Goal: Information Seeking & Learning: Learn about a topic

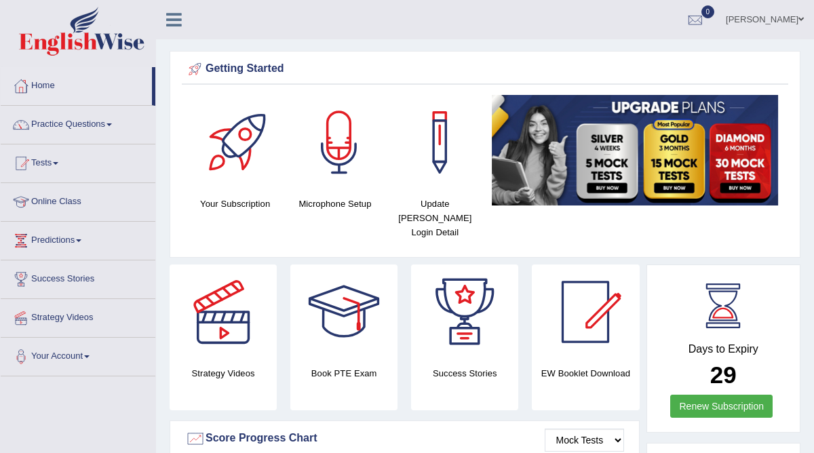
click at [112, 123] on span at bounding box center [108, 124] width 5 height 3
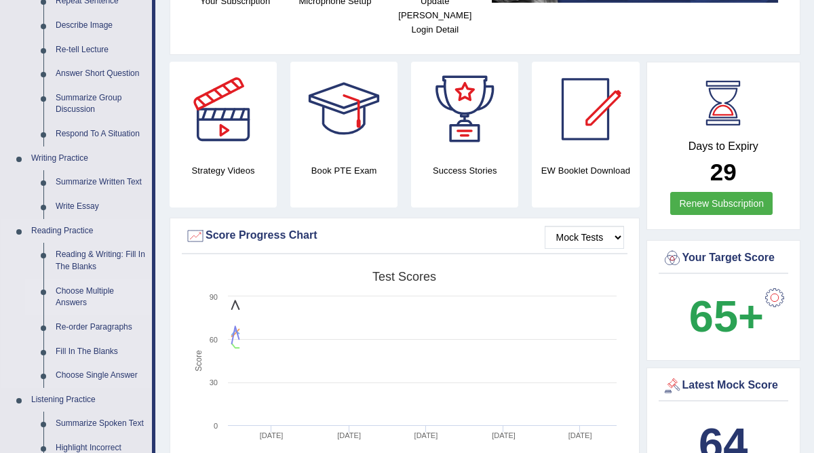
scroll to position [214, 0]
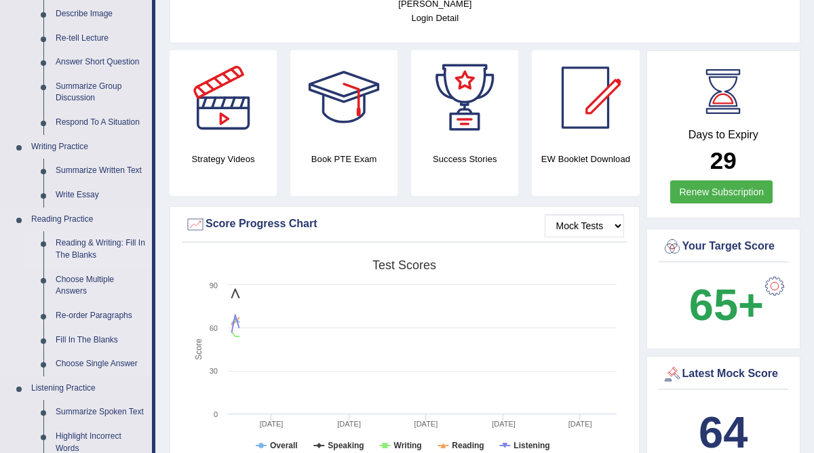
click at [94, 248] on link "Reading & Writing: Fill In The Blanks" at bounding box center [100, 249] width 102 height 36
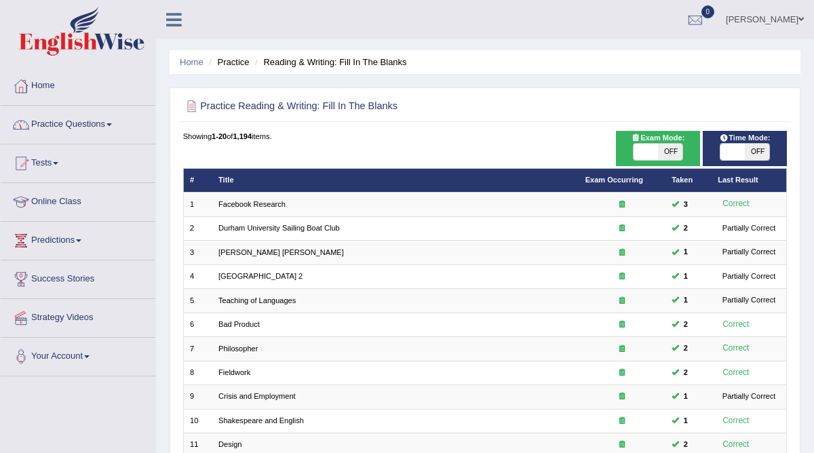
click at [112, 125] on span at bounding box center [108, 124] width 5 height 3
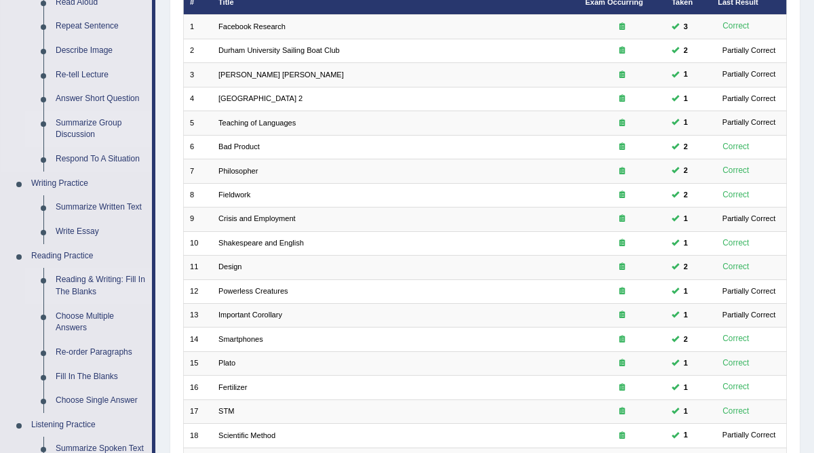
scroll to position [182, 0]
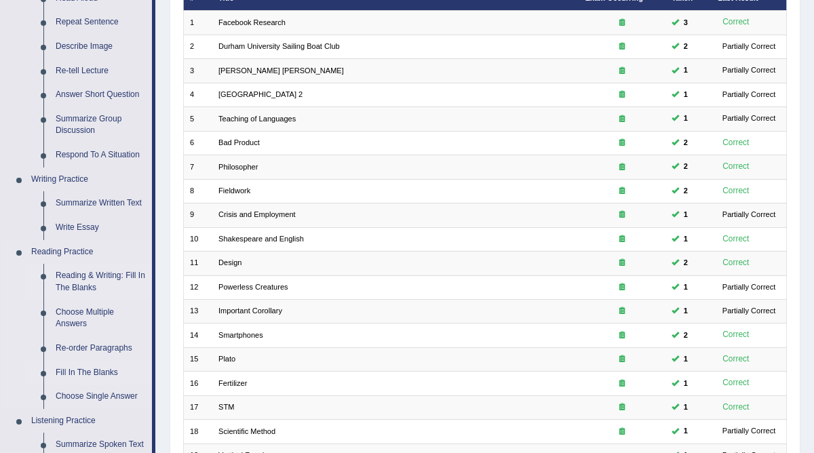
click at [86, 370] on link "Fill In The Blanks" at bounding box center [100, 373] width 102 height 24
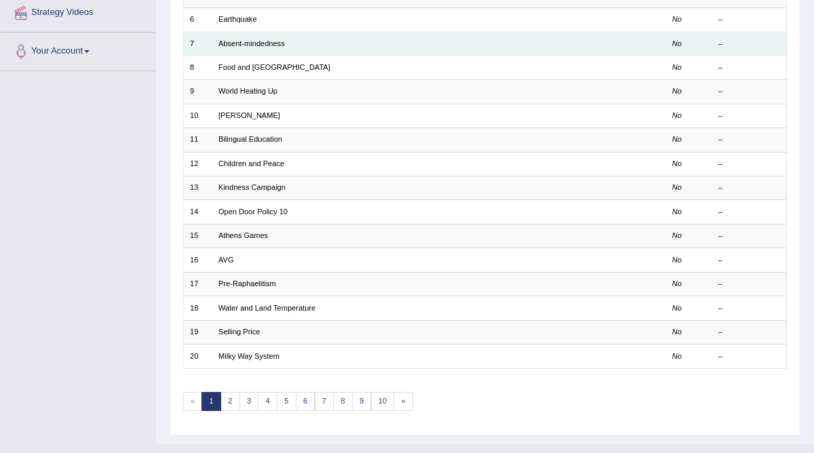
scroll to position [321, 0]
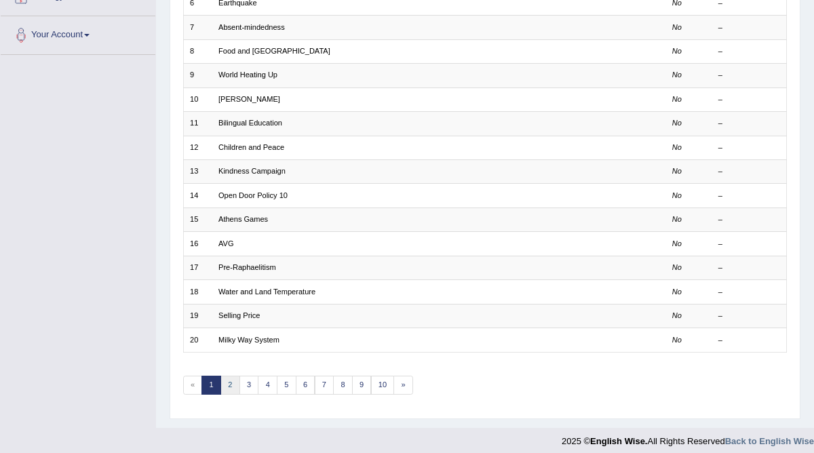
click at [227, 378] on link "2" at bounding box center [230, 385] width 20 height 19
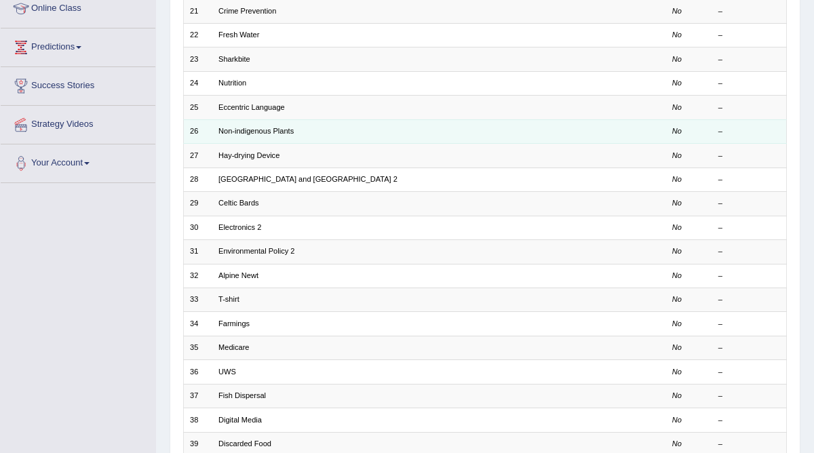
scroll to position [321, 0]
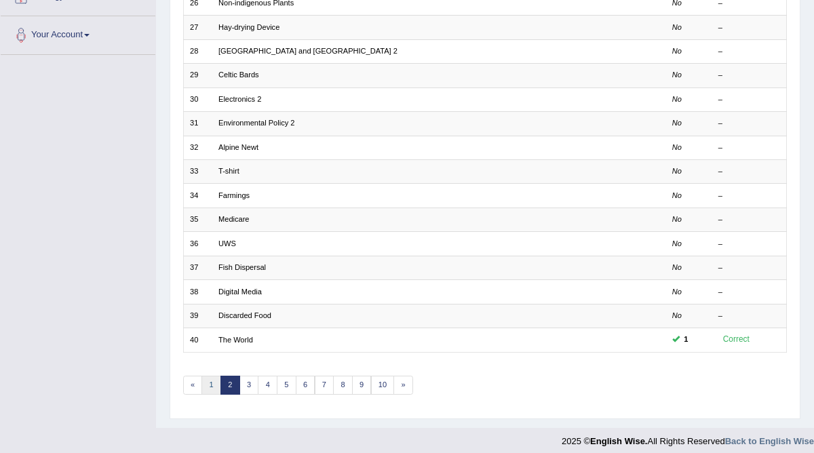
click at [210, 381] on link "1" at bounding box center [211, 385] width 20 height 19
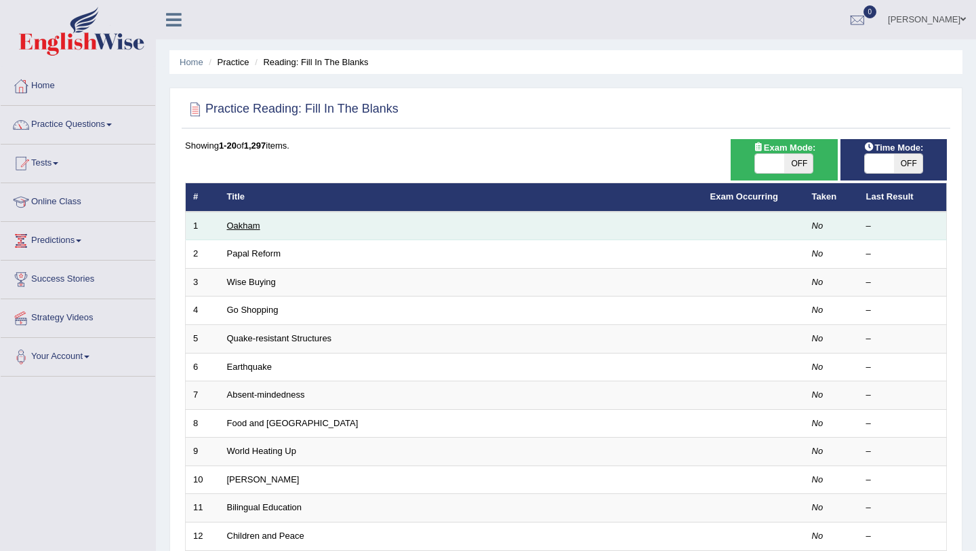
click at [245, 231] on link "Oakham" at bounding box center [243, 225] width 33 height 10
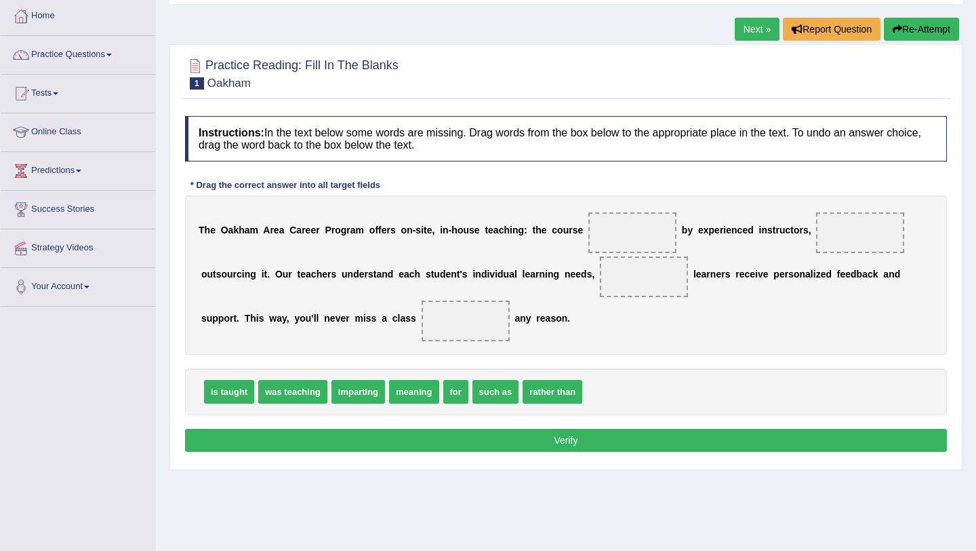
scroll to position [89, 0]
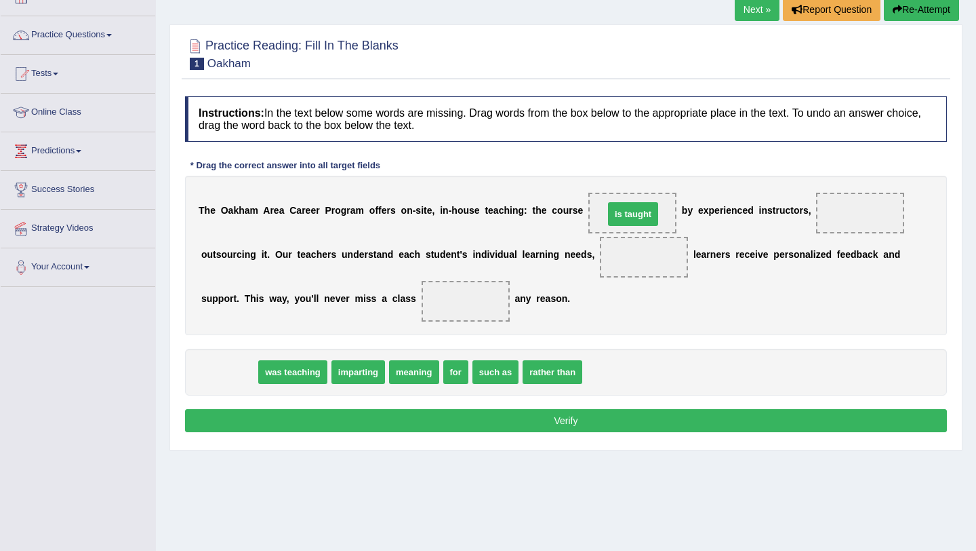
drag, startPoint x: 233, startPoint y: 376, endPoint x: 637, endPoint y: 218, distance: 433.9
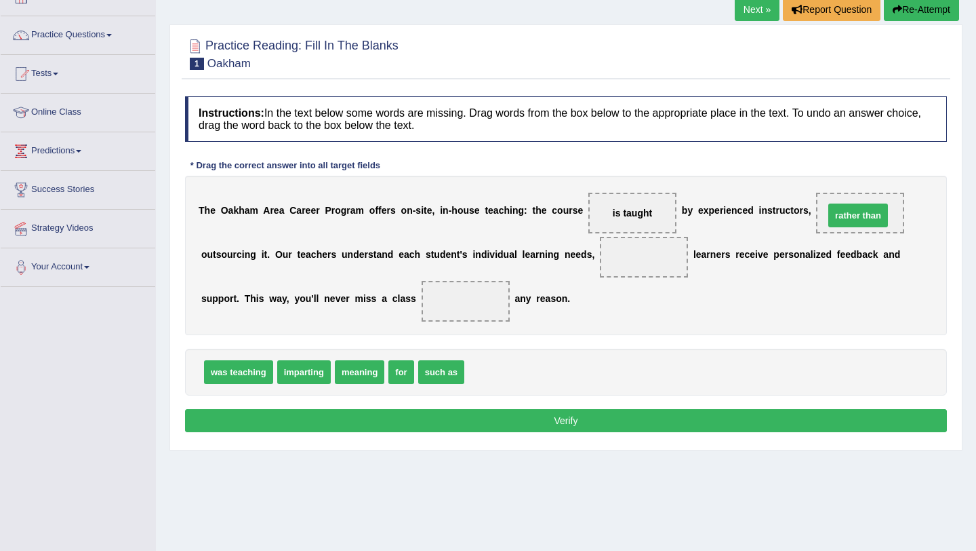
drag, startPoint x: 502, startPoint y: 372, endPoint x: 862, endPoint y: 214, distance: 393.4
drag, startPoint x: 405, startPoint y: 369, endPoint x: 462, endPoint y: 311, distance: 81.5
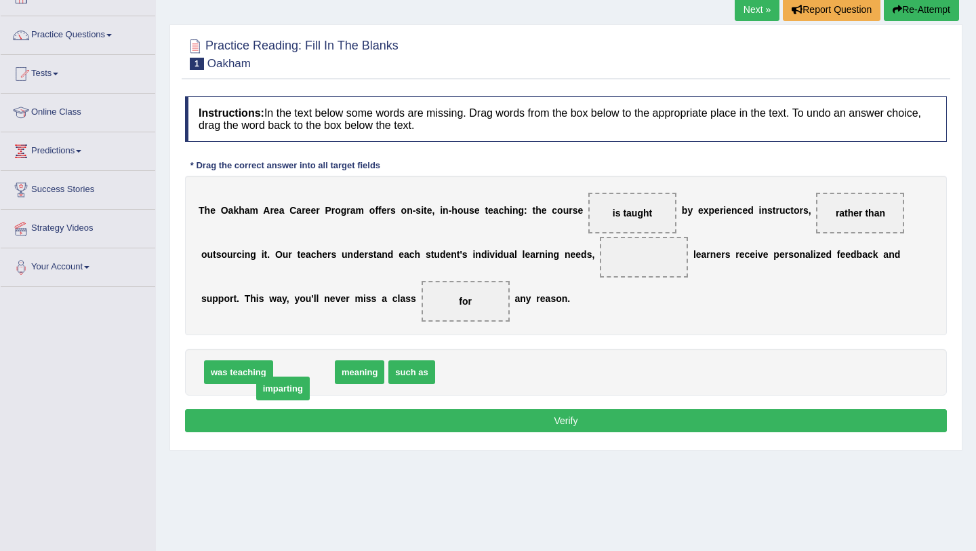
drag, startPoint x: 300, startPoint y: 372, endPoint x: 286, endPoint y: 379, distance: 15.2
drag, startPoint x: 308, startPoint y: 370, endPoint x: 653, endPoint y: 250, distance: 365.2
click at [527, 418] on button "Verify" at bounding box center [566, 420] width 762 height 23
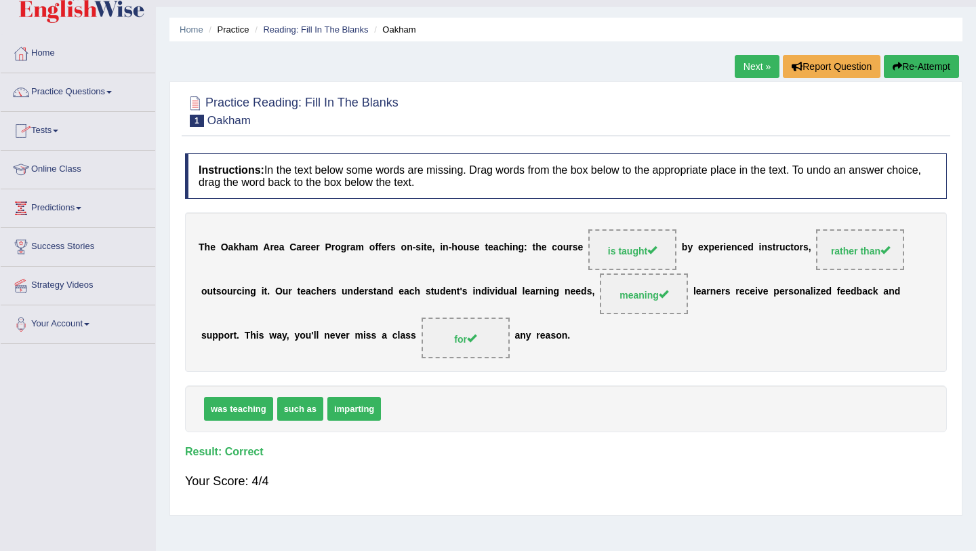
scroll to position [26, 0]
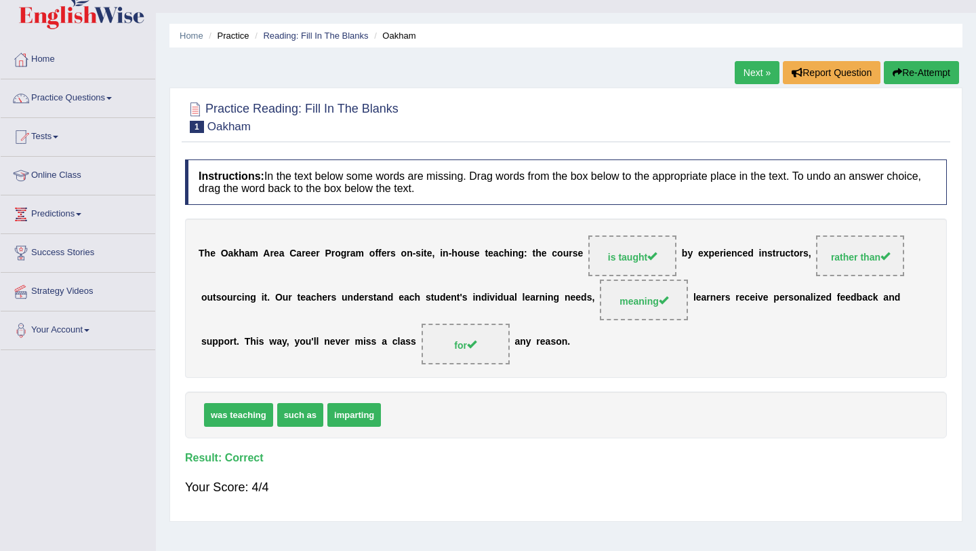
click at [755, 70] on link "Next »" at bounding box center [757, 72] width 45 height 23
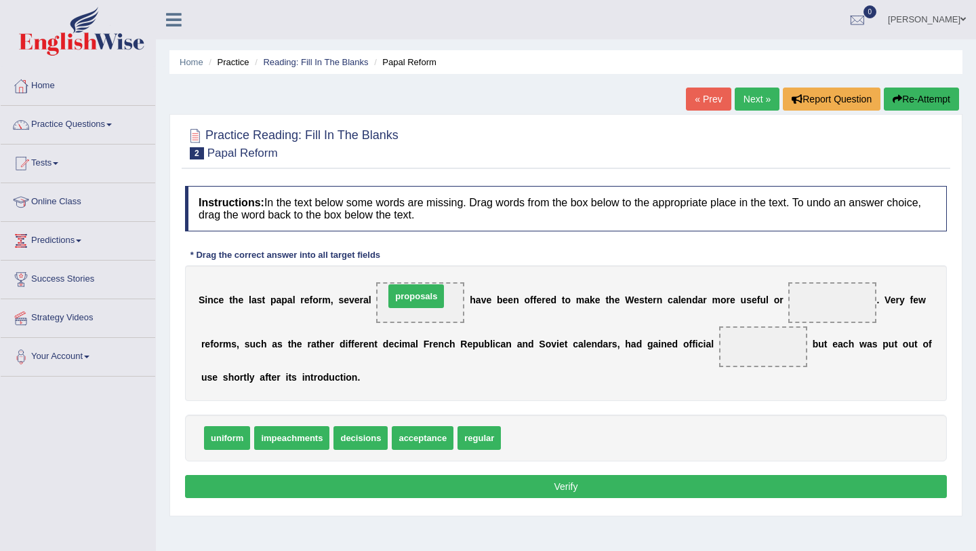
drag, startPoint x: 538, startPoint y: 440, endPoint x: 421, endPoint y: 298, distance: 183.5
drag, startPoint x: 226, startPoint y: 433, endPoint x: 555, endPoint y: 322, distance: 346.9
click at [555, 322] on span "uniform" at bounding box center [556, 327] width 46 height 24
drag, startPoint x: 212, startPoint y: 439, endPoint x: 707, endPoint y: 289, distance: 516.5
click at [707, 289] on span "uniform" at bounding box center [721, 288] width 46 height 24
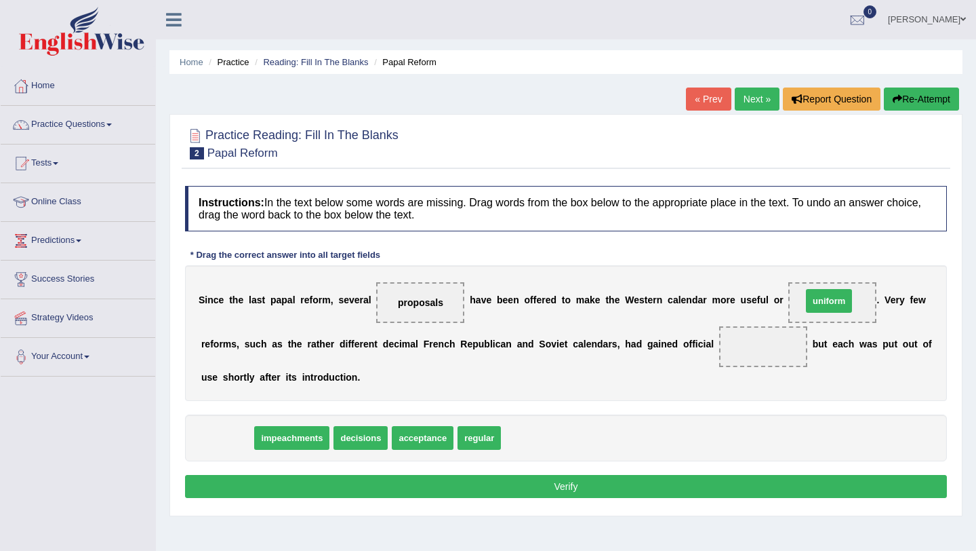
drag, startPoint x: 222, startPoint y: 438, endPoint x: 826, endPoint y: 302, distance: 618.6
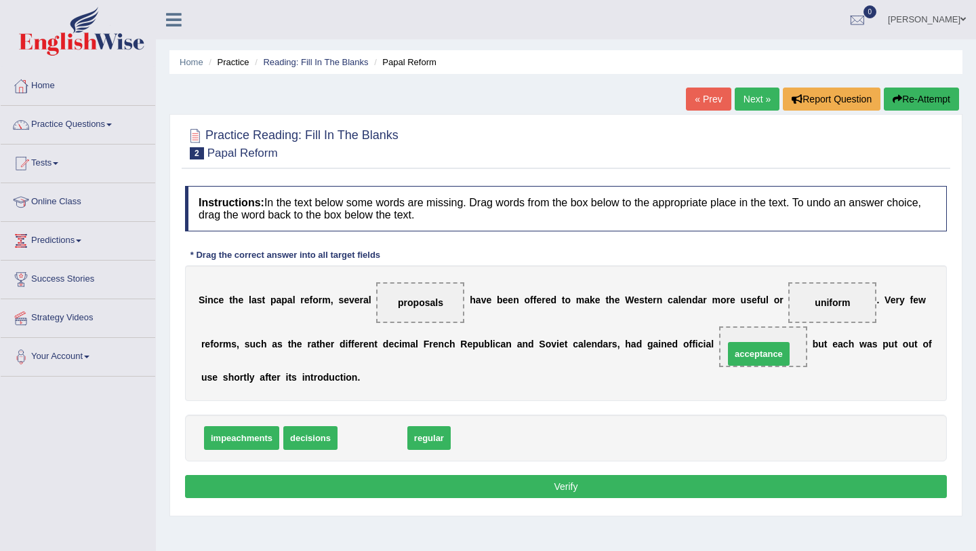
drag, startPoint x: 363, startPoint y: 440, endPoint x: 748, endPoint y: 356, distance: 393.5
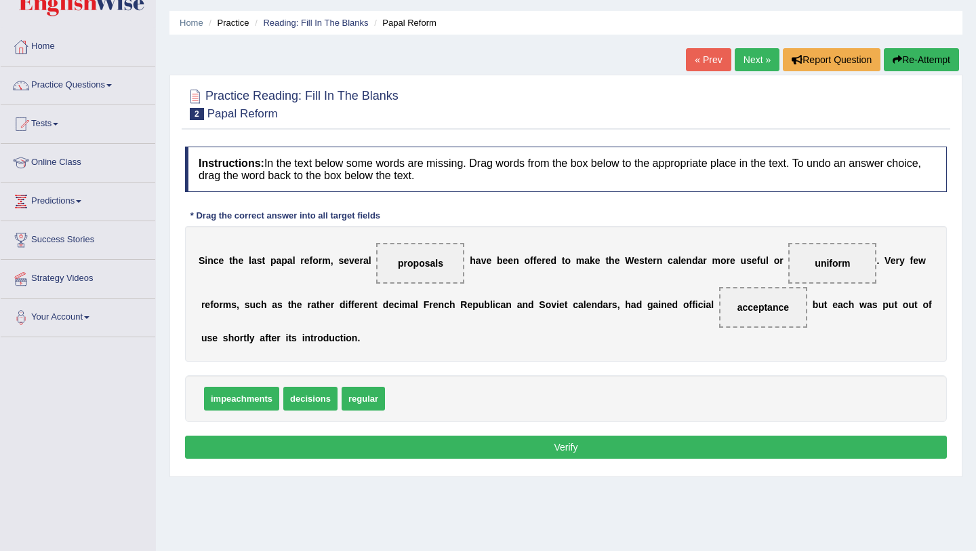
scroll to position [43, 0]
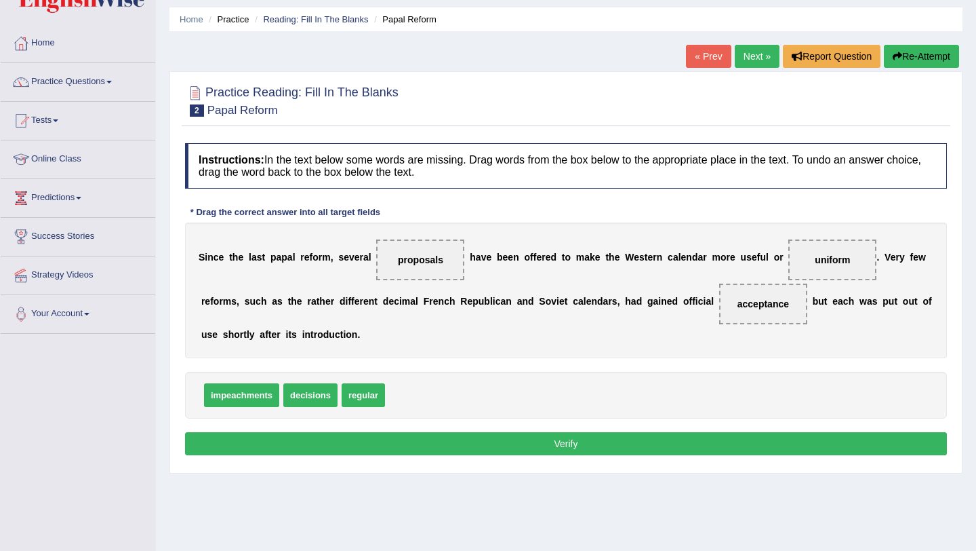
click at [559, 446] on button "Verify" at bounding box center [566, 443] width 762 height 23
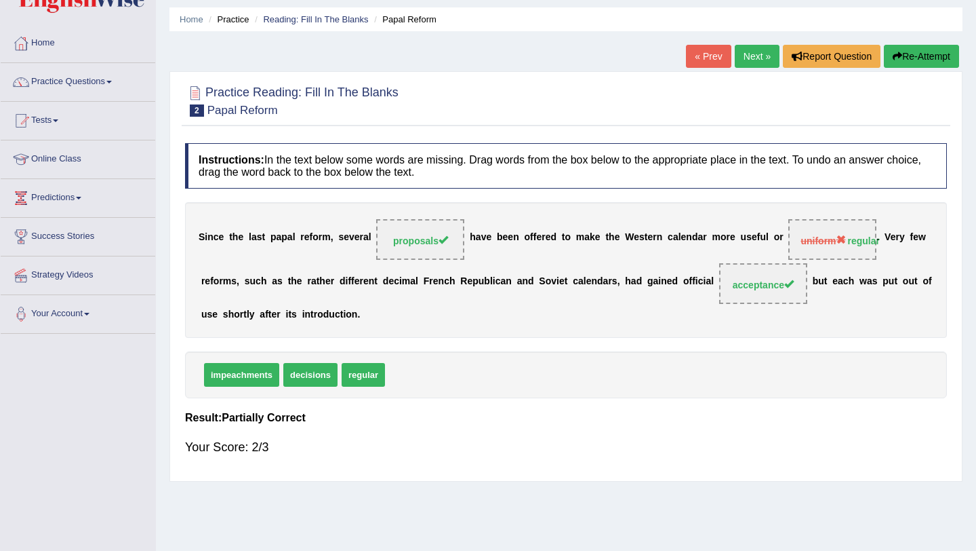
click at [913, 58] on button "Re-Attempt" at bounding box center [921, 56] width 75 height 23
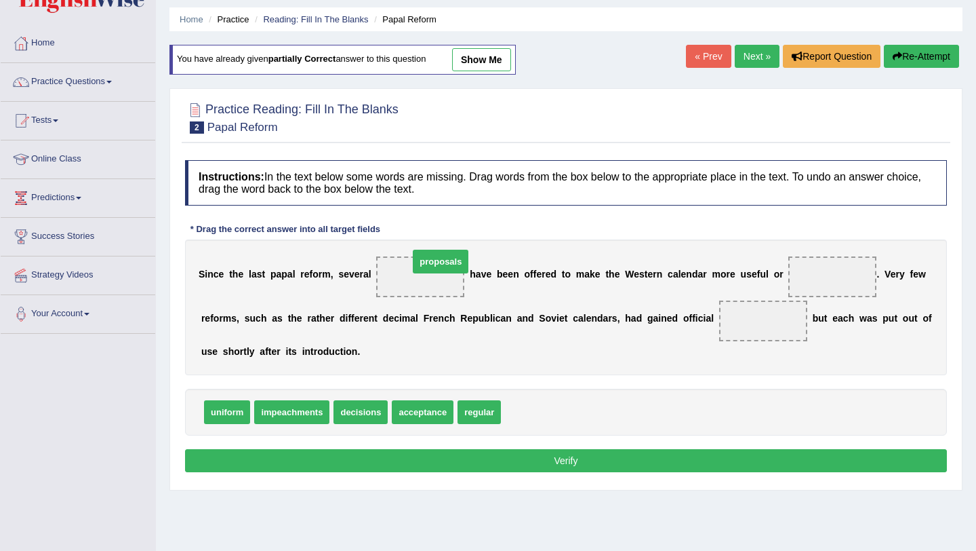
drag, startPoint x: 528, startPoint y: 414, endPoint x: 435, endPoint y: 266, distance: 174.0
drag, startPoint x: 466, startPoint y: 410, endPoint x: 812, endPoint y: 275, distance: 371.6
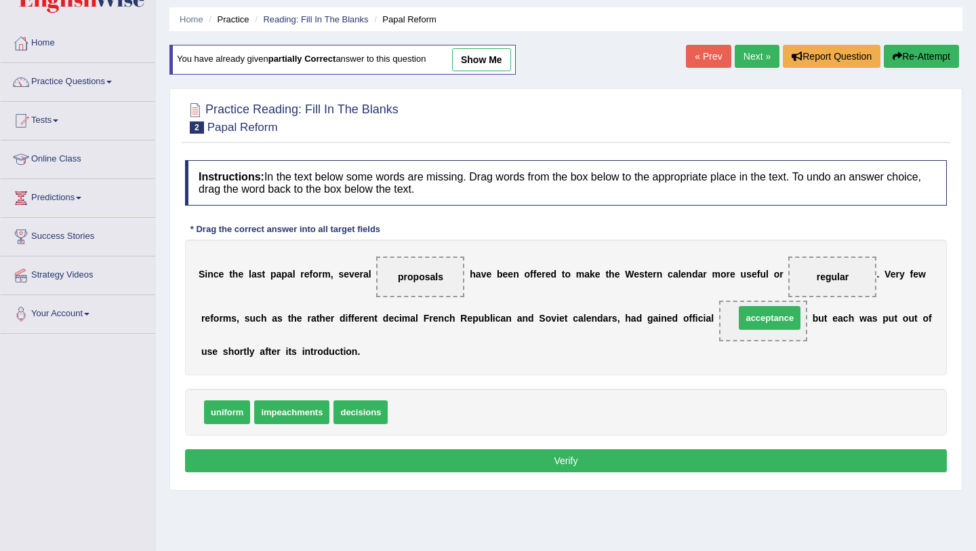
drag, startPoint x: 405, startPoint y: 414, endPoint x: 751, endPoint y: 320, distance: 358.4
click at [599, 457] on button "Verify" at bounding box center [566, 460] width 762 height 23
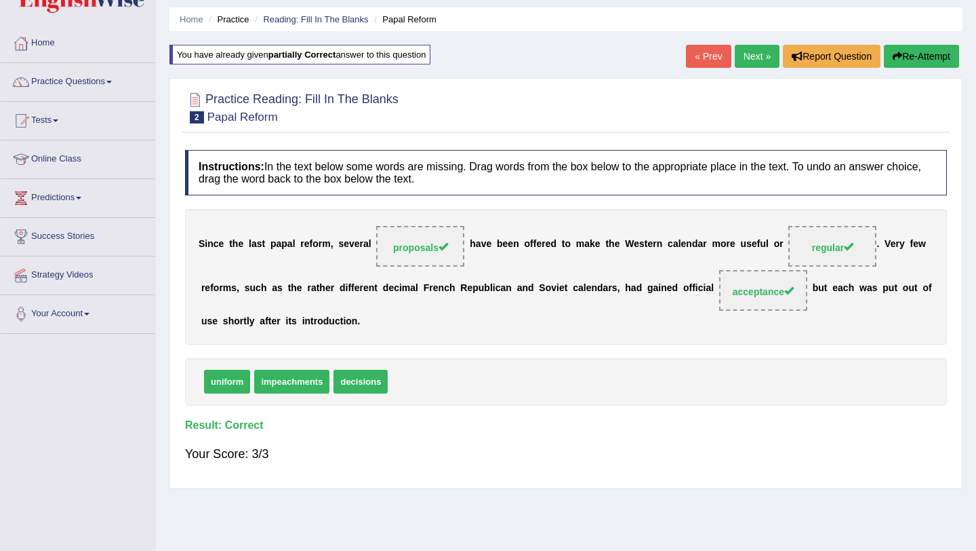
click at [753, 57] on link "Next »" at bounding box center [757, 56] width 45 height 23
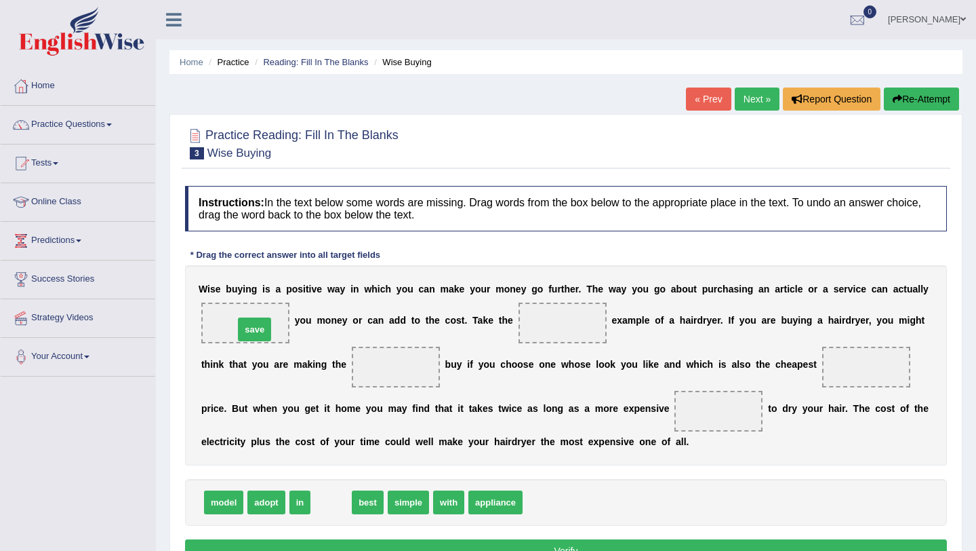
drag, startPoint x: 336, startPoint y: 504, endPoint x: 260, endPoint y: 331, distance: 189.1
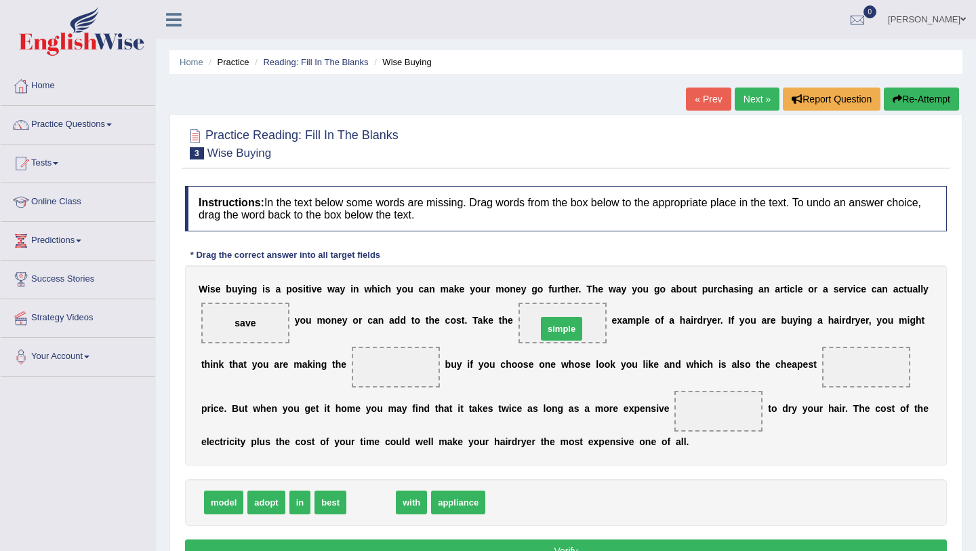
drag, startPoint x: 368, startPoint y: 503, endPoint x: 559, endPoint y: 330, distance: 257.7
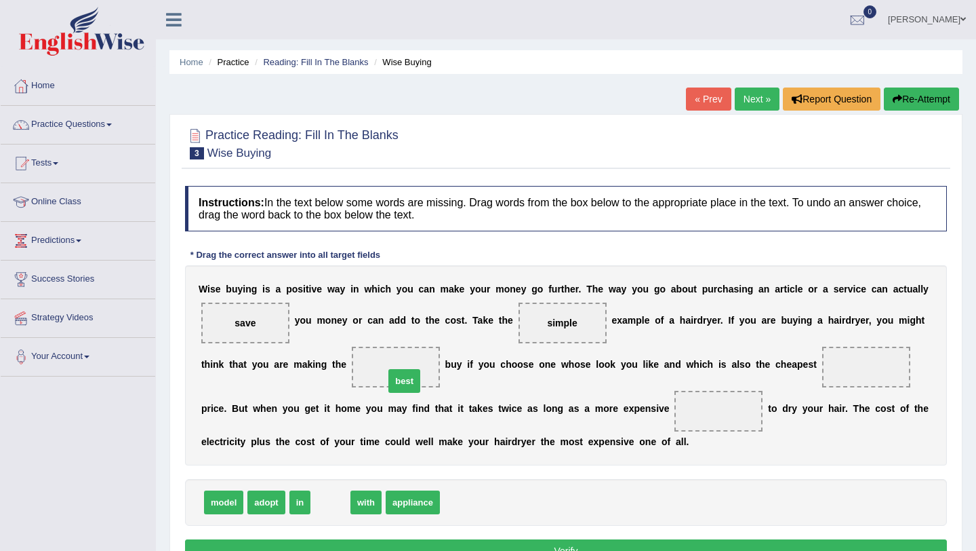
drag, startPoint x: 325, startPoint y: 509, endPoint x: 399, endPoint y: 386, distance: 142.3
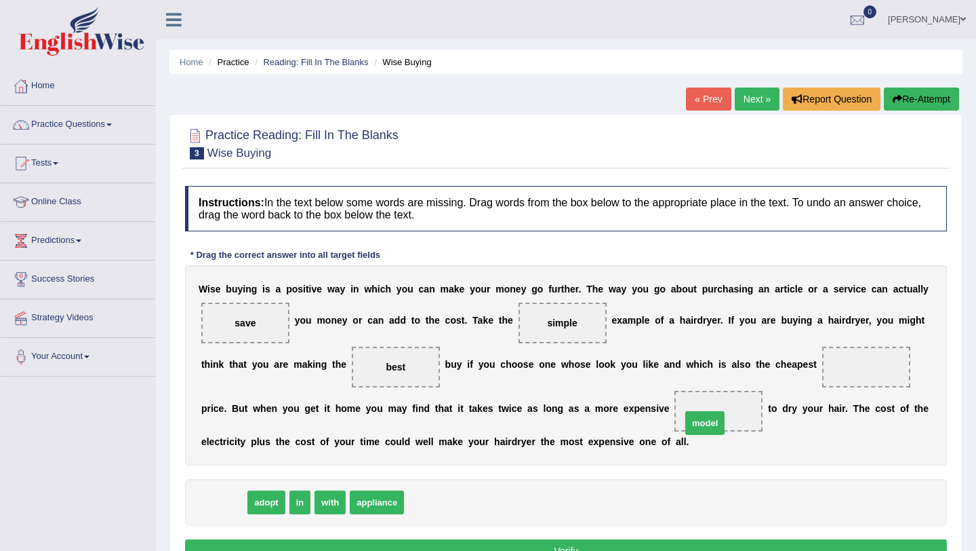
drag, startPoint x: 222, startPoint y: 498, endPoint x: 715, endPoint y: 414, distance: 500.6
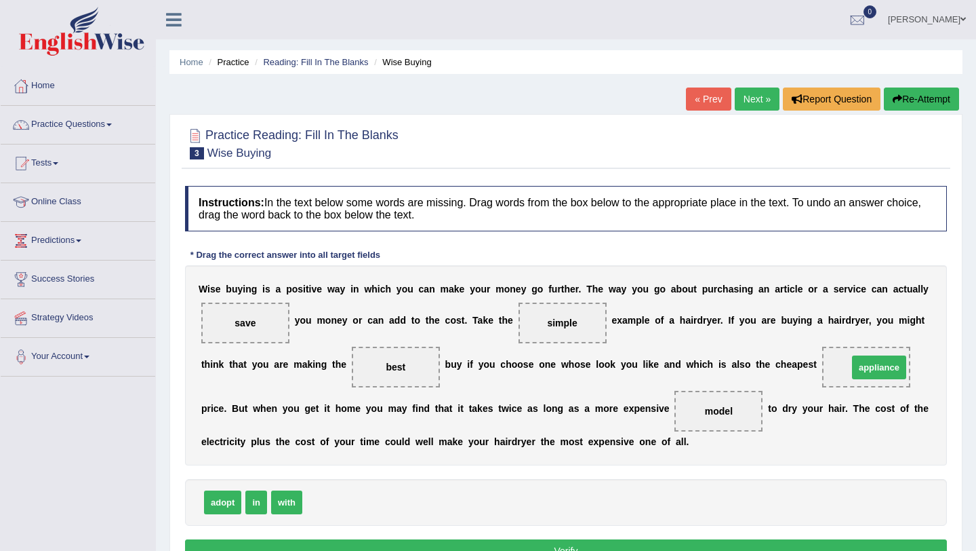
drag, startPoint x: 325, startPoint y: 505, endPoint x: 872, endPoint y: 368, distance: 563.4
drag, startPoint x: 861, startPoint y: 368, endPoint x: 495, endPoint y: 492, distance: 386.6
drag, startPoint x: 261, startPoint y: 500, endPoint x: 862, endPoint y: 367, distance: 615.1
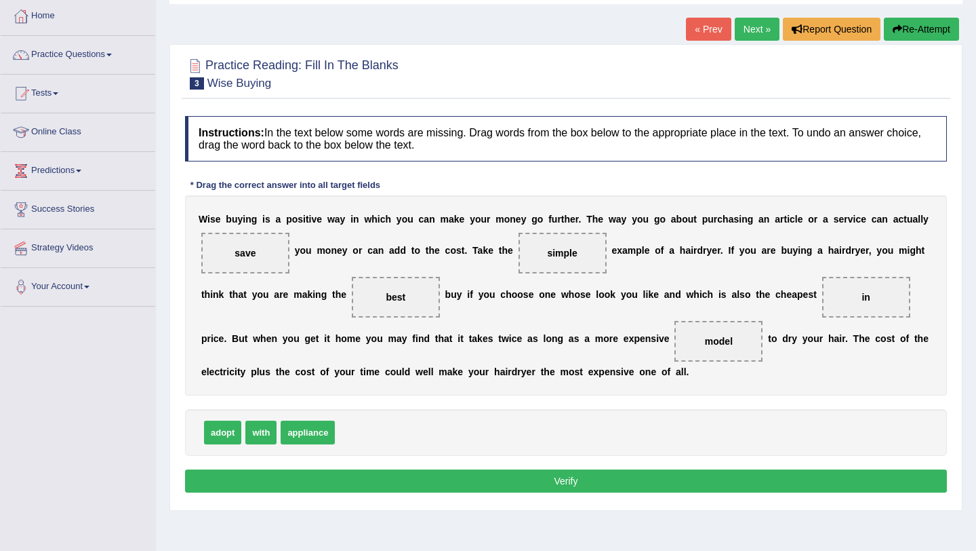
scroll to position [118, 0]
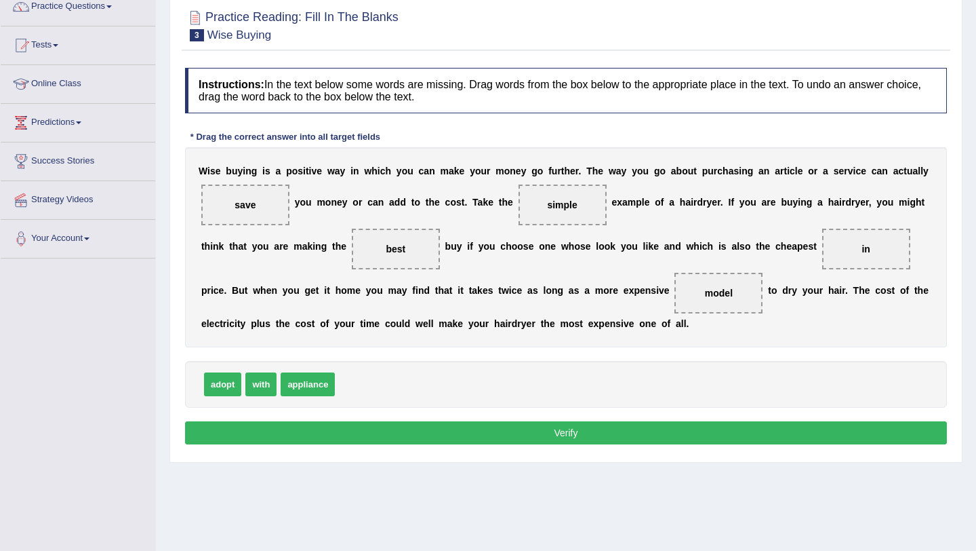
click at [571, 433] on button "Verify" at bounding box center [566, 432] width 762 height 23
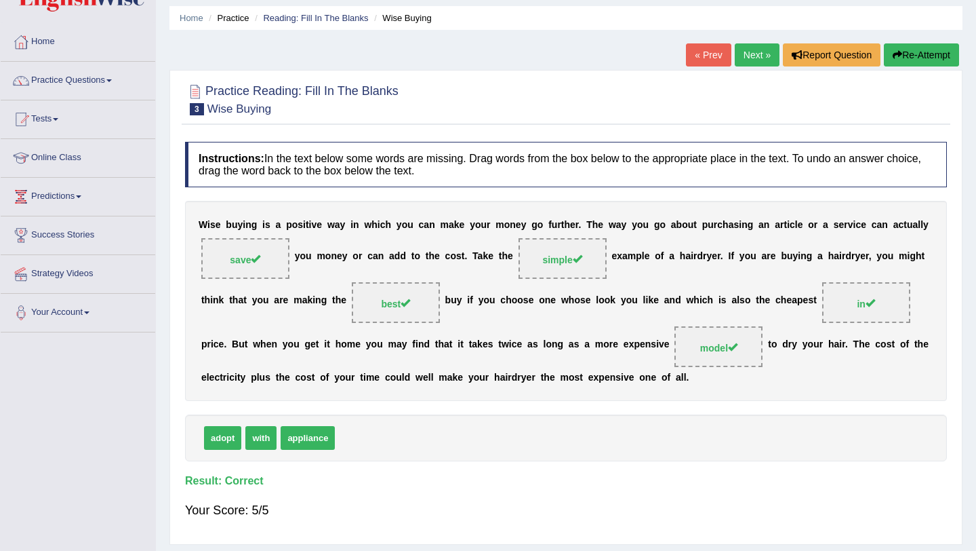
scroll to position [39, 0]
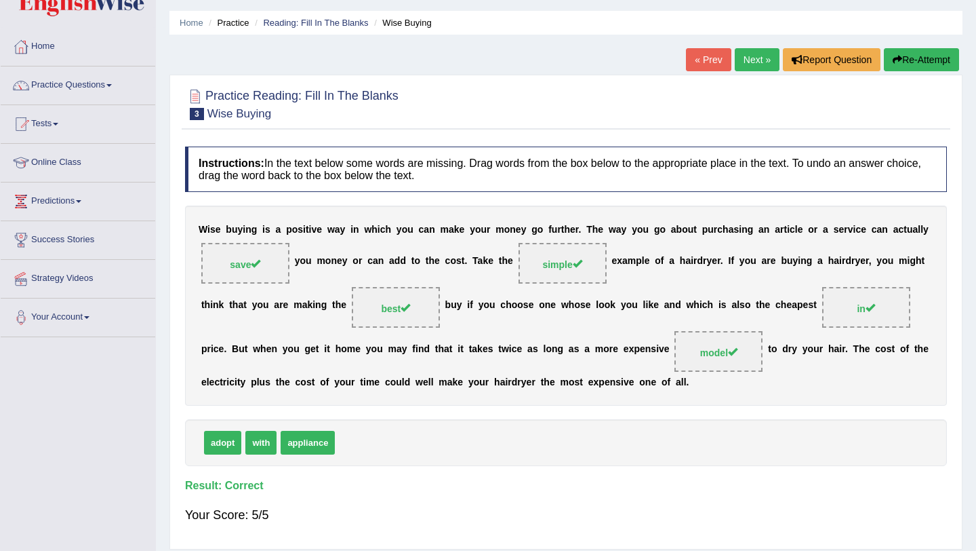
click at [755, 58] on link "Next »" at bounding box center [757, 59] width 45 height 23
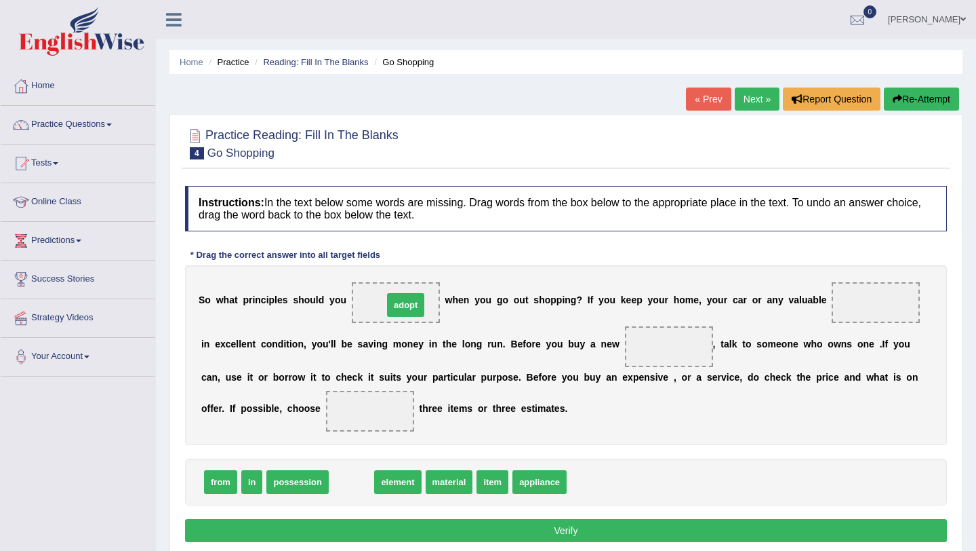
drag, startPoint x: 344, startPoint y: 483, endPoint x: 398, endPoint y: 308, distance: 183.6
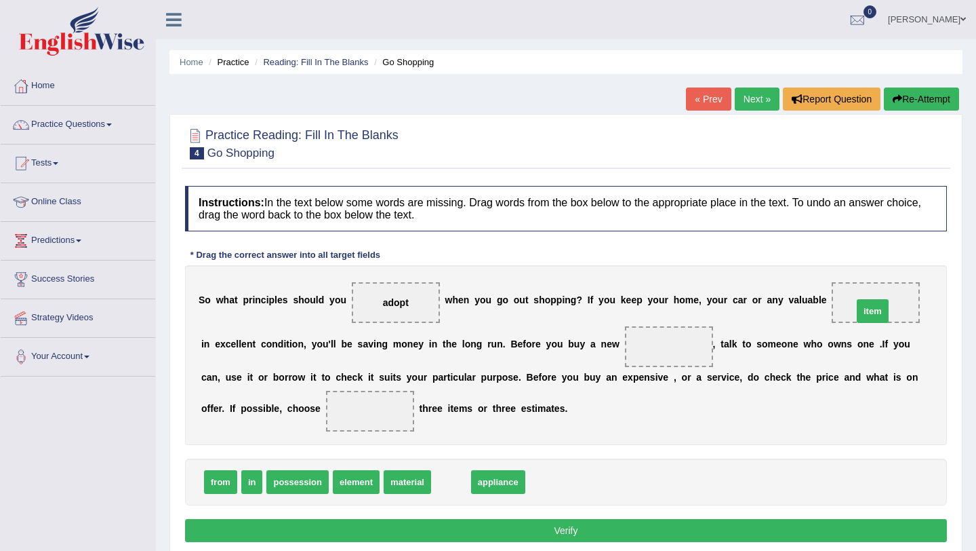
drag, startPoint x: 456, startPoint y: 481, endPoint x: 875, endPoint y: 311, distance: 453.1
drag, startPoint x: 462, startPoint y: 485, endPoint x: 660, endPoint y: 349, distance: 240.5
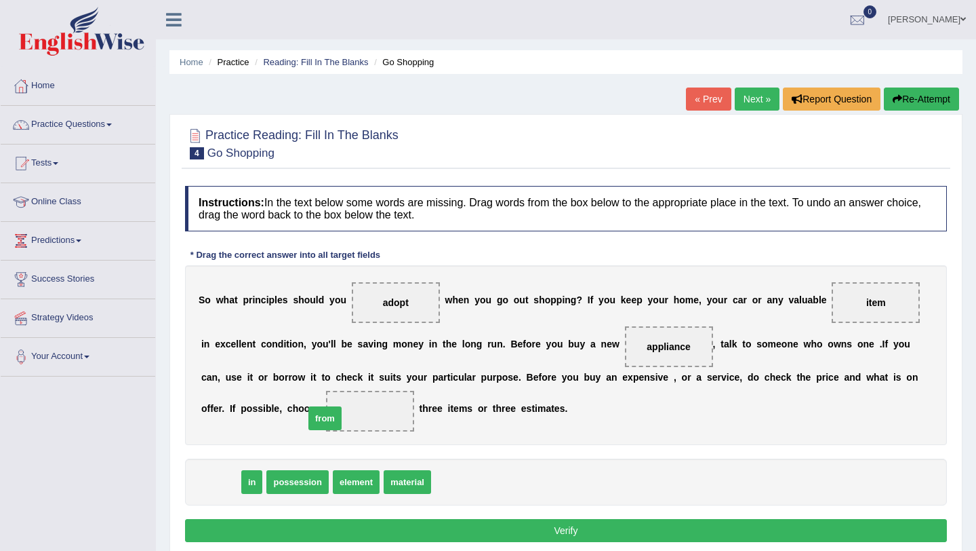
drag, startPoint x: 218, startPoint y: 487, endPoint x: 323, endPoint y: 423, distance: 122.3
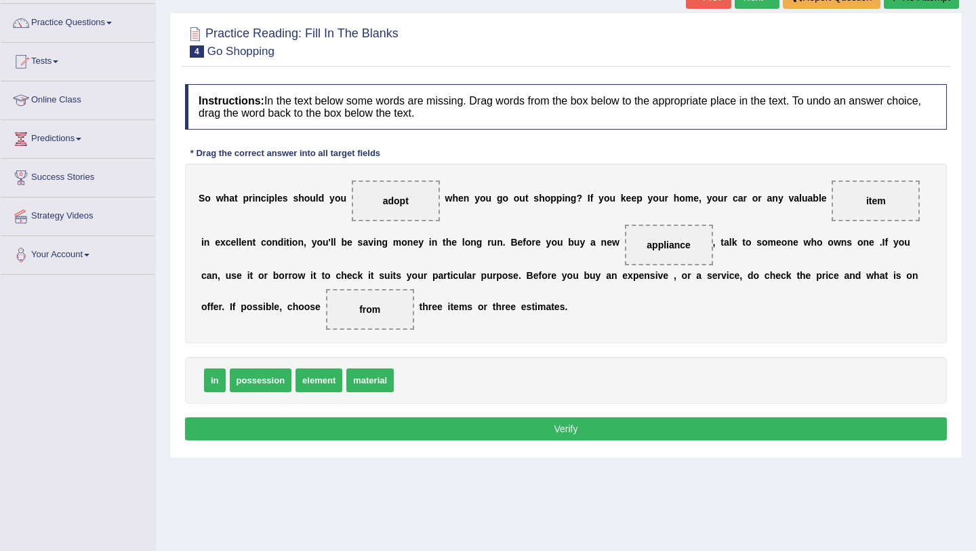
scroll to position [106, 0]
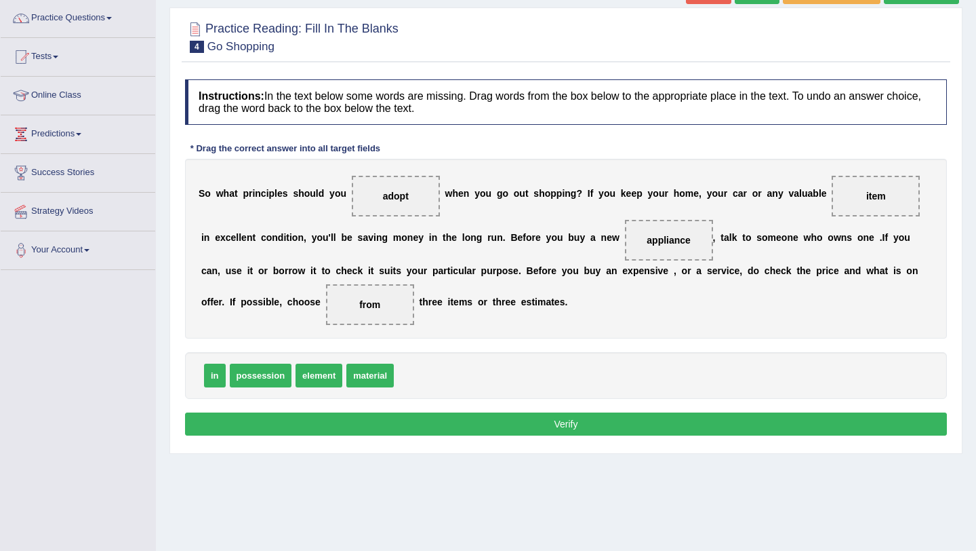
click at [570, 426] on button "Verify" at bounding box center [566, 423] width 762 height 23
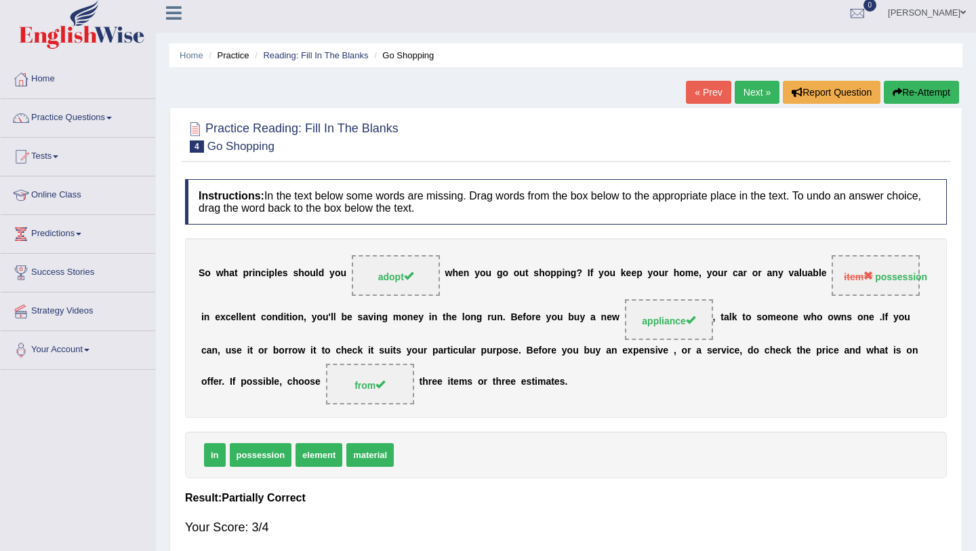
scroll to position [6, 0]
click at [909, 94] on button "Re-Attempt" at bounding box center [921, 92] width 75 height 23
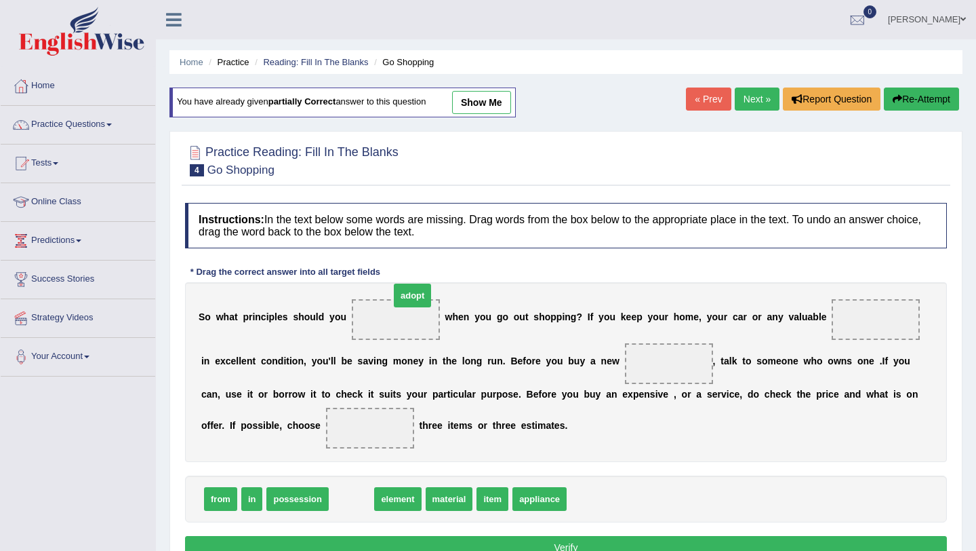
drag, startPoint x: 346, startPoint y: 498, endPoint x: 405, endPoint y: 304, distance: 202.9
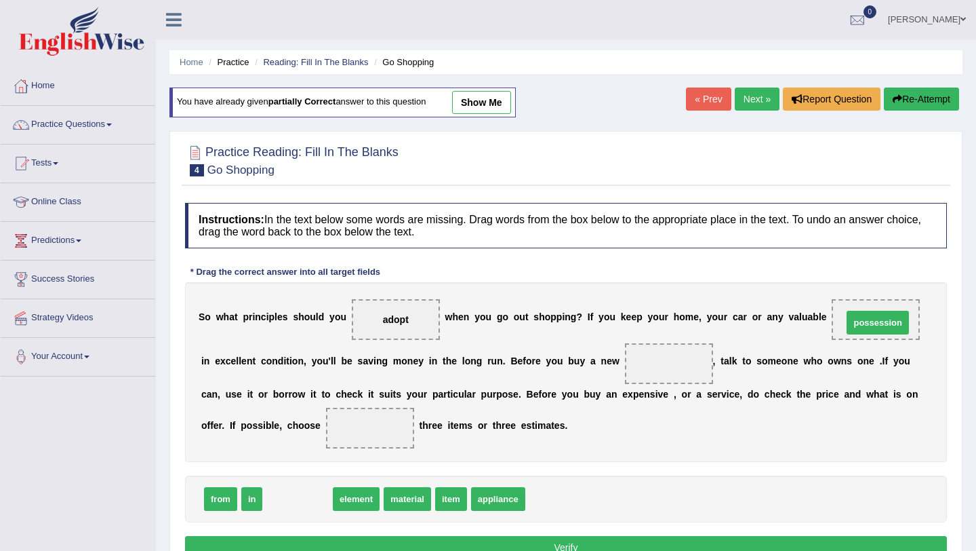
drag, startPoint x: 294, startPoint y: 502, endPoint x: 873, endPoint y: 326, distance: 605.3
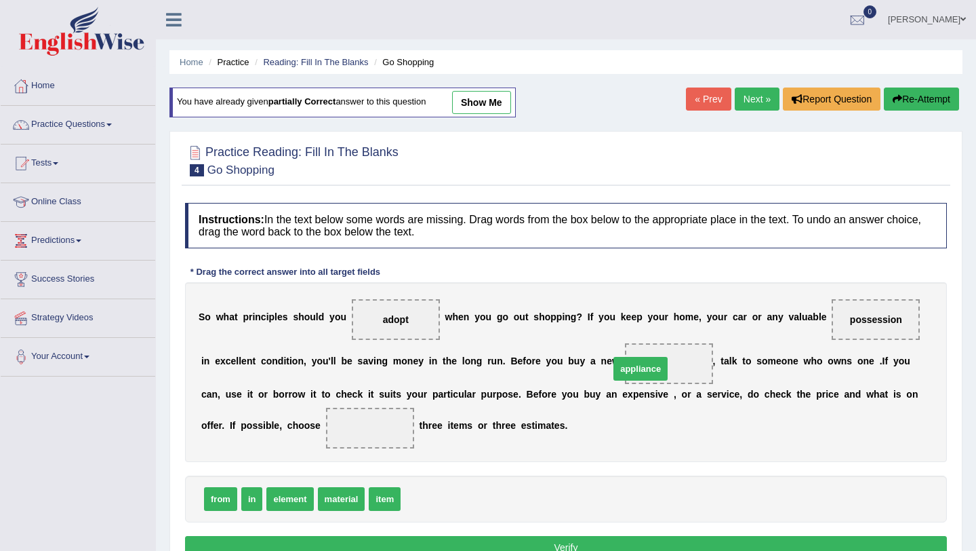
drag, startPoint x: 429, startPoint y: 500, endPoint x: 639, endPoint y: 368, distance: 248.9
drag, startPoint x: 221, startPoint y: 499, endPoint x: 320, endPoint y: 430, distance: 120.8
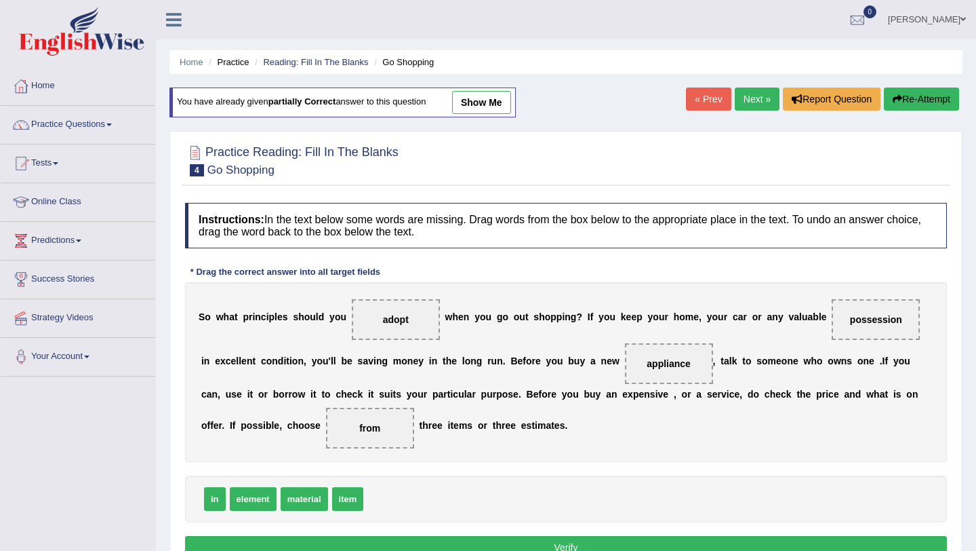
scroll to position [107, 0]
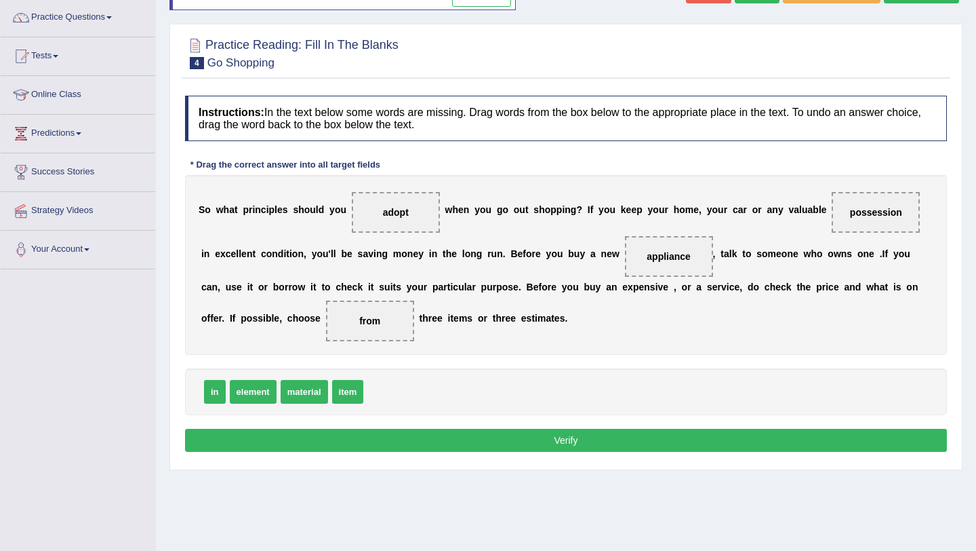
click at [572, 439] on button "Verify" at bounding box center [566, 440] width 762 height 23
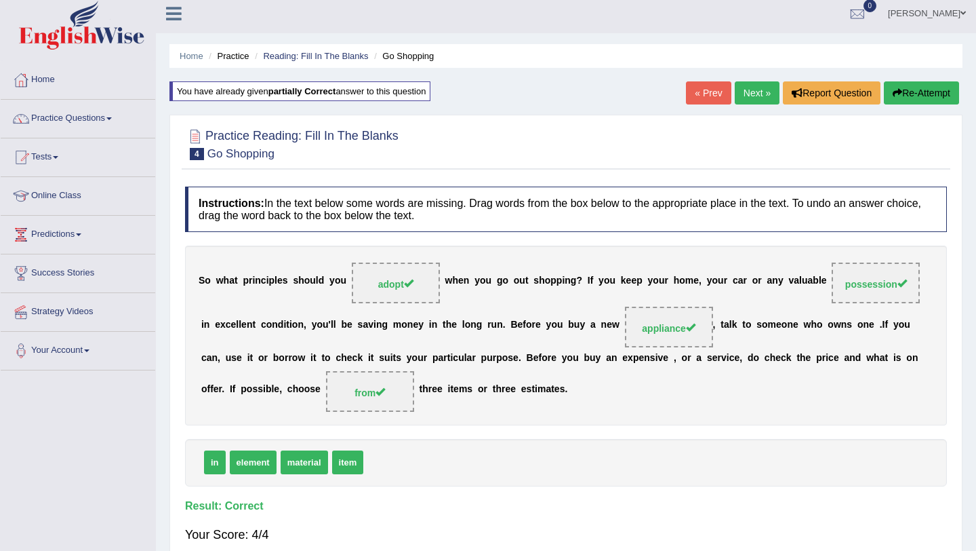
scroll to position [0, 0]
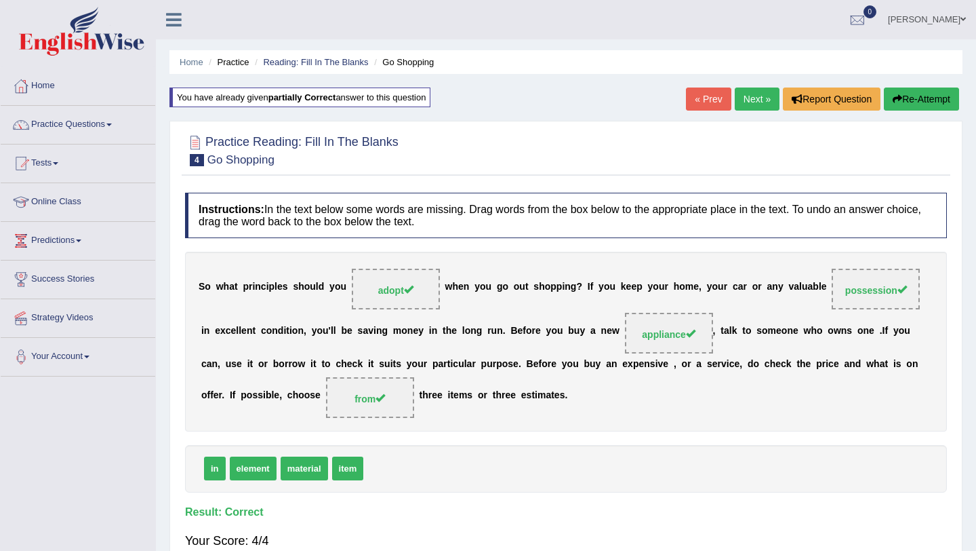
click at [753, 95] on link "Next »" at bounding box center [757, 98] width 45 height 23
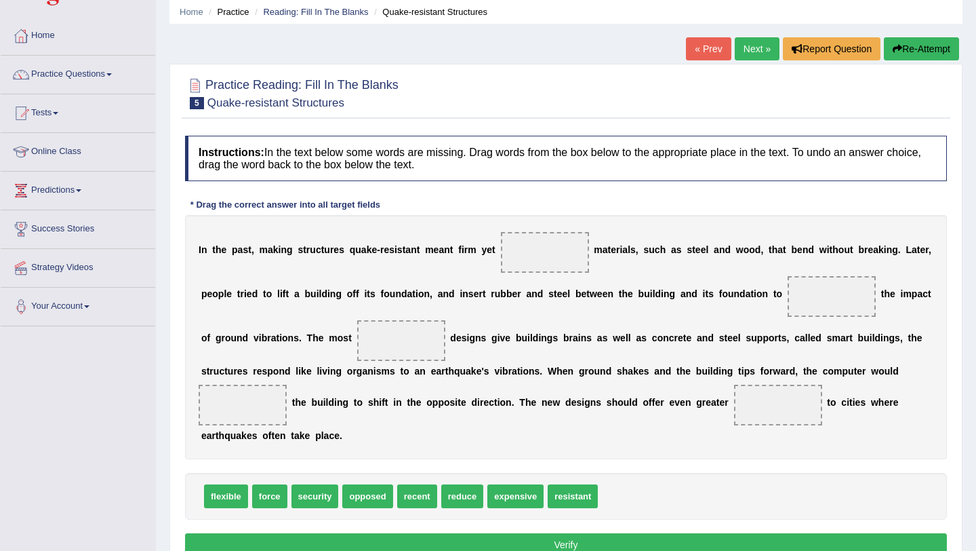
scroll to position [54, 0]
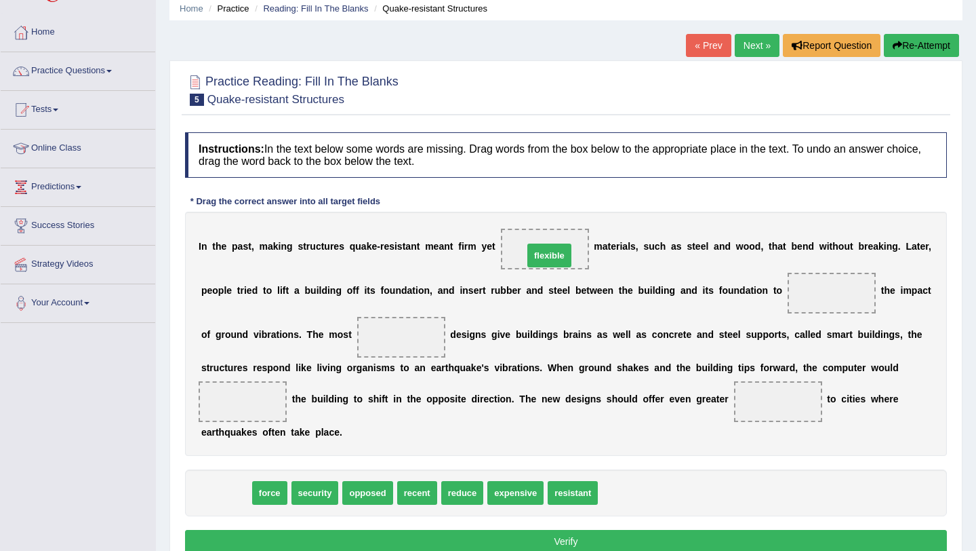
drag, startPoint x: 218, startPoint y: 490, endPoint x: 540, endPoint y: 253, distance: 399.6
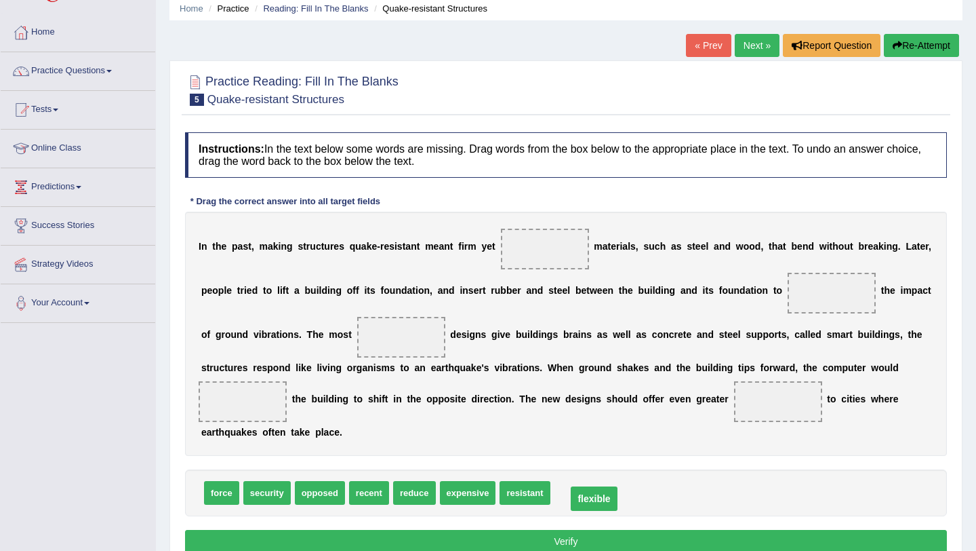
drag, startPoint x: 543, startPoint y: 247, endPoint x: 592, endPoint y: 496, distance: 253.6
drag, startPoint x: 523, startPoint y: 496, endPoint x: 541, endPoint y: 260, distance: 236.7
drag, startPoint x: 560, startPoint y: 248, endPoint x: 671, endPoint y: 446, distance: 227.1
click at [671, 446] on span "resistant" at bounding box center [655, 447] width 53 height 24
drag, startPoint x: 547, startPoint y: 246, endPoint x: 596, endPoint y: 487, distance: 246.3
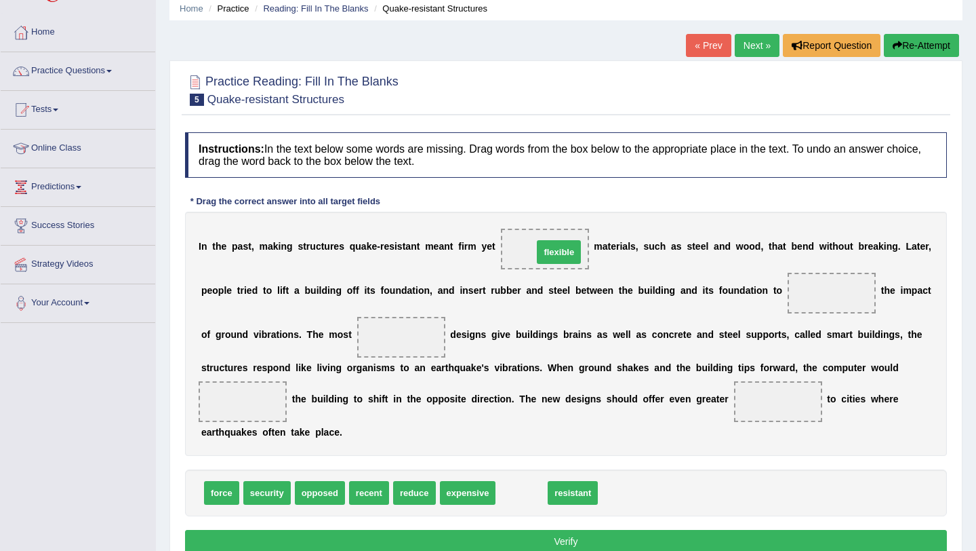
drag, startPoint x: 525, startPoint y: 490, endPoint x: 562, endPoint y: 247, distance: 245.5
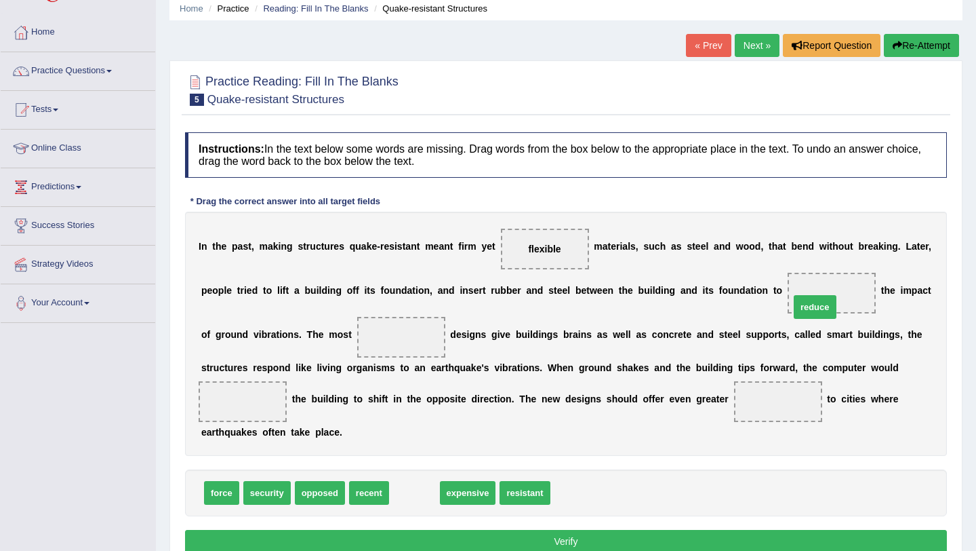
drag, startPoint x: 417, startPoint y: 492, endPoint x: 818, endPoint y: 302, distance: 443.1
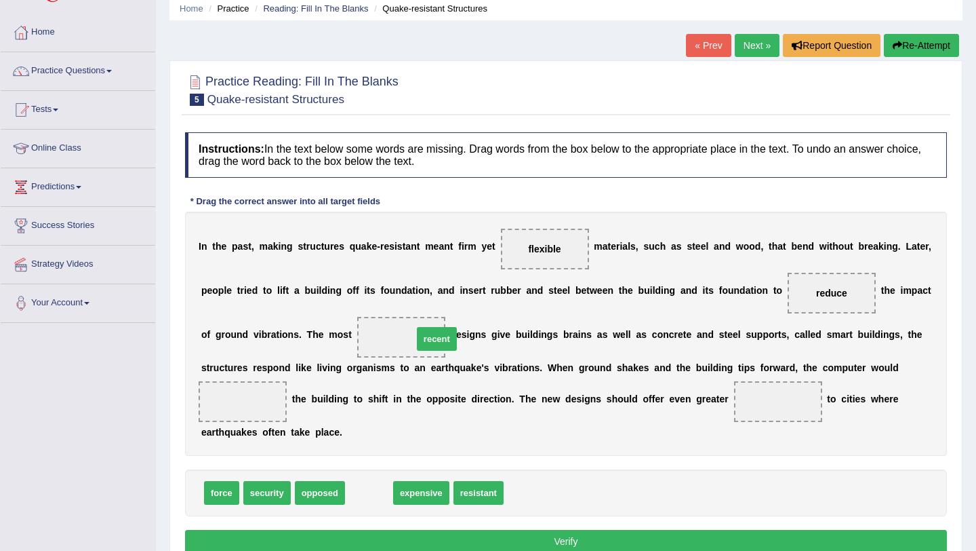
drag, startPoint x: 367, startPoint y: 492, endPoint x: 435, endPoint y: 338, distance: 168.2
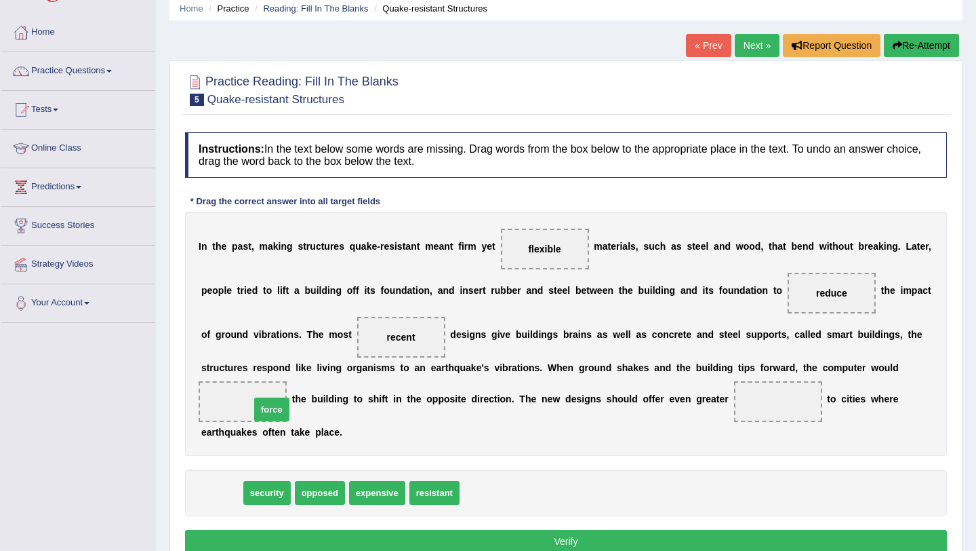
drag, startPoint x: 226, startPoint y: 493, endPoint x: 276, endPoint y: 410, distance: 97.0
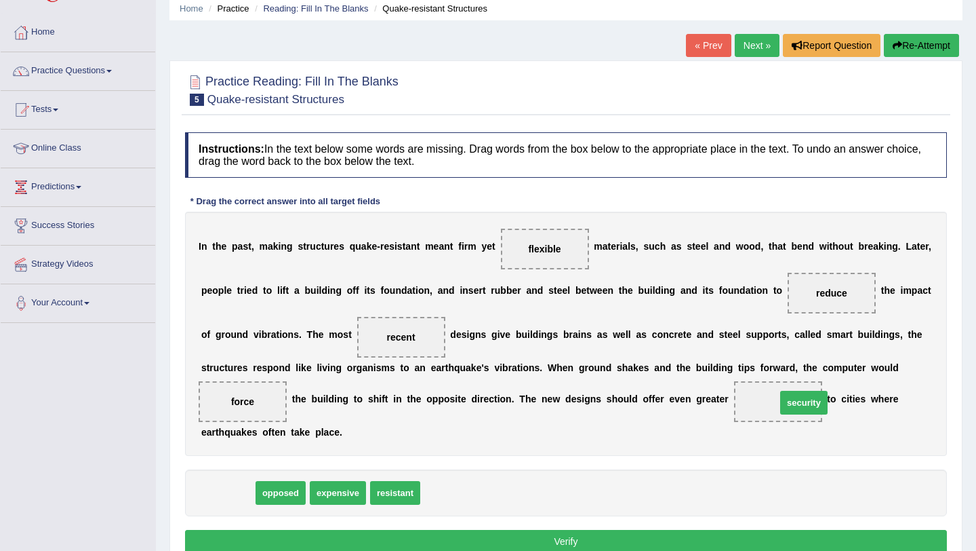
drag, startPoint x: 220, startPoint y: 497, endPoint x: 796, endPoint y: 405, distance: 583.0
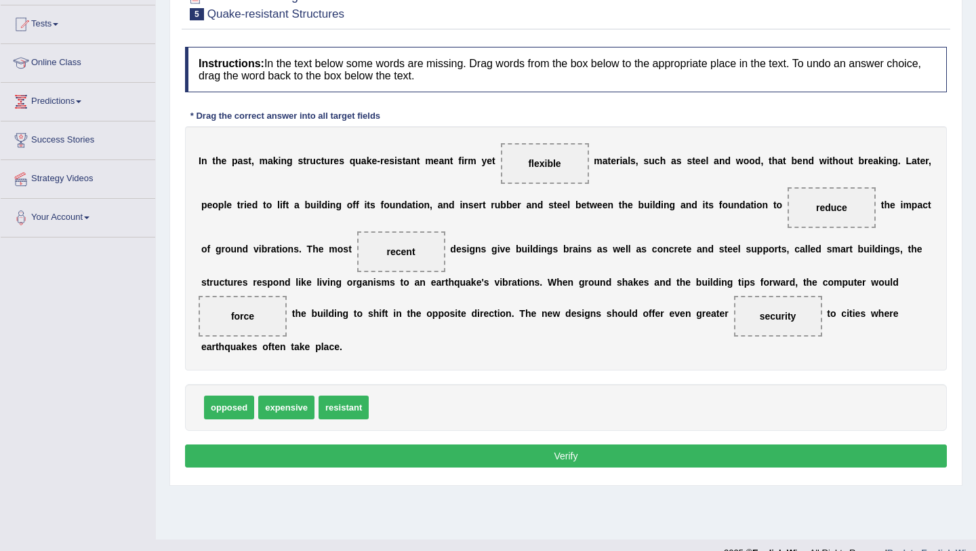
scroll to position [140, 0]
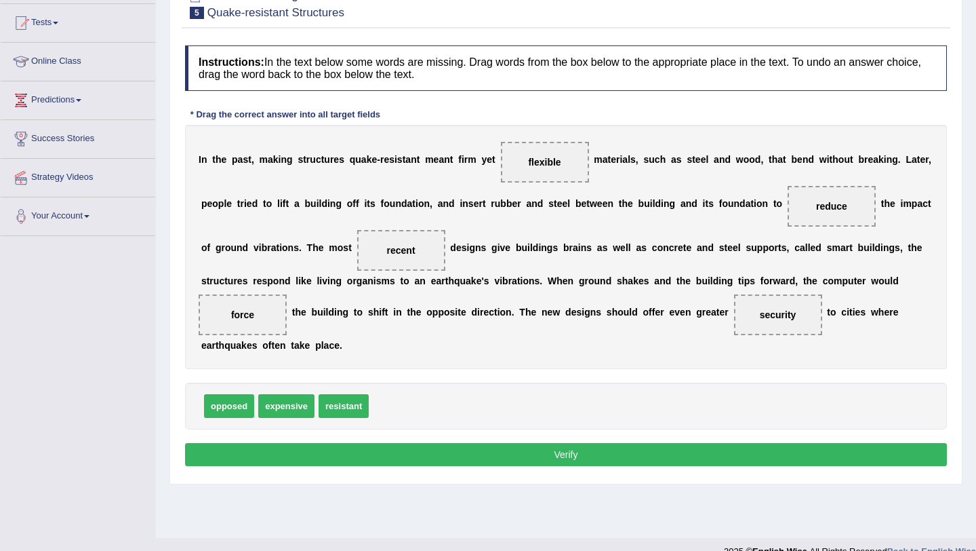
click at [509, 454] on button "Verify" at bounding box center [566, 454] width 762 height 23
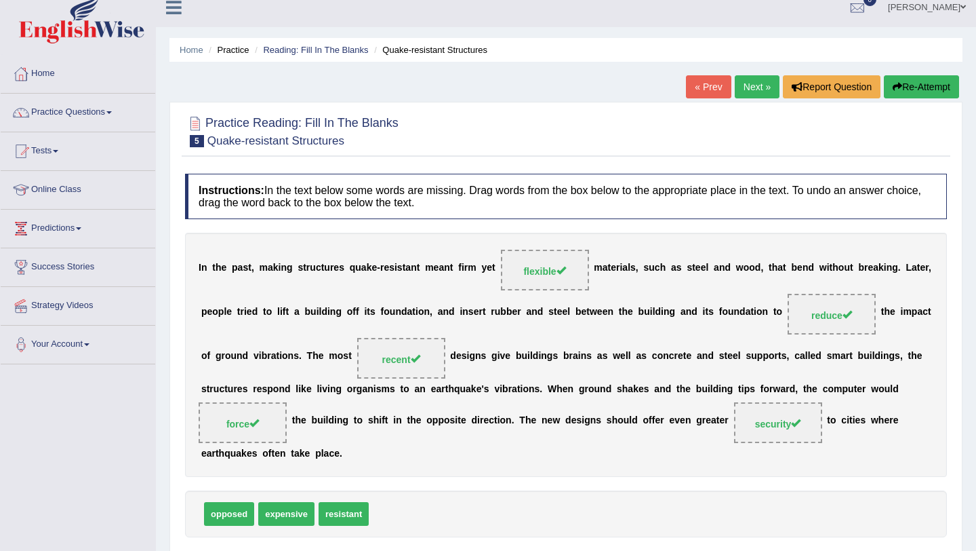
scroll to position [10, 0]
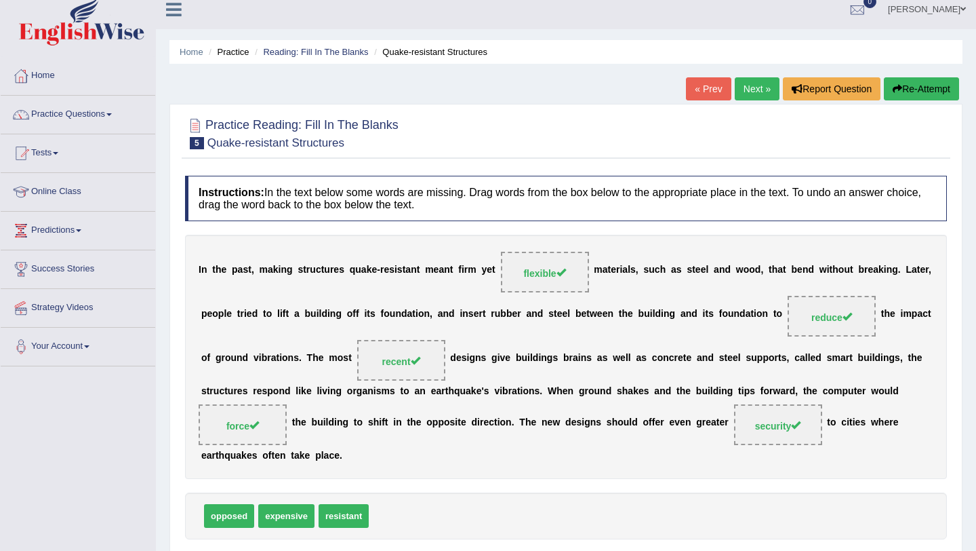
click at [750, 93] on link "Next »" at bounding box center [757, 88] width 45 height 23
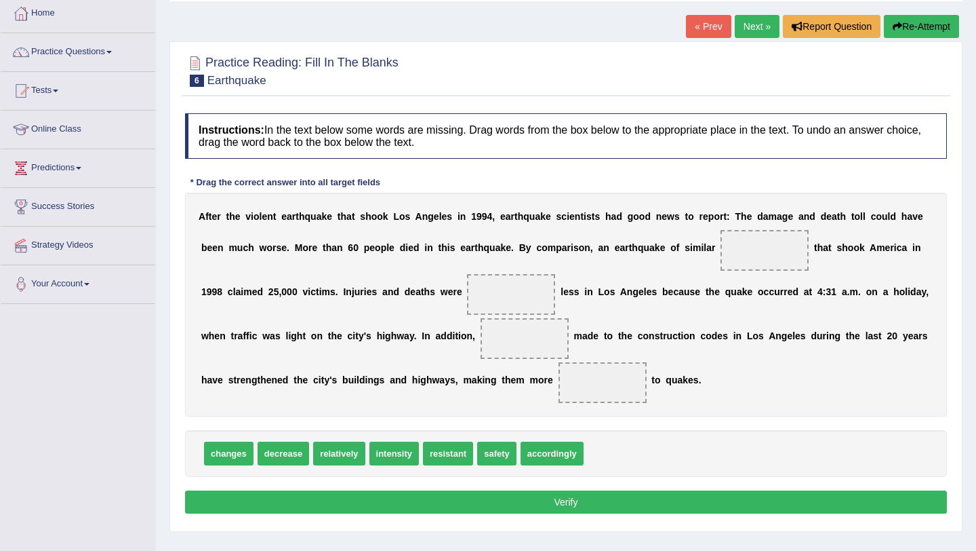
scroll to position [74, 0]
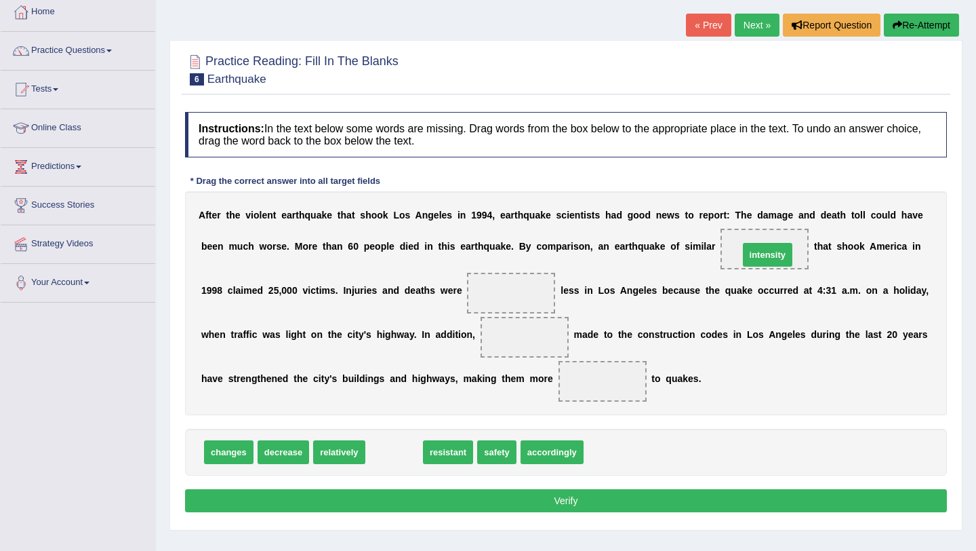
drag, startPoint x: 397, startPoint y: 452, endPoint x: 772, endPoint y: 252, distance: 425.0
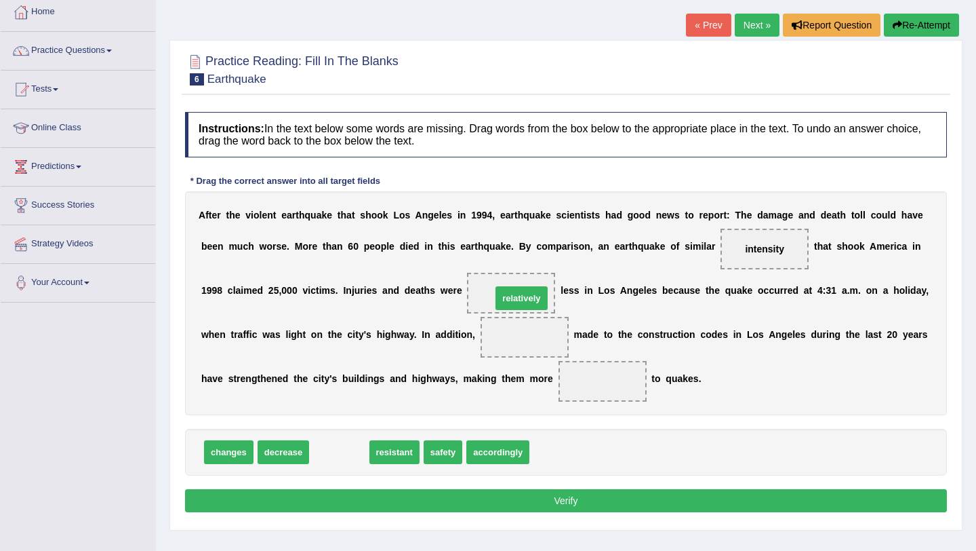
drag, startPoint x: 351, startPoint y: 452, endPoint x: 533, endPoint y: 298, distance: 238.7
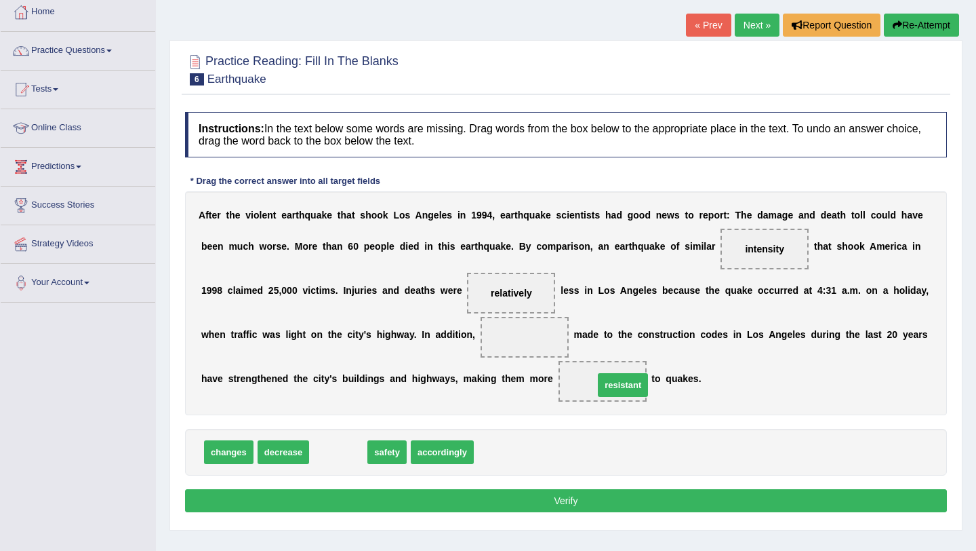
drag, startPoint x: 334, startPoint y: 456, endPoint x: 619, endPoint y: 389, distance: 292.6
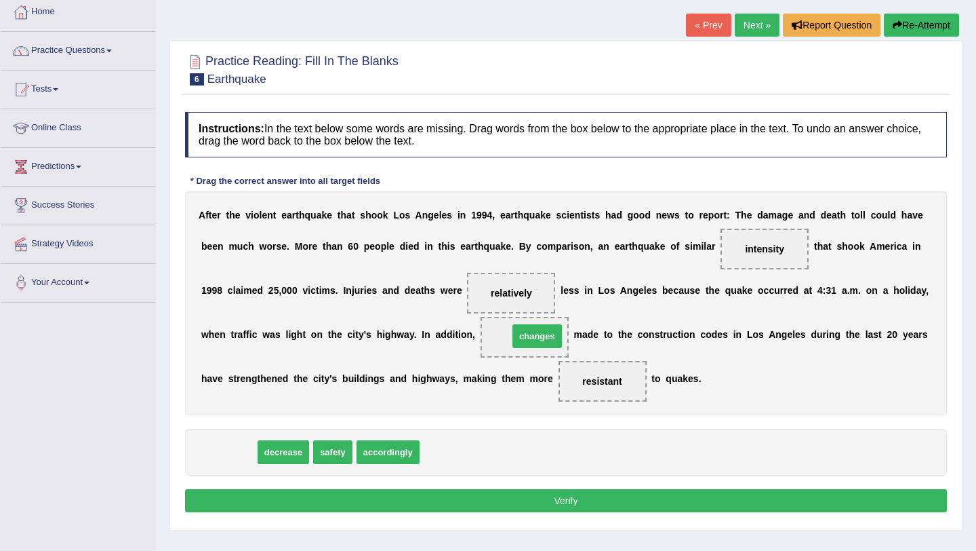
drag, startPoint x: 249, startPoint y: 450, endPoint x: 557, endPoint y: 334, distance: 329.6
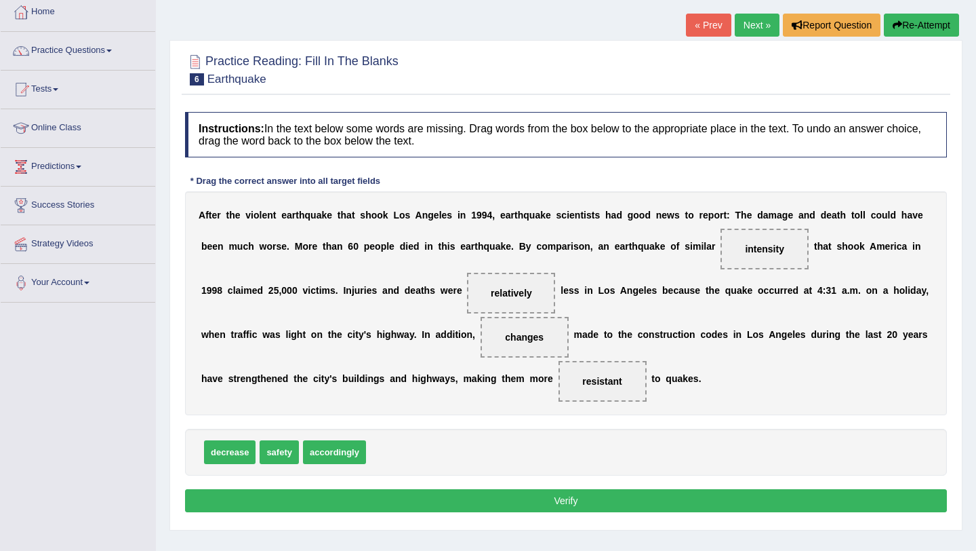
click at [540, 503] on button "Verify" at bounding box center [566, 500] width 762 height 23
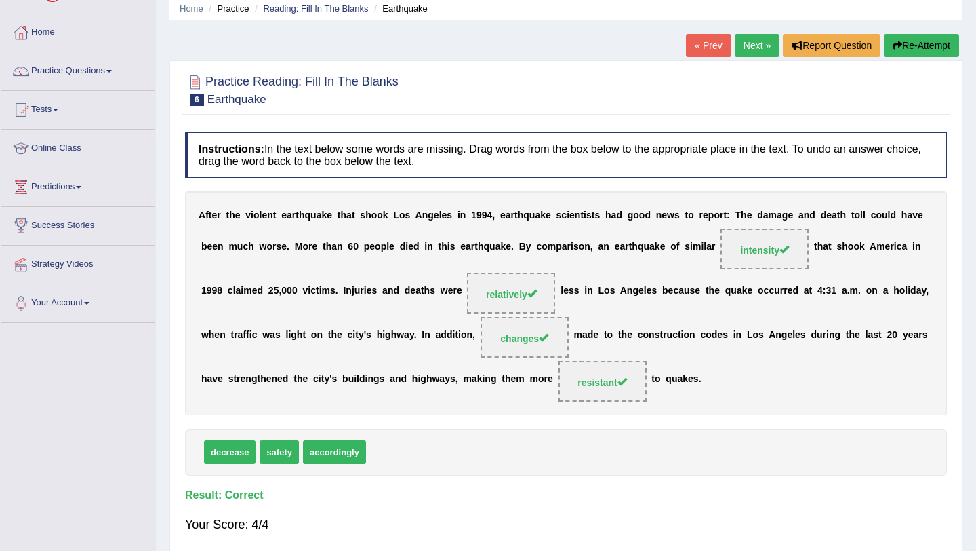
scroll to position [41, 0]
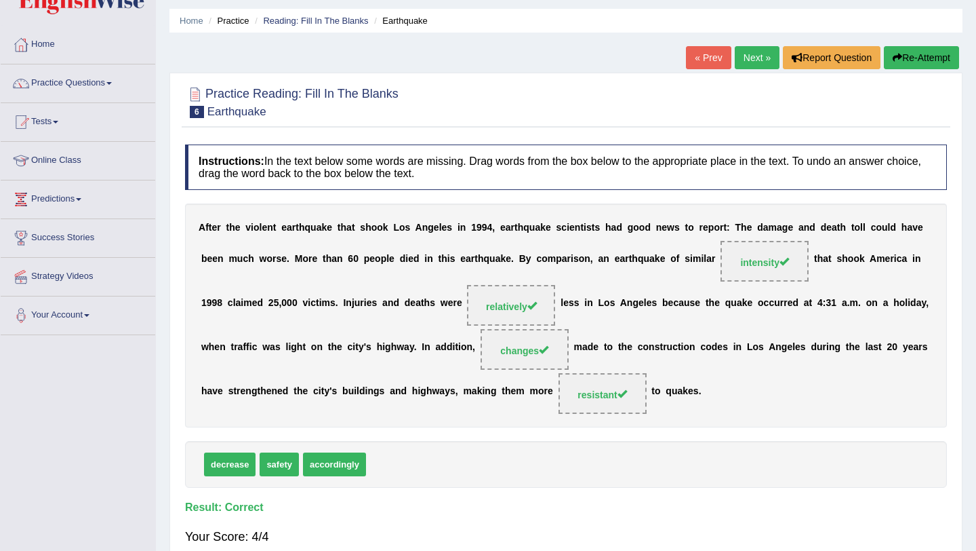
click at [750, 58] on link "Next »" at bounding box center [757, 57] width 45 height 23
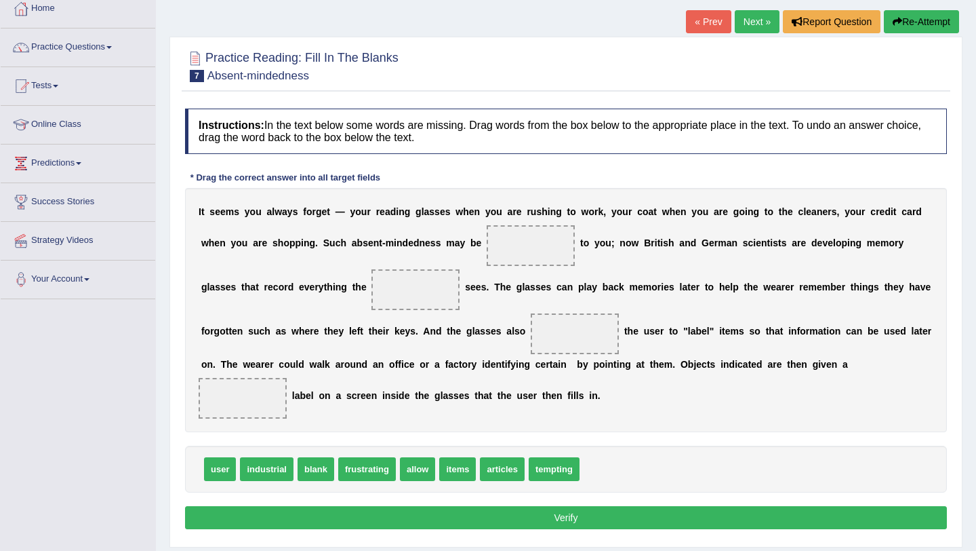
scroll to position [83, 0]
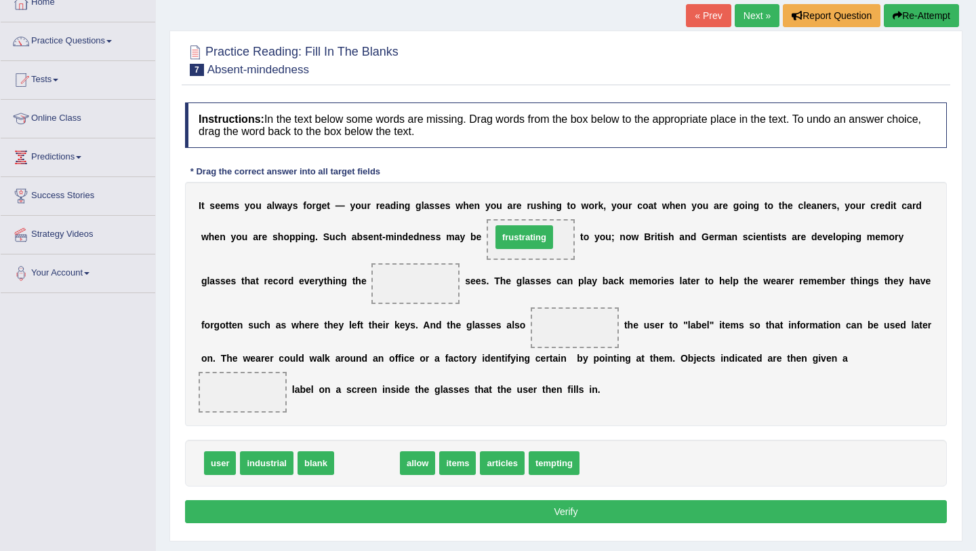
drag, startPoint x: 359, startPoint y: 462, endPoint x: 517, endPoint y: 238, distance: 274.5
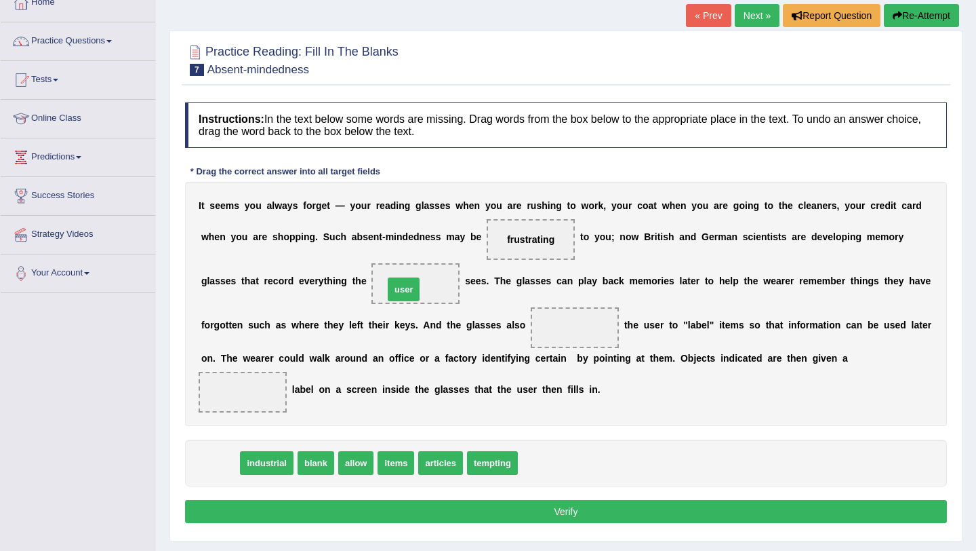
drag, startPoint x: 221, startPoint y: 466, endPoint x: 405, endPoint y: 292, distance: 252.8
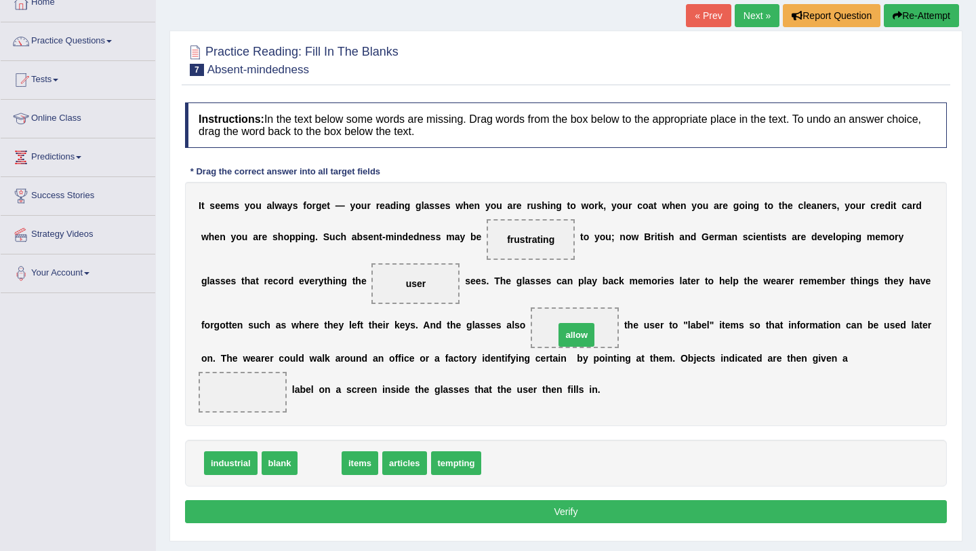
drag, startPoint x: 314, startPoint y: 466, endPoint x: 570, endPoint y: 338, distance: 285.9
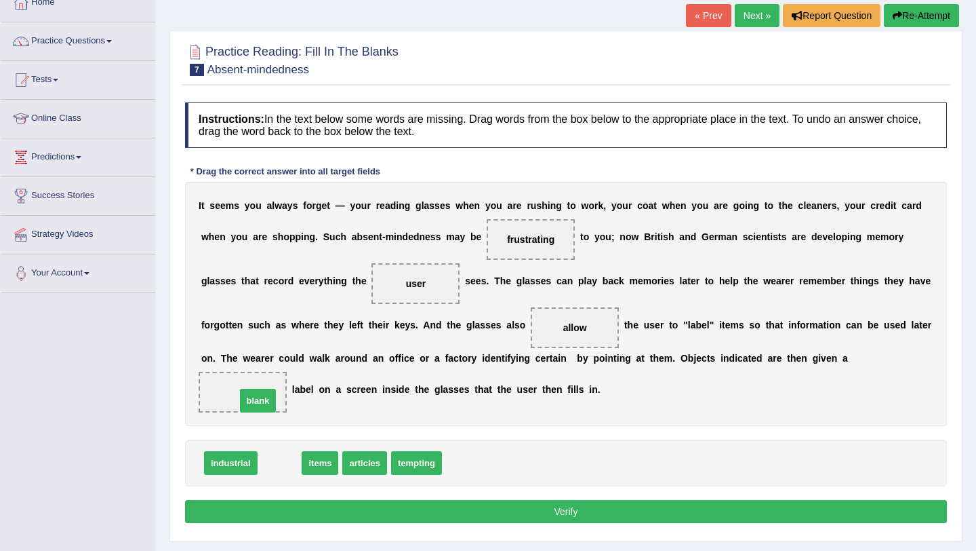
drag, startPoint x: 286, startPoint y: 461, endPoint x: 262, endPoint y: 392, distance: 73.1
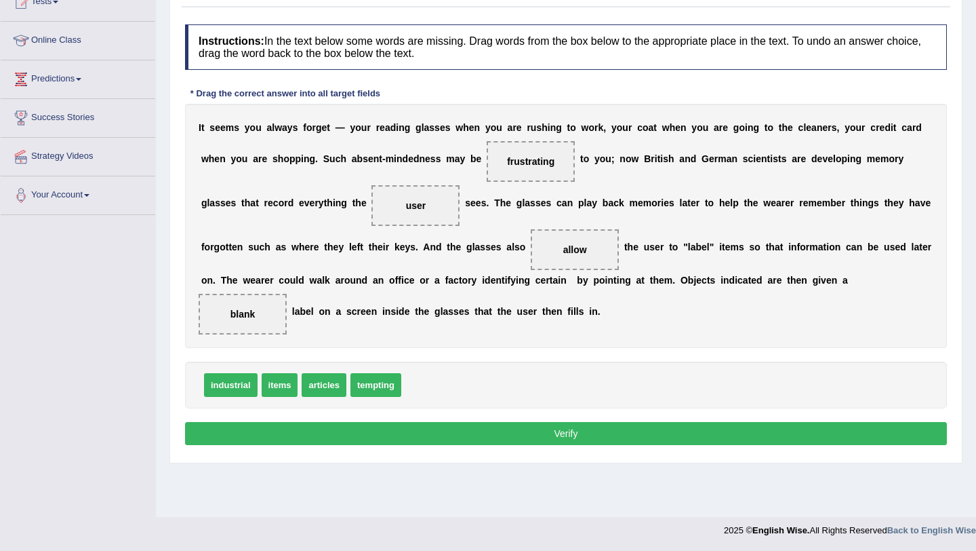
click at [573, 436] on button "Verify" at bounding box center [566, 433] width 762 height 23
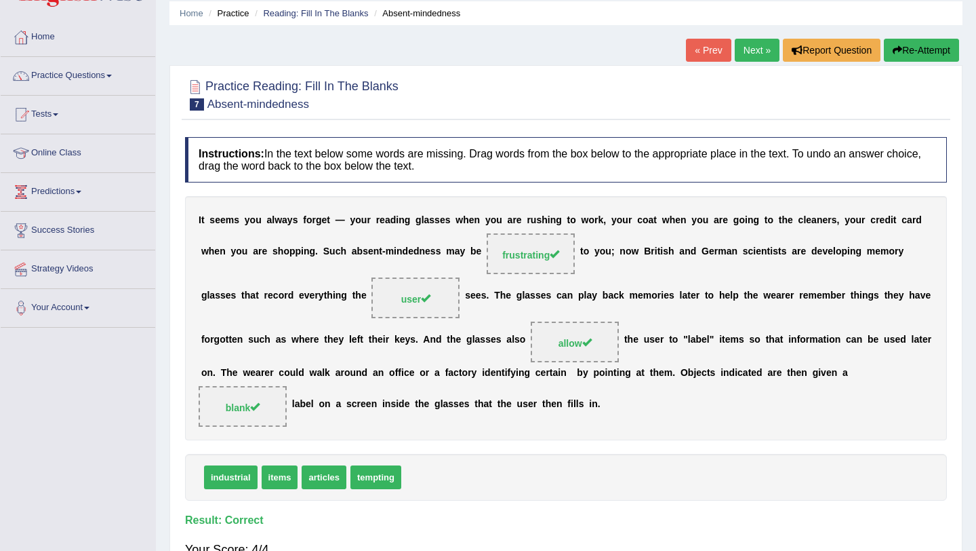
scroll to position [0, 0]
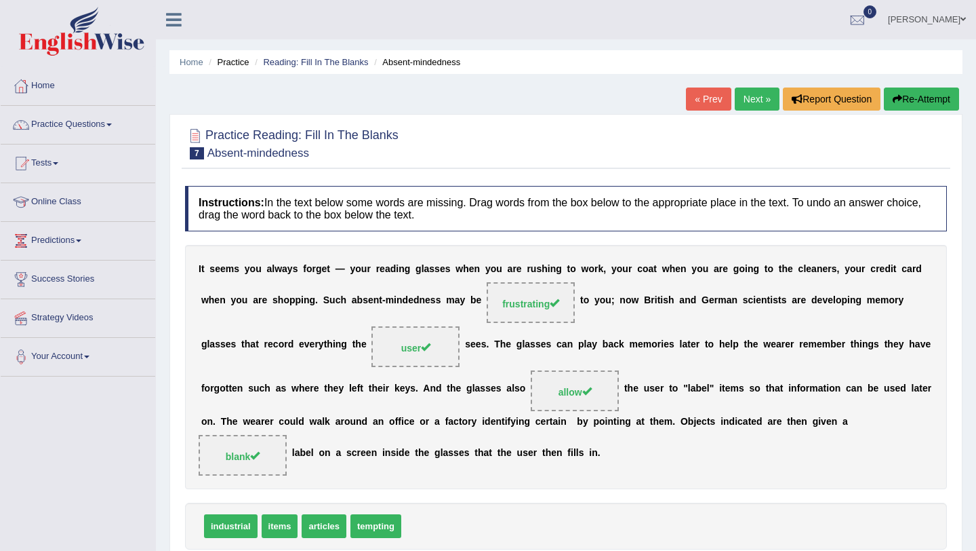
click at [744, 100] on link "Next »" at bounding box center [757, 98] width 45 height 23
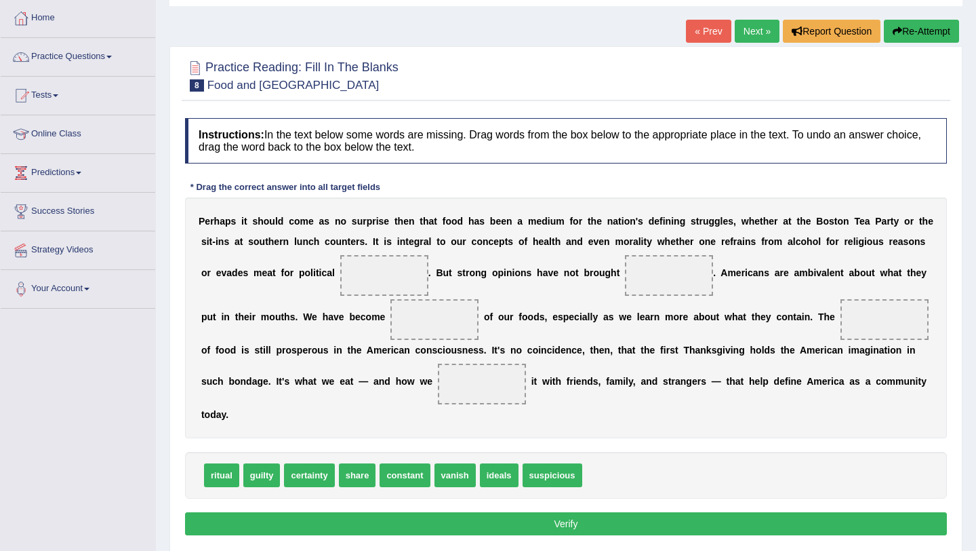
scroll to position [73, 0]
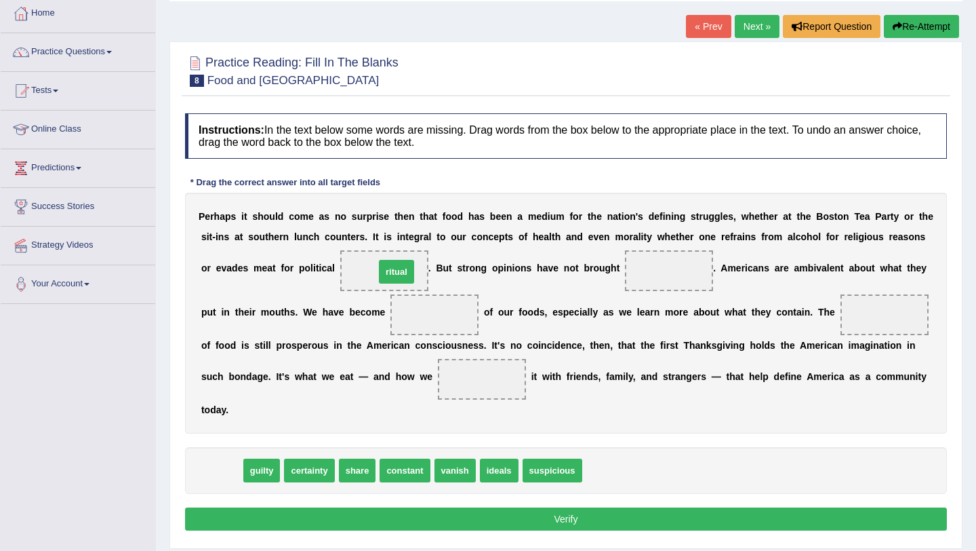
drag, startPoint x: 218, startPoint y: 470, endPoint x: 394, endPoint y: 271, distance: 265.1
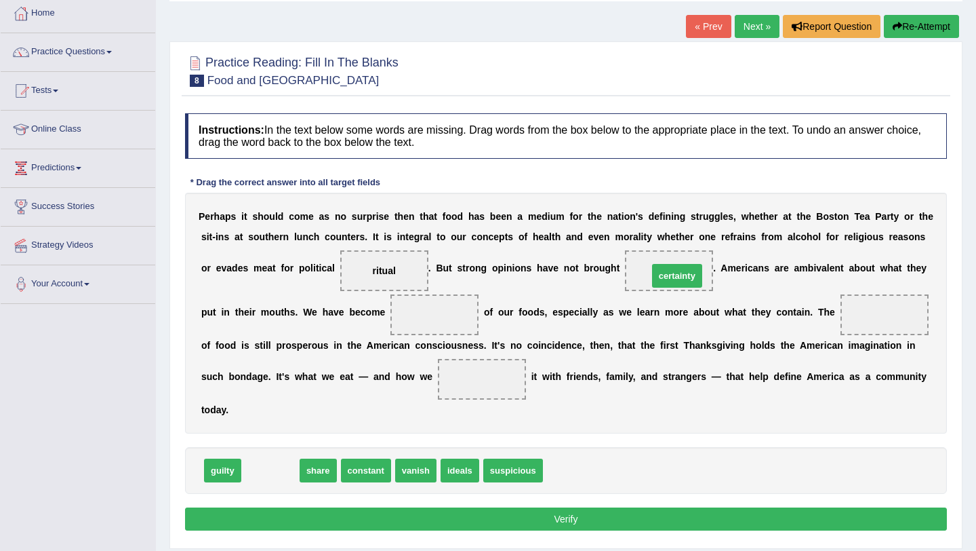
drag, startPoint x: 263, startPoint y: 473, endPoint x: 670, endPoint y: 278, distance: 451.0
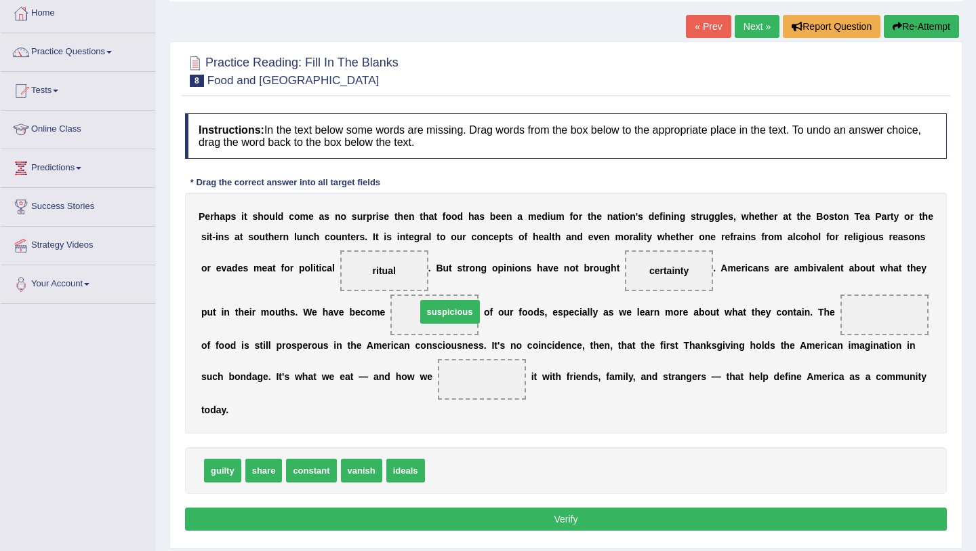
drag, startPoint x: 460, startPoint y: 477, endPoint x: 451, endPoint y: 319, distance: 158.3
drag, startPoint x: 405, startPoint y: 473, endPoint x: 879, endPoint y: 321, distance: 497.5
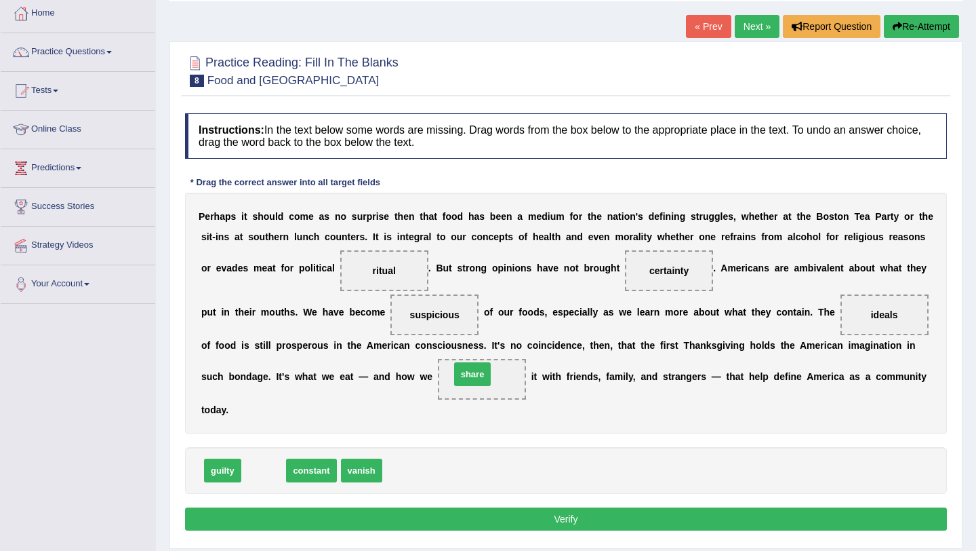
drag, startPoint x: 266, startPoint y: 473, endPoint x: 477, endPoint y: 378, distance: 230.3
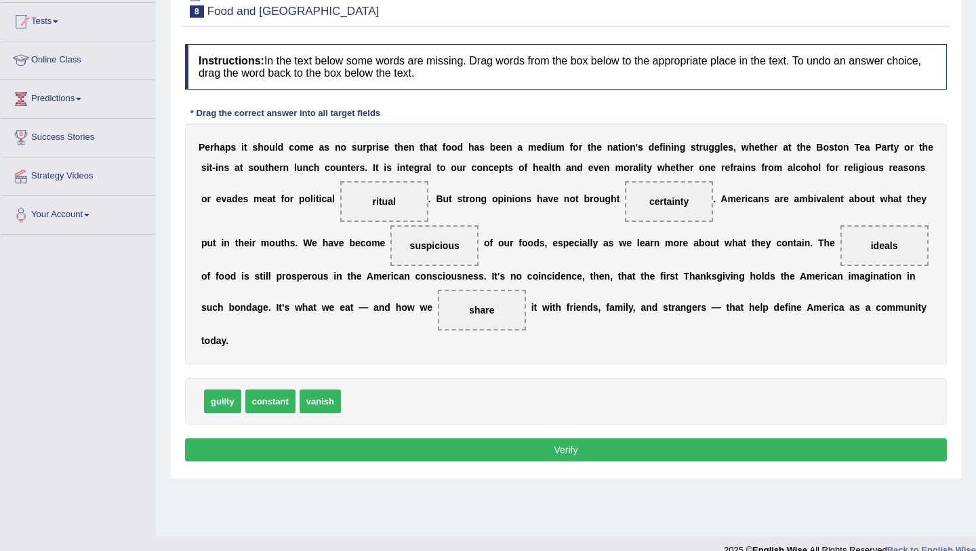
scroll to position [142, 0]
click at [587, 446] on button "Verify" at bounding box center [566, 448] width 762 height 23
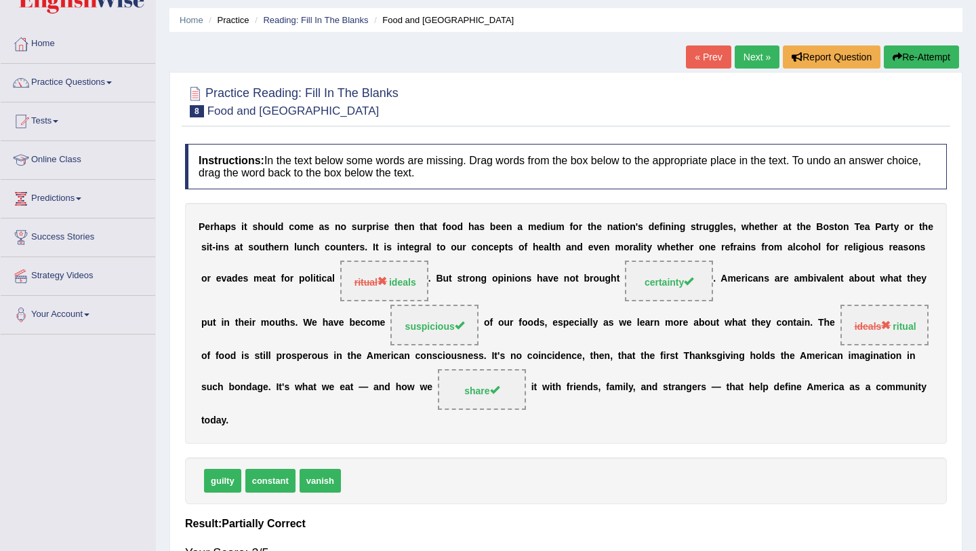
scroll to position [41, 0]
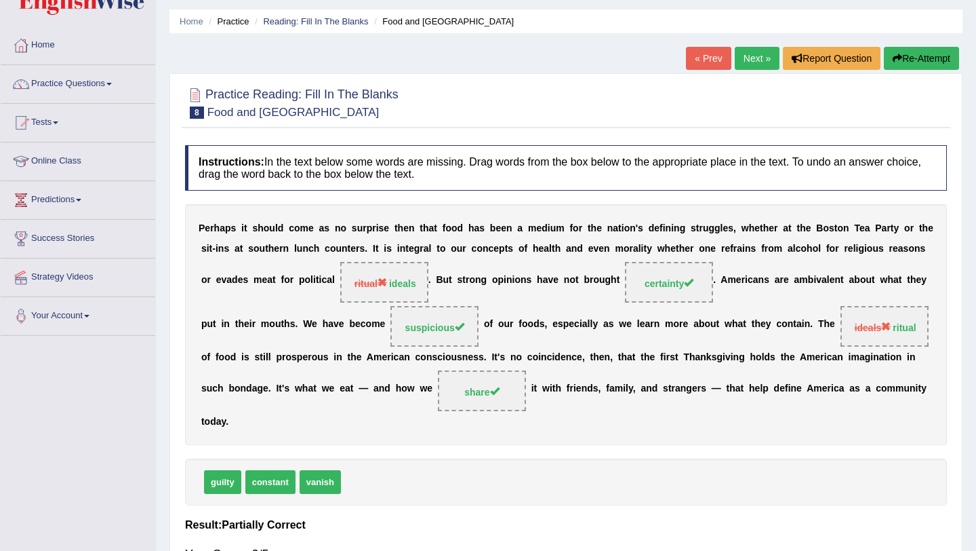
click at [907, 58] on button "Re-Attempt" at bounding box center [921, 58] width 75 height 23
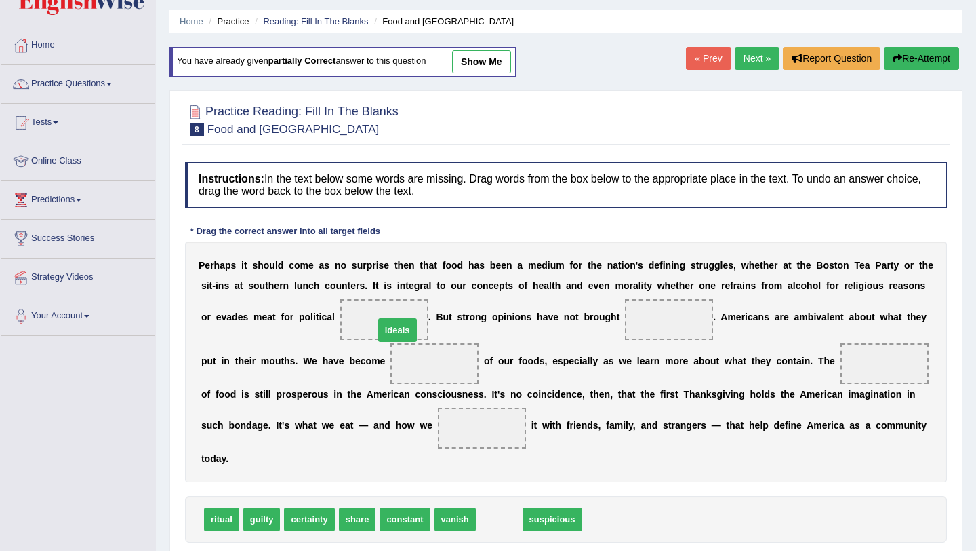
drag, startPoint x: 496, startPoint y: 517, endPoint x: 393, endPoint y: 322, distance: 221.1
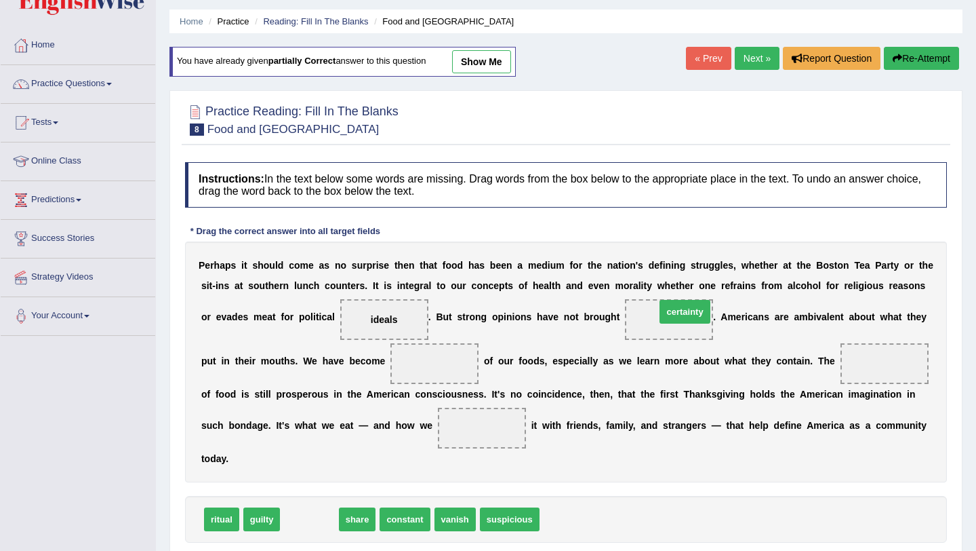
drag, startPoint x: 308, startPoint y: 522, endPoint x: 684, endPoint y: 315, distance: 429.7
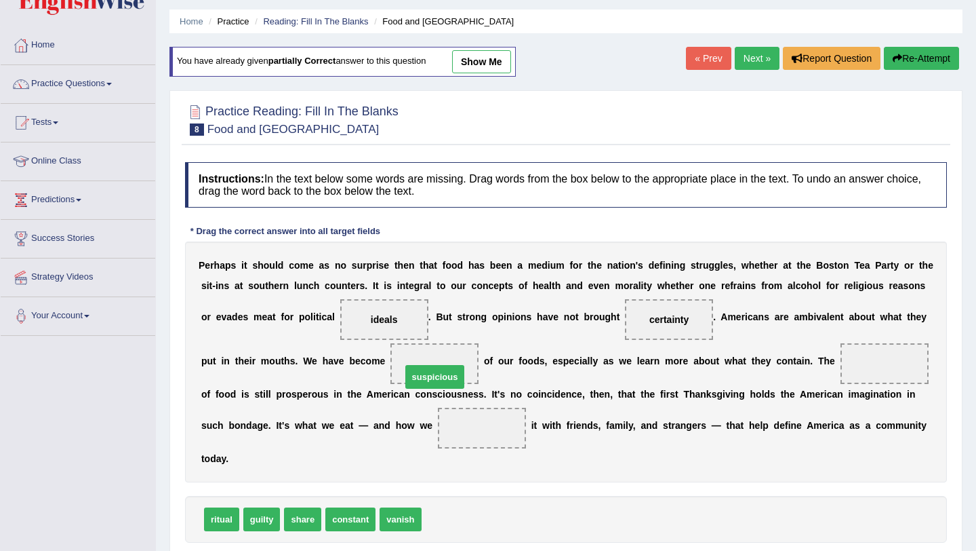
drag, startPoint x: 458, startPoint y: 519, endPoint x: 438, endPoint y: 374, distance: 145.8
drag, startPoint x: 215, startPoint y: 519, endPoint x: 860, endPoint y: 365, distance: 663.6
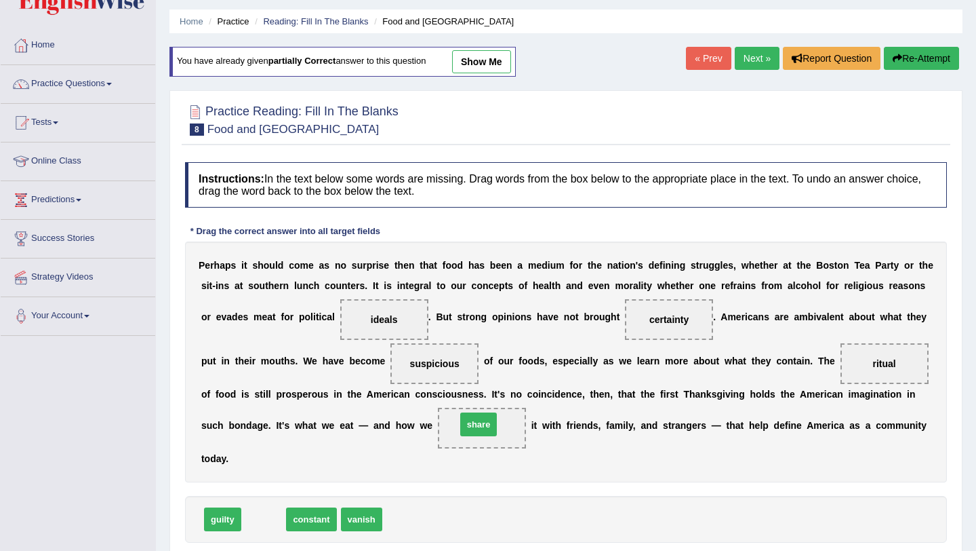
drag, startPoint x: 261, startPoint y: 519, endPoint x: 482, endPoint y: 429, distance: 238.7
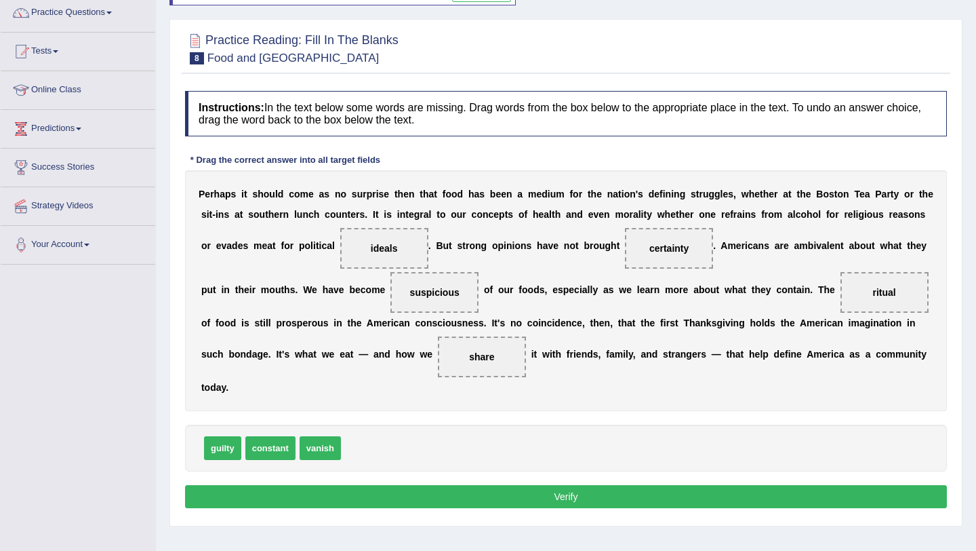
scroll to position [161, 0]
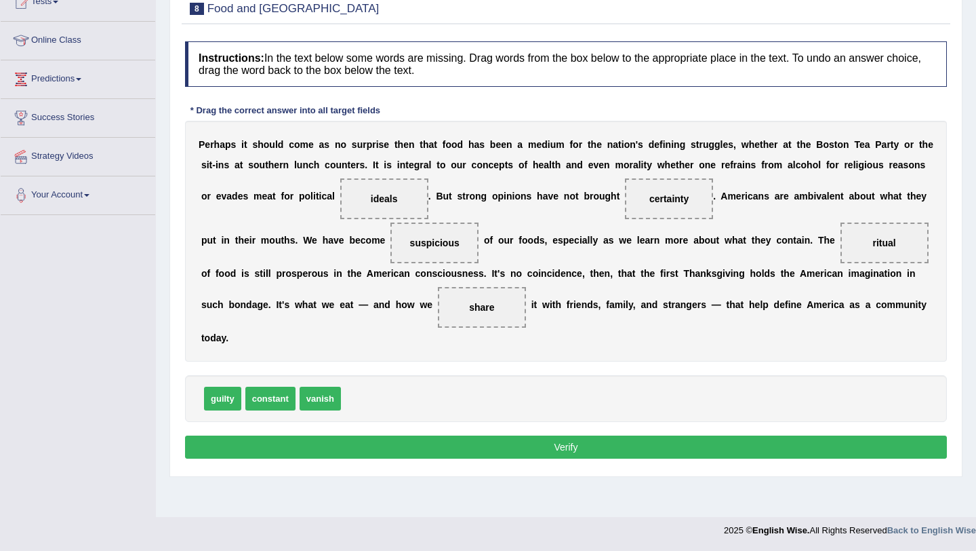
click at [617, 447] on button "Verify" at bounding box center [566, 446] width 762 height 23
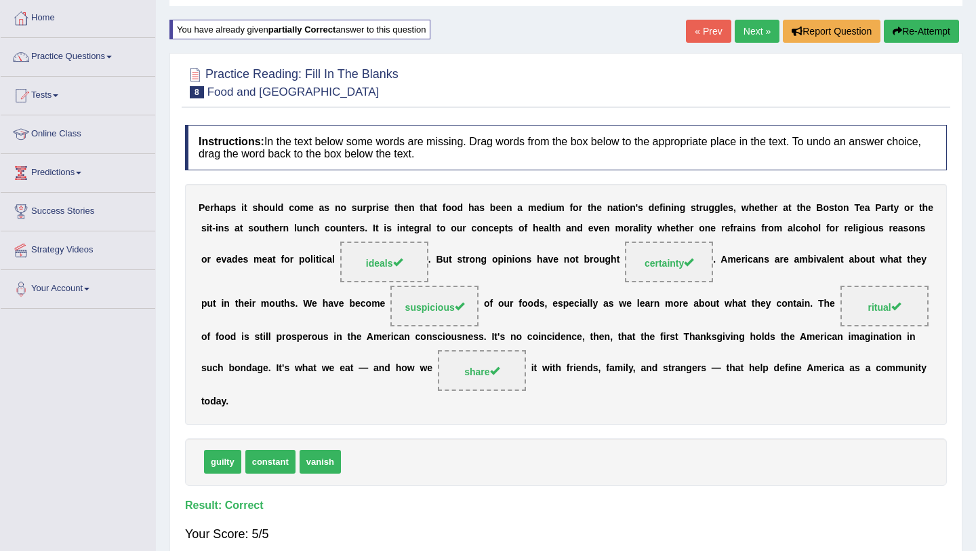
scroll to position [65, 0]
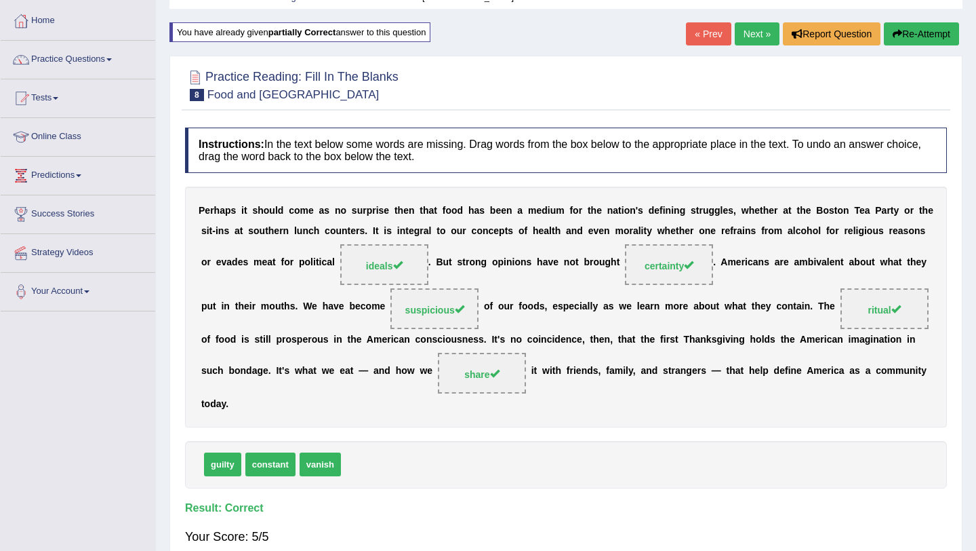
click at [756, 34] on link "Next »" at bounding box center [757, 33] width 45 height 23
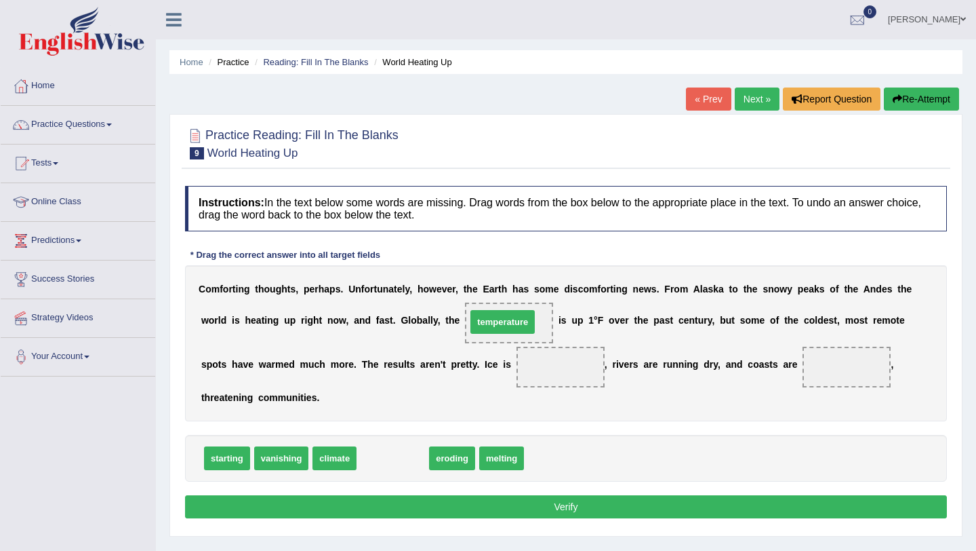
drag, startPoint x: 393, startPoint y: 458, endPoint x: 507, endPoint y: 325, distance: 175.5
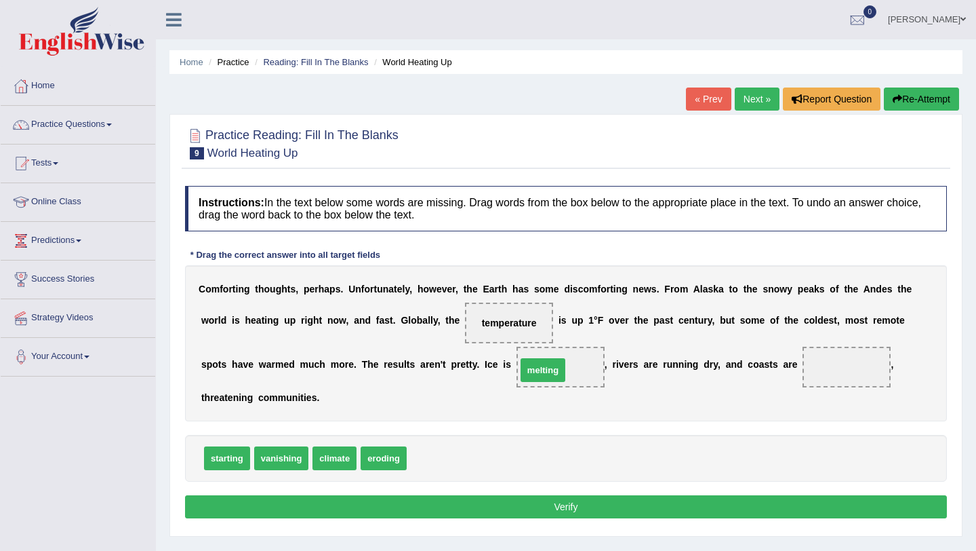
drag, startPoint x: 448, startPoint y: 452, endPoint x: 559, endPoint y: 363, distance: 141.4
drag, startPoint x: 386, startPoint y: 458, endPoint x: 862, endPoint y: 361, distance: 485.7
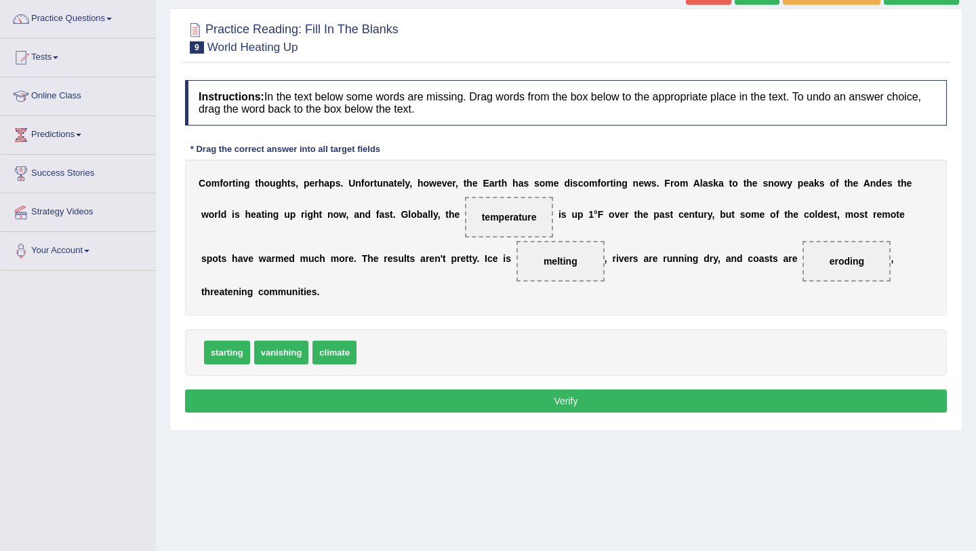
scroll to position [108, 0]
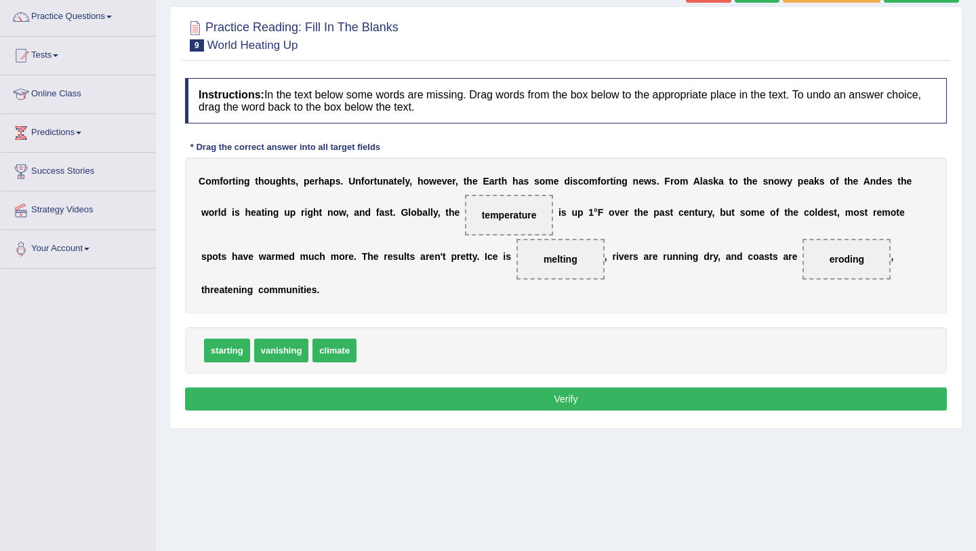
click at [565, 399] on button "Verify" at bounding box center [566, 398] width 762 height 23
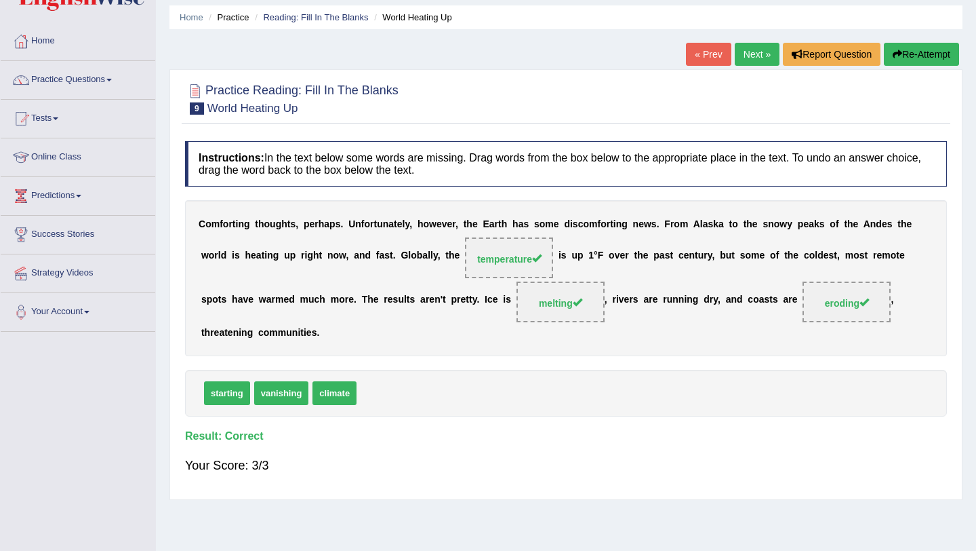
scroll to position [0, 0]
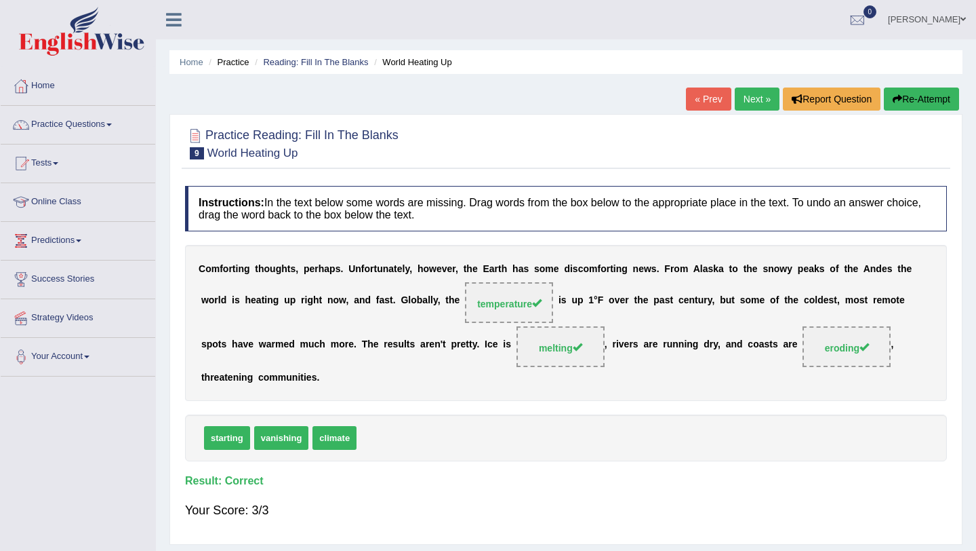
click at [751, 100] on link "Next »" at bounding box center [757, 98] width 45 height 23
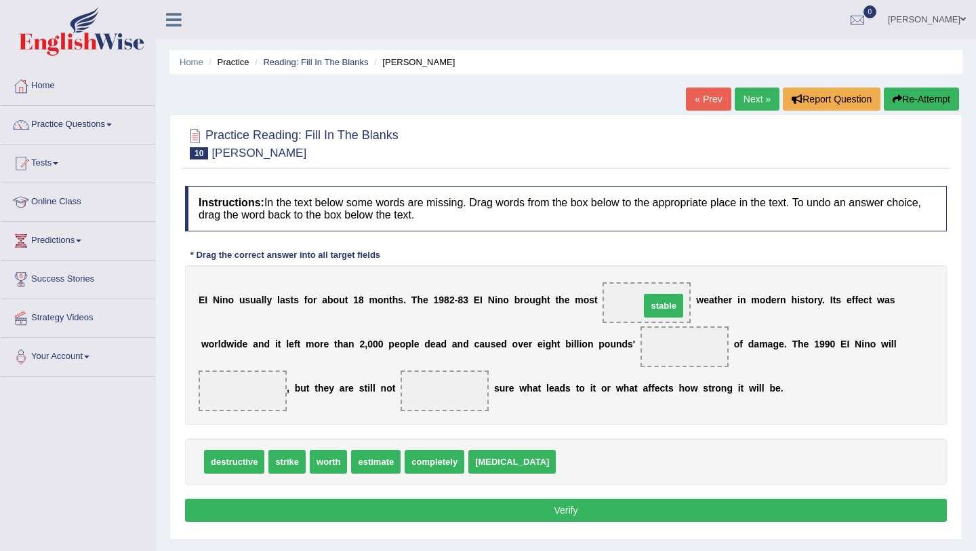
drag, startPoint x: 553, startPoint y: 462, endPoint x: 637, endPoint y: 309, distance: 175.4
drag, startPoint x: 326, startPoint y: 462, endPoint x: 683, endPoint y: 353, distance: 373.0
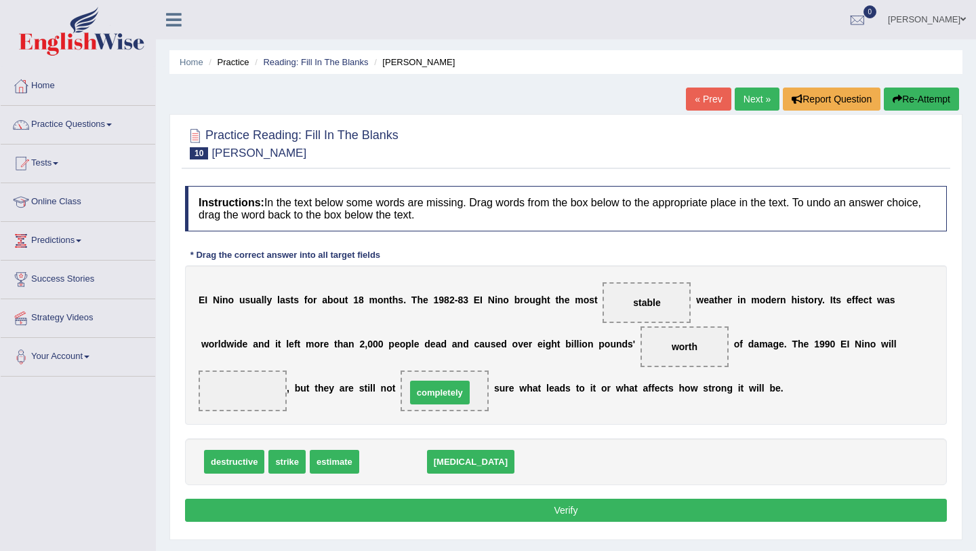
drag, startPoint x: 402, startPoint y: 462, endPoint x: 448, endPoint y: 394, distance: 82.0
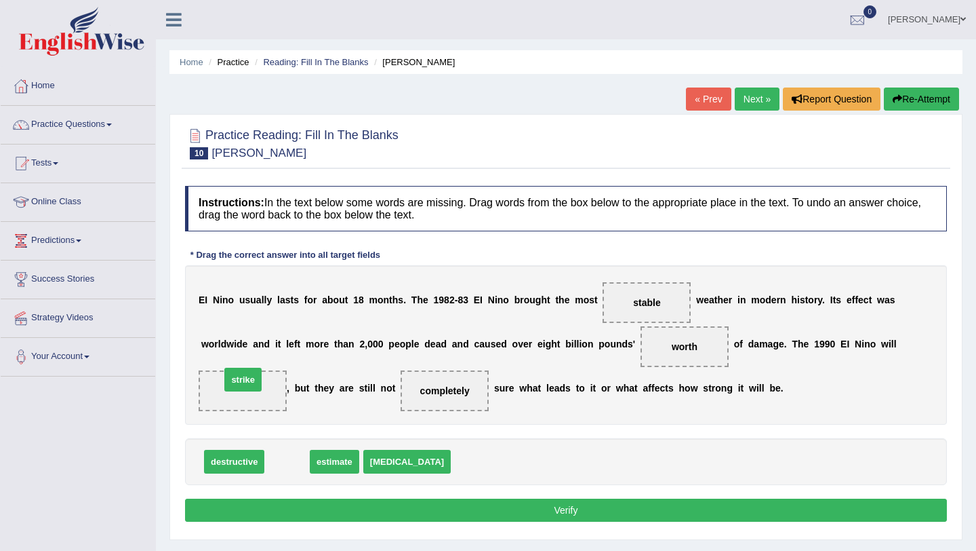
drag, startPoint x: 284, startPoint y: 464, endPoint x: 241, endPoint y: 384, distance: 91.6
click at [570, 511] on button "Verify" at bounding box center [566, 509] width 762 height 23
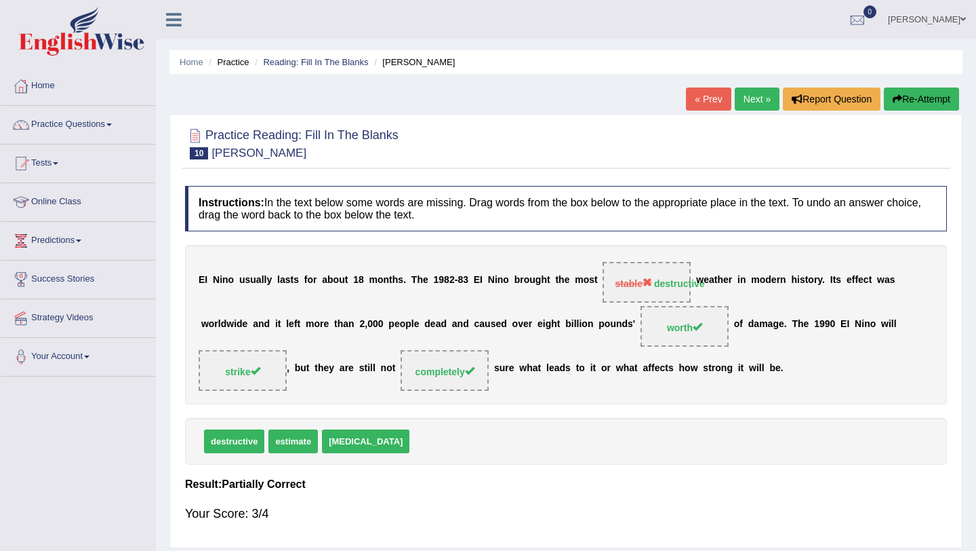
click at [932, 99] on button "Re-Attempt" at bounding box center [921, 98] width 75 height 23
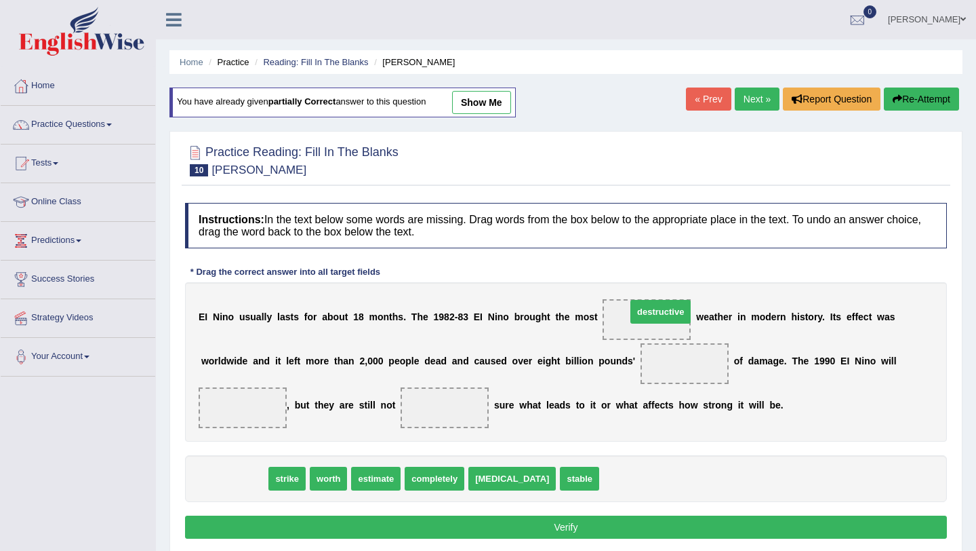
drag, startPoint x: 235, startPoint y: 482, endPoint x: 661, endPoint y: 315, distance: 457.9
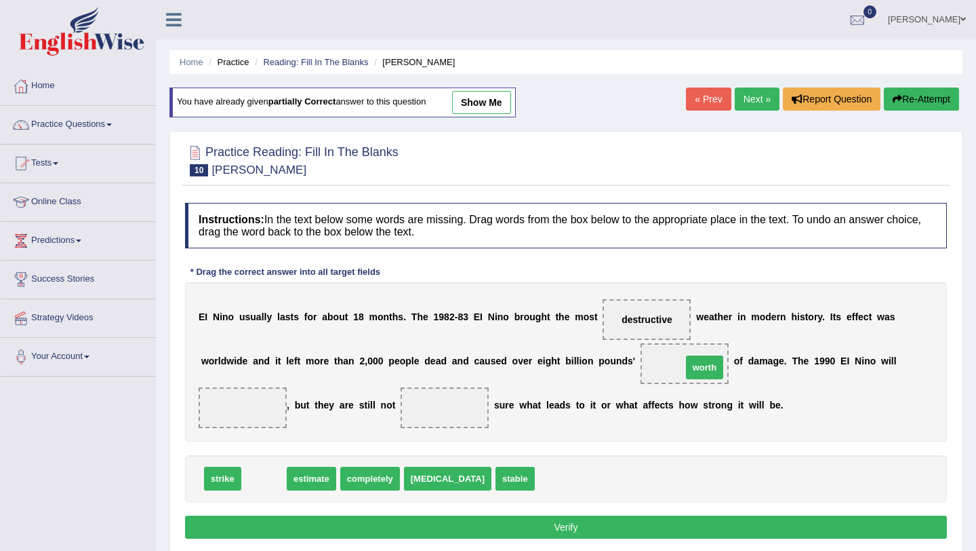
drag, startPoint x: 264, startPoint y: 476, endPoint x: 705, endPoint y: 365, distance: 454.5
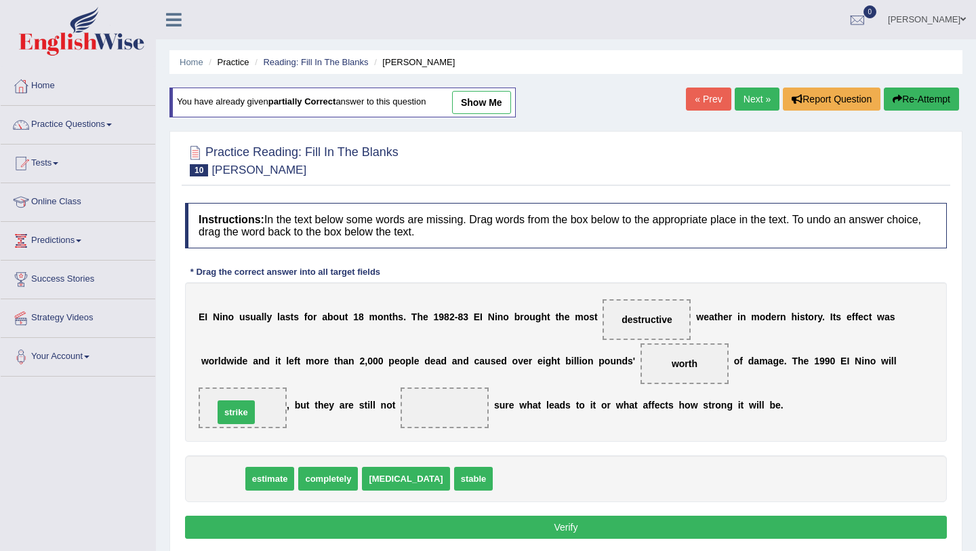
drag, startPoint x: 226, startPoint y: 476, endPoint x: 239, endPoint y: 411, distance: 66.4
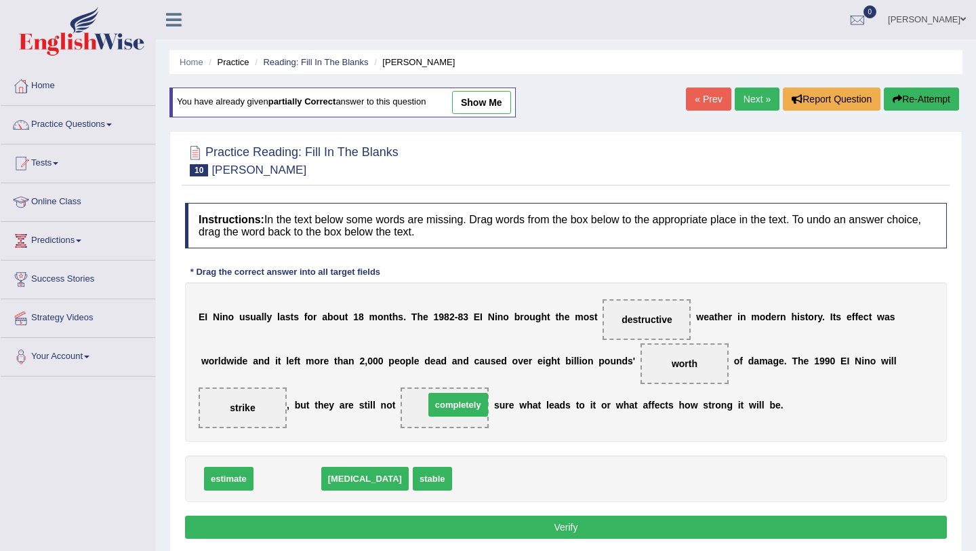
drag, startPoint x: 282, startPoint y: 483, endPoint x: 450, endPoint y: 409, distance: 183.7
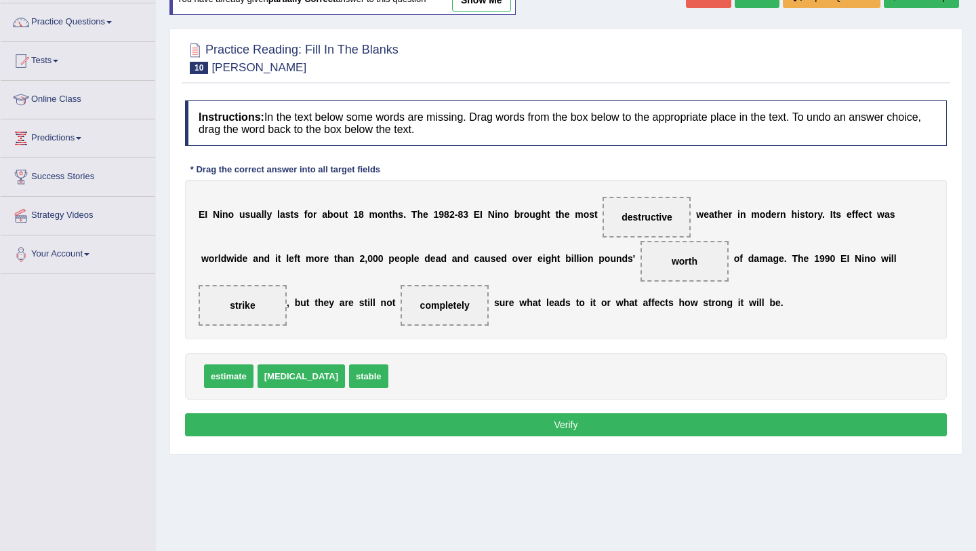
scroll to position [102, 0]
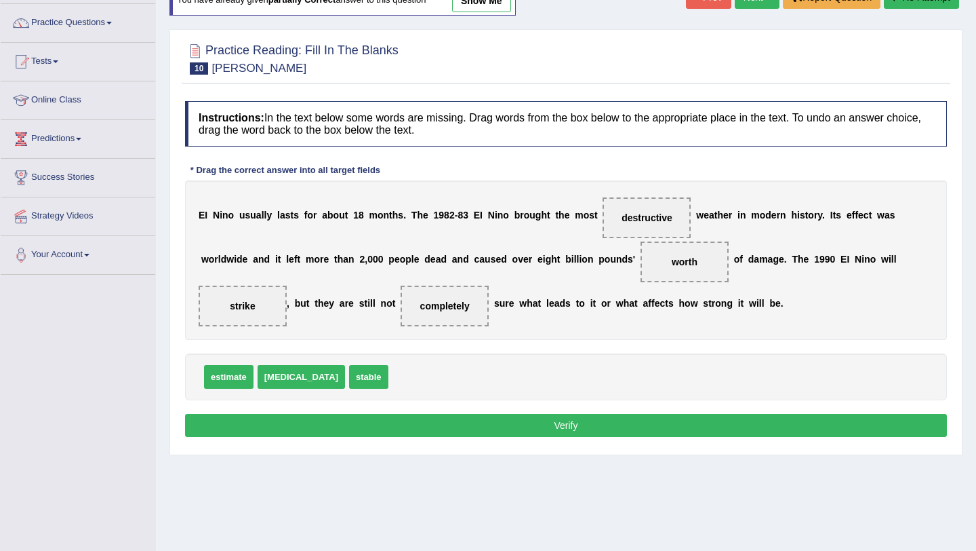
click at [581, 426] on button "Verify" at bounding box center [566, 425] width 762 height 23
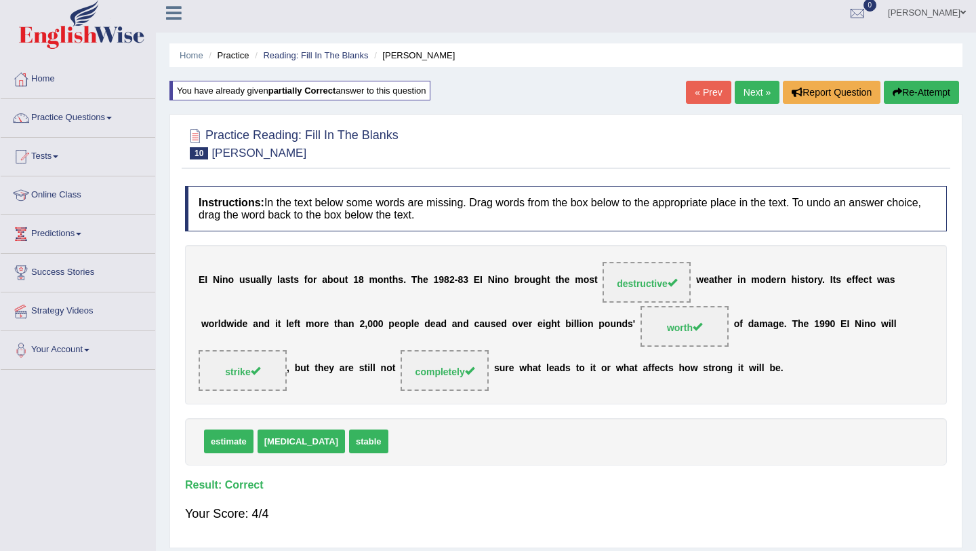
scroll to position [4, 0]
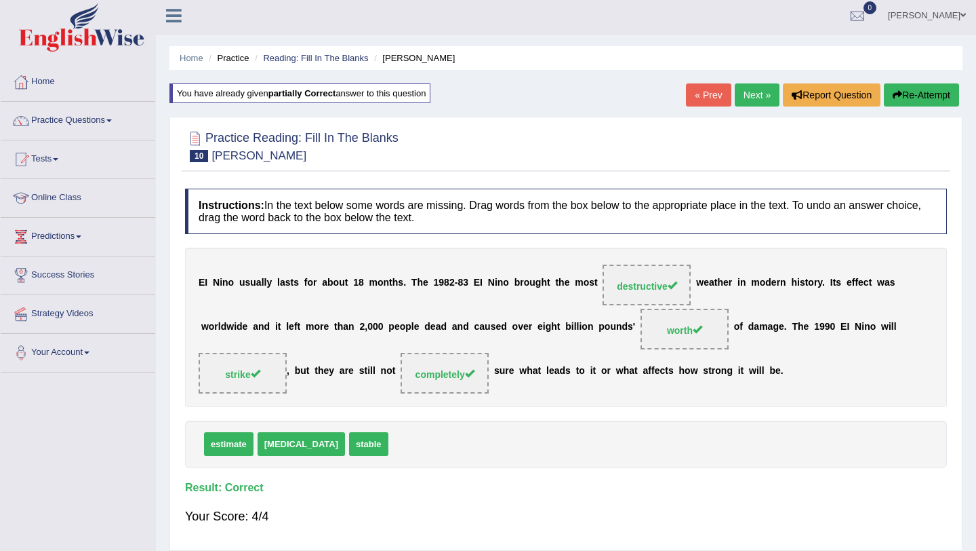
click at [752, 95] on link "Next »" at bounding box center [757, 94] width 45 height 23
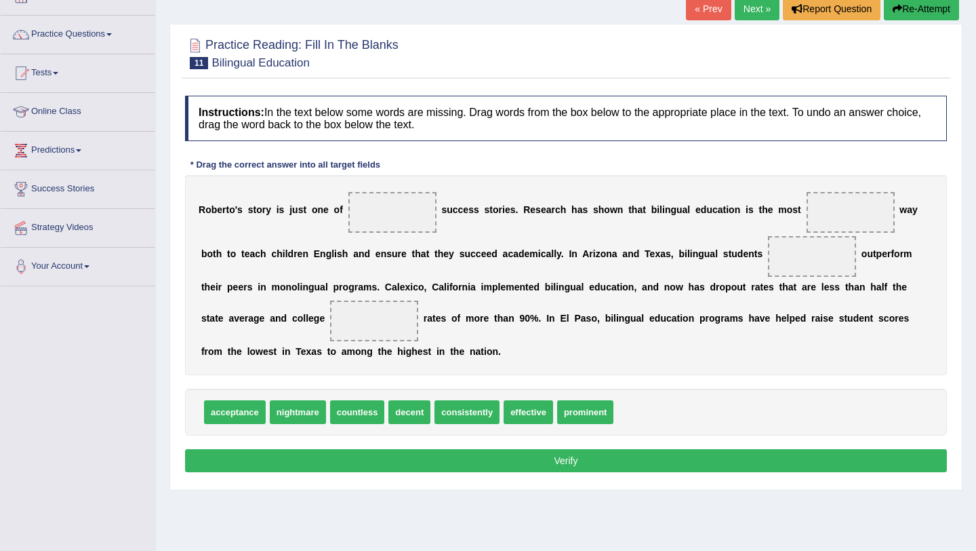
scroll to position [91, 0]
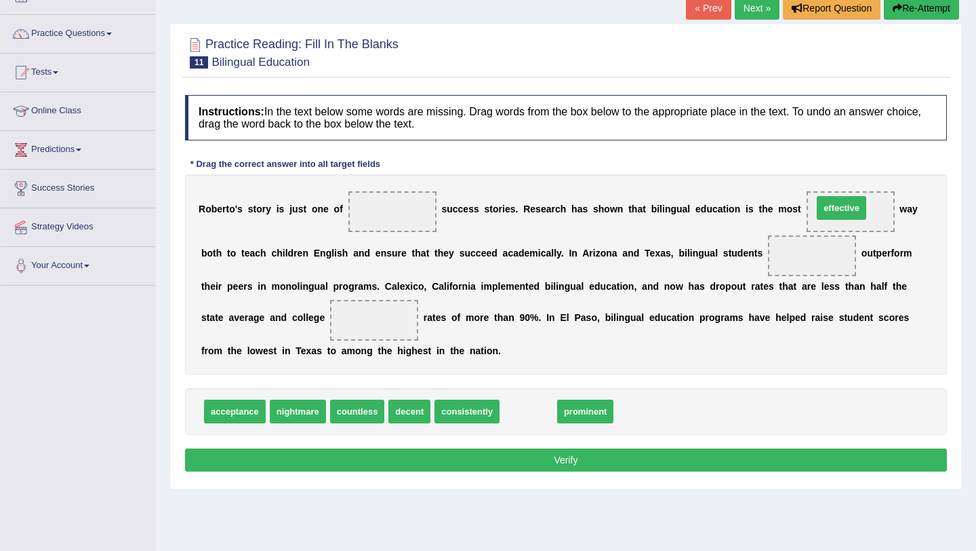
drag, startPoint x: 524, startPoint y: 413, endPoint x: 845, endPoint y: 208, distance: 381.1
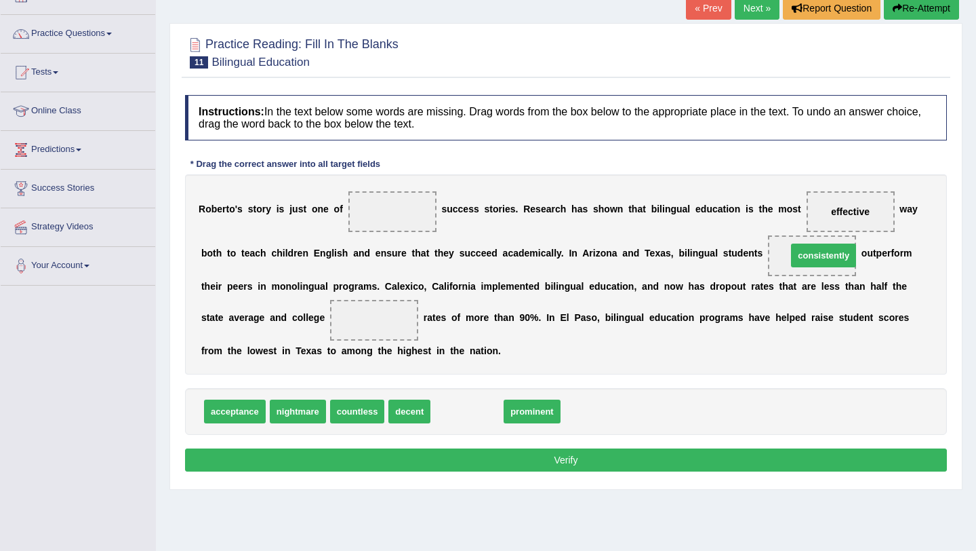
drag, startPoint x: 470, startPoint y: 410, endPoint x: 827, endPoint y: 253, distance: 389.5
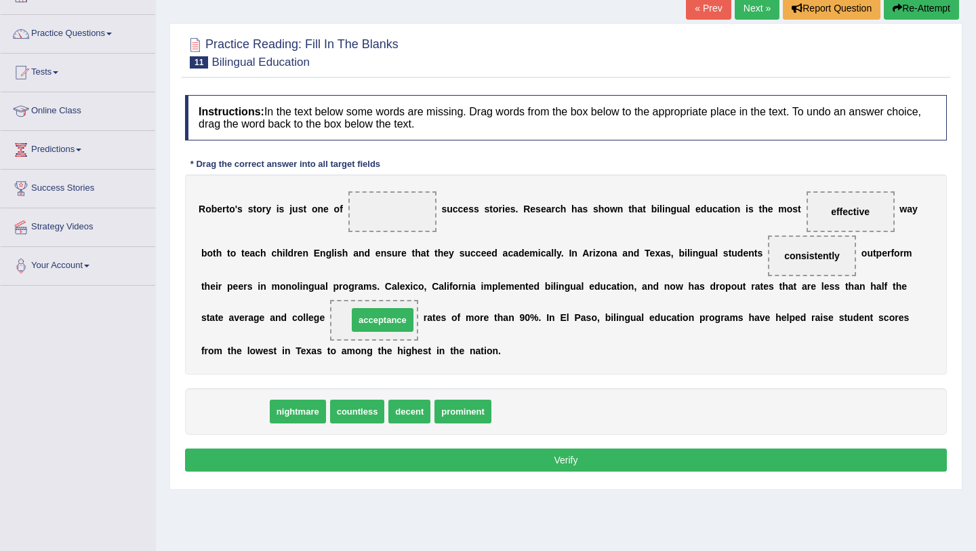
drag, startPoint x: 245, startPoint y: 414, endPoint x: 393, endPoint y: 323, distance: 173.5
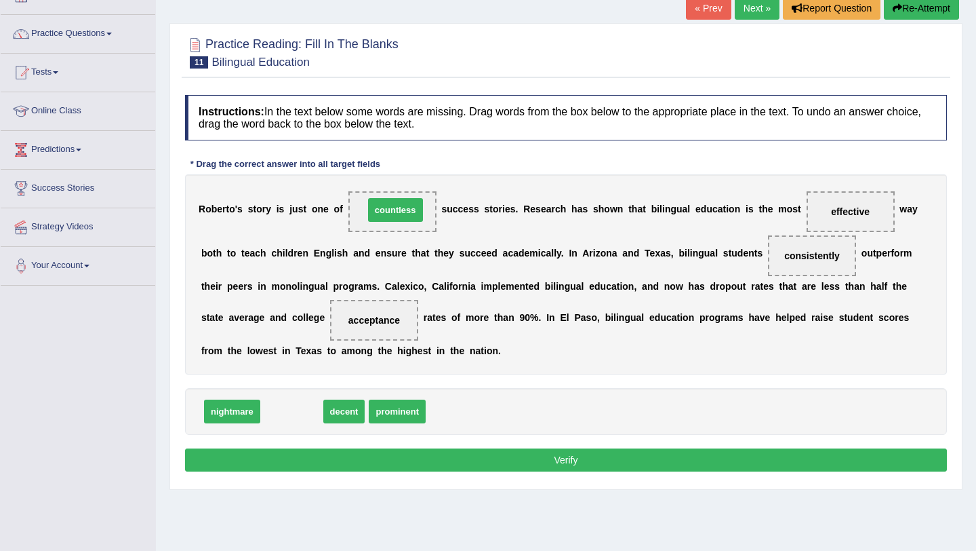
drag, startPoint x: 296, startPoint y: 413, endPoint x: 400, endPoint y: 212, distance: 226.5
click at [498, 461] on button "Verify" at bounding box center [566, 459] width 762 height 23
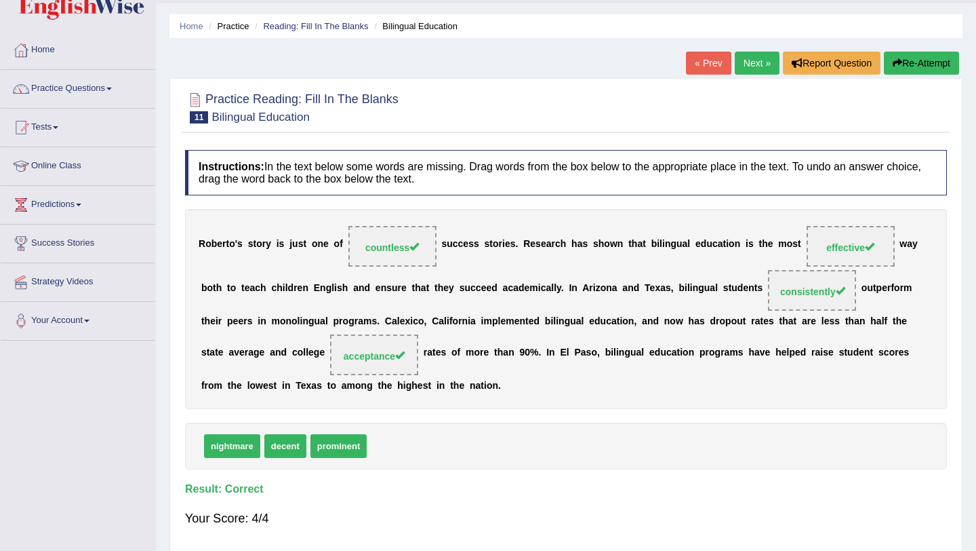
scroll to position [35, 0]
click at [752, 62] on link "Next »" at bounding box center [757, 63] width 45 height 23
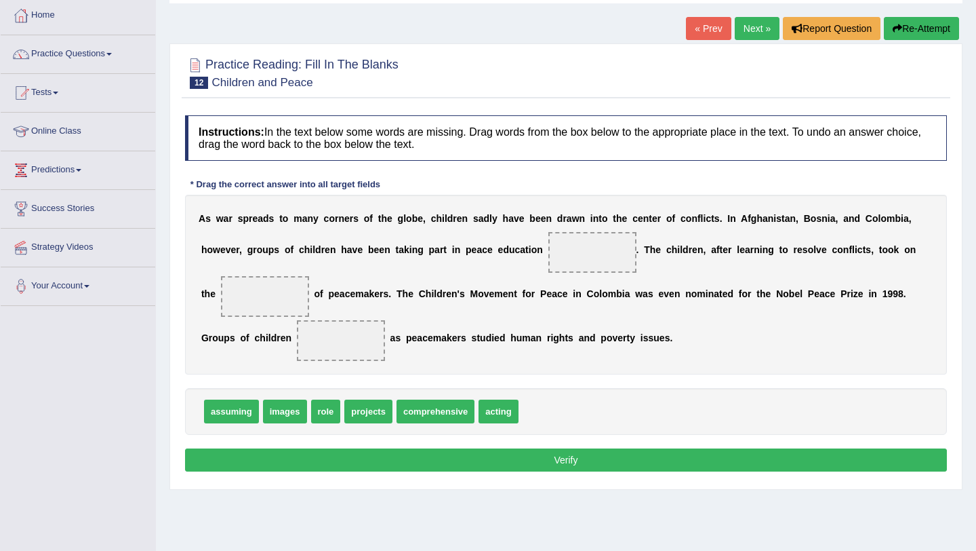
scroll to position [75, 0]
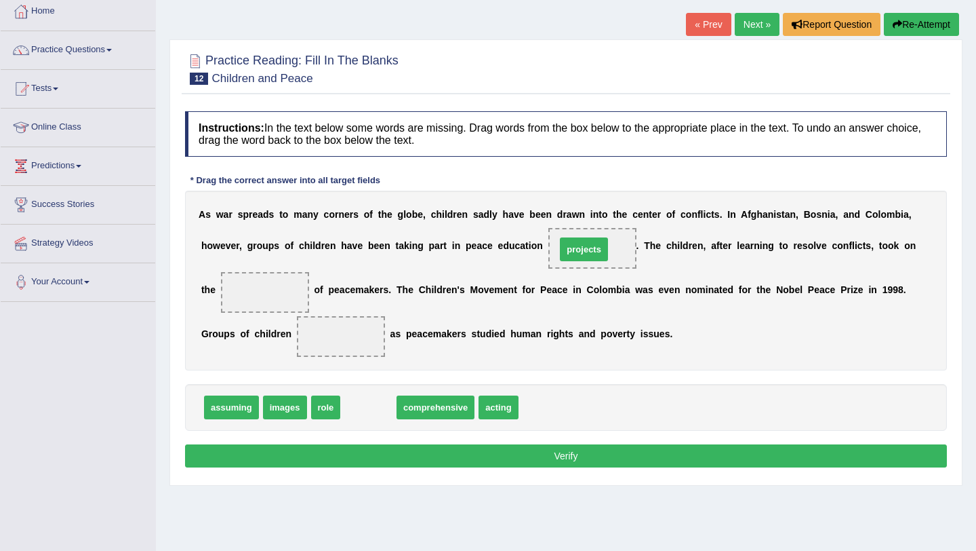
drag, startPoint x: 365, startPoint y: 407, endPoint x: 584, endPoint y: 248, distance: 270.8
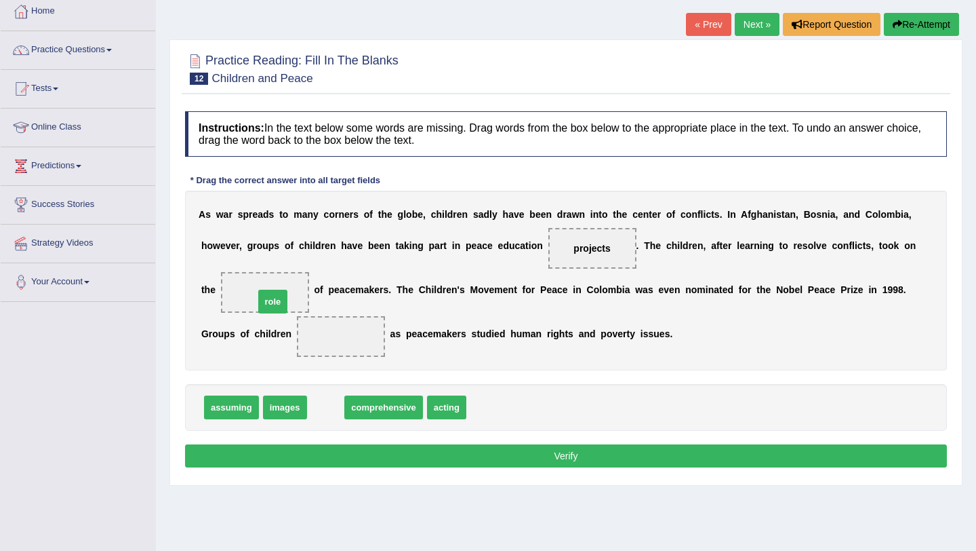
drag, startPoint x: 325, startPoint y: 407, endPoint x: 272, endPoint y: 300, distance: 120.4
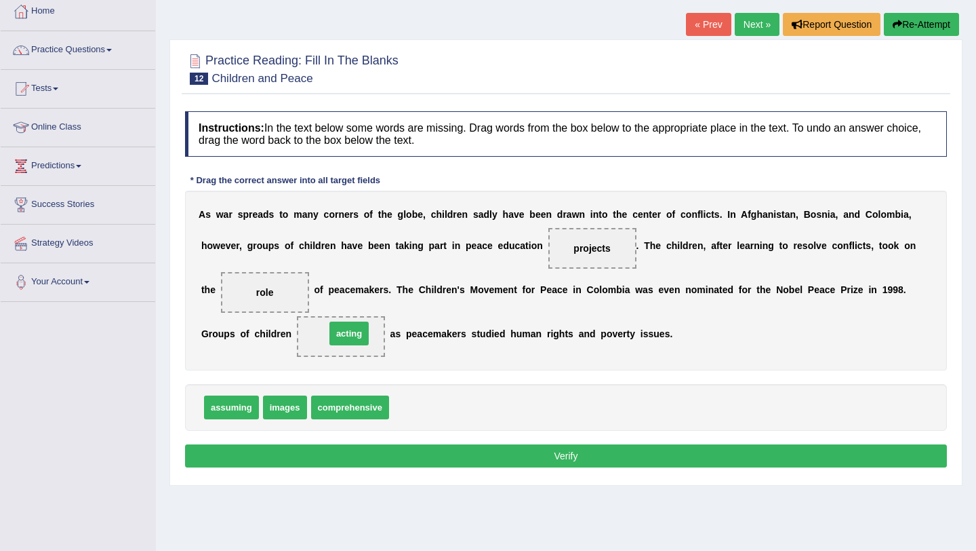
drag, startPoint x: 420, startPoint y: 411, endPoint x: 357, endPoint y: 338, distance: 97.1
click at [485, 458] on button "Verify" at bounding box center [566, 455] width 762 height 23
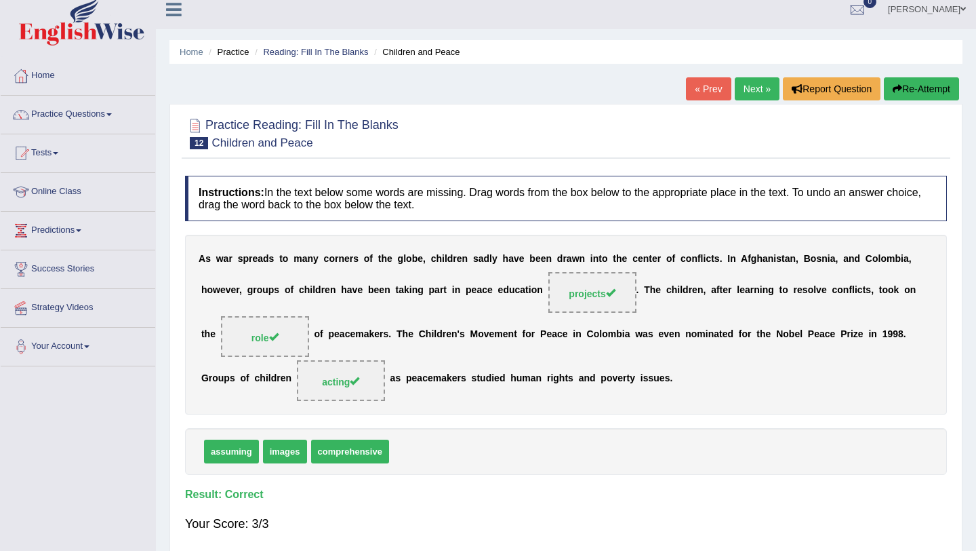
scroll to position [9, 0]
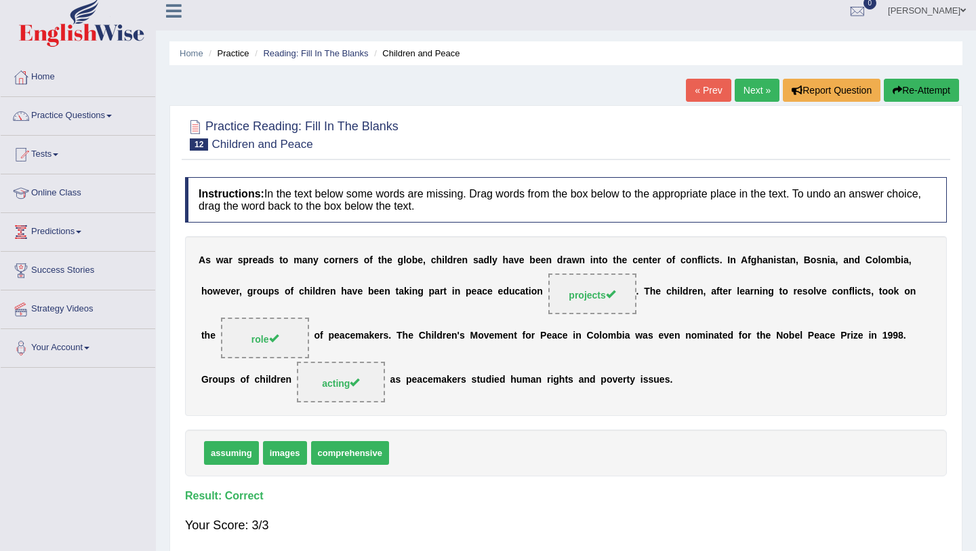
click at [756, 91] on link "Next »" at bounding box center [757, 90] width 45 height 23
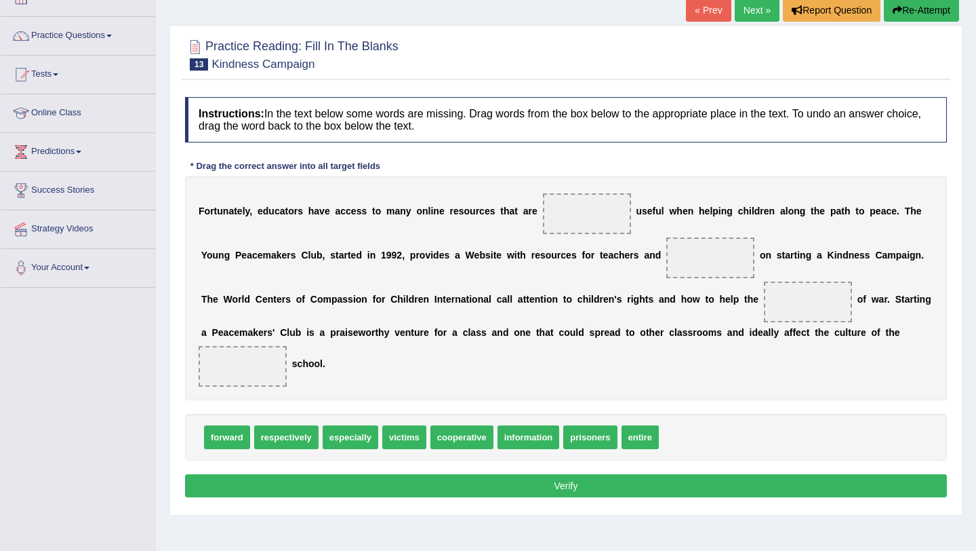
scroll to position [87, 0]
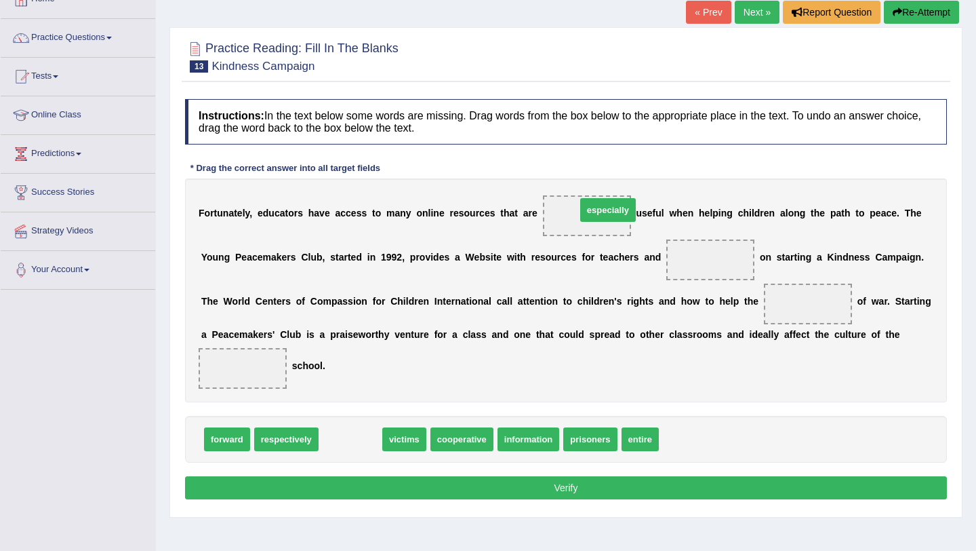
drag, startPoint x: 353, startPoint y: 440, endPoint x: 608, endPoint y: 211, distance: 342.8
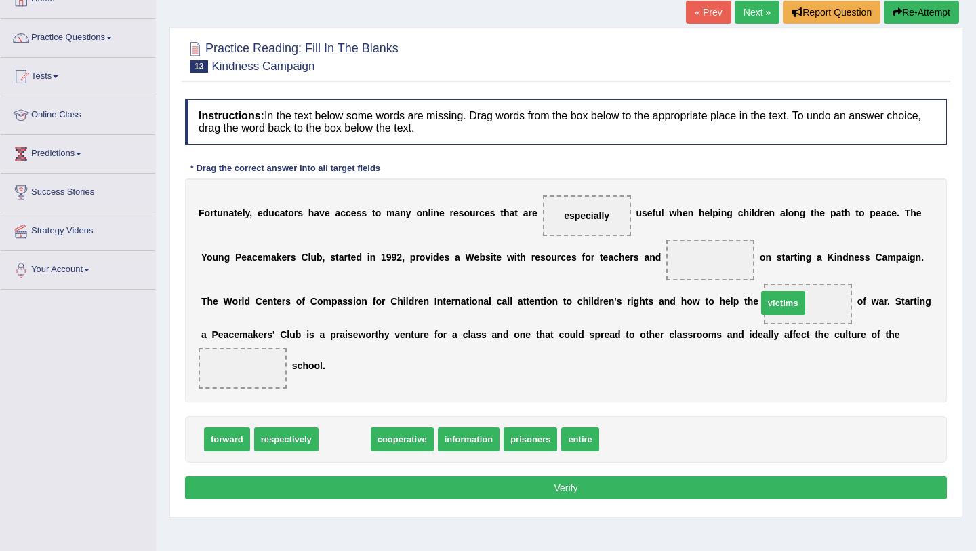
drag, startPoint x: 341, startPoint y: 438, endPoint x: 791, endPoint y: 302, distance: 469.7
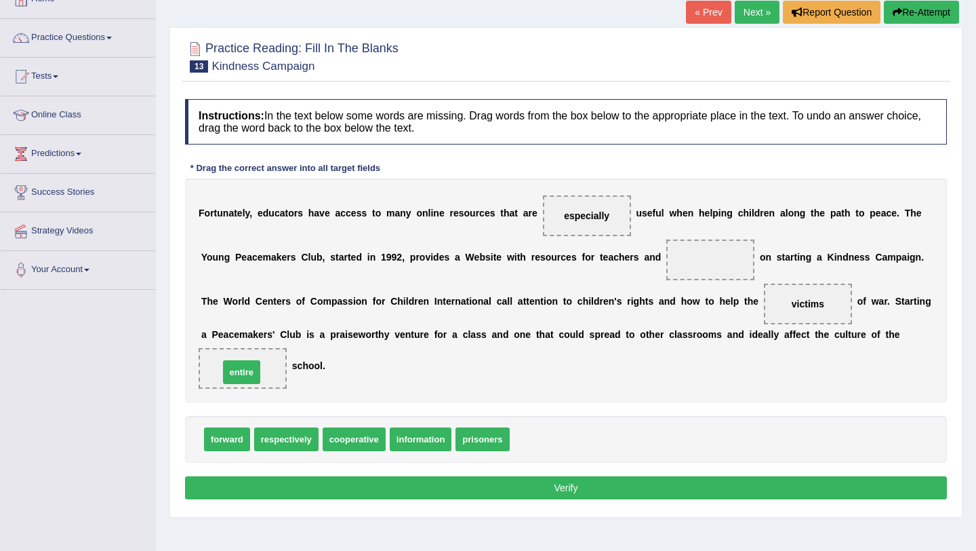
drag, startPoint x: 533, startPoint y: 434, endPoint x: 242, endPoint y: 367, distance: 298.5
drag, startPoint x: 498, startPoint y: 441, endPoint x: 736, endPoint y: 256, distance: 302.4
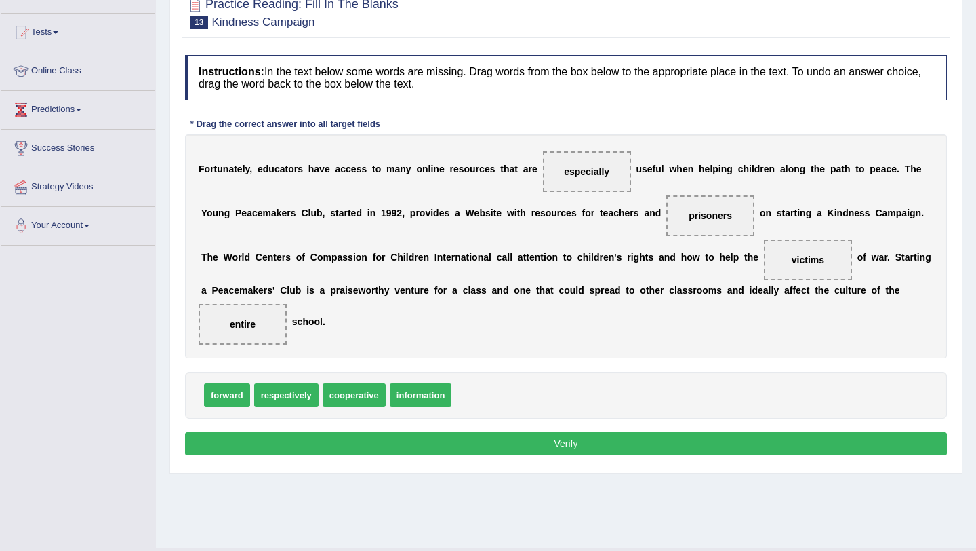
scroll to position [132, 0]
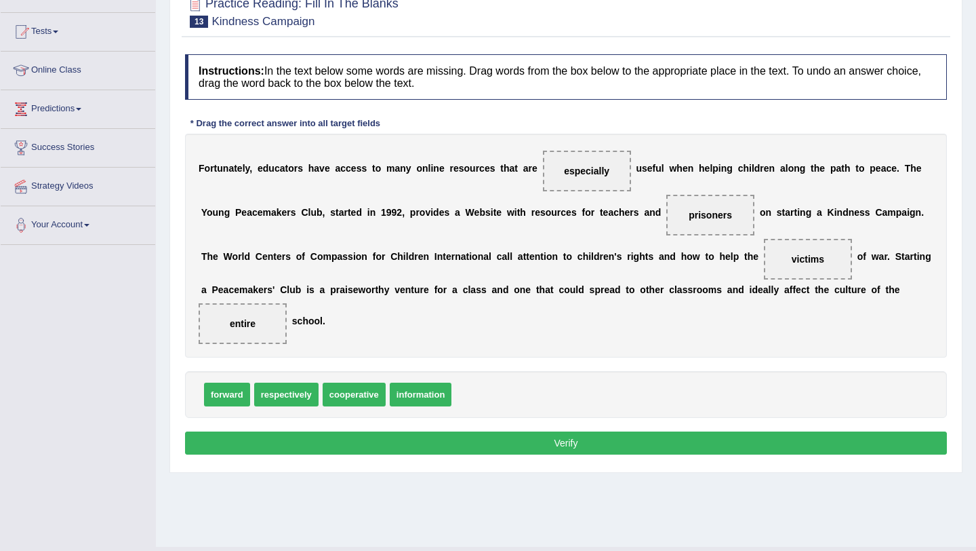
click at [535, 443] on button "Verify" at bounding box center [566, 442] width 762 height 23
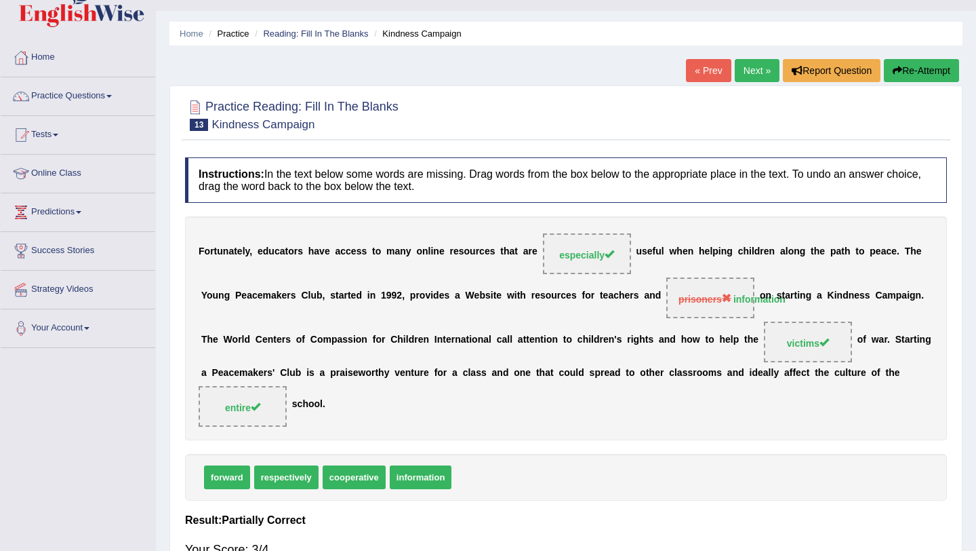
scroll to position [28, 0]
click at [909, 67] on button "Re-Attempt" at bounding box center [921, 71] width 75 height 23
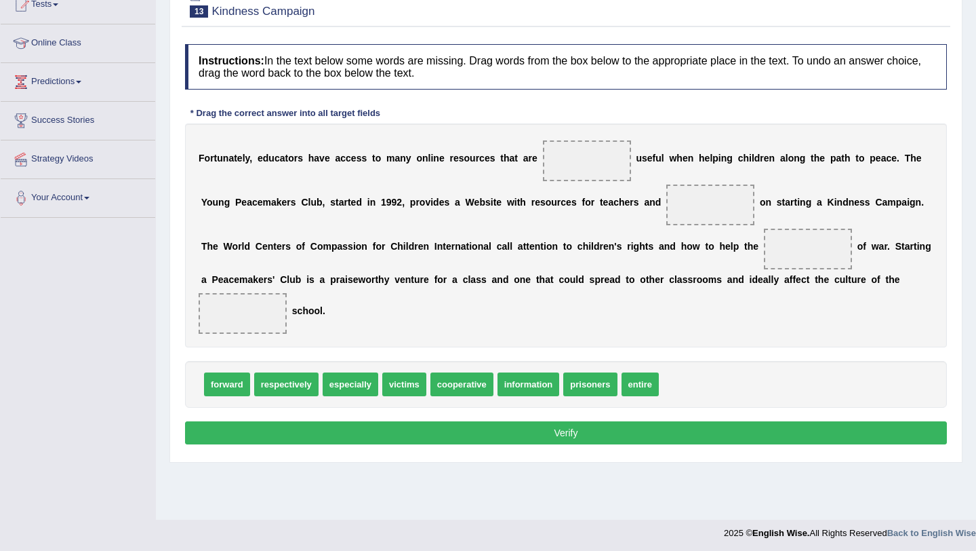
scroll to position [157, 0]
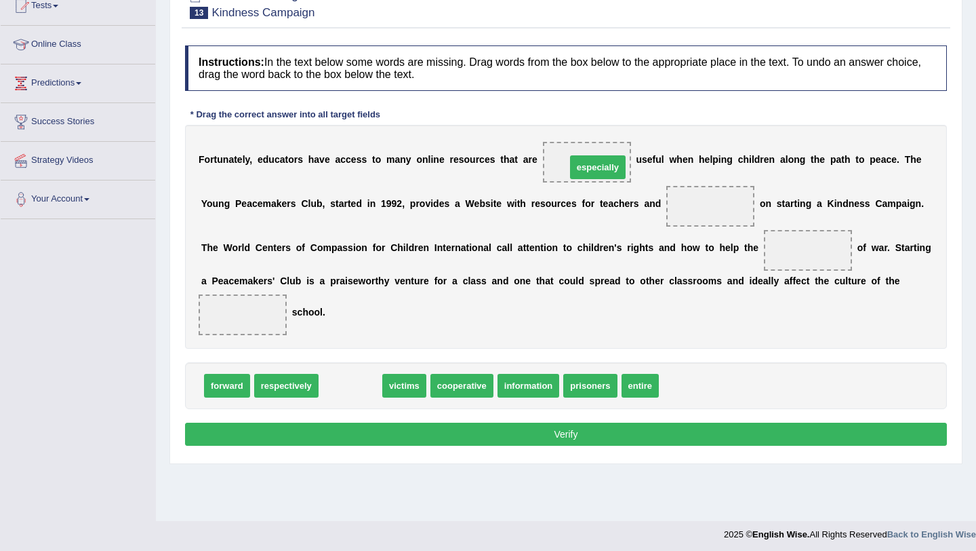
drag, startPoint x: 360, startPoint y: 382, endPoint x: 608, endPoint y: 162, distance: 330.9
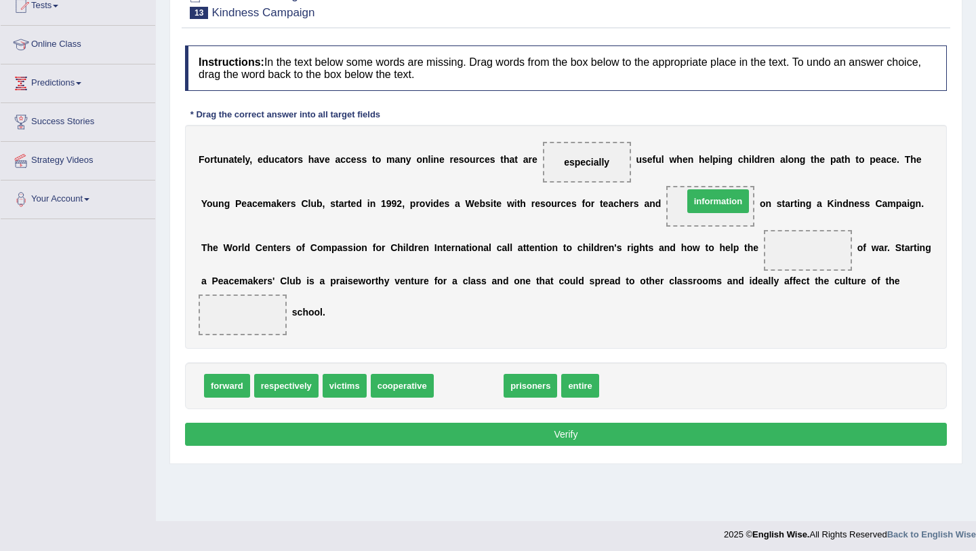
drag, startPoint x: 461, startPoint y: 389, endPoint x: 711, endPoint y: 203, distance: 310.7
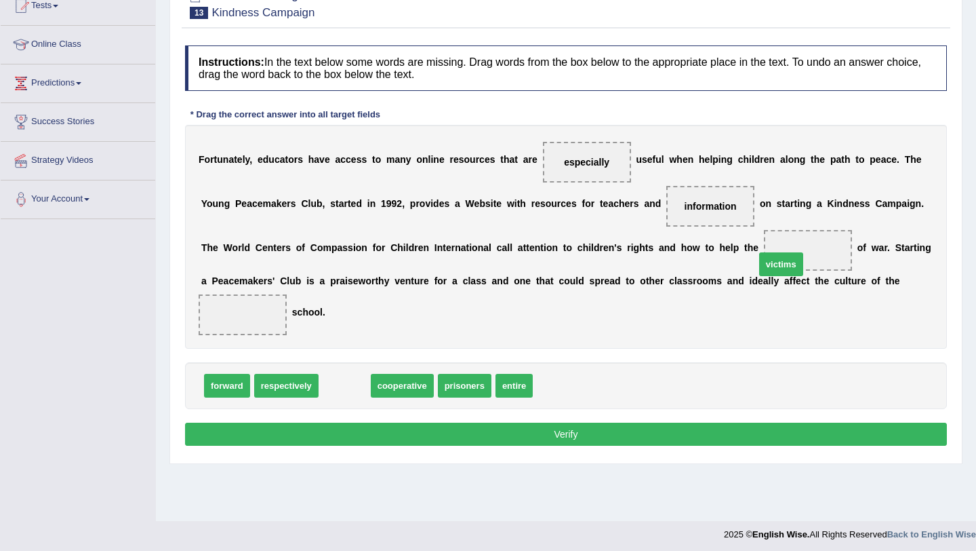
drag, startPoint x: 347, startPoint y: 386, endPoint x: 784, endPoint y: 260, distance: 454.5
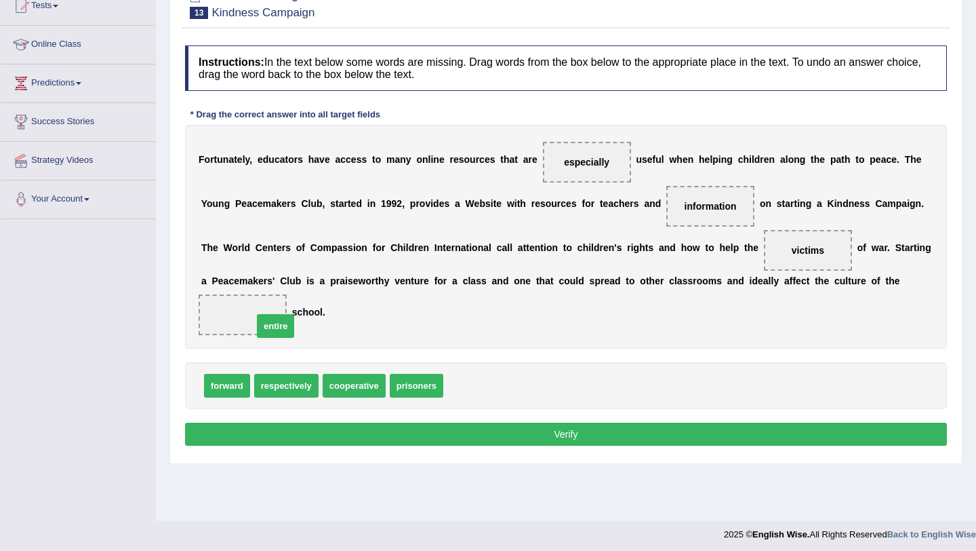
drag, startPoint x: 459, startPoint y: 387, endPoint x: 261, endPoint y: 317, distance: 209.9
click at [565, 427] on button "Verify" at bounding box center [566, 433] width 762 height 23
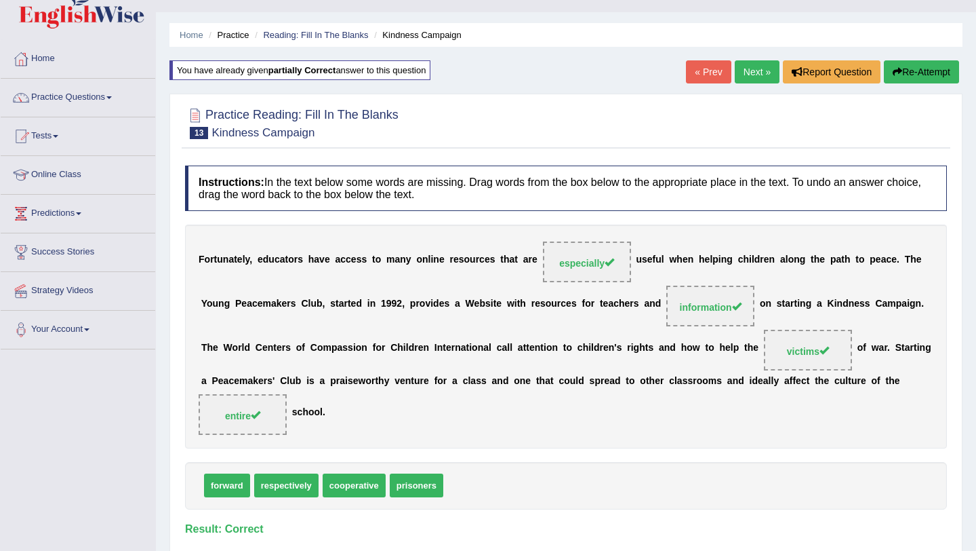
scroll to position [0, 0]
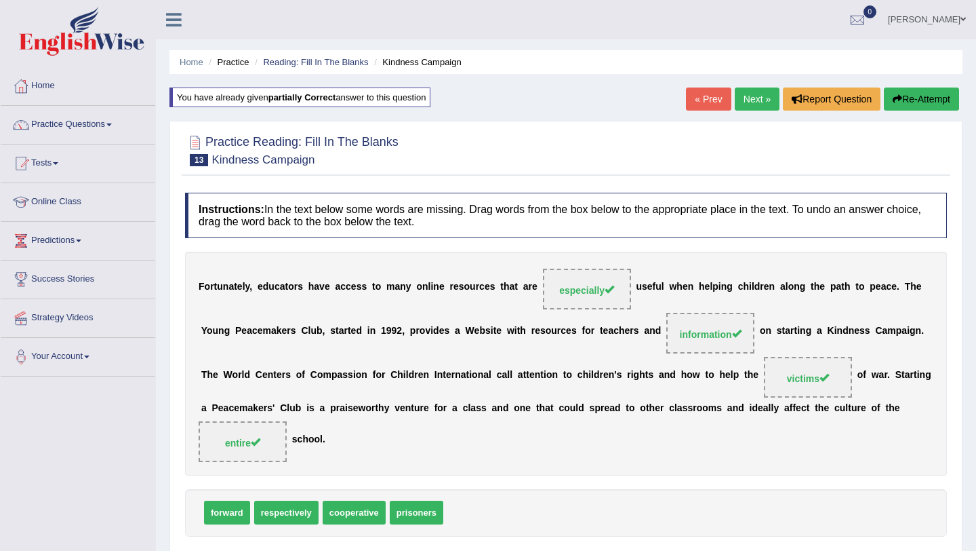
click at [750, 100] on link "Next »" at bounding box center [757, 98] width 45 height 23
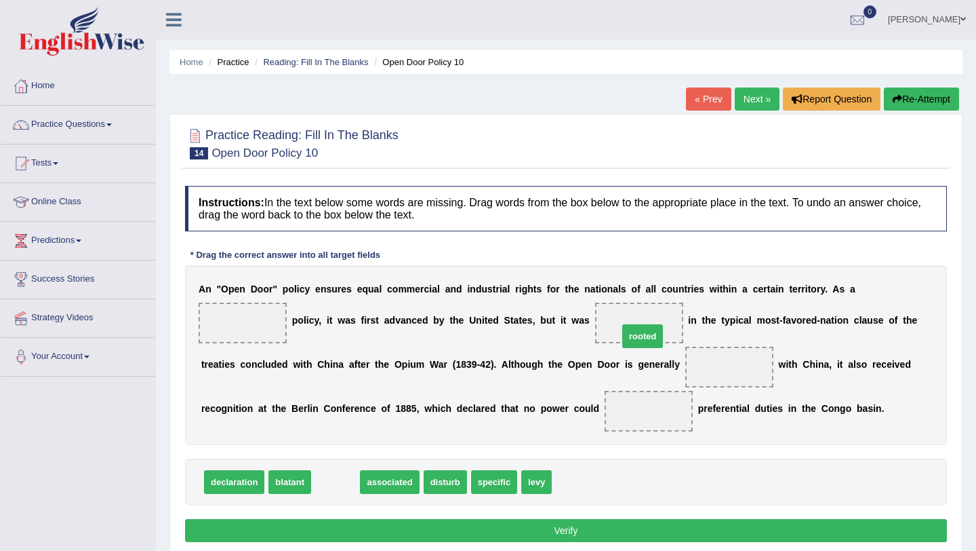
drag, startPoint x: 349, startPoint y: 483, endPoint x: 664, endPoint y: 332, distance: 350.3
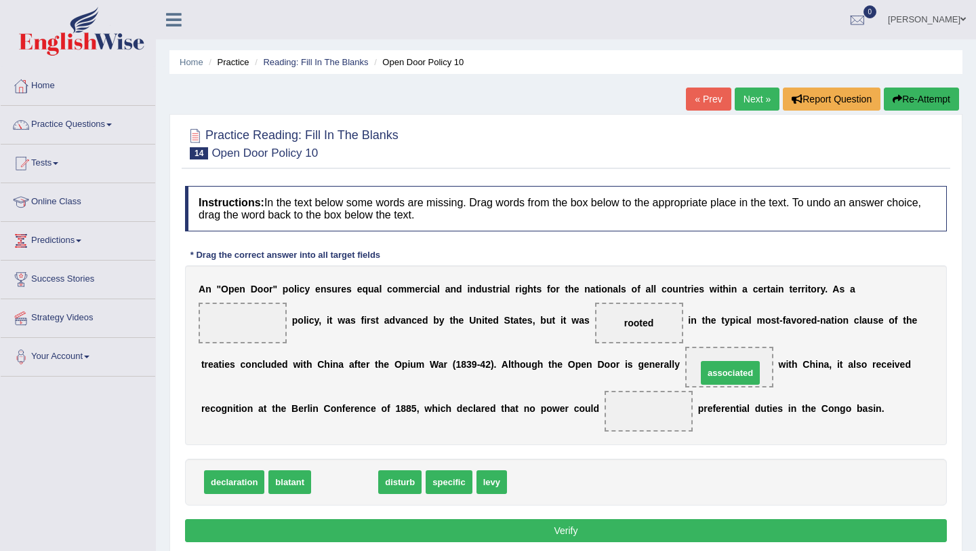
drag, startPoint x: 330, startPoint y: 483, endPoint x: 717, endPoint y: 374, distance: 401.6
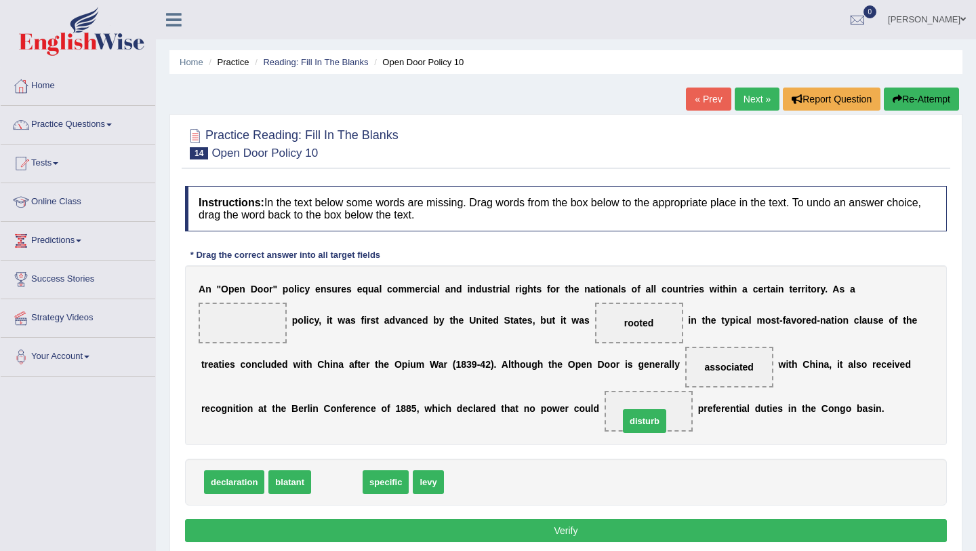
drag, startPoint x: 338, startPoint y: 482, endPoint x: 650, endPoint y: 420, distance: 318.7
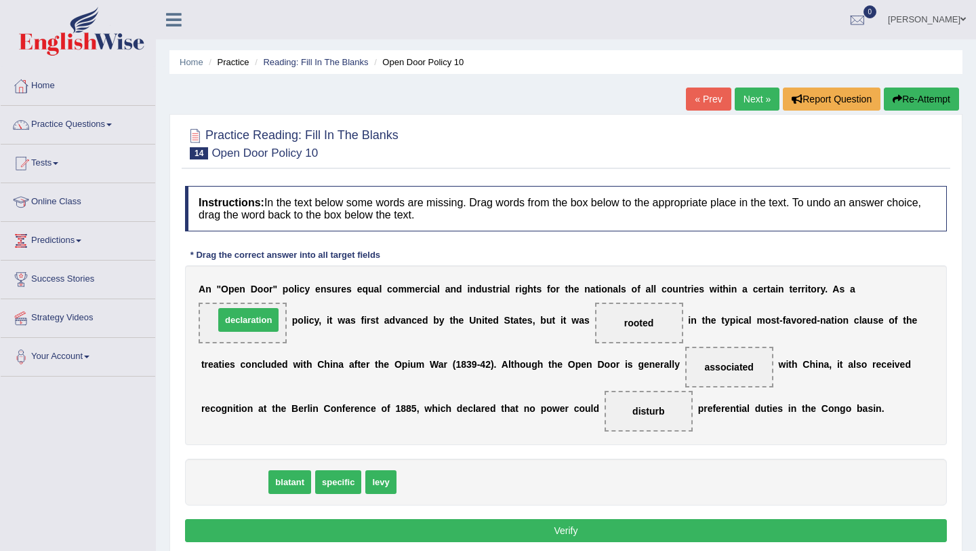
drag, startPoint x: 234, startPoint y: 481, endPoint x: 248, endPoint y: 321, distance: 160.6
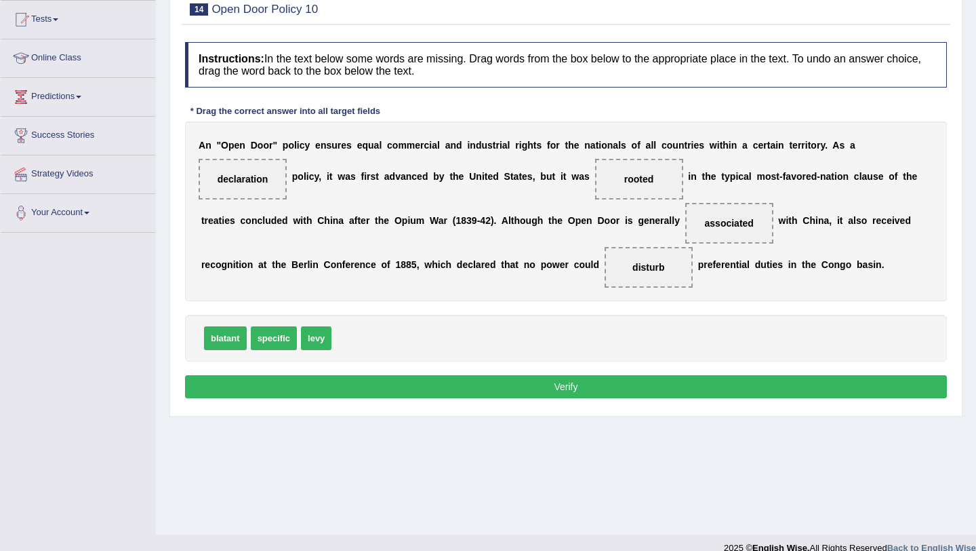
scroll to position [147, 0]
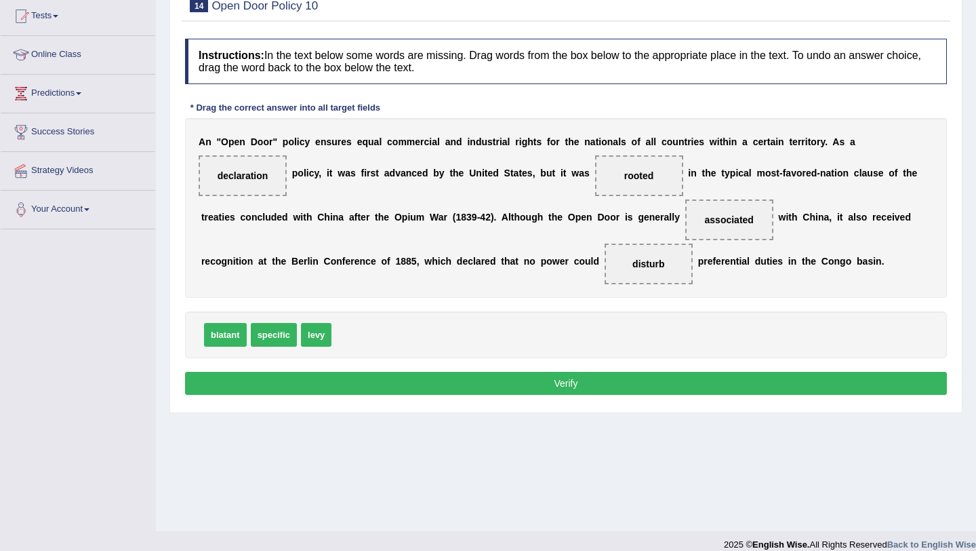
click at [520, 381] on button "Verify" at bounding box center [566, 383] width 762 height 23
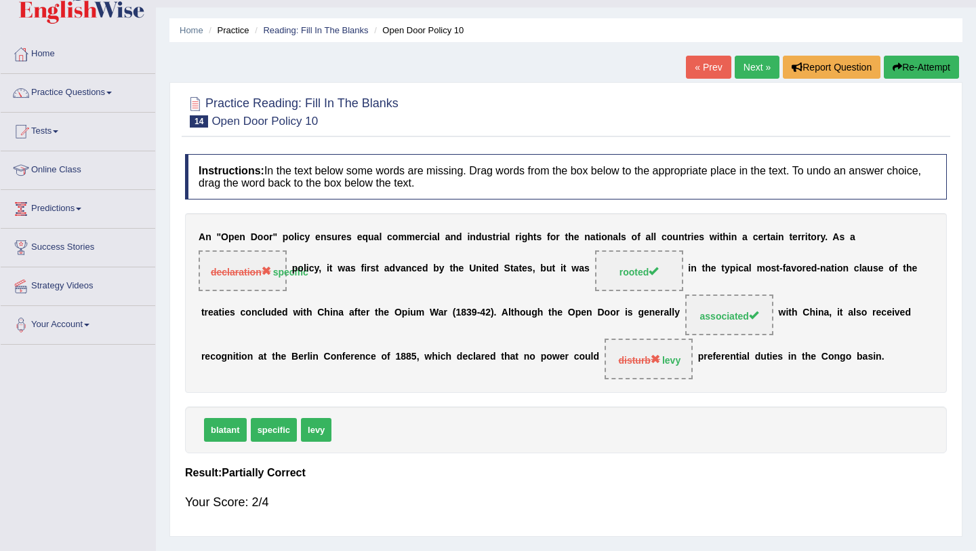
scroll to position [0, 0]
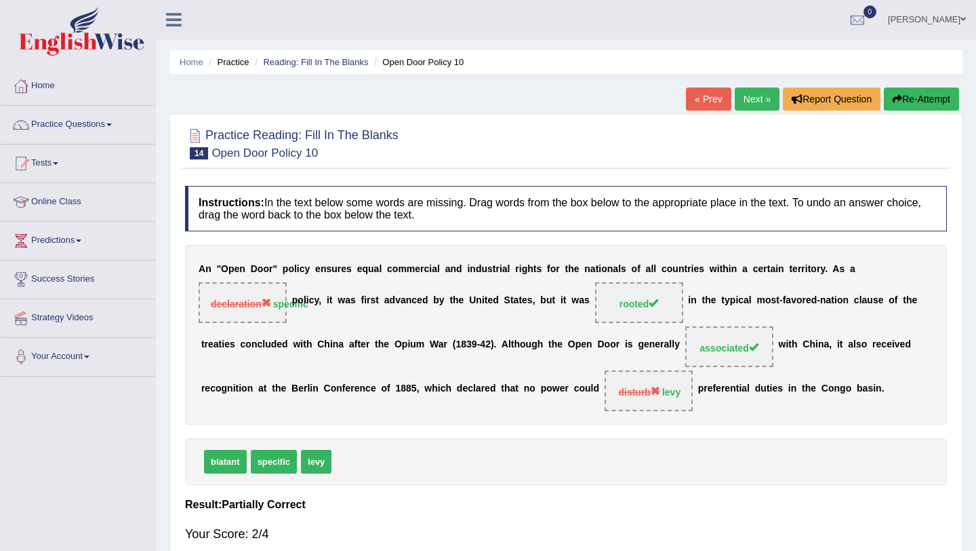
click at [930, 102] on button "Re-Attempt" at bounding box center [921, 98] width 75 height 23
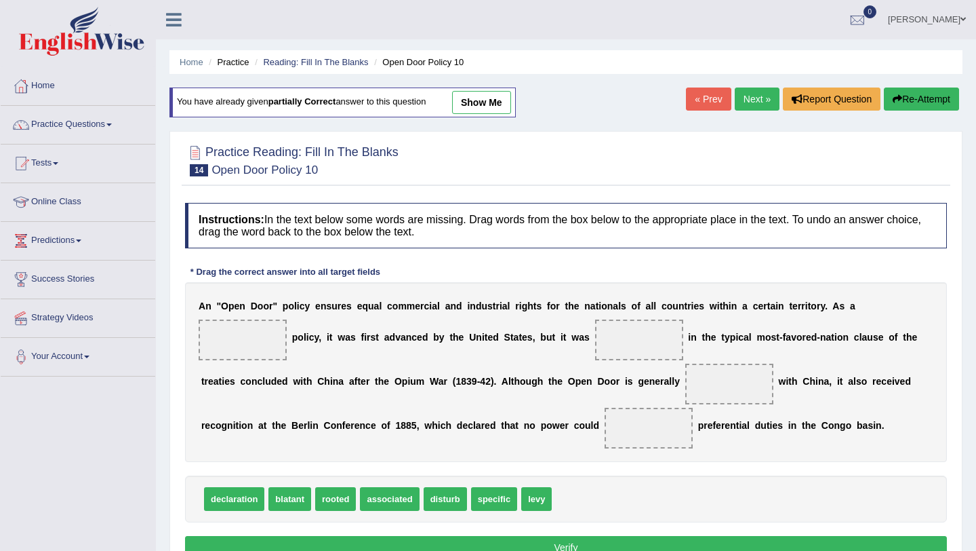
scroll to position [43, 0]
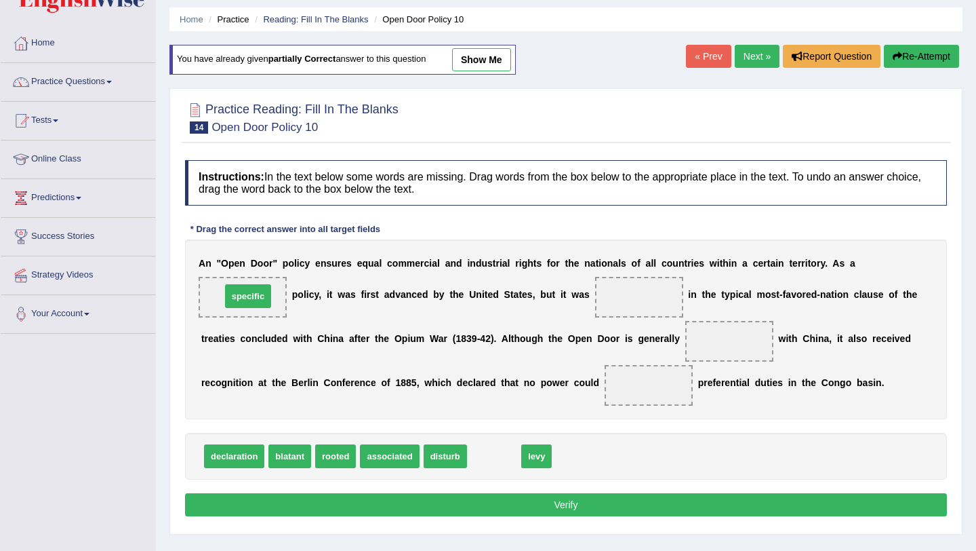
drag, startPoint x: 489, startPoint y: 456, endPoint x: 241, endPoint y: 294, distance: 296.4
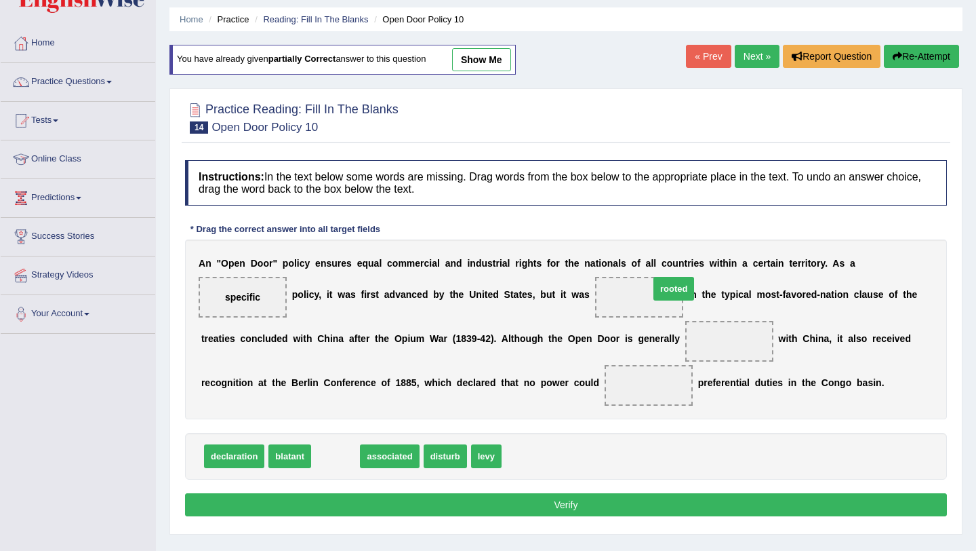
drag, startPoint x: 320, startPoint y: 460, endPoint x: 659, endPoint y: 294, distance: 377.5
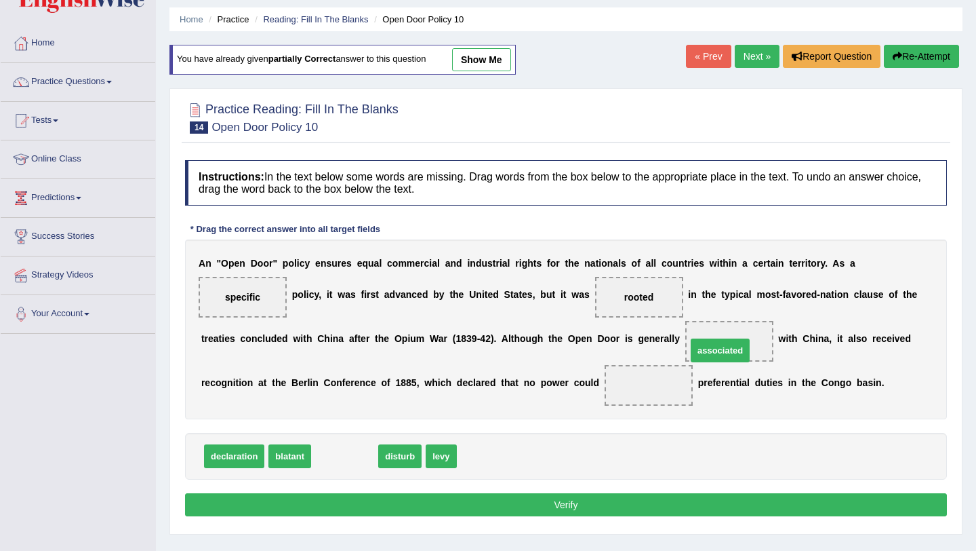
drag, startPoint x: 345, startPoint y: 457, endPoint x: 721, endPoint y: 349, distance: 391.6
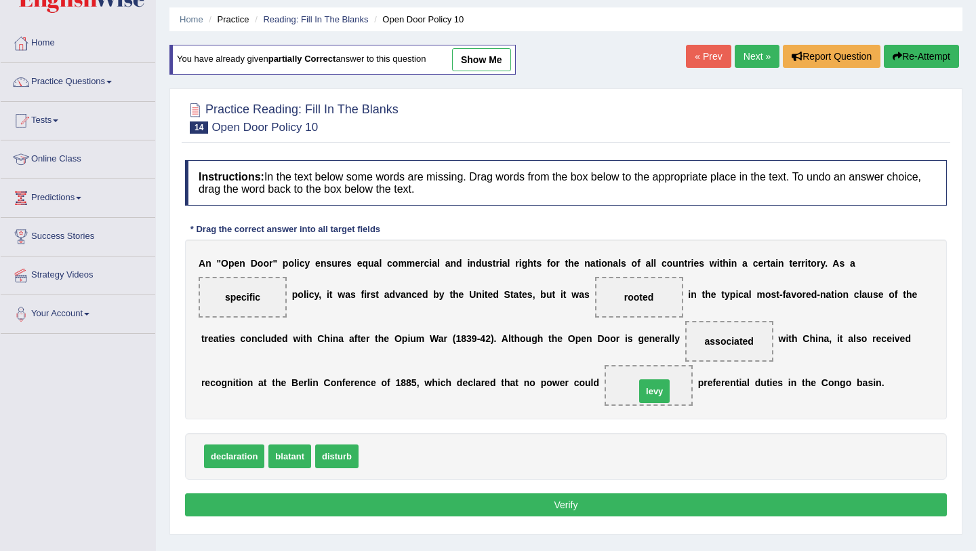
drag, startPoint x: 384, startPoint y: 455, endPoint x: 660, endPoint y: 390, distance: 283.5
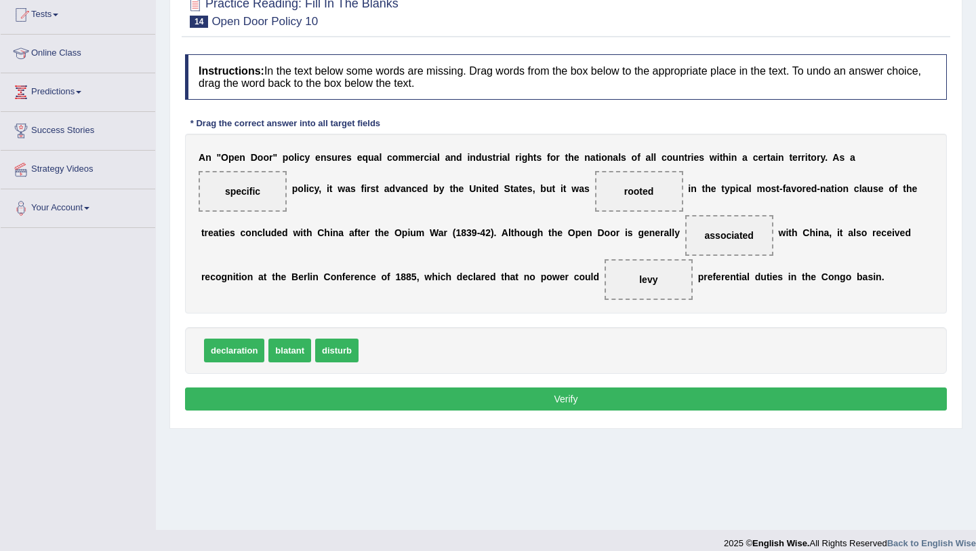
scroll to position [149, 0]
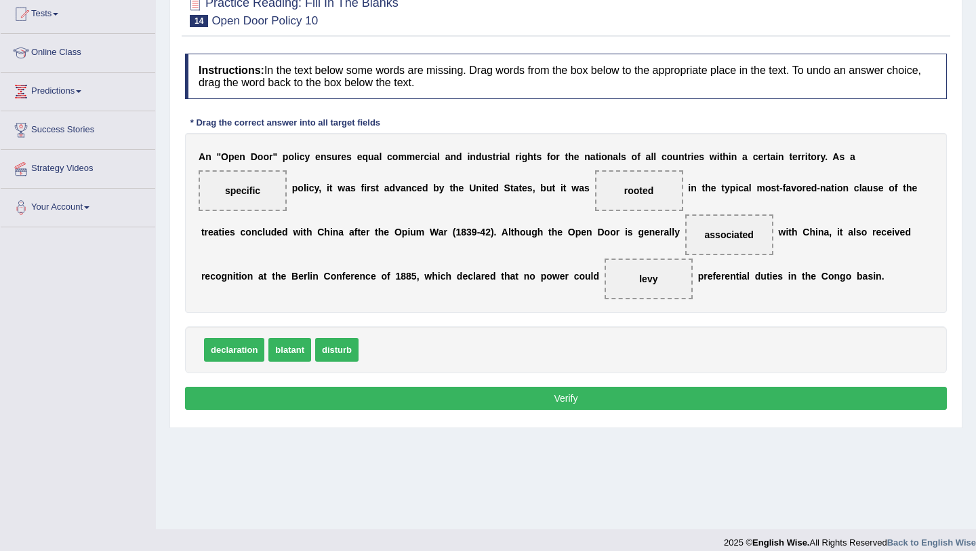
click at [556, 395] on button "Verify" at bounding box center [566, 397] width 762 height 23
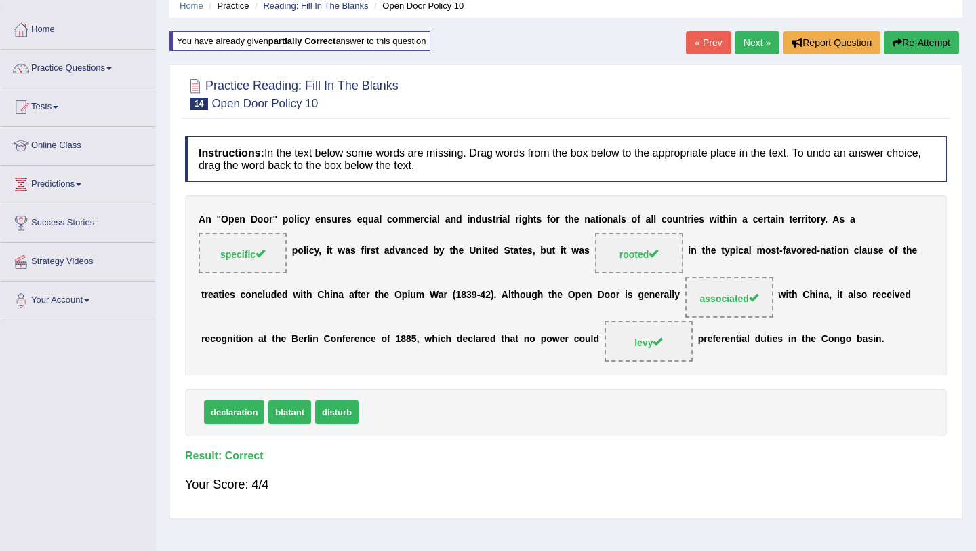
scroll to position [0, 0]
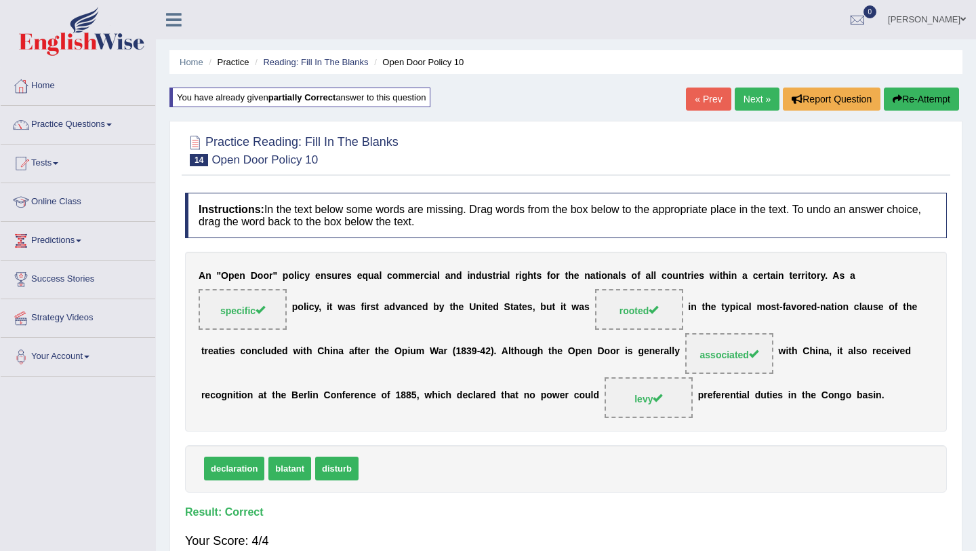
click at [751, 93] on link "Next »" at bounding box center [757, 98] width 45 height 23
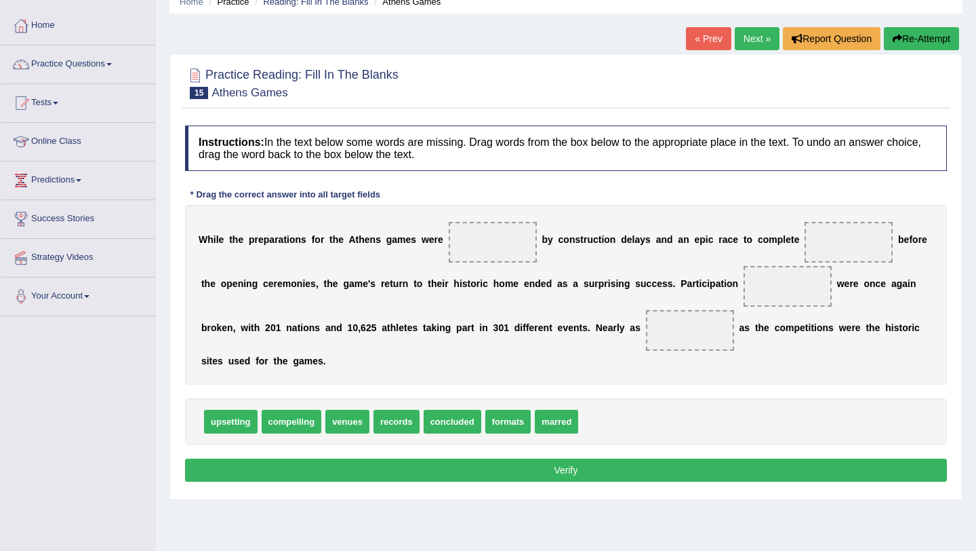
scroll to position [60, 0]
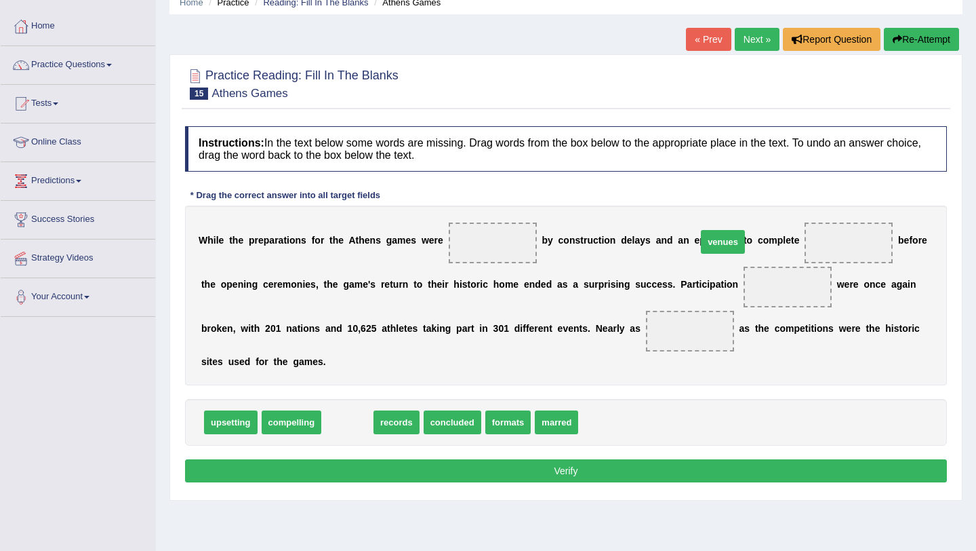
drag, startPoint x: 342, startPoint y: 422, endPoint x: 719, endPoint y: 236, distance: 420.6
click at [719, 236] on span "venues" at bounding box center [723, 242] width 44 height 24
drag, startPoint x: 329, startPoint y: 425, endPoint x: 814, endPoint y: 247, distance: 516.3
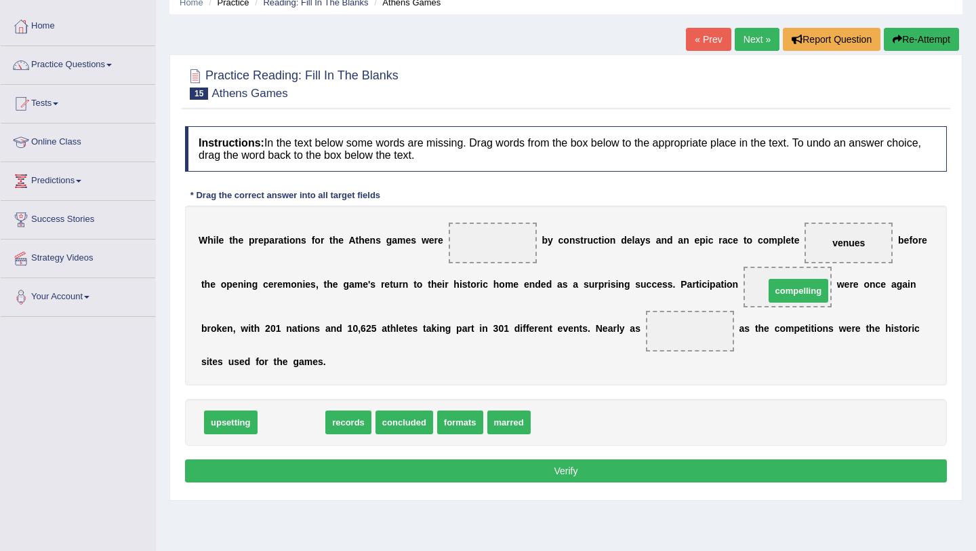
drag, startPoint x: 287, startPoint y: 425, endPoint x: 793, endPoint y: 294, distance: 522.6
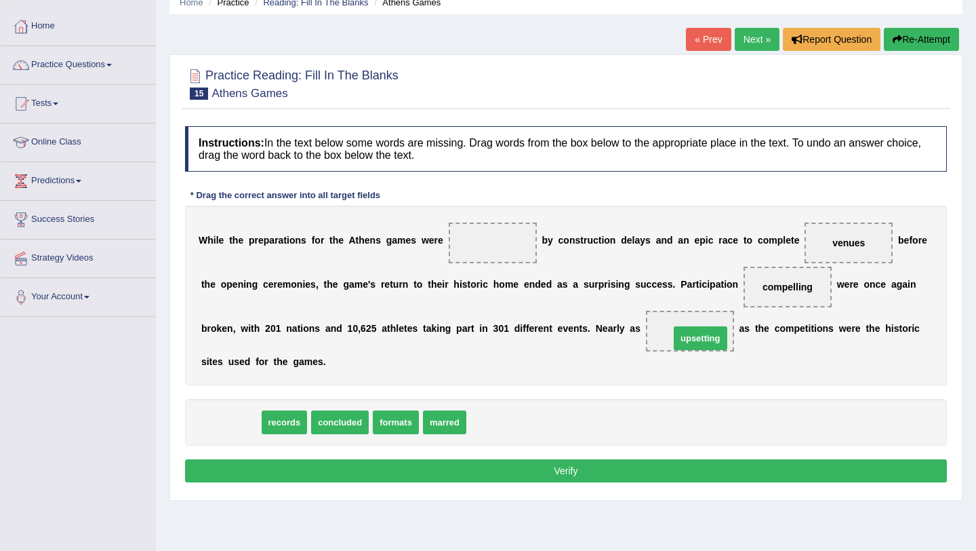
drag, startPoint x: 220, startPoint y: 422, endPoint x: 690, endPoint y: 337, distance: 477.5
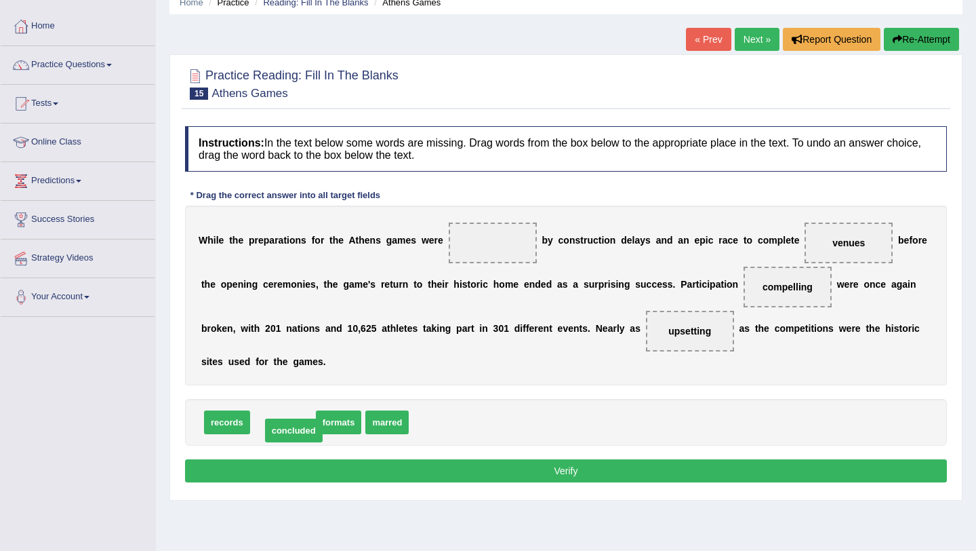
drag, startPoint x: 274, startPoint y: 422, endPoint x: 286, endPoint y: 429, distance: 14.0
drag, startPoint x: 333, startPoint y: 425, endPoint x: 513, endPoint y: 243, distance: 256.0
click at [498, 471] on button "Verify" at bounding box center [566, 470] width 762 height 23
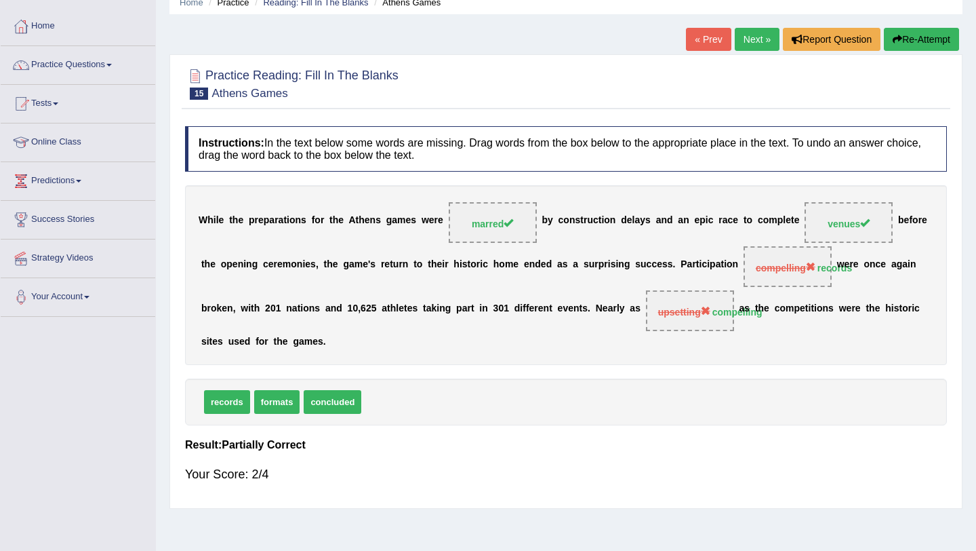
click at [922, 41] on button "Re-Attempt" at bounding box center [921, 39] width 75 height 23
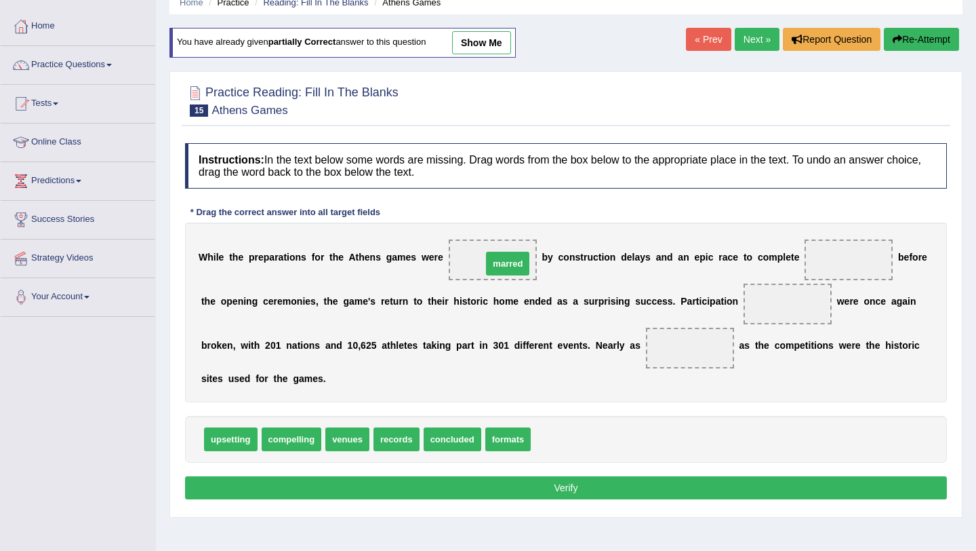
drag, startPoint x: 564, startPoint y: 437, endPoint x: 515, endPoint y: 261, distance: 182.3
drag, startPoint x: 345, startPoint y: 442, endPoint x: 821, endPoint y: 262, distance: 509.0
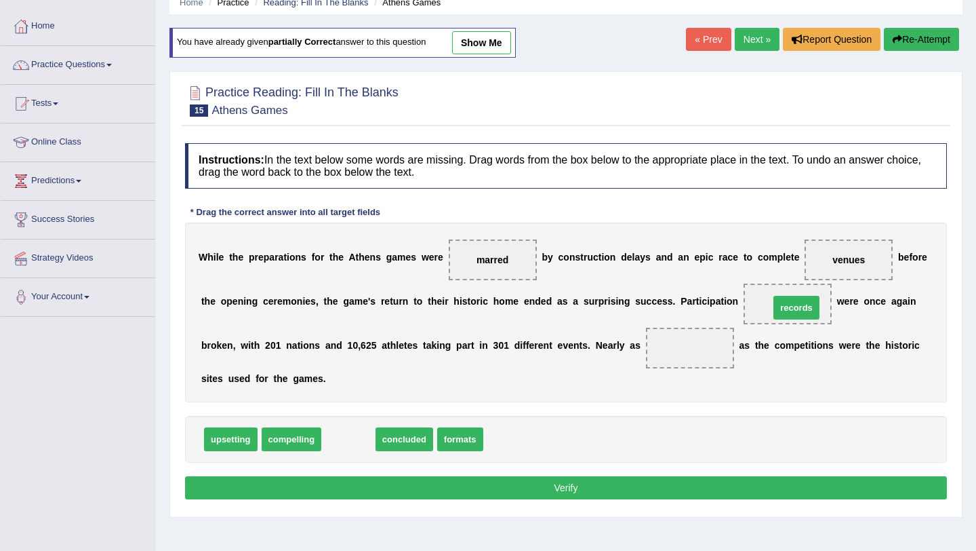
drag, startPoint x: 351, startPoint y: 439, endPoint x: 799, endPoint y: 308, distance: 467.1
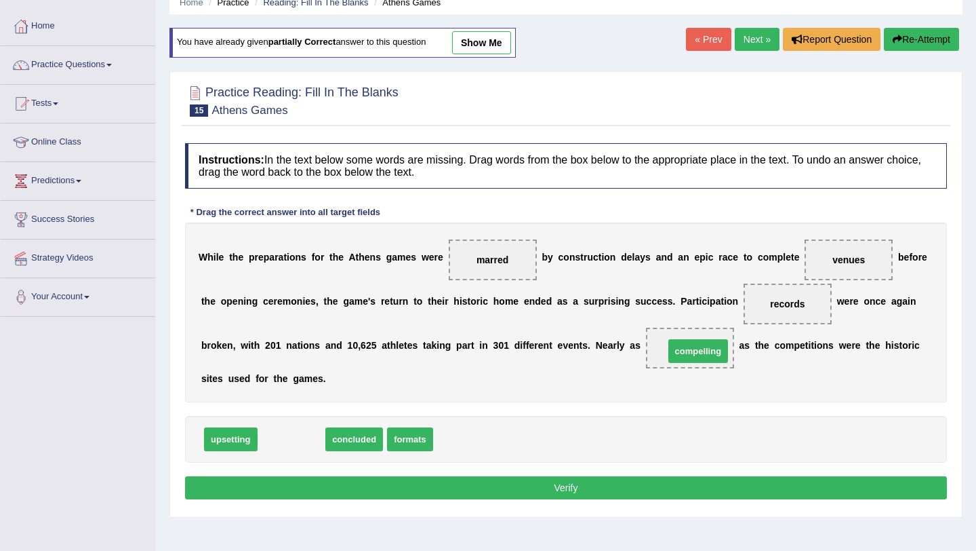
drag, startPoint x: 291, startPoint y: 439, endPoint x: 697, endPoint y: 351, distance: 415.6
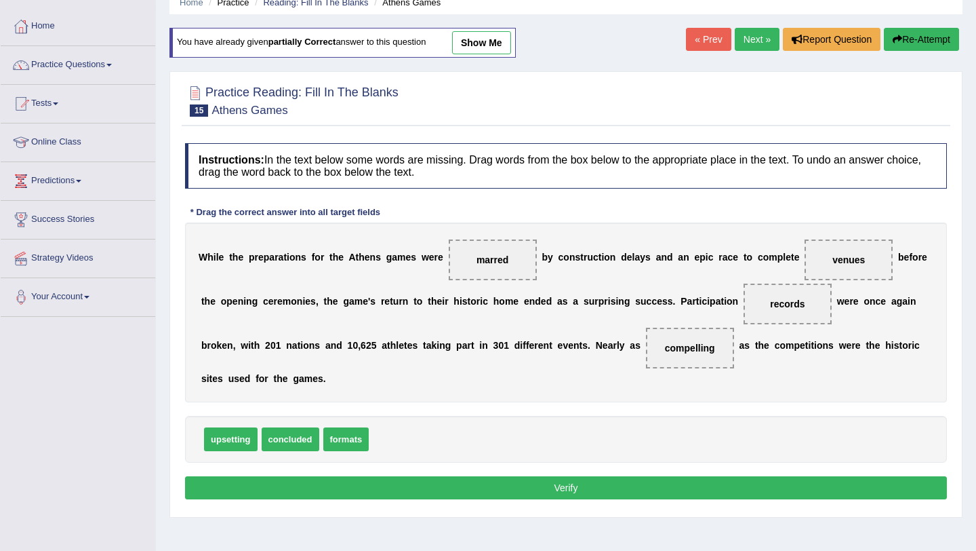
click at [586, 487] on button "Verify" at bounding box center [566, 487] width 762 height 23
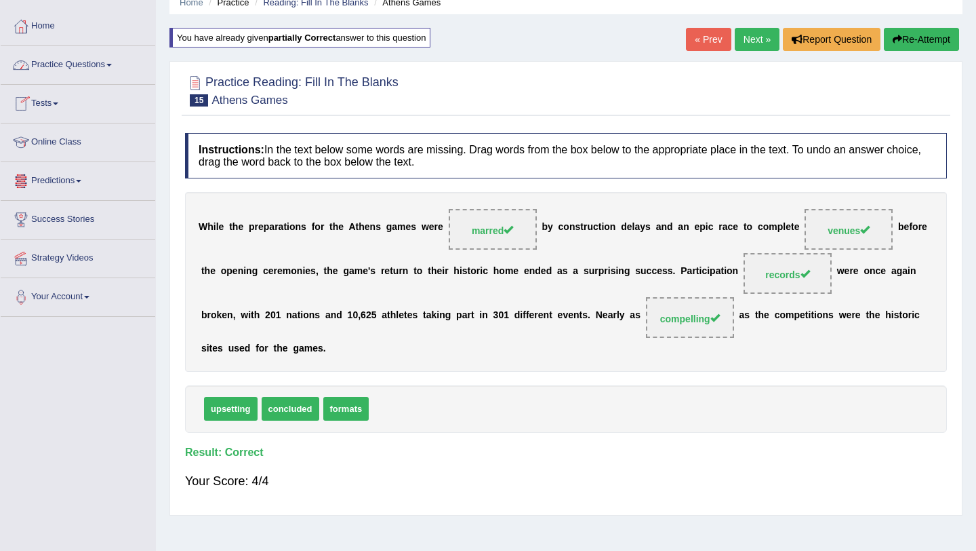
click at [116, 66] on link "Practice Questions" at bounding box center [78, 63] width 155 height 34
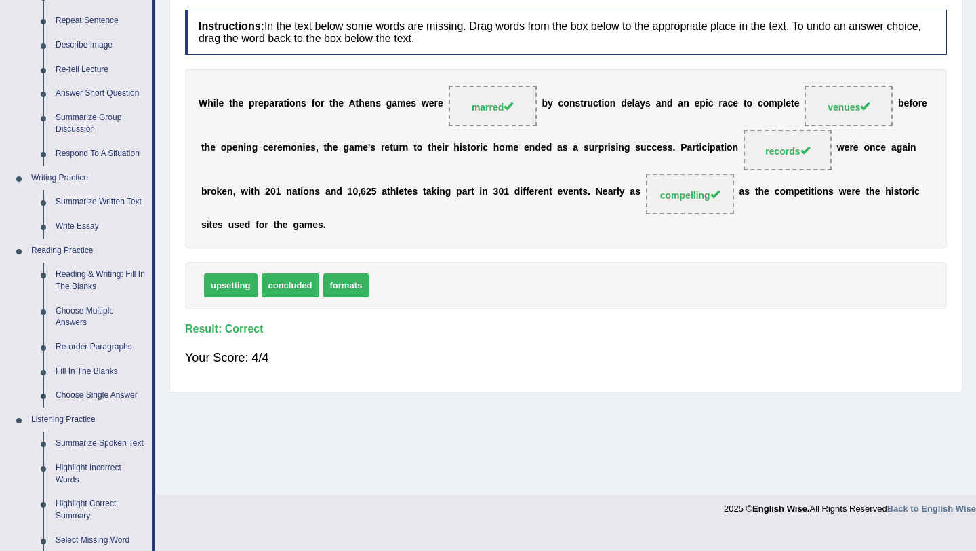
scroll to position [186, 0]
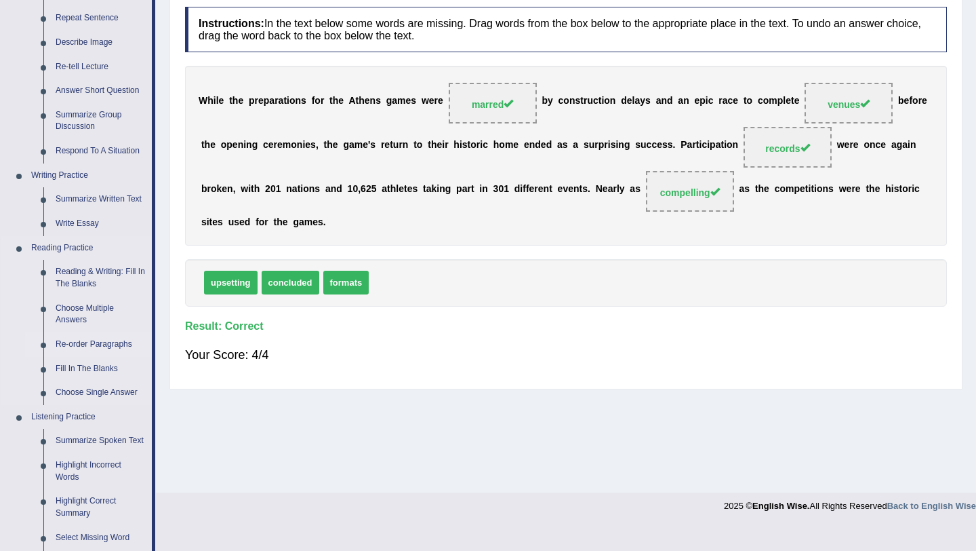
click at [119, 344] on link "Re-order Paragraphs" at bounding box center [100, 344] width 102 height 24
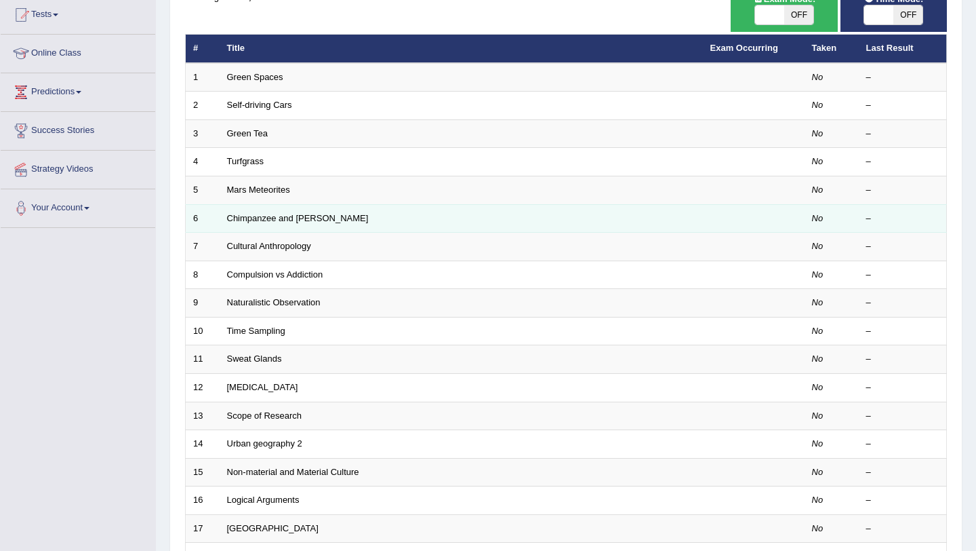
scroll to position [347, 0]
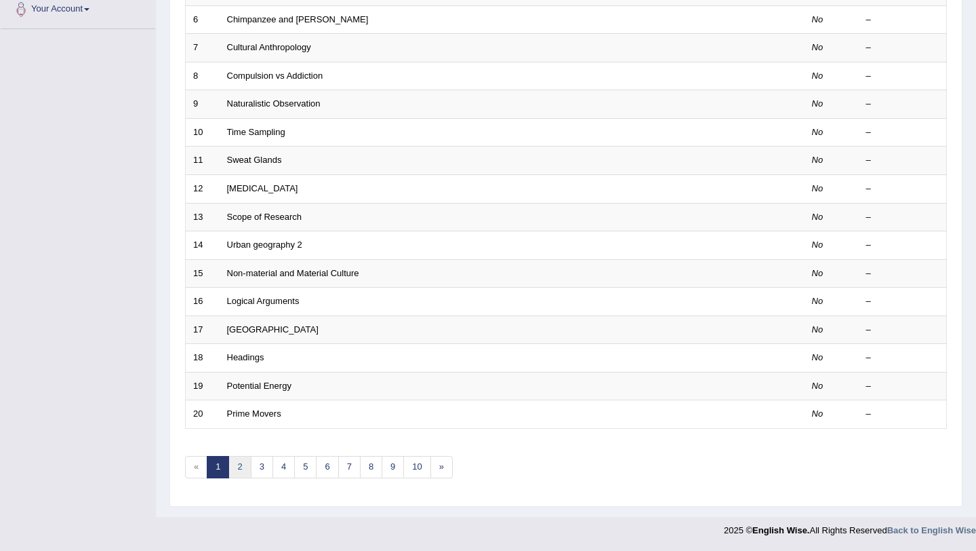
click at [243, 466] on link "2" at bounding box center [239, 467] width 22 height 22
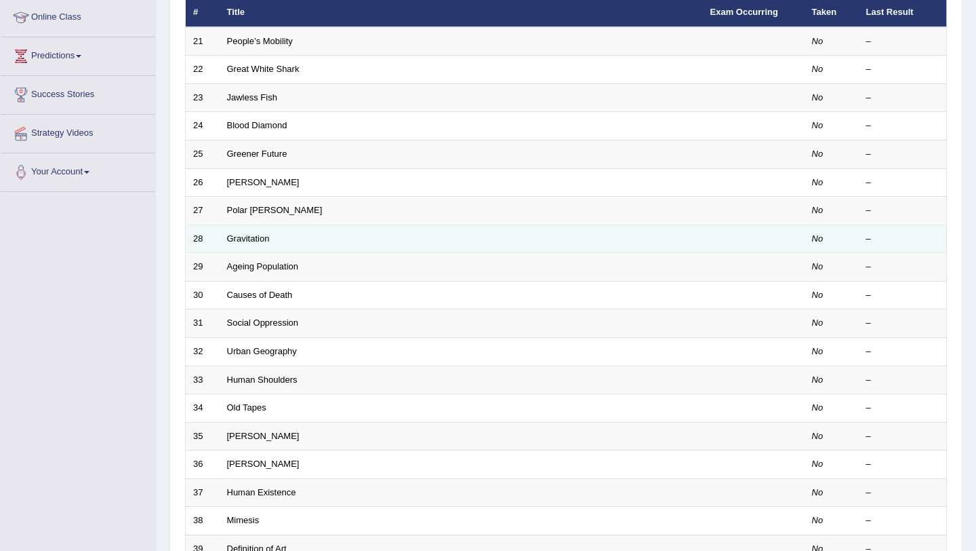
scroll to position [347, 0]
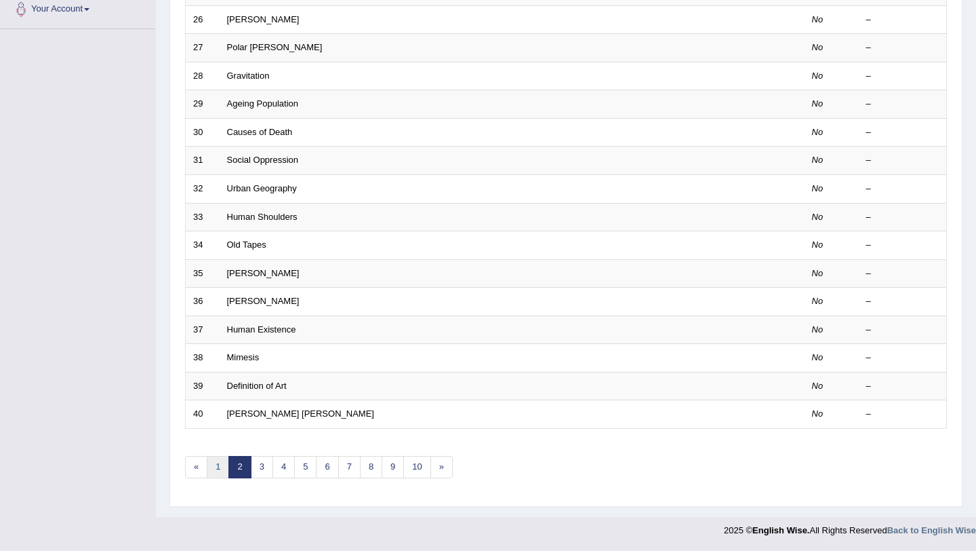
click at [220, 472] on link "1" at bounding box center [218, 467] width 22 height 22
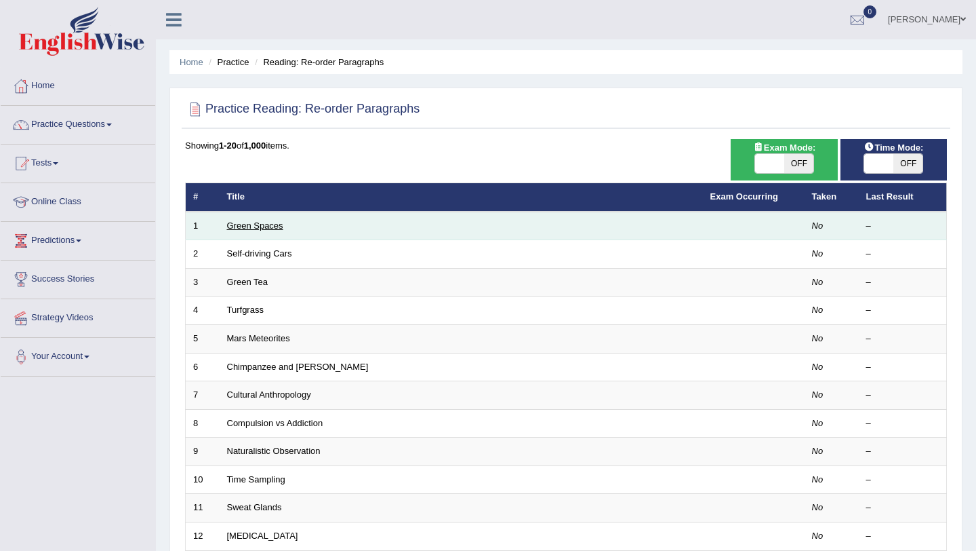
click at [271, 226] on link "Green Spaces" at bounding box center [255, 225] width 56 height 10
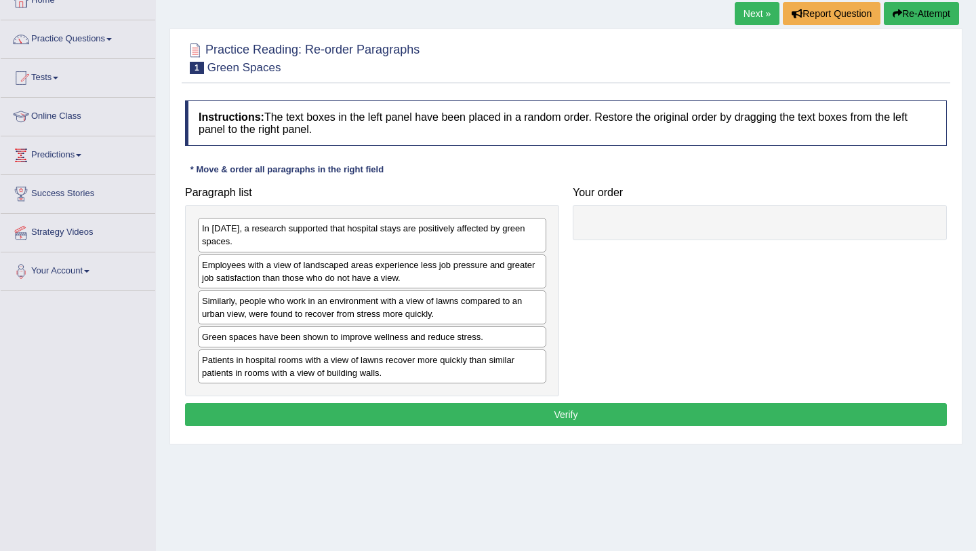
scroll to position [87, 0]
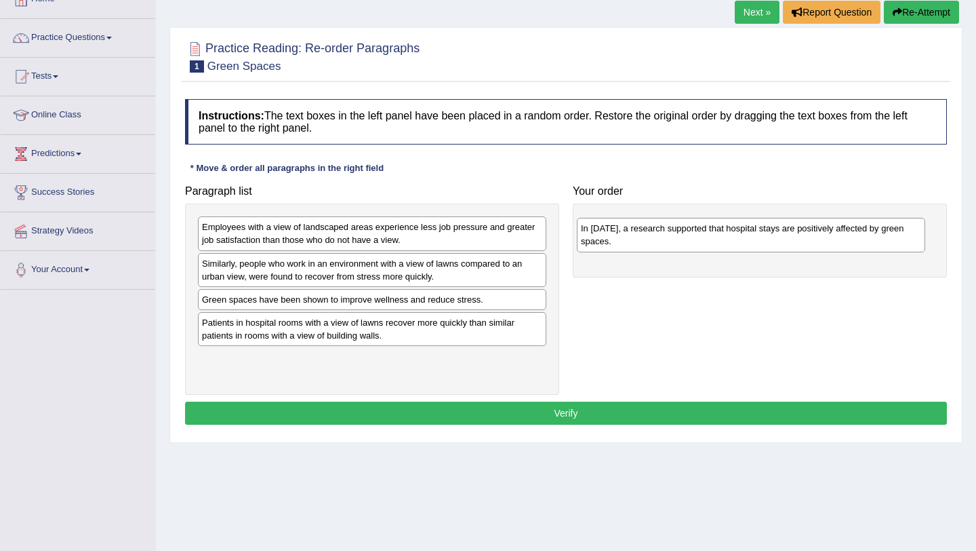
drag, startPoint x: 355, startPoint y: 235, endPoint x: 735, endPoint y: 237, distance: 379.7
click at [735, 237] on div "In 2002, a research supported that hospital stays are positively affected by gr…" at bounding box center [751, 235] width 349 height 34
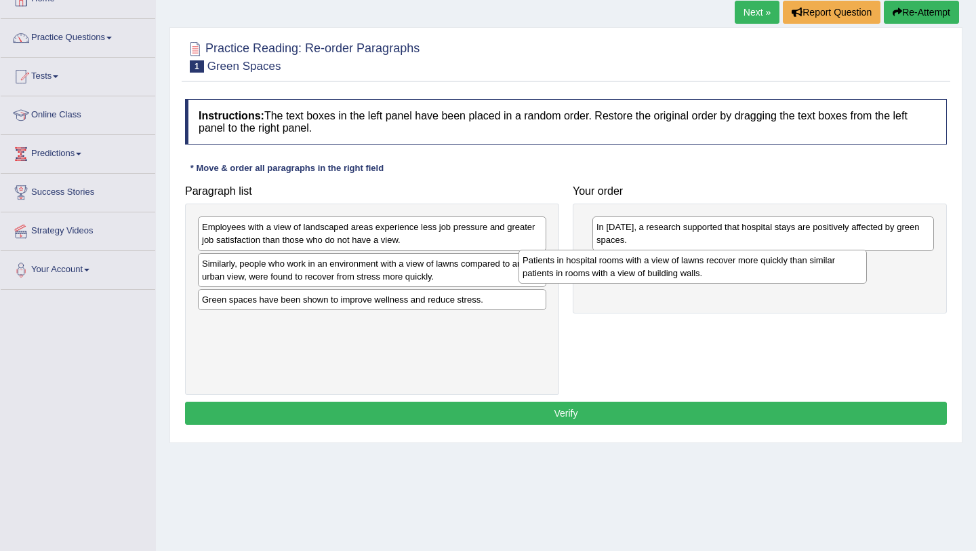
drag, startPoint x: 341, startPoint y: 340, endPoint x: 689, endPoint y: 280, distance: 352.9
click at [689, 280] on div "Patients in hospital rooms with a view of lawns recover more quickly than simil…" at bounding box center [693, 267] width 349 height 34
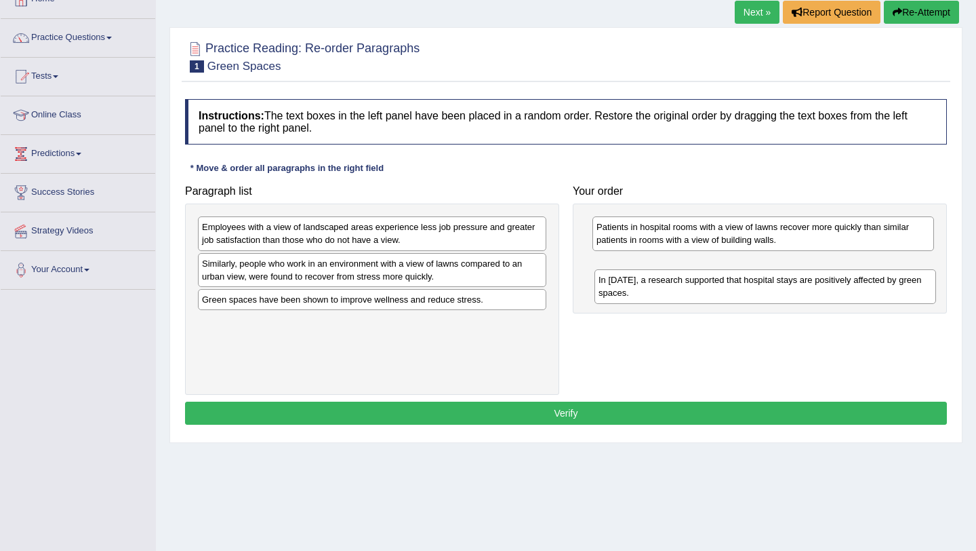
drag, startPoint x: 641, startPoint y: 238, endPoint x: 643, endPoint y: 285, distance: 47.5
click at [643, 285] on div "In 2002, a research supported that hospital stays are positively affected by gr…" at bounding box center [766, 286] width 342 height 34
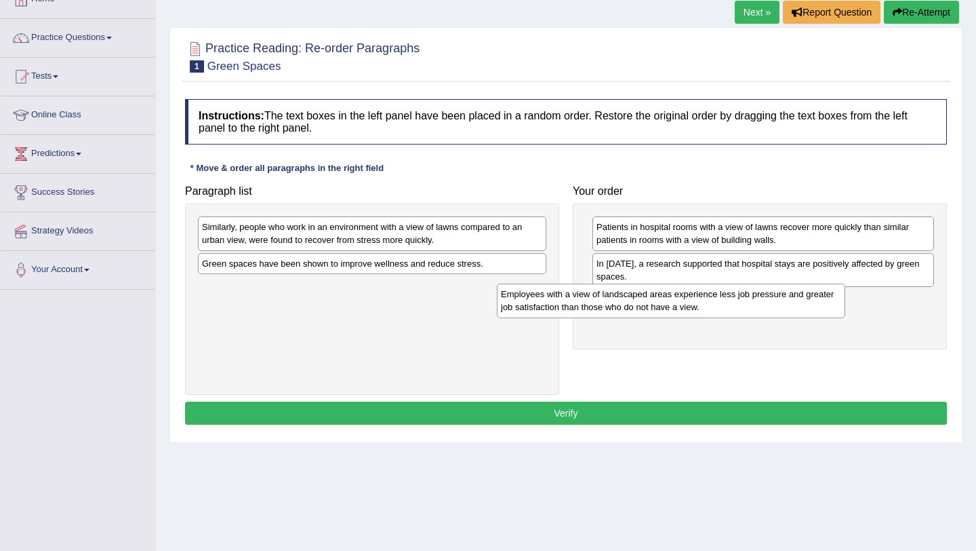
drag, startPoint x: 401, startPoint y: 228, endPoint x: 704, endPoint y: 294, distance: 309.5
click at [704, 294] on div "Employees with a view of landscaped areas experience less job pressure and grea…" at bounding box center [671, 300] width 349 height 34
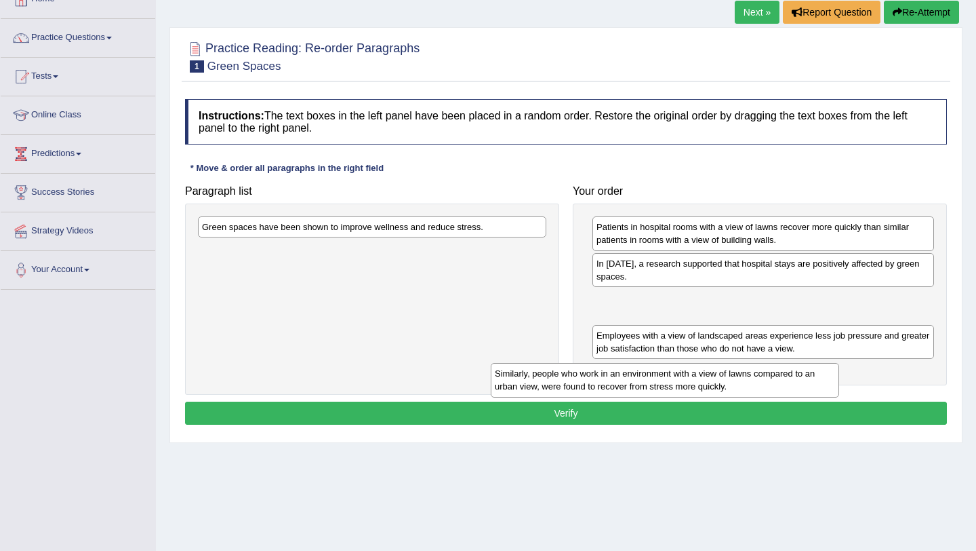
drag, startPoint x: 300, startPoint y: 232, endPoint x: 599, endPoint y: 378, distance: 332.9
click at [593, 378] on div "Similarly, people who work in an environment with a view of lawns compared to a…" at bounding box center [665, 380] width 349 height 34
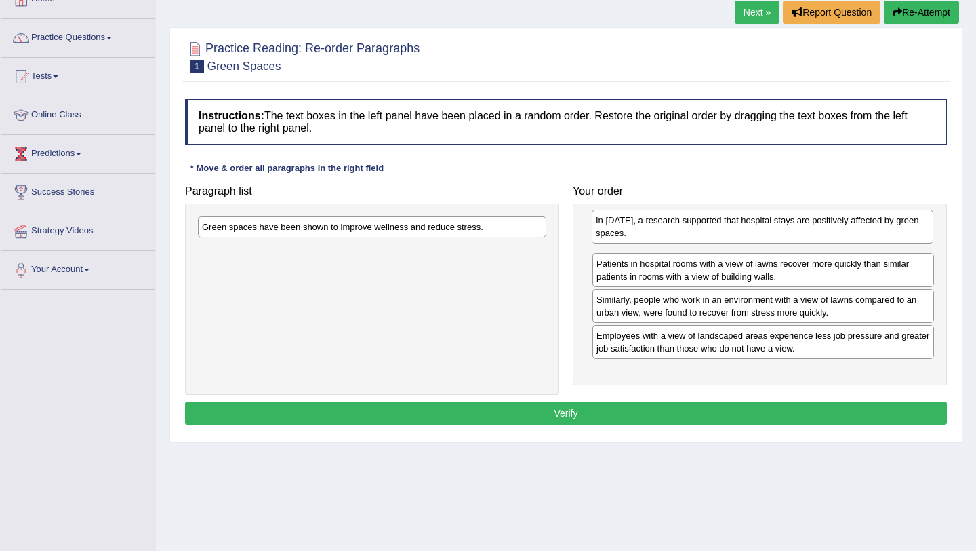
drag, startPoint x: 765, startPoint y: 275, endPoint x: 765, endPoint y: 233, distance: 42.0
click at [765, 233] on div "In 2002, a research supported that hospital stays are positively affected by gr…" at bounding box center [763, 227] width 342 height 34
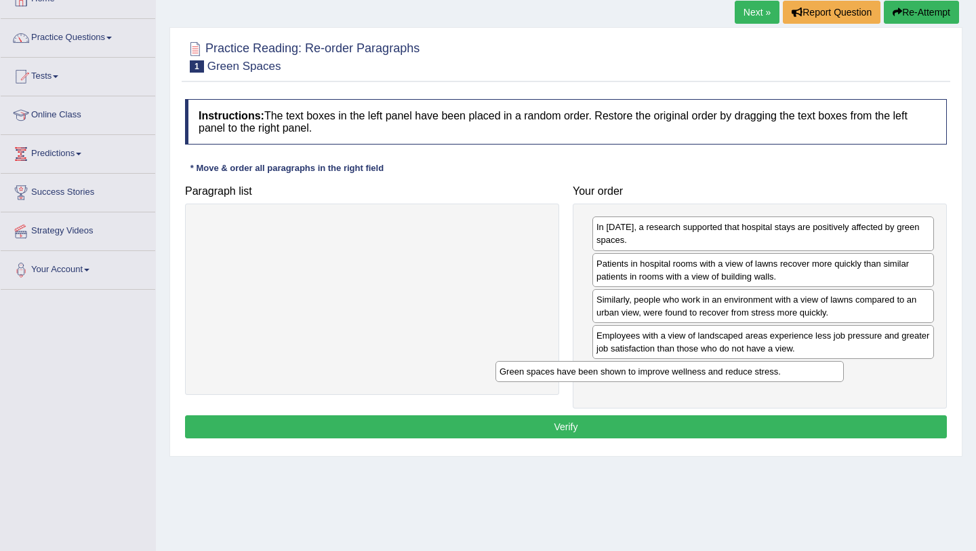
drag, startPoint x: 458, startPoint y: 224, endPoint x: 778, endPoint y: 382, distance: 356.9
click at [777, 379] on div "Green spaces have been shown to improve wellness and reduce stress." at bounding box center [670, 371] width 349 height 21
click at [648, 425] on button "Verify" at bounding box center [566, 426] width 762 height 23
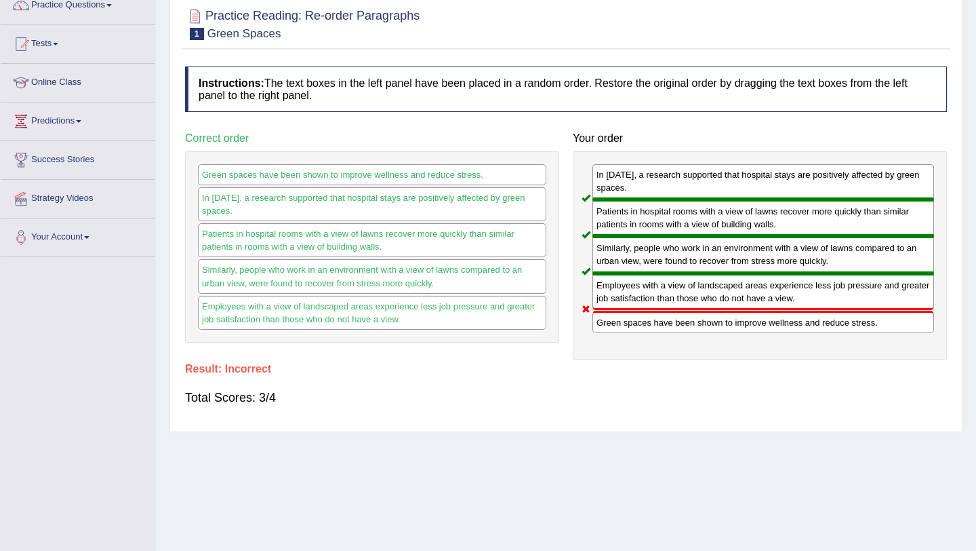
scroll to position [102, 0]
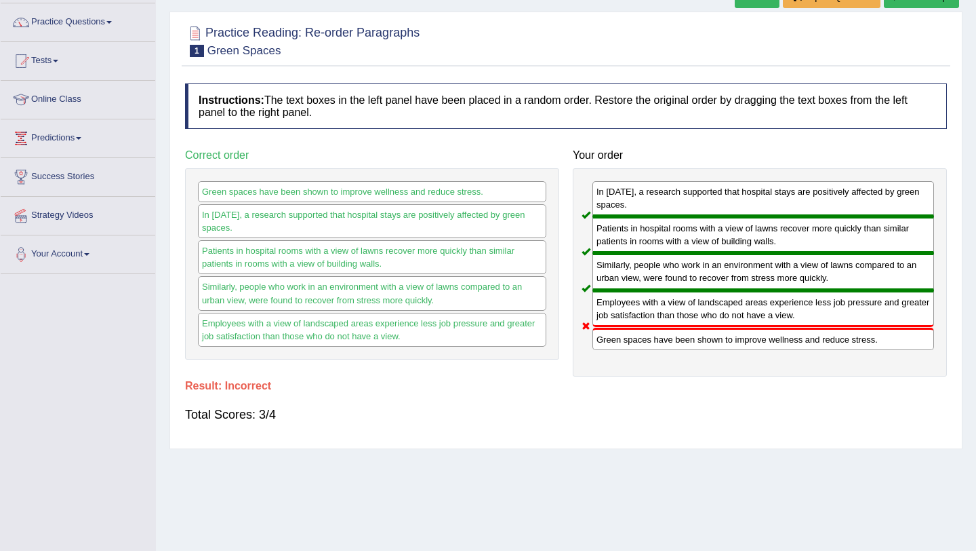
drag, startPoint x: 652, startPoint y: 347, endPoint x: 675, endPoint y: 296, distance: 55.8
click at [675, 296] on div "In 2002, a research supported that hospital stays are positively affected by gr…" at bounding box center [760, 272] width 374 height 208
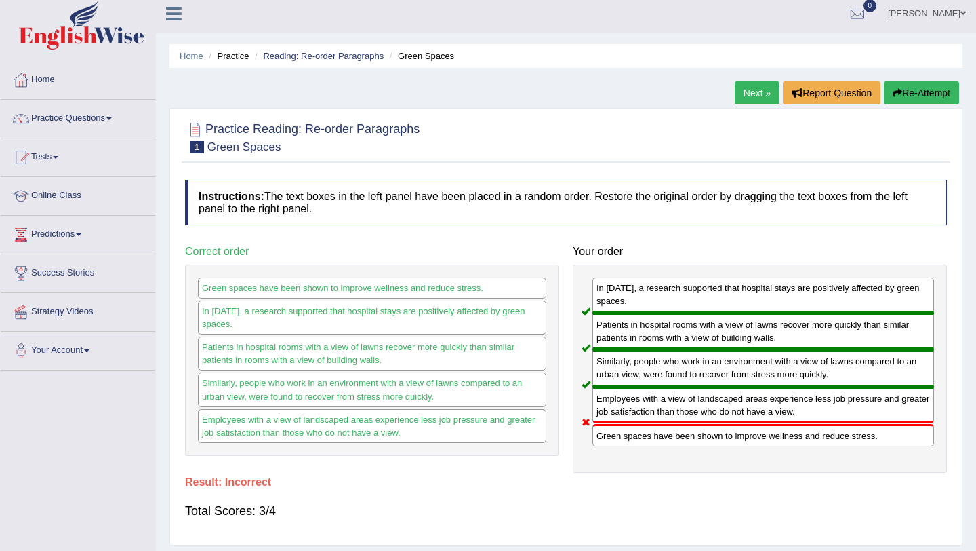
scroll to position [0, 0]
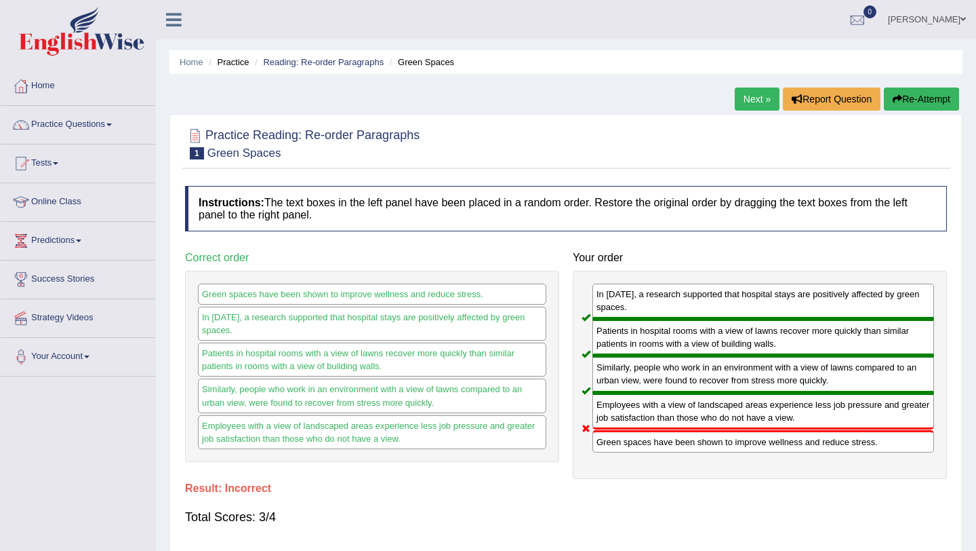
click at [919, 100] on button "Re-Attempt" at bounding box center [921, 98] width 75 height 23
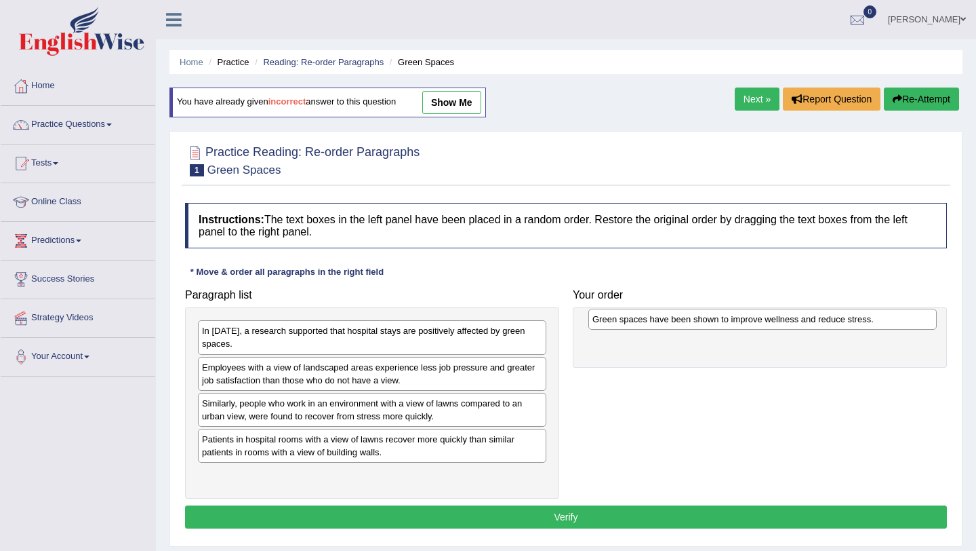
drag, startPoint x: 313, startPoint y: 441, endPoint x: 703, endPoint y: 319, distance: 409.0
click at [702, 319] on div "Green spaces have been shown to improve wellness and reduce stress." at bounding box center [763, 319] width 349 height 21
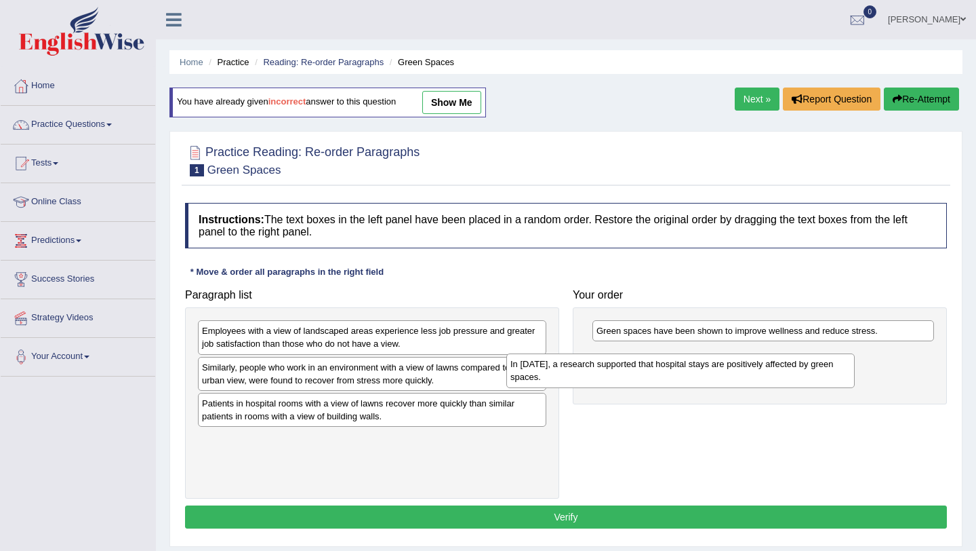
drag, startPoint x: 349, startPoint y: 336, endPoint x: 665, endPoint y: 357, distance: 317.4
click at [665, 357] on div "In [DATE], a research supported that hospital stays are positively affected by …" at bounding box center [680, 370] width 349 height 34
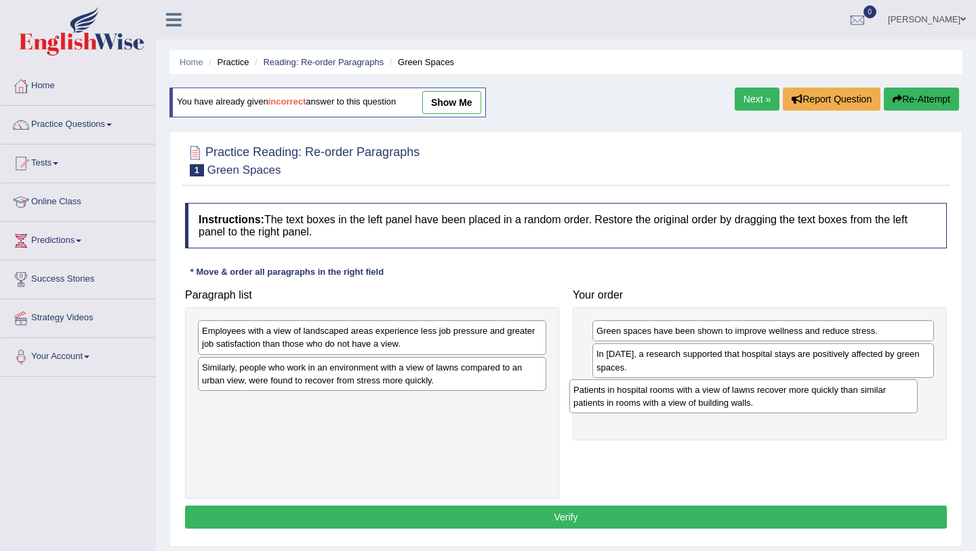
drag, startPoint x: 300, startPoint y: 411, endPoint x: 681, endPoint y: 394, distance: 381.4
click at [682, 395] on div "Patients in hospital rooms with a view of lawns recover more quickly than simil…" at bounding box center [744, 396] width 349 height 34
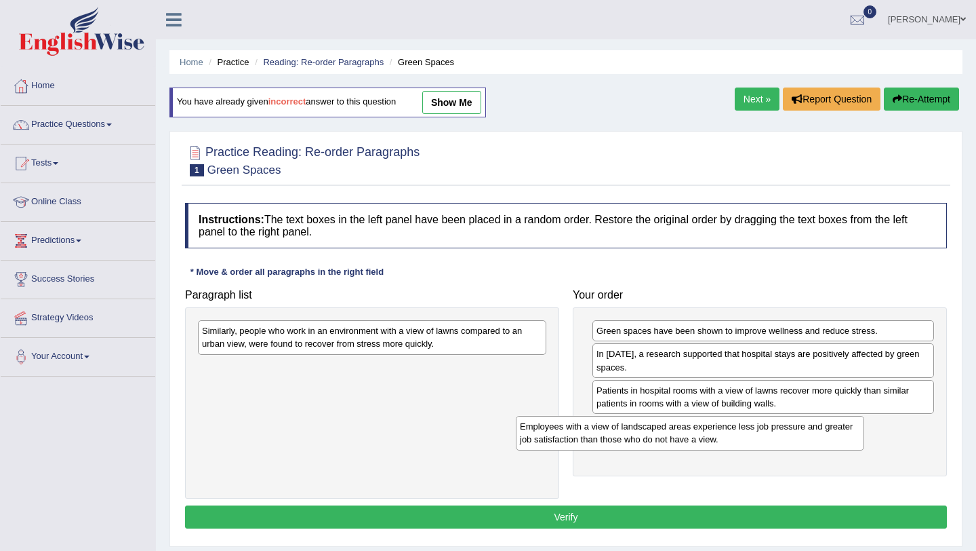
drag, startPoint x: 347, startPoint y: 335, endPoint x: 706, endPoint y: 429, distance: 370.7
click at [705, 429] on div "Employees with a view of landscaped areas experience less job pressure and grea…" at bounding box center [690, 433] width 349 height 34
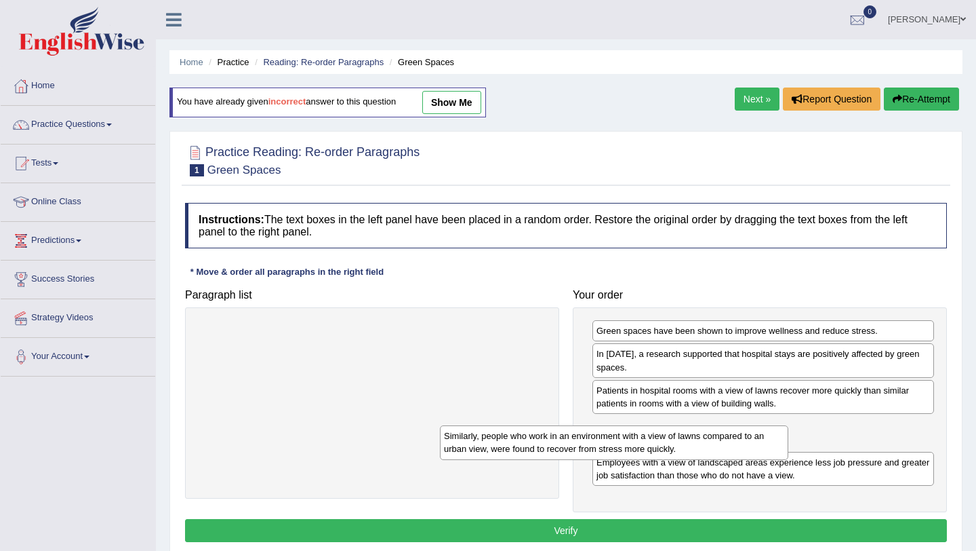
drag, startPoint x: 437, startPoint y: 332, endPoint x: 698, endPoint y: 442, distance: 283.5
click at [697, 441] on div "Similarly, people who work in an environment with a view of lawns compared to a…" at bounding box center [614, 442] width 349 height 34
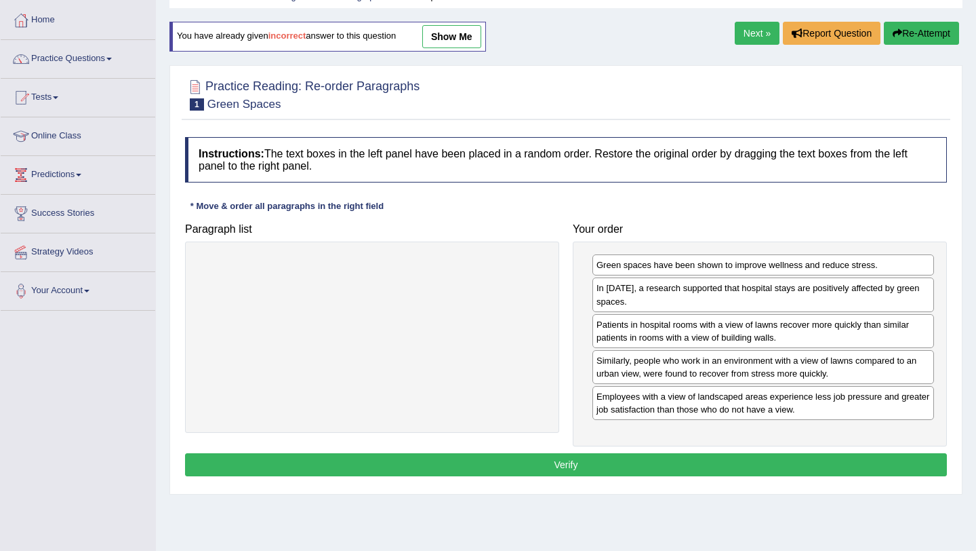
scroll to position [68, 0]
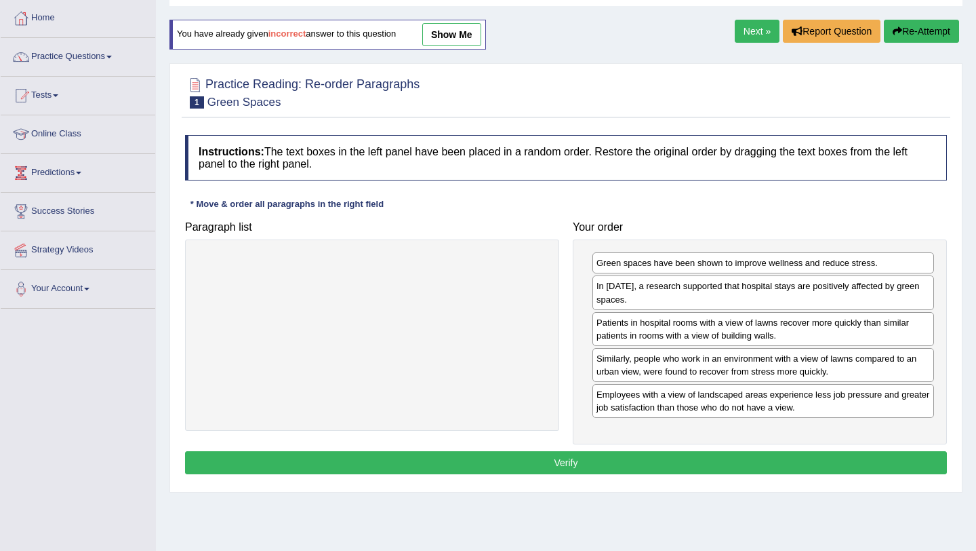
click at [545, 464] on button "Verify" at bounding box center [566, 462] width 762 height 23
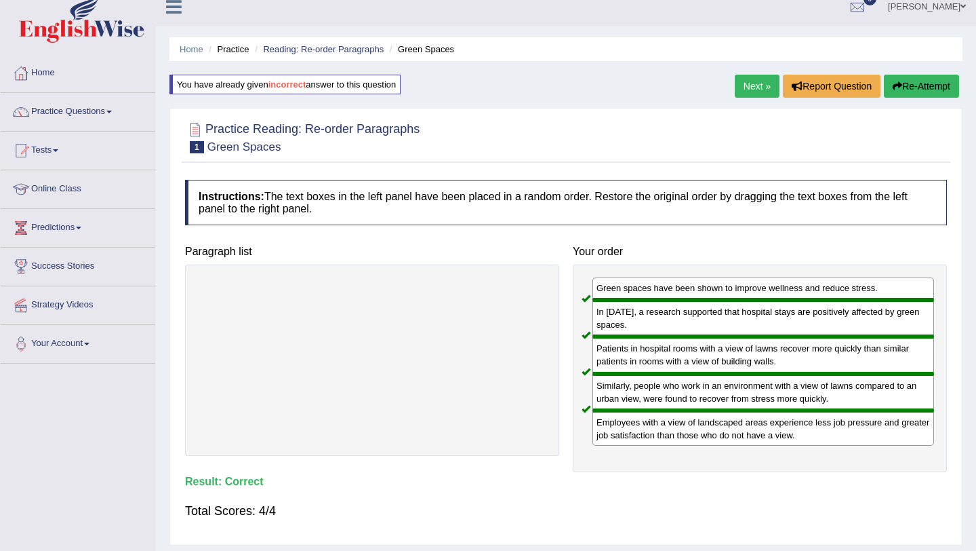
scroll to position [0, 0]
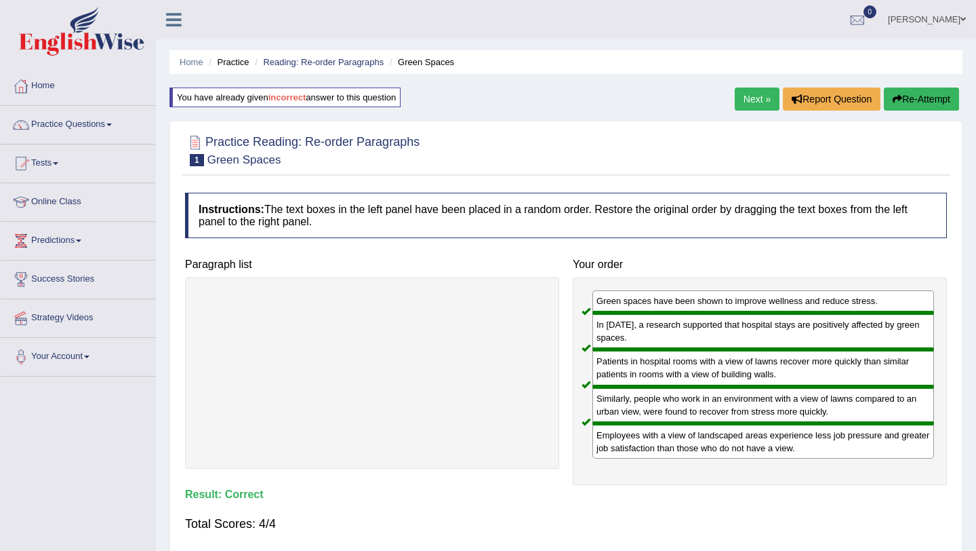
click at [739, 100] on link "Next »" at bounding box center [757, 98] width 45 height 23
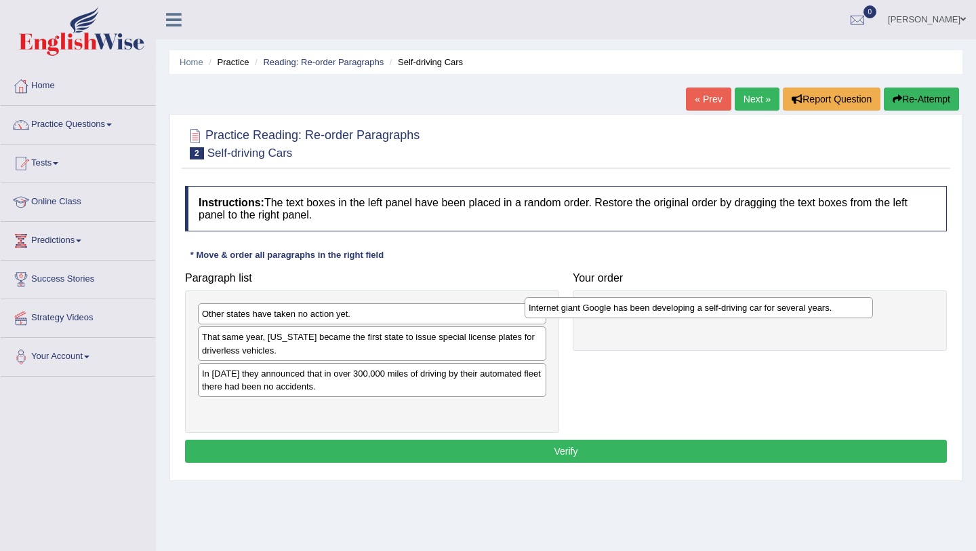
drag, startPoint x: 330, startPoint y: 374, endPoint x: 657, endPoint y: 308, distance: 333.4
click at [657, 308] on div "Internet giant Google has been developing a self-driving car for several years." at bounding box center [699, 307] width 349 height 21
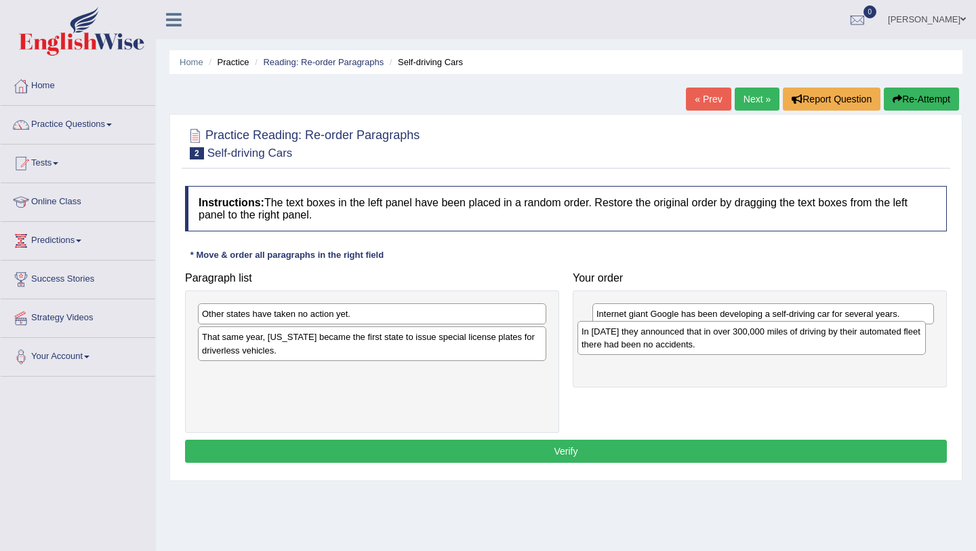
drag, startPoint x: 323, startPoint y: 381, endPoint x: 702, endPoint y: 339, distance: 381.3
click at [702, 339] on div "In [DATE] they announced that in over 300,000 miles of driving by their automat…" at bounding box center [752, 338] width 349 height 34
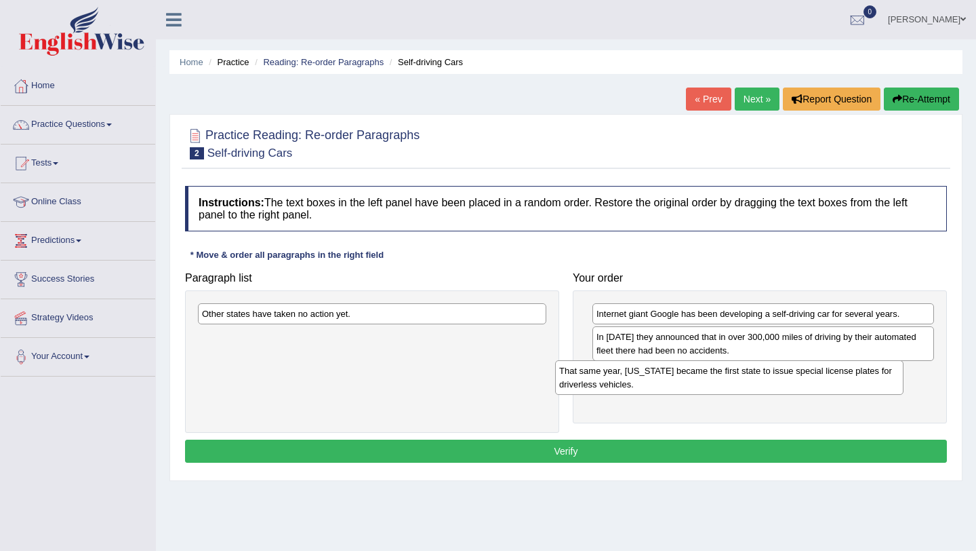
drag, startPoint x: 292, startPoint y: 341, endPoint x: 650, endPoint y: 382, distance: 360.4
click at [650, 382] on div "That same year, [US_STATE] became the first state to issue special license plat…" at bounding box center [729, 377] width 349 height 34
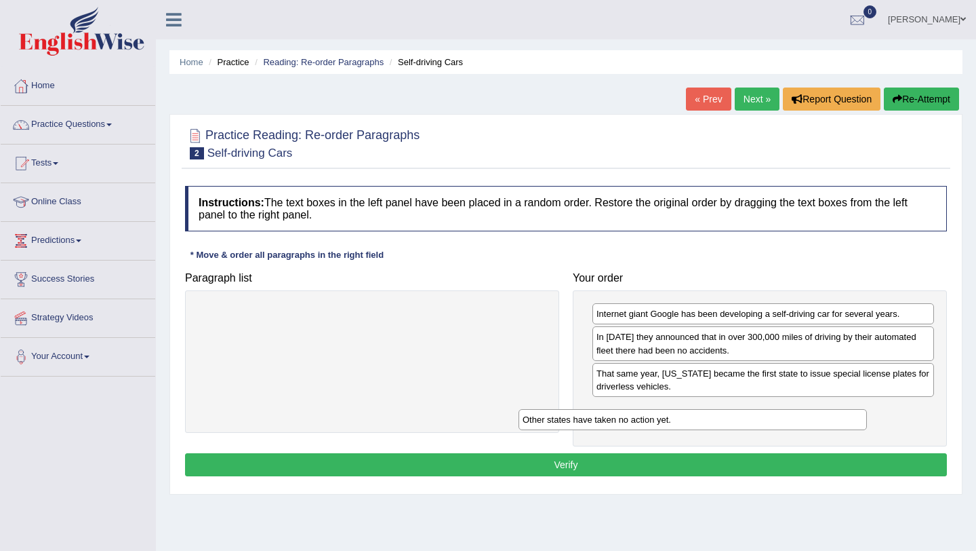
drag, startPoint x: 357, startPoint y: 317, endPoint x: 694, endPoint y: 418, distance: 351.6
click at [694, 418] on div "Other states have taken no action yet." at bounding box center [693, 419] width 349 height 21
click at [572, 464] on button "Verify" at bounding box center [566, 464] width 762 height 23
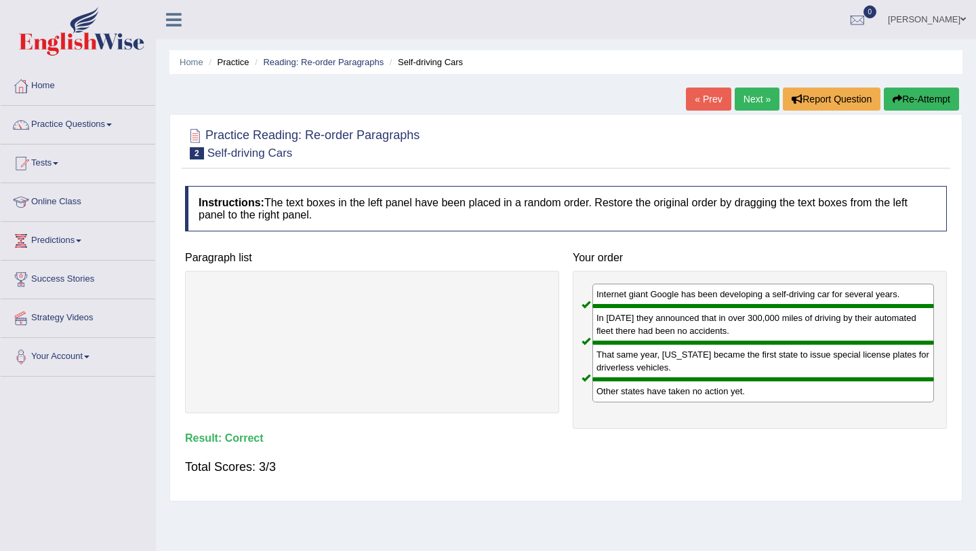
click at [761, 98] on link "Next »" at bounding box center [757, 98] width 45 height 23
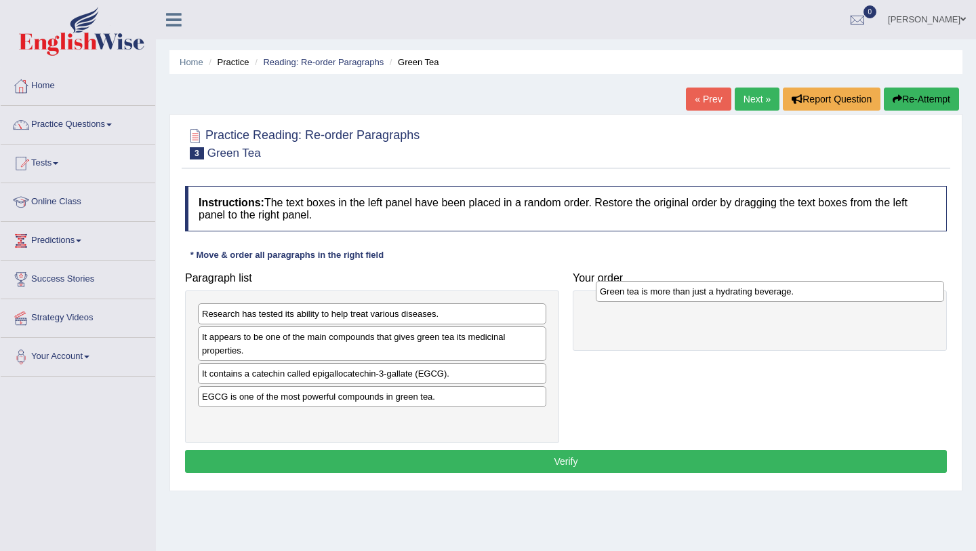
drag, startPoint x: 301, startPoint y: 424, endPoint x: 700, endPoint y: 296, distance: 418.8
click at [700, 296] on div "Green tea is more than just a hydrating beverage." at bounding box center [770, 291] width 349 height 21
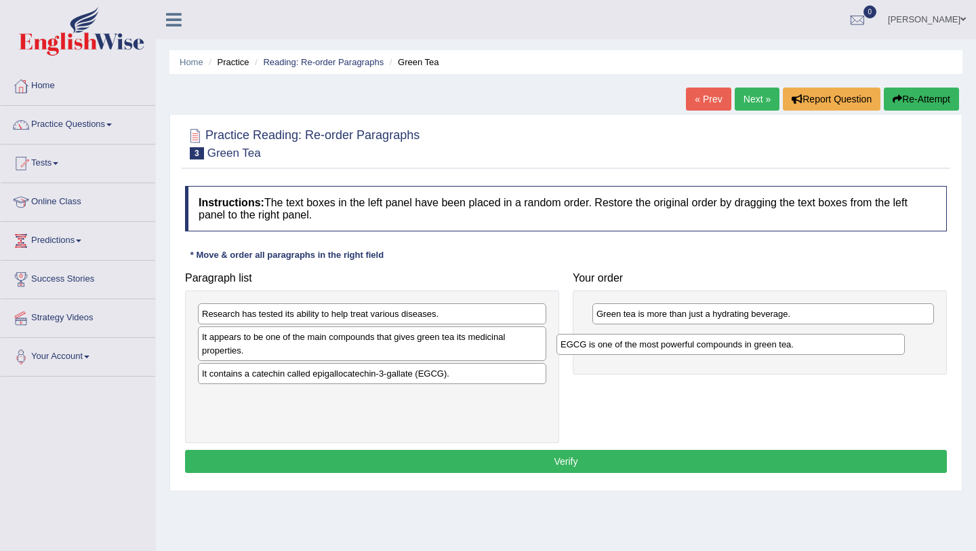
drag, startPoint x: 412, startPoint y: 402, endPoint x: 773, endPoint y: 349, distance: 364.6
click at [773, 349] on div "EGCG is one of the most powerful compounds in green tea." at bounding box center [731, 344] width 349 height 21
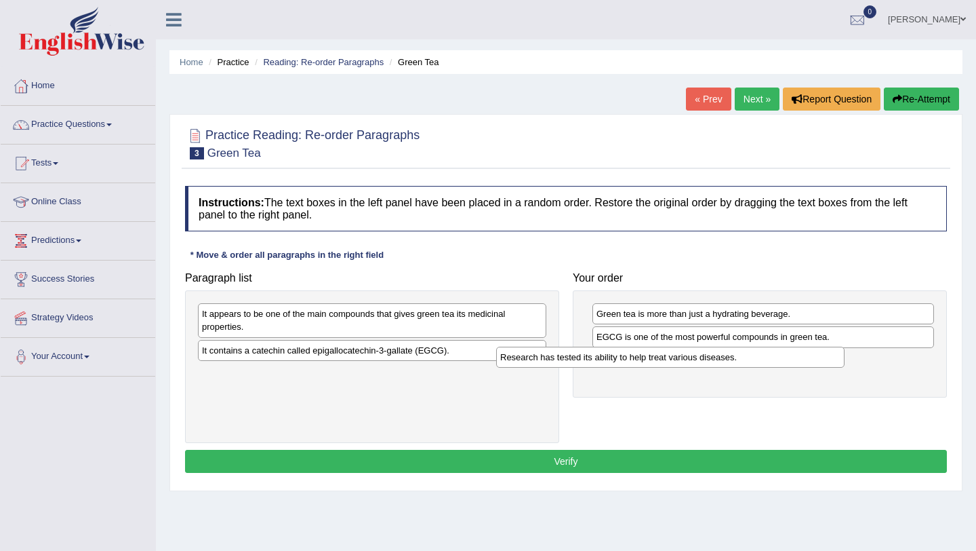
drag, startPoint x: 336, startPoint y: 317, endPoint x: 666, endPoint y: 361, distance: 333.0
click at [664, 361] on div "Research has tested its ability to help treat various diseases." at bounding box center [670, 356] width 349 height 21
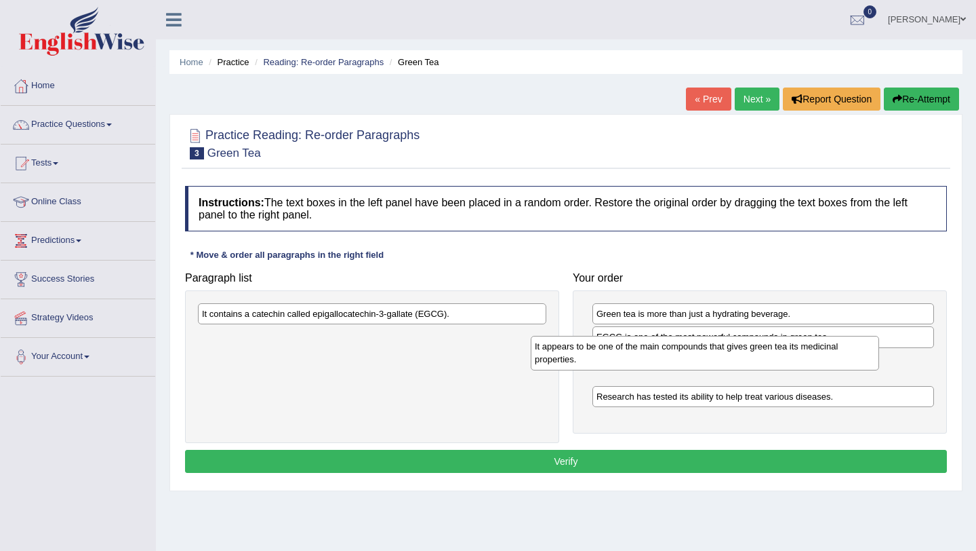
drag, startPoint x: 442, startPoint y: 320, endPoint x: 780, endPoint y: 354, distance: 340.0
click at [780, 354] on div "It appears to be one of the main compounds that gives green tea its medicinal p…" at bounding box center [705, 353] width 349 height 34
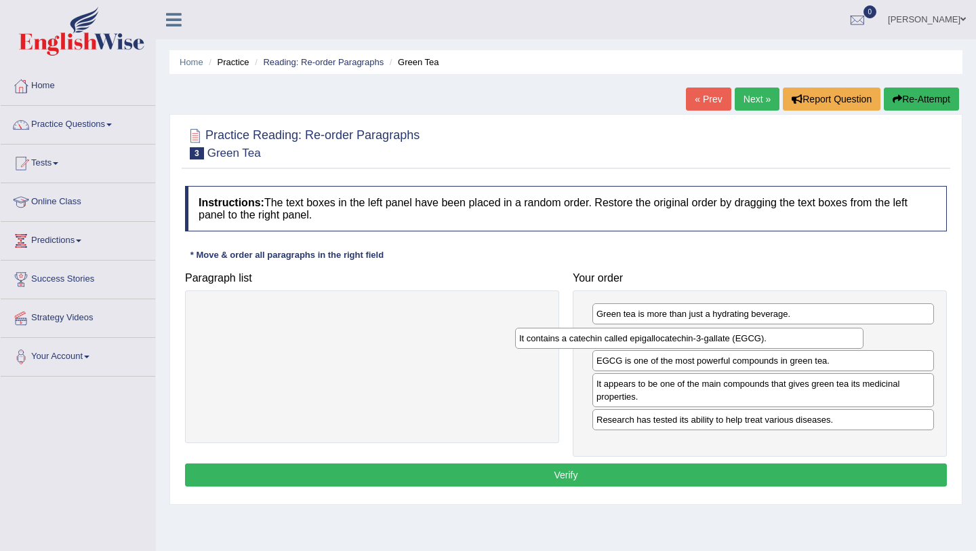
drag, startPoint x: 327, startPoint y: 317, endPoint x: 645, endPoint y: 338, distance: 318.1
click at [645, 339] on div "It contains a catechin called epigallocatechin-3-gallate (EGCG)." at bounding box center [689, 337] width 349 height 21
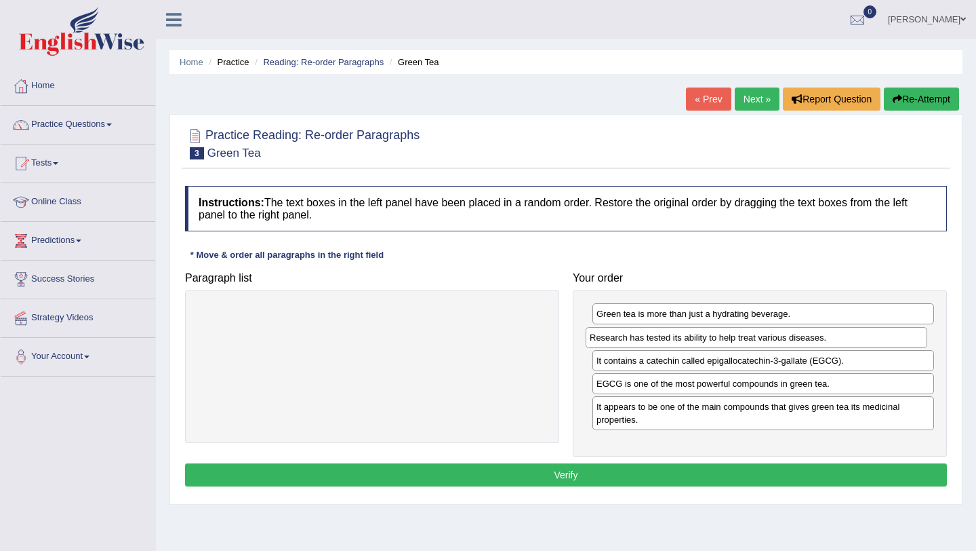
drag, startPoint x: 695, startPoint y: 425, endPoint x: 687, endPoint y: 342, distance: 83.1
click at [688, 342] on div "Research has tested its ability to help treat various diseases." at bounding box center [757, 337] width 342 height 21
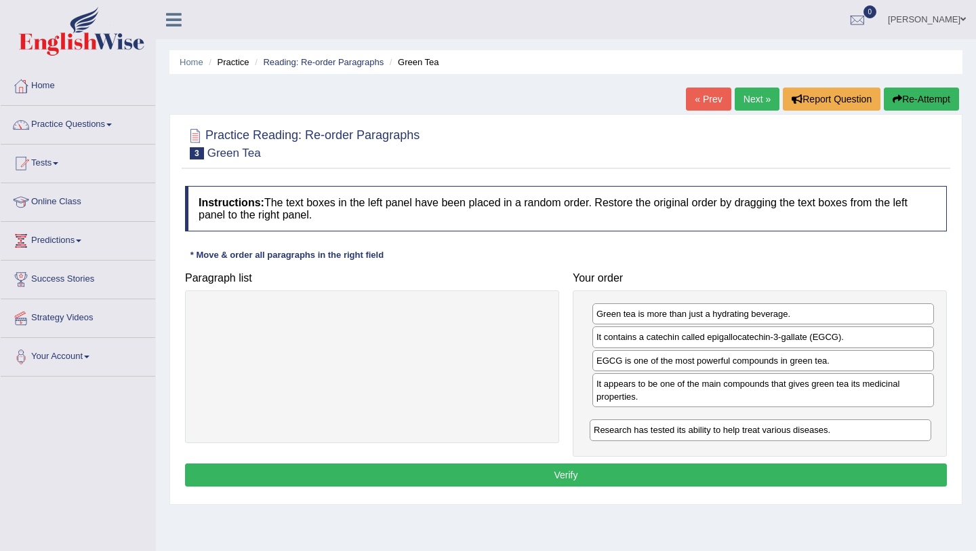
drag, startPoint x: 728, startPoint y: 338, endPoint x: 724, endPoint y: 429, distance: 90.2
click at [724, 429] on div "Research has tested its ability to help treat various diseases." at bounding box center [761, 429] width 342 height 21
click at [675, 473] on button "Verify" at bounding box center [566, 474] width 762 height 23
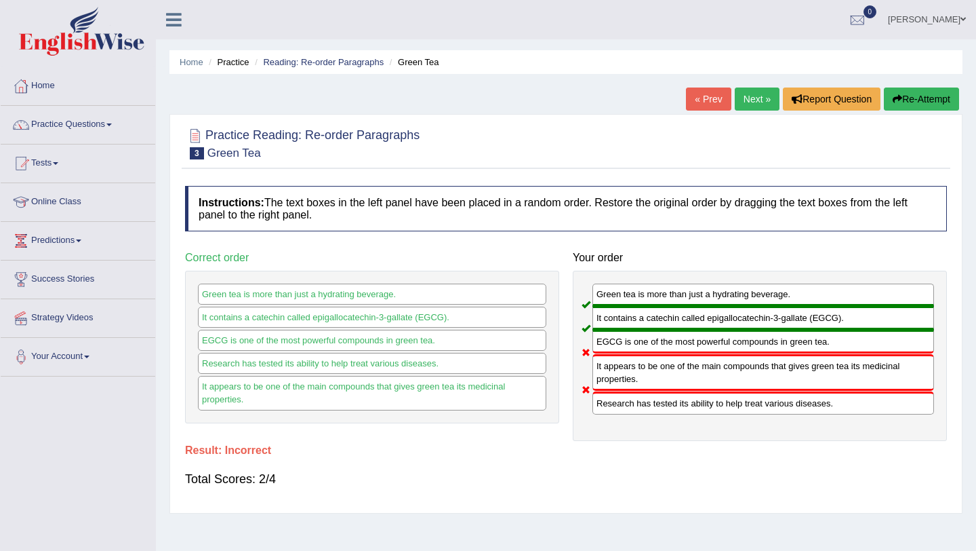
click at [926, 97] on button "Re-Attempt" at bounding box center [921, 98] width 75 height 23
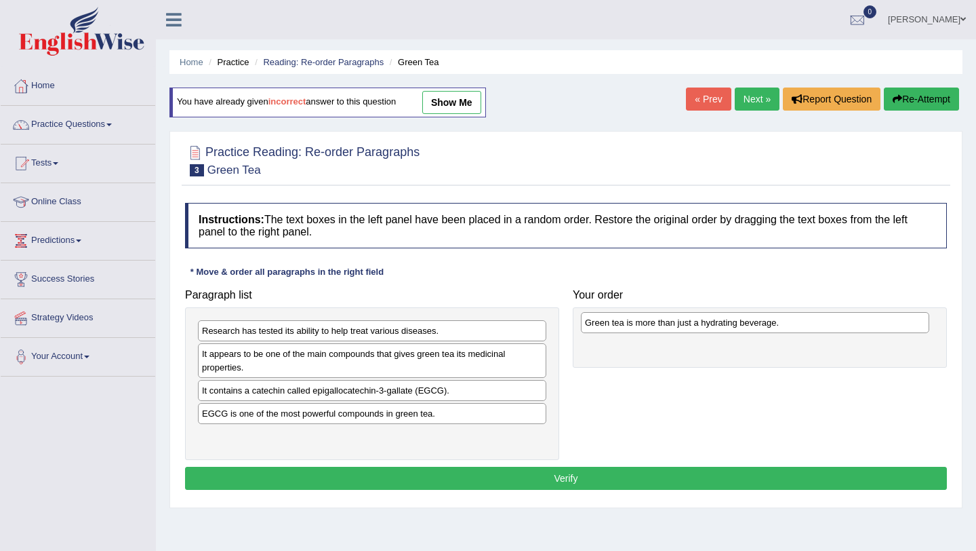
drag, startPoint x: 308, startPoint y: 438, endPoint x: 690, endPoint y: 324, distance: 399.0
click at [690, 324] on div "Green tea is more than just a hydrating beverage." at bounding box center [755, 322] width 349 height 21
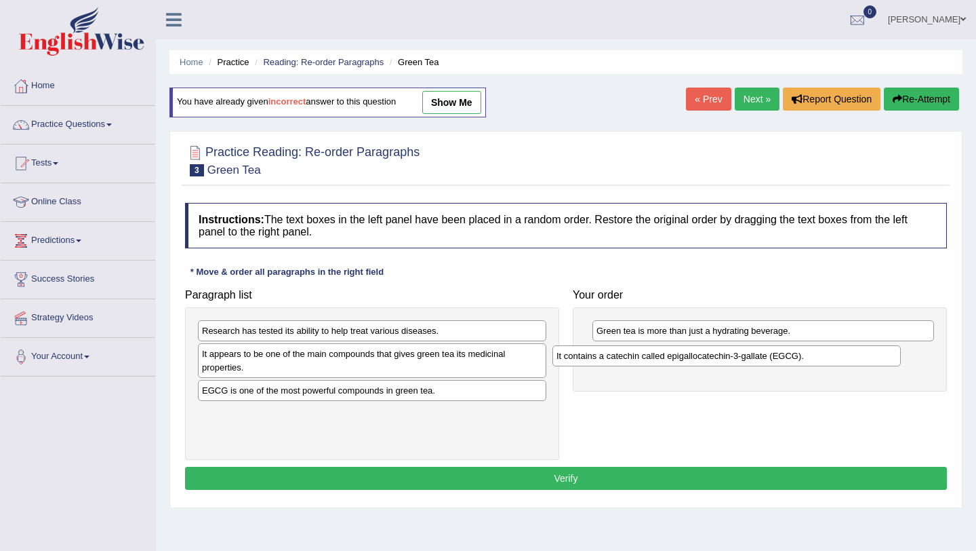
drag, startPoint x: 273, startPoint y: 391, endPoint x: 628, endPoint y: 356, distance: 356.4
click at [629, 356] on div "It contains a catechin called epigallocatechin-3-gallate (EGCG)." at bounding box center [727, 355] width 349 height 21
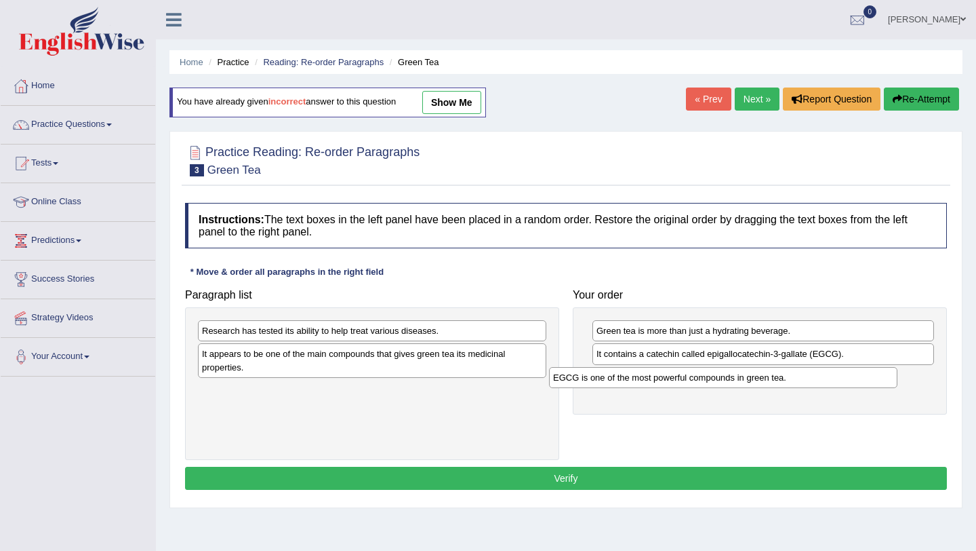
drag, startPoint x: 292, startPoint y: 396, endPoint x: 679, endPoint y: 385, distance: 388.0
click at [679, 384] on div "EGCG is one of the most powerful compounds in green tea." at bounding box center [723, 377] width 349 height 21
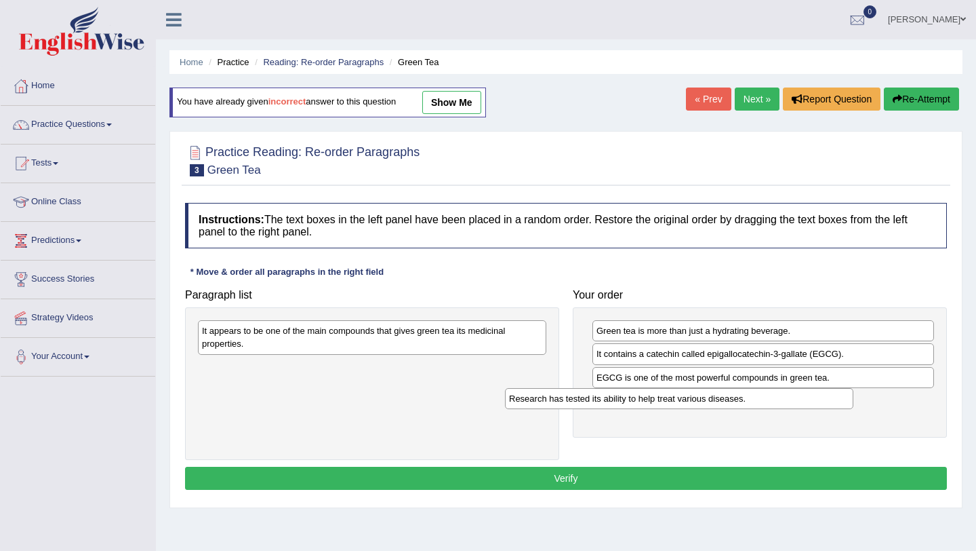
drag, startPoint x: 306, startPoint y: 334, endPoint x: 616, endPoint y: 401, distance: 317.0
click at [616, 401] on div "Research has tested its ability to help treat various diseases." at bounding box center [679, 398] width 349 height 21
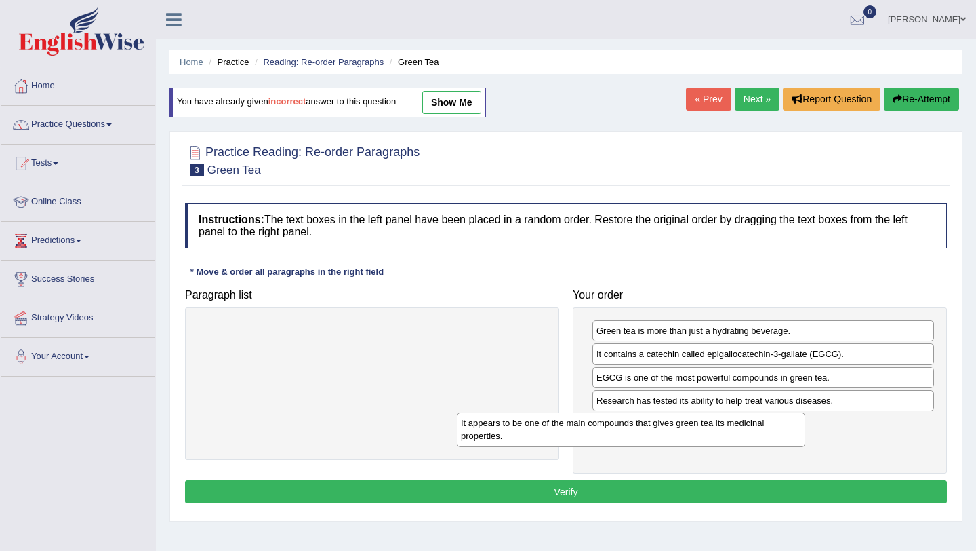
drag, startPoint x: 363, startPoint y: 338, endPoint x: 629, endPoint y: 434, distance: 281.8
click at [628, 433] on div "It appears to be one of the main compounds that gives green tea its medicinal p…" at bounding box center [631, 429] width 349 height 34
click at [593, 494] on button "Verify" at bounding box center [566, 491] width 762 height 23
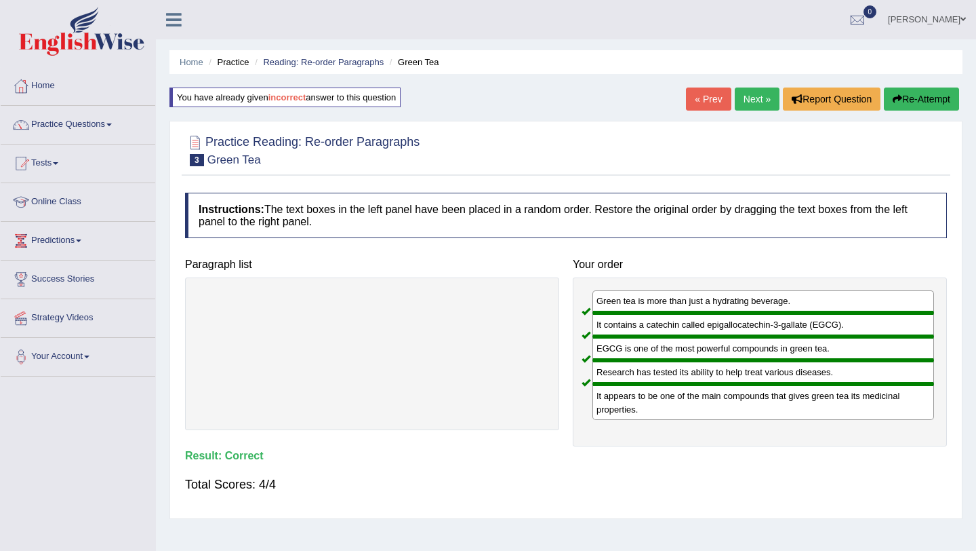
click at [756, 101] on link "Next »" at bounding box center [757, 98] width 45 height 23
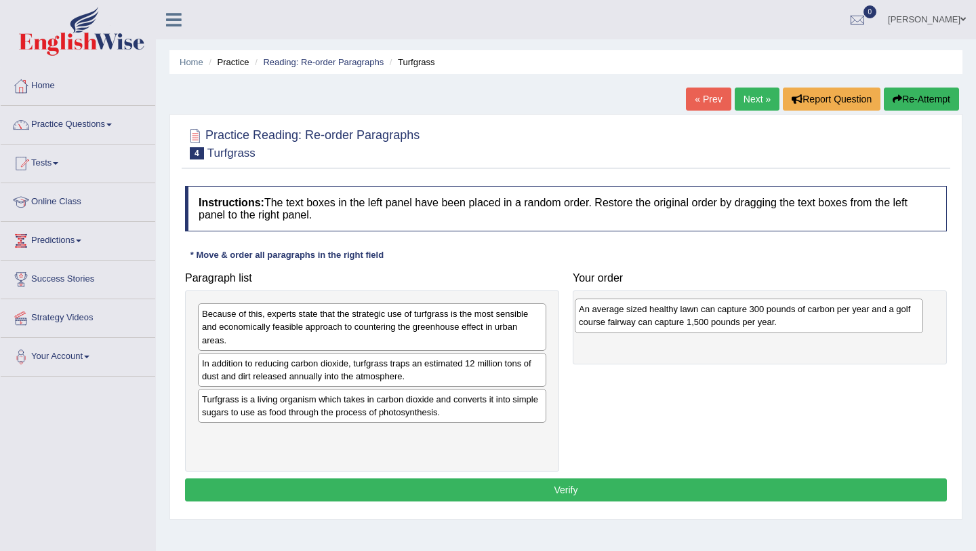
drag, startPoint x: 327, startPoint y: 326, endPoint x: 704, endPoint y: 321, distance: 377.0
click at [704, 321] on div "An average sized healthy lawn can capture 300 pounds of carbon per year and a g…" at bounding box center [749, 315] width 349 height 34
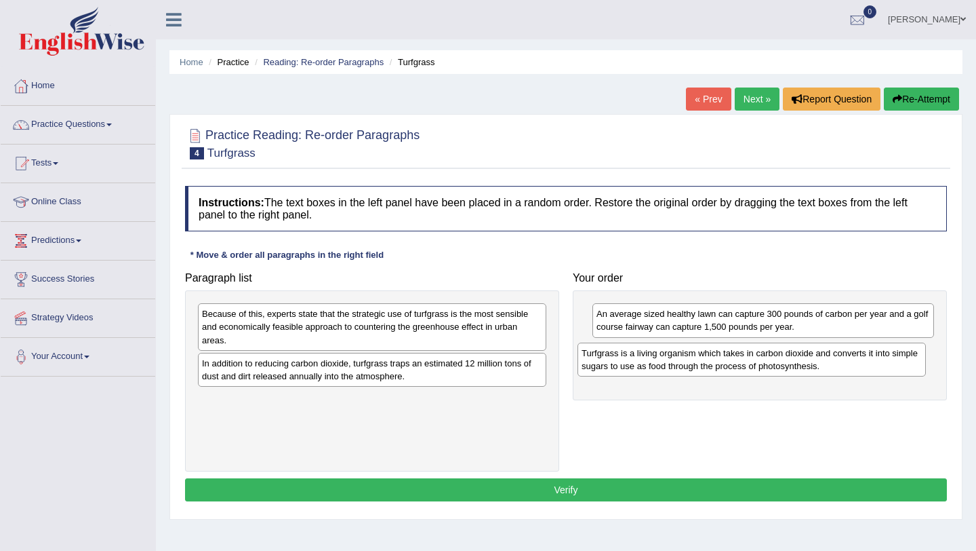
drag, startPoint x: 323, startPoint y: 412, endPoint x: 707, endPoint y: 366, distance: 387.2
click at [705, 366] on div "Turfgrass is a living organism which takes in carbon dioxide and converts it in…" at bounding box center [752, 359] width 349 height 34
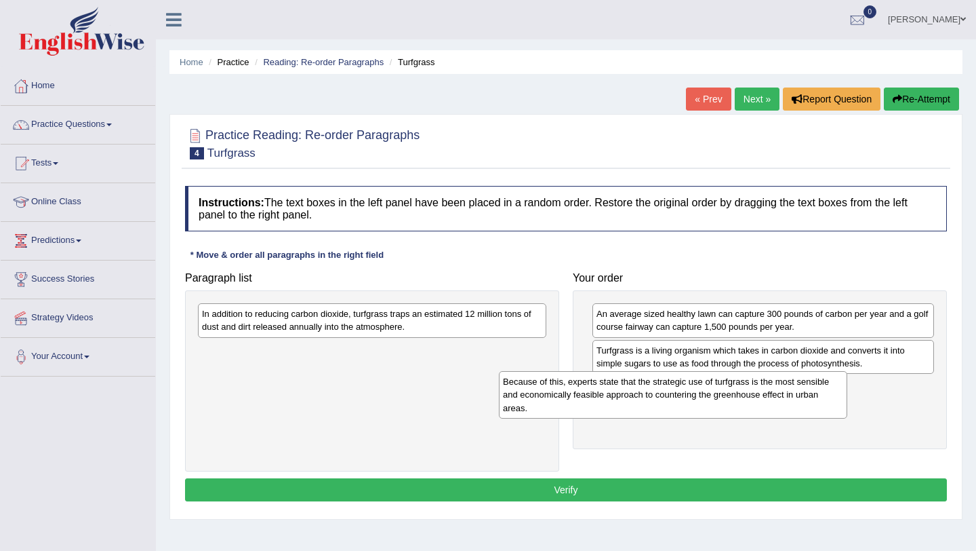
drag, startPoint x: 290, startPoint y: 323, endPoint x: 591, endPoint y: 391, distance: 308.6
click at [591, 391] on div "Because of this, experts state that the strategic use of turfgrass is the most …" at bounding box center [673, 394] width 349 height 47
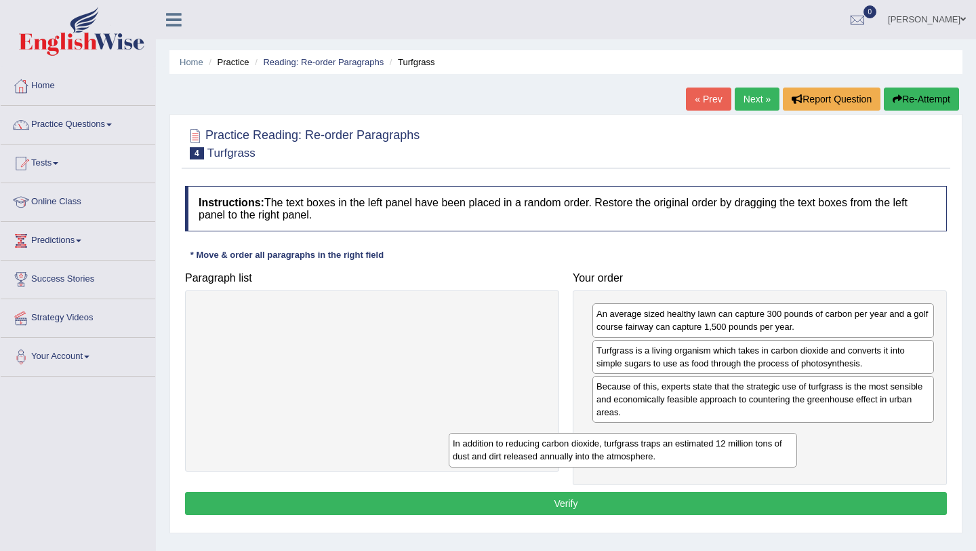
drag, startPoint x: 312, startPoint y: 319, endPoint x: 574, endPoint y: 436, distance: 286.5
click at [574, 436] on div "In addition to reducing carbon dioxide, turfgrass traps an estimated 12 million…" at bounding box center [623, 450] width 349 height 34
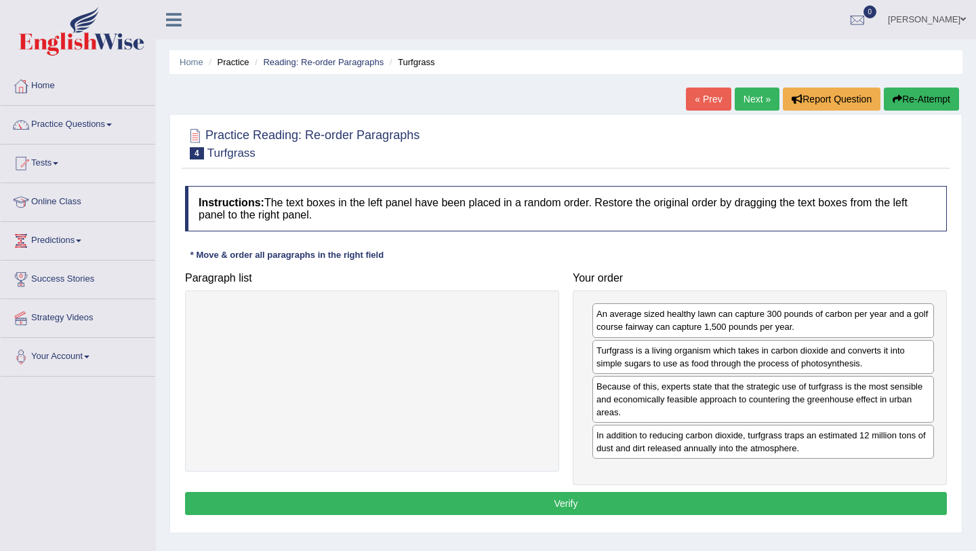
click at [559, 504] on button "Verify" at bounding box center [566, 503] width 762 height 23
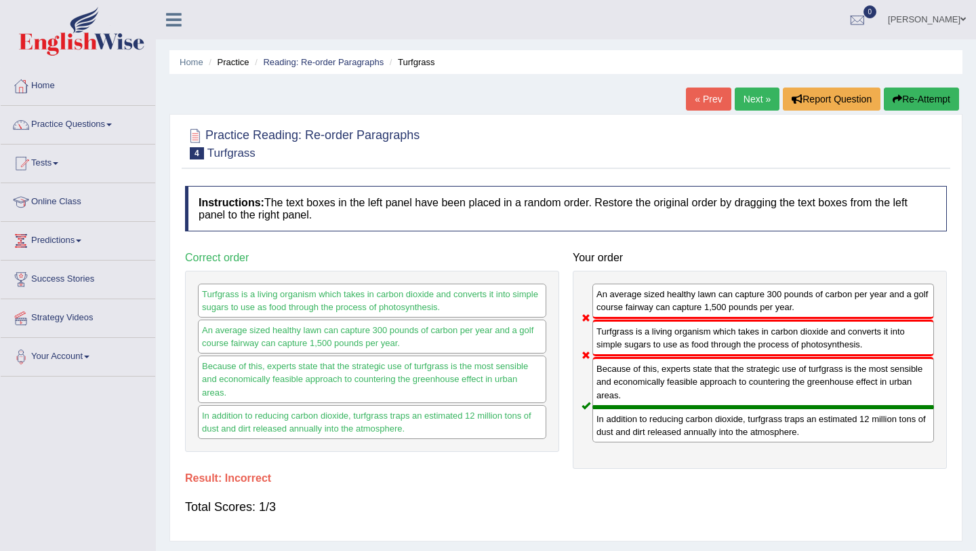
click at [902, 96] on button "Re-Attempt" at bounding box center [921, 98] width 75 height 23
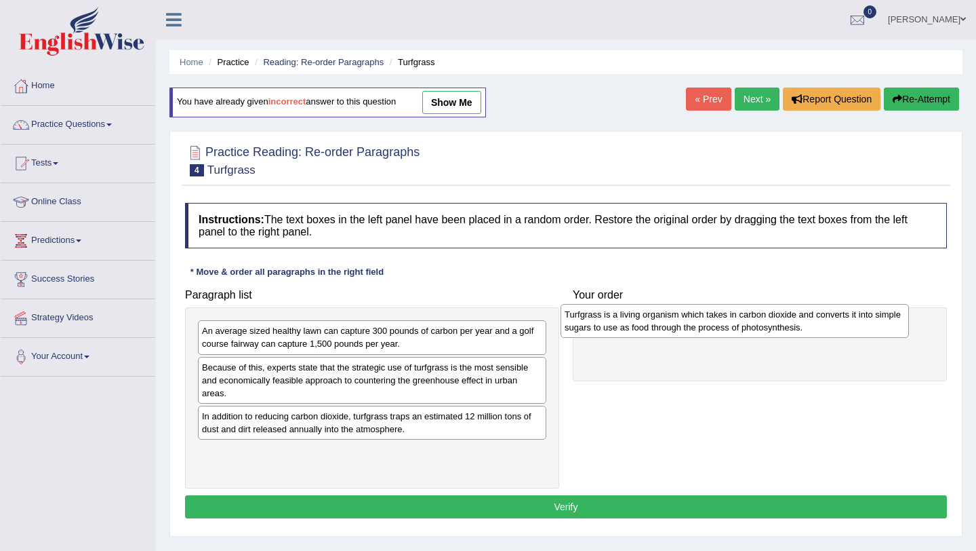
drag, startPoint x: 367, startPoint y: 456, endPoint x: 729, endPoint y: 318, distance: 386.7
click at [729, 318] on div "Turfgrass is a living organism which takes in carbon dioxide and converts it in…" at bounding box center [735, 321] width 349 height 34
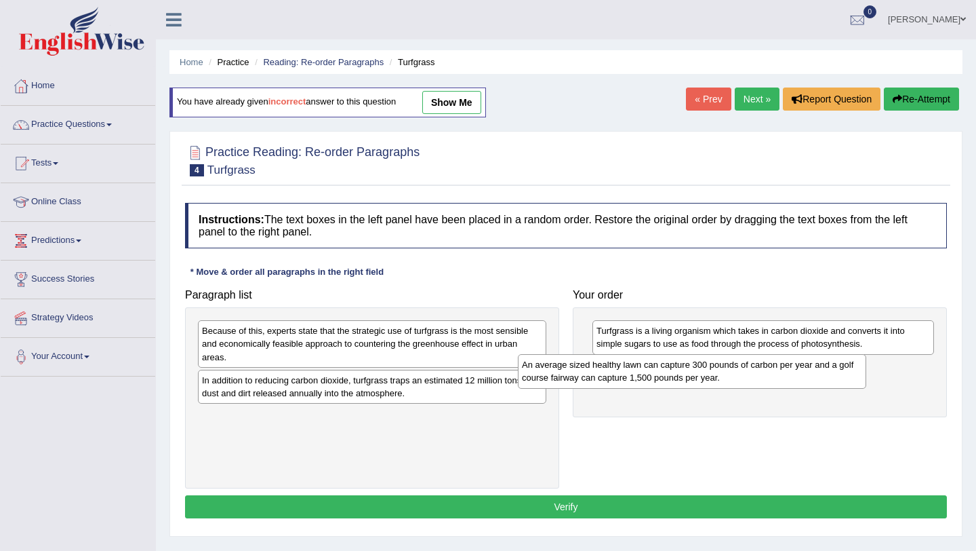
drag, startPoint x: 415, startPoint y: 338, endPoint x: 740, endPoint y: 371, distance: 326.5
click at [740, 371] on div "An average sized healthy lawn can capture 300 pounds of carbon per year and a g…" at bounding box center [692, 371] width 349 height 34
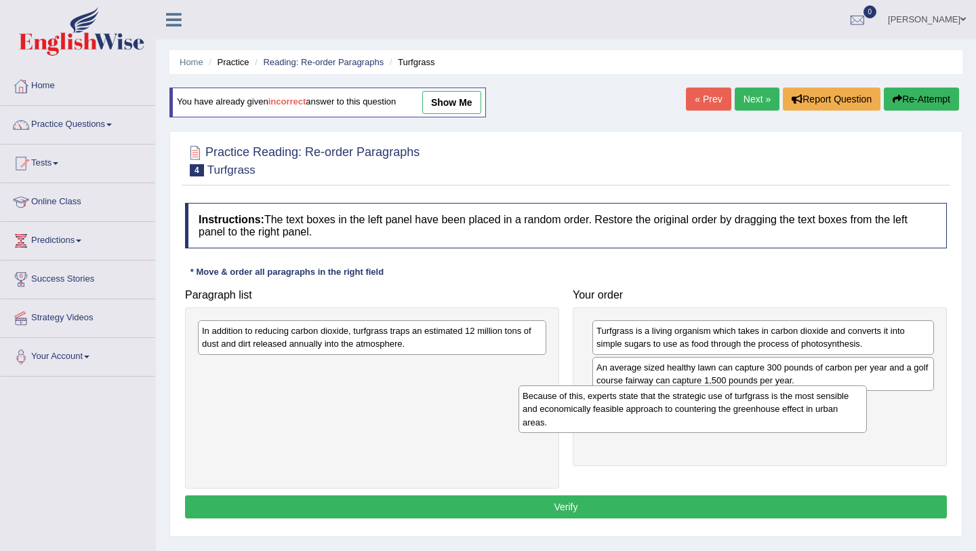
drag, startPoint x: 483, startPoint y: 347, endPoint x: 808, endPoint y: 414, distance: 332.2
click at [808, 413] on div "Because of this, experts state that the strategic use of turfgrass is the most …" at bounding box center [693, 408] width 349 height 47
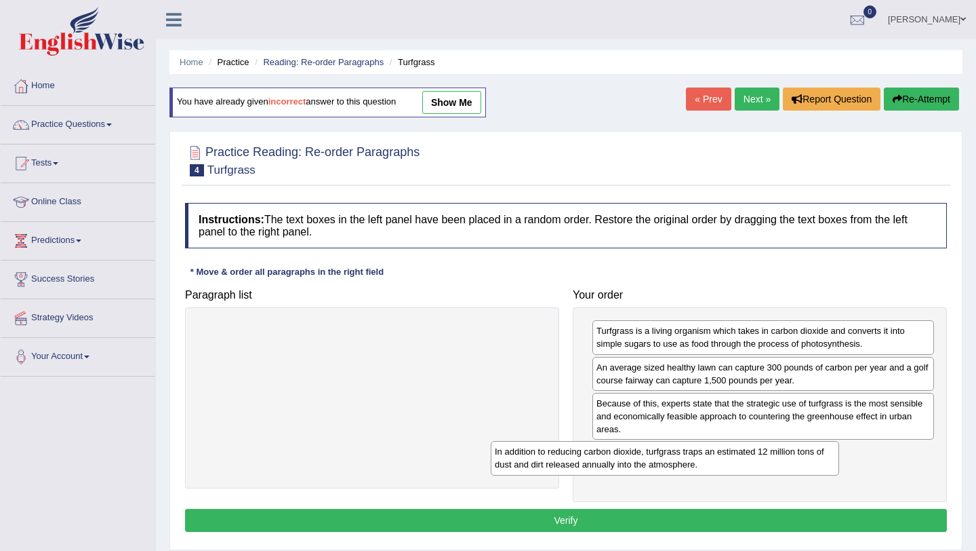
drag, startPoint x: 433, startPoint y: 339, endPoint x: 741, endPoint y: 468, distance: 334.3
click at [739, 466] on div "In addition to reducing carbon dioxide, turfgrass traps an estimated 12 million…" at bounding box center [665, 458] width 349 height 34
click at [571, 521] on button "Verify" at bounding box center [566, 520] width 762 height 23
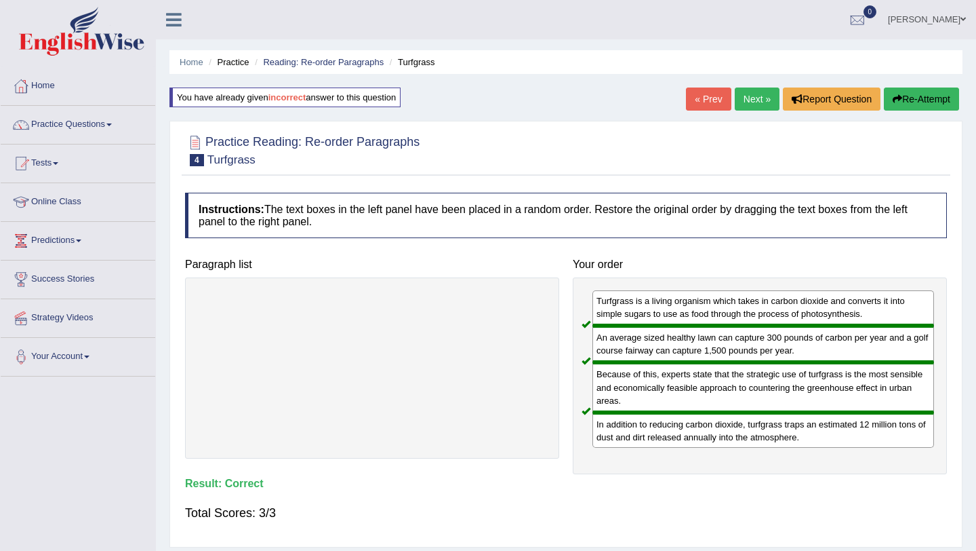
click at [751, 99] on link "Next »" at bounding box center [757, 98] width 45 height 23
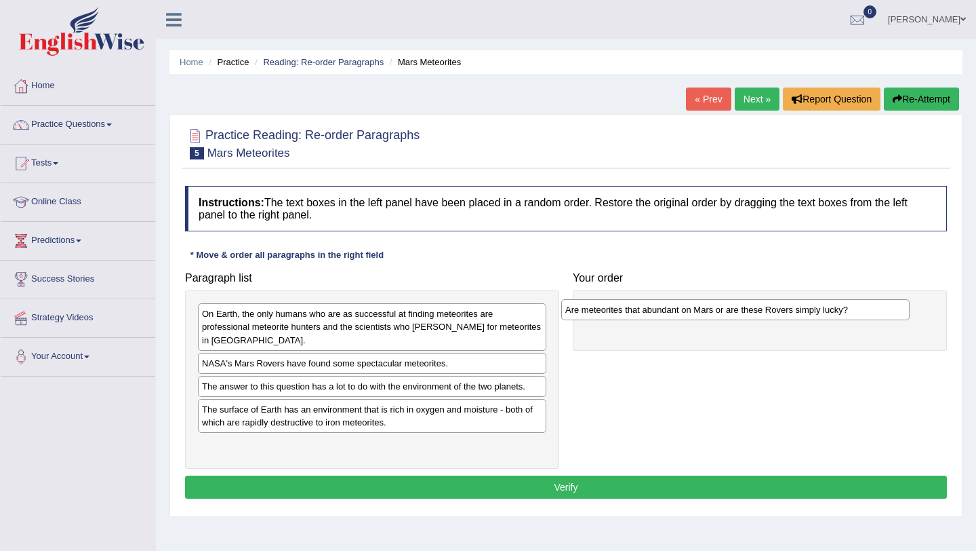
drag, startPoint x: 315, startPoint y: 314, endPoint x: 677, endPoint y: 310, distance: 362.8
click at [677, 310] on div "Are meteorites that abundant on Mars or are these Rovers simply lucky?" at bounding box center [735, 309] width 349 height 21
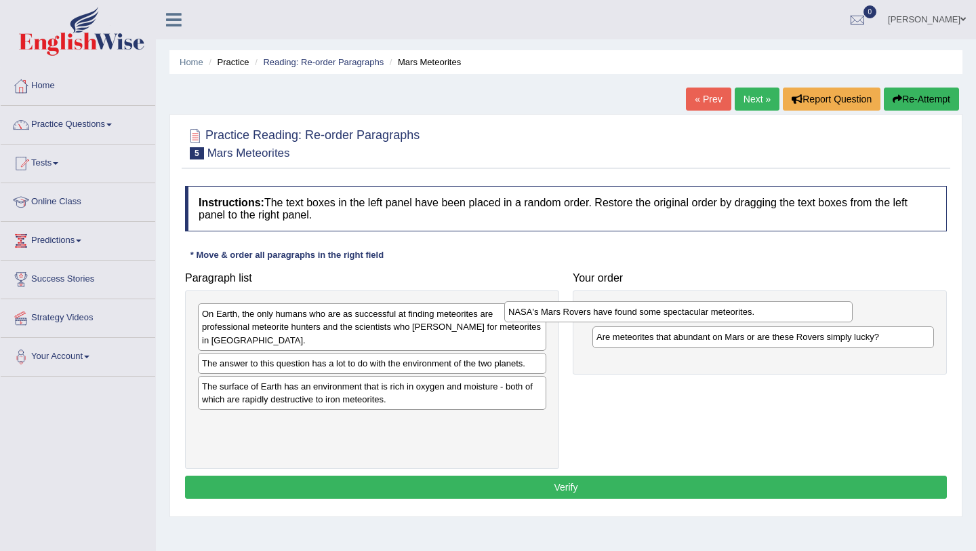
drag, startPoint x: 355, startPoint y: 363, endPoint x: 685, endPoint y: 309, distance: 334.7
click at [686, 309] on div "NASA's Mars Rovers have found some spectacular meteorites." at bounding box center [678, 311] width 349 height 21
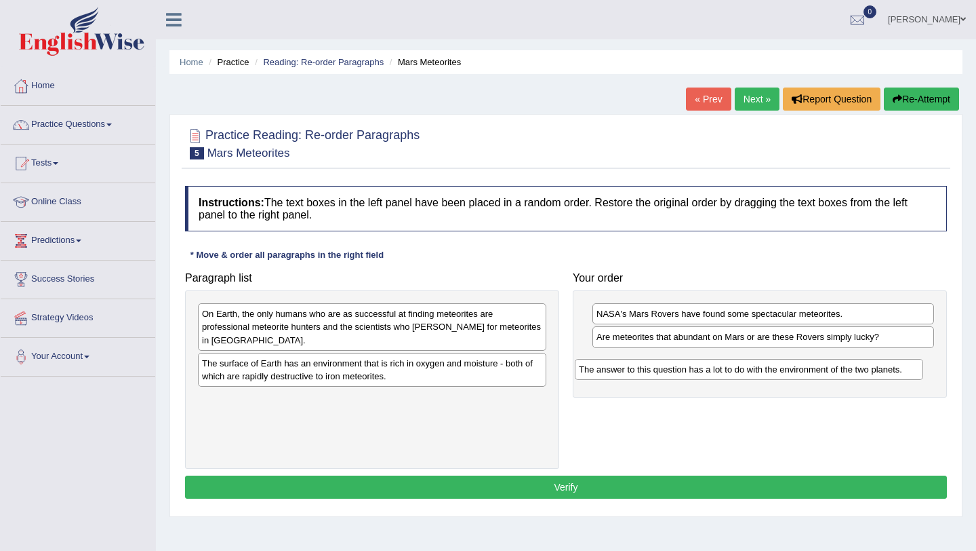
drag, startPoint x: 384, startPoint y: 368, endPoint x: 779, endPoint y: 357, distance: 395.5
click at [779, 359] on div "The answer to this question has a lot to do with the environment of the two pla…" at bounding box center [749, 369] width 349 height 21
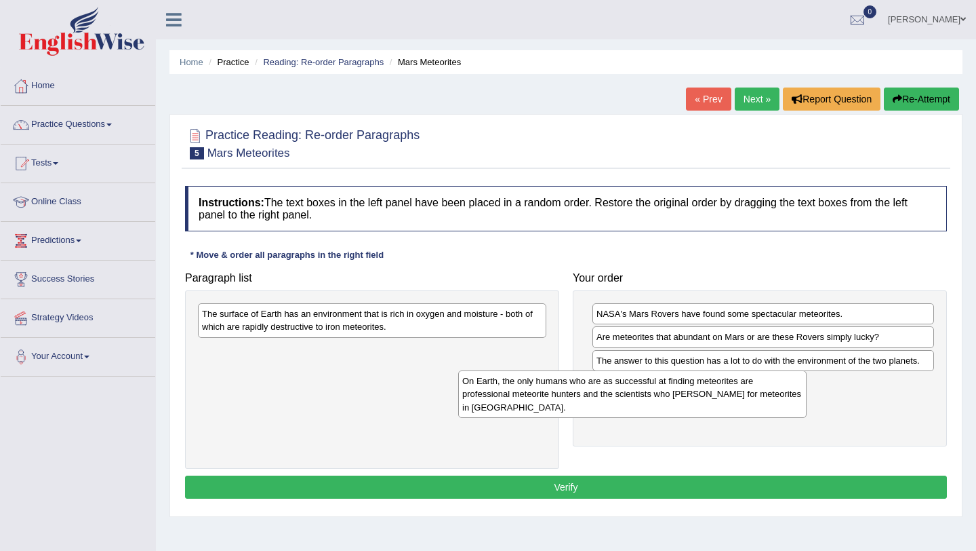
drag, startPoint x: 331, startPoint y: 330, endPoint x: 618, endPoint y: 393, distance: 293.8
click at [618, 393] on div "On Earth, the only humans who are as successful at finding meteorites are profe…" at bounding box center [632, 393] width 349 height 47
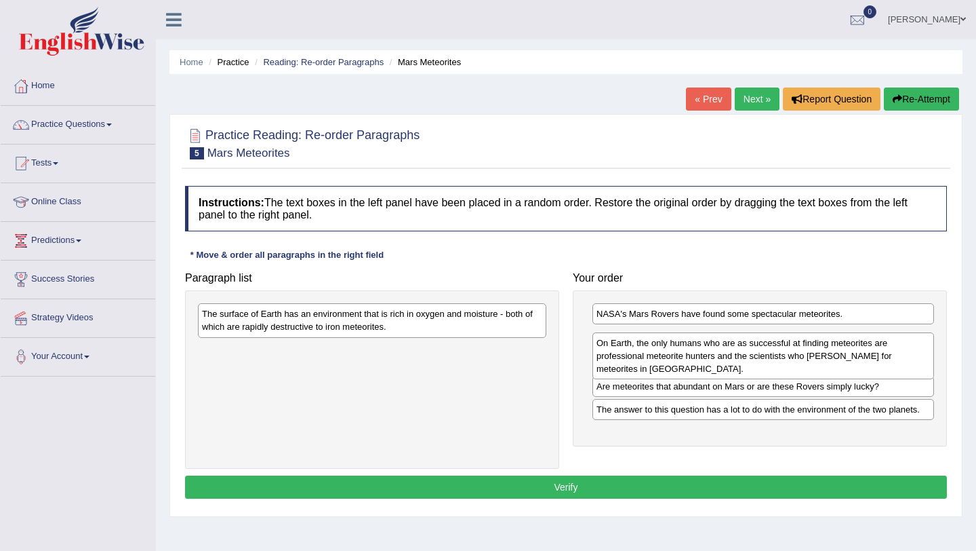
drag, startPoint x: 618, startPoint y: 393, endPoint x: 617, endPoint y: 349, distance: 44.8
click at [617, 349] on div "On Earth, the only humans who are as successful at finding meteorites are profe…" at bounding box center [764, 355] width 342 height 47
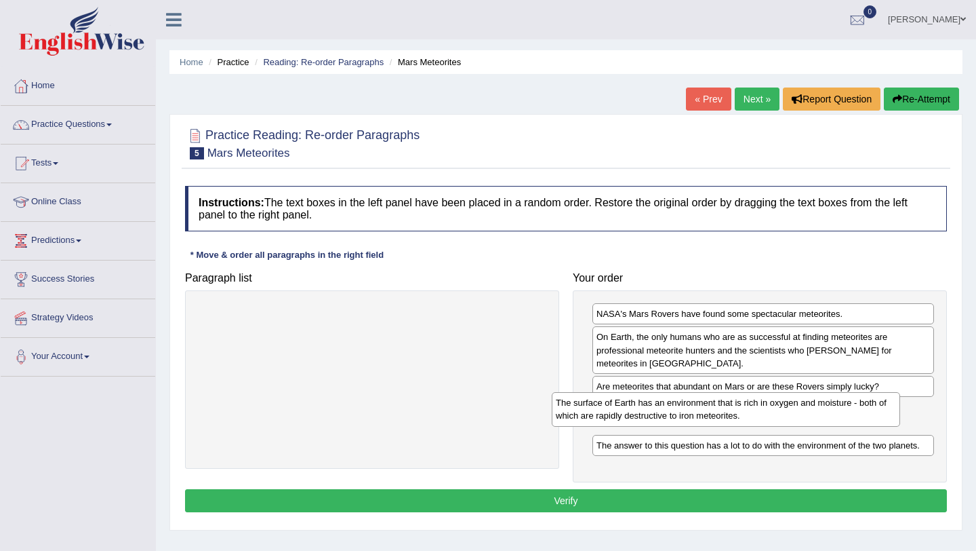
drag, startPoint x: 290, startPoint y: 312, endPoint x: 644, endPoint y: 401, distance: 365.7
click at [644, 401] on div "The surface of Earth has an environment that is rich in oxygen and moisture - b…" at bounding box center [726, 409] width 349 height 34
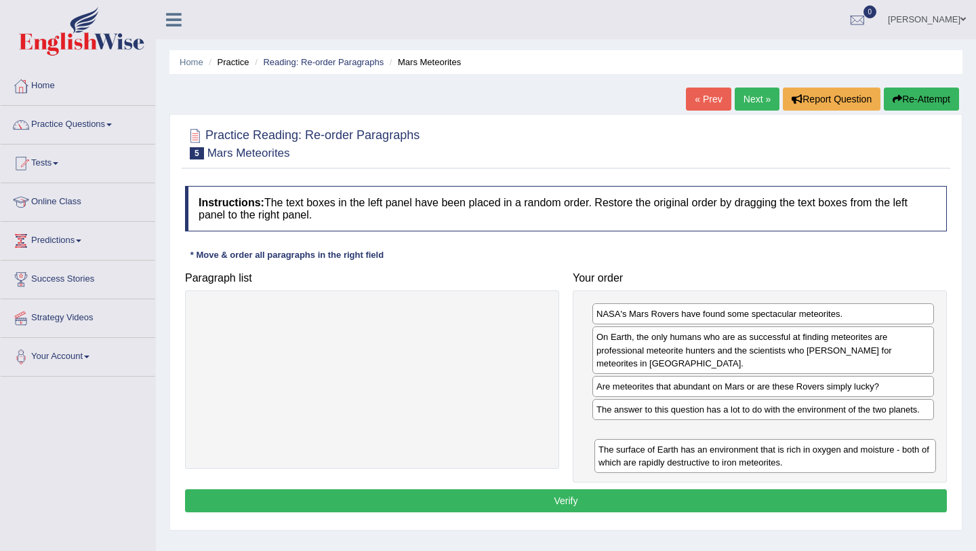
drag, startPoint x: 707, startPoint y: 418, endPoint x: 708, endPoint y: 449, distance: 30.5
click at [708, 450] on div "The surface of Earth has an environment that is rich in oxygen and moisture - b…" at bounding box center [766, 456] width 342 height 34
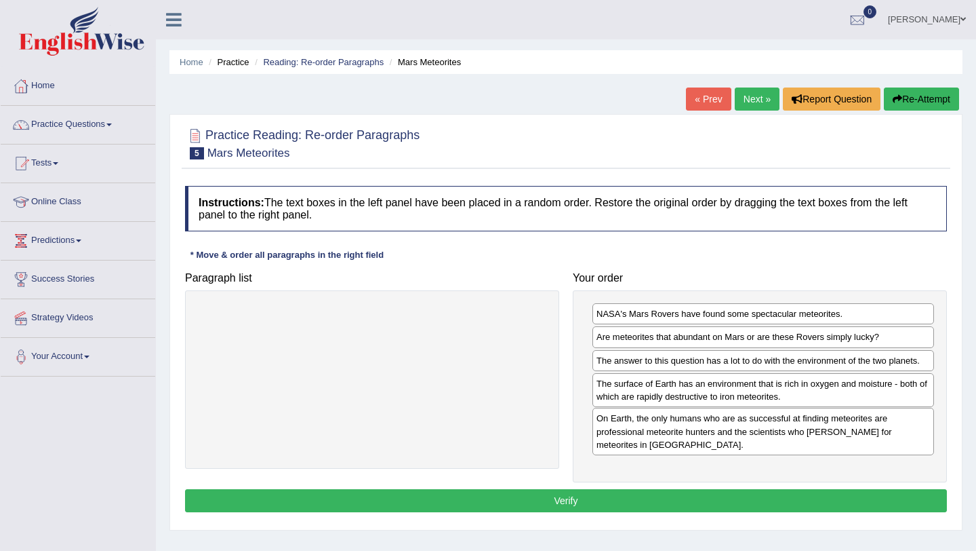
drag, startPoint x: 709, startPoint y: 348, endPoint x: 709, endPoint y: 429, distance: 81.4
click at [709, 429] on div "On Earth, the only humans who are as successful at finding meteorites are profe…" at bounding box center [764, 430] width 342 height 47
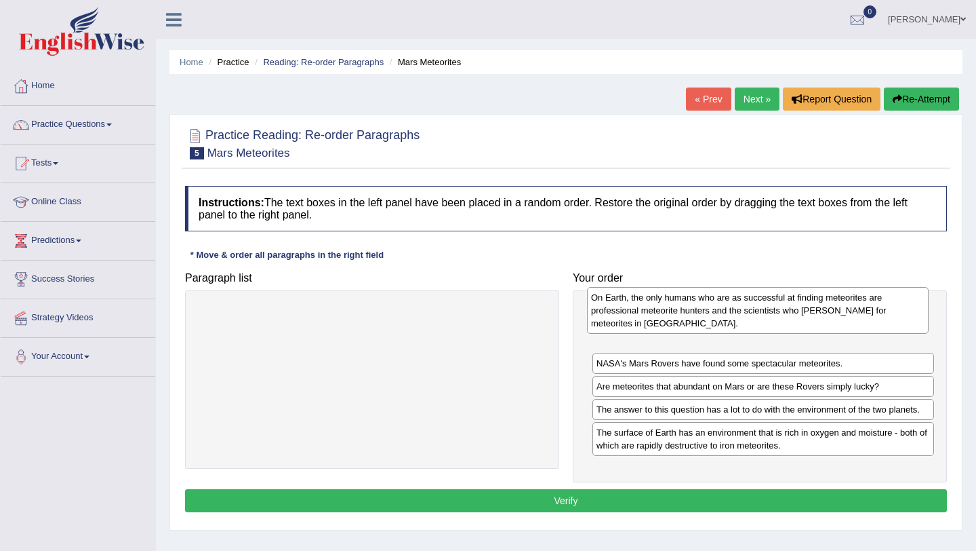
drag, startPoint x: 673, startPoint y: 441, endPoint x: 669, endPoint y: 320, distance: 121.5
click at [669, 320] on div "On Earth, the only humans who are as successful at finding meteorites are profe…" at bounding box center [758, 310] width 342 height 47
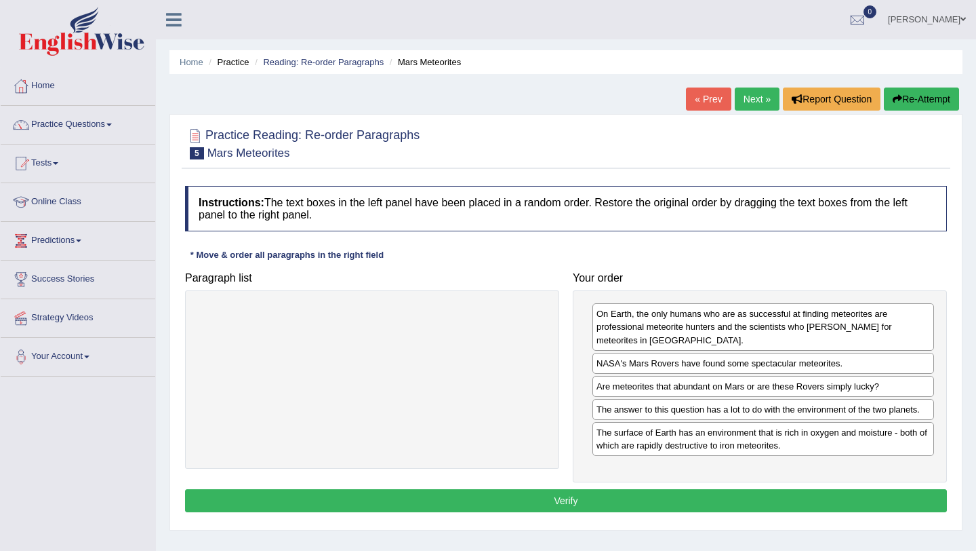
click at [562, 504] on button "Verify" at bounding box center [566, 500] width 762 height 23
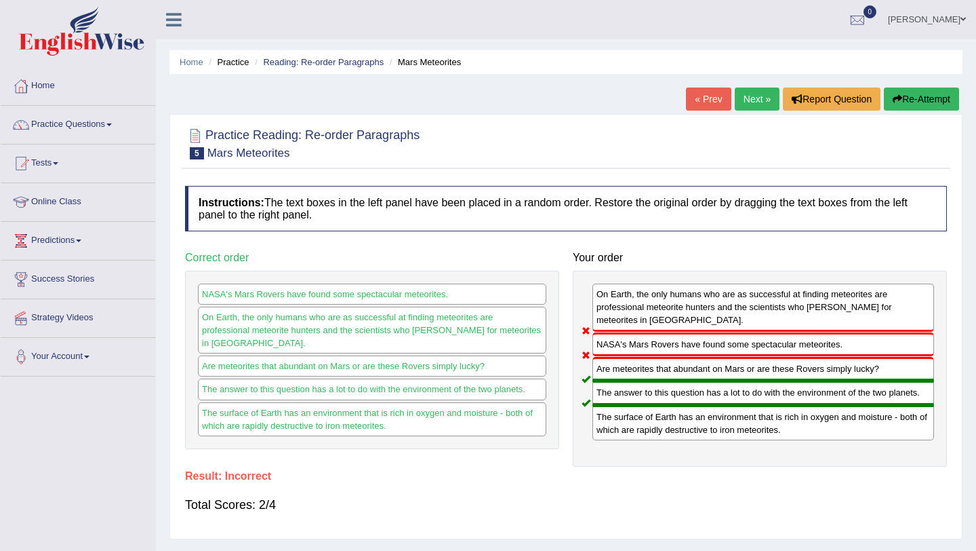
click at [914, 97] on button "Re-Attempt" at bounding box center [921, 98] width 75 height 23
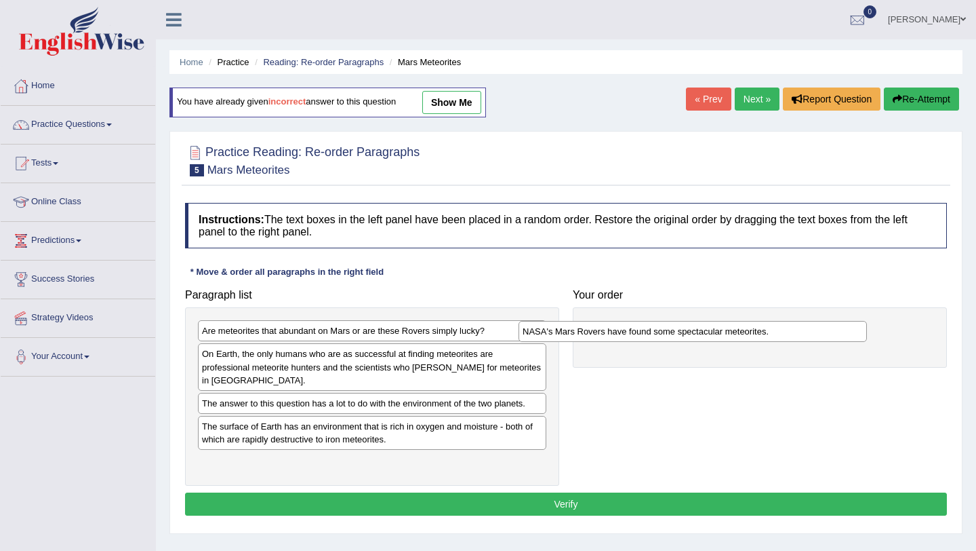
drag, startPoint x: 370, startPoint y: 407, endPoint x: 694, endPoint y: 333, distance: 332.4
click at [694, 333] on div "NASA's Mars Rovers have found some spectacular meteorites." at bounding box center [693, 331] width 349 height 21
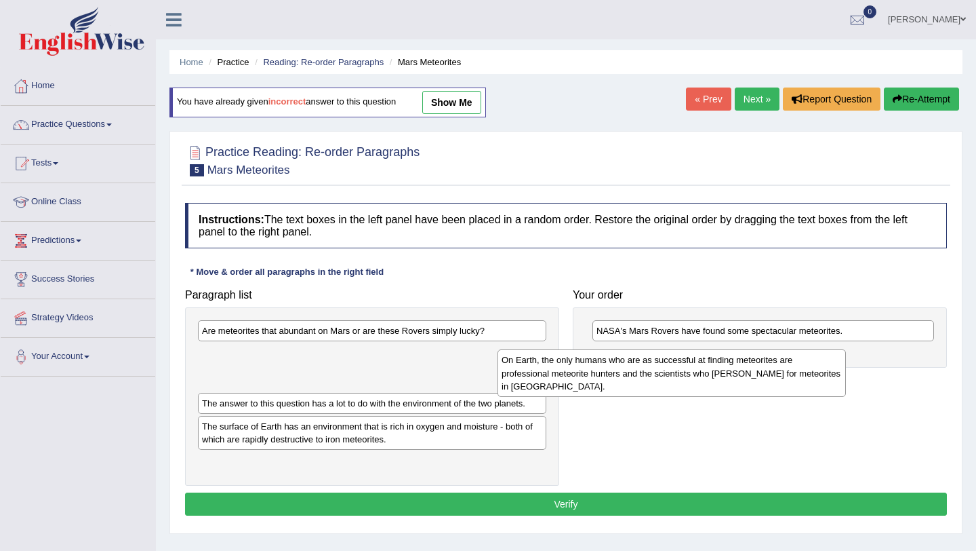
drag, startPoint x: 382, startPoint y: 365, endPoint x: 690, endPoint y: 371, distance: 308.6
click at [690, 371] on div "On Earth, the only humans who are as successful at finding meteorites are profe…" at bounding box center [672, 372] width 349 height 47
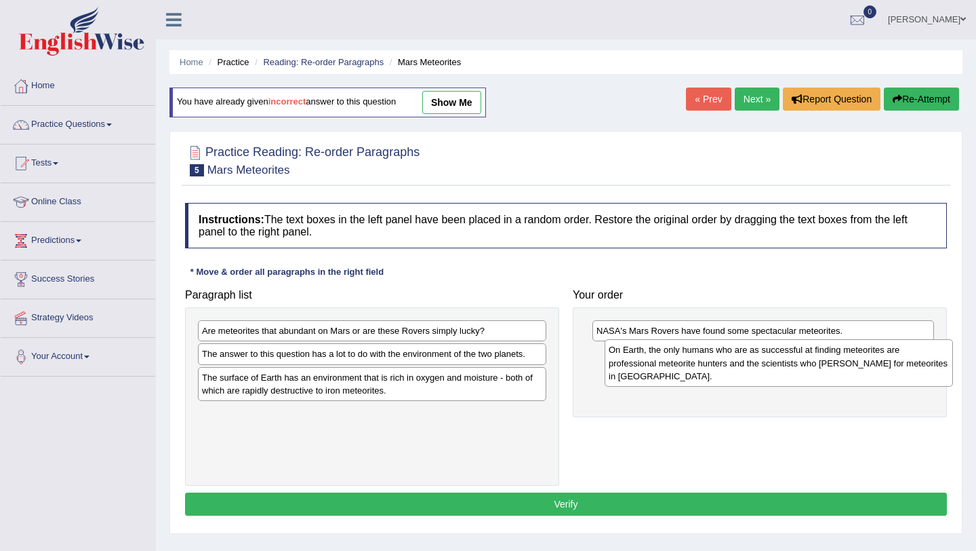
drag, startPoint x: 299, startPoint y: 353, endPoint x: 704, endPoint y: 348, distance: 404.8
click at [704, 348] on div "On Earth, the only humans who are as successful at finding meteorites are profe…" at bounding box center [779, 362] width 349 height 47
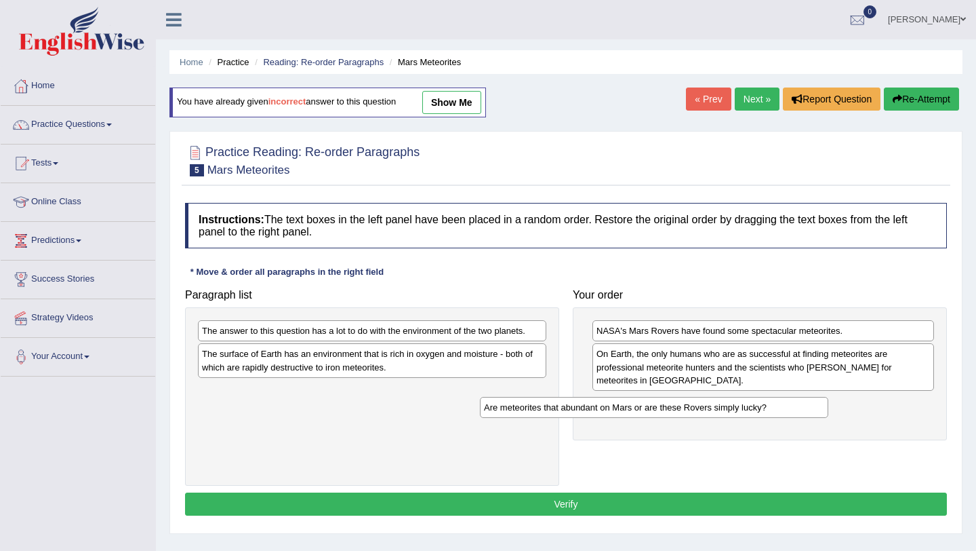
drag, startPoint x: 373, startPoint y: 337, endPoint x: 675, endPoint y: 409, distance: 310.8
click at [675, 409] on div "Are meteorites that abundant on Mars or are these Rovers simply lucky?" at bounding box center [654, 407] width 349 height 21
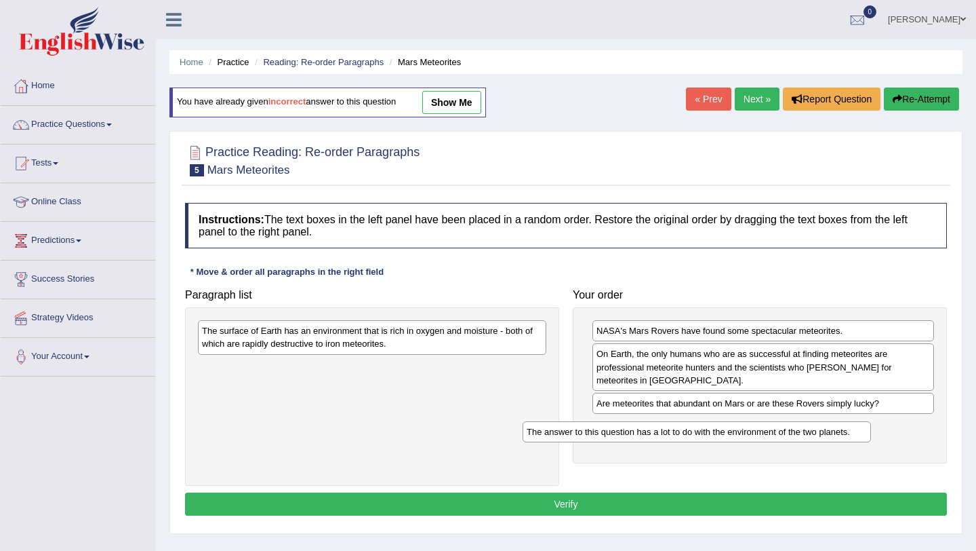
drag, startPoint x: 378, startPoint y: 332, endPoint x: 717, endPoint y: 425, distance: 351.7
click at [717, 425] on div "The answer to this question has a lot to do with the environment of the two pla…" at bounding box center [697, 431] width 349 height 21
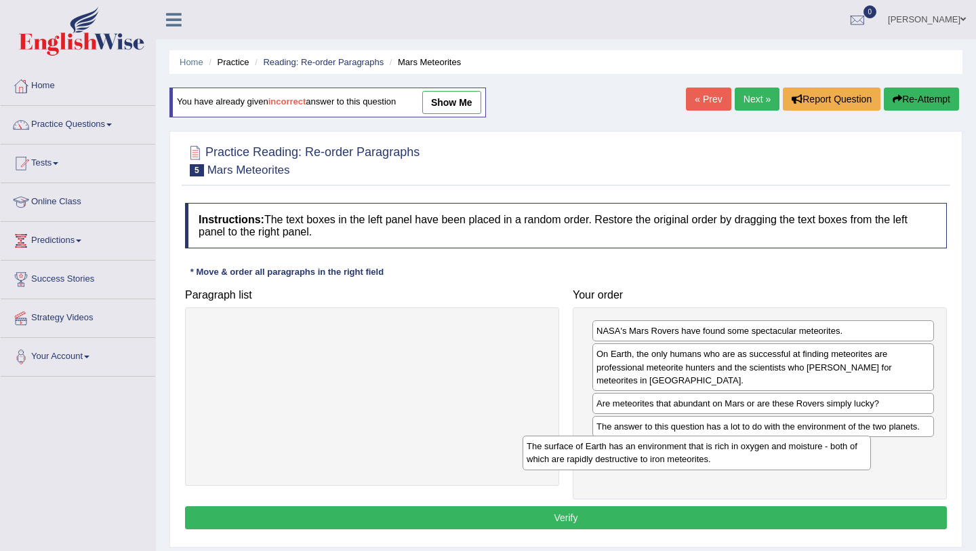
drag, startPoint x: 370, startPoint y: 336, endPoint x: 710, endPoint y: 454, distance: 359.8
click at [706, 453] on div "The surface of Earth has an environment that is rich in oxygen and moisture - b…" at bounding box center [697, 452] width 349 height 34
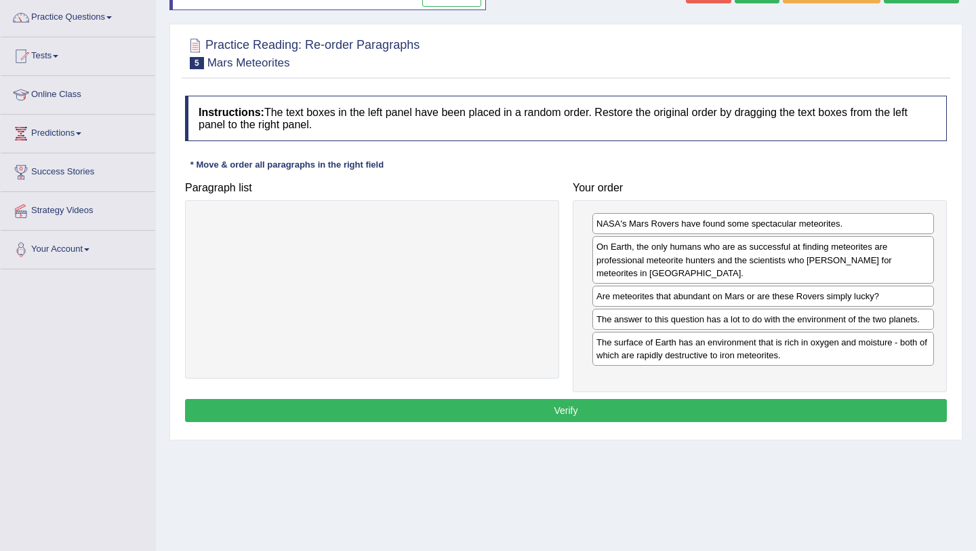
scroll to position [110, 0]
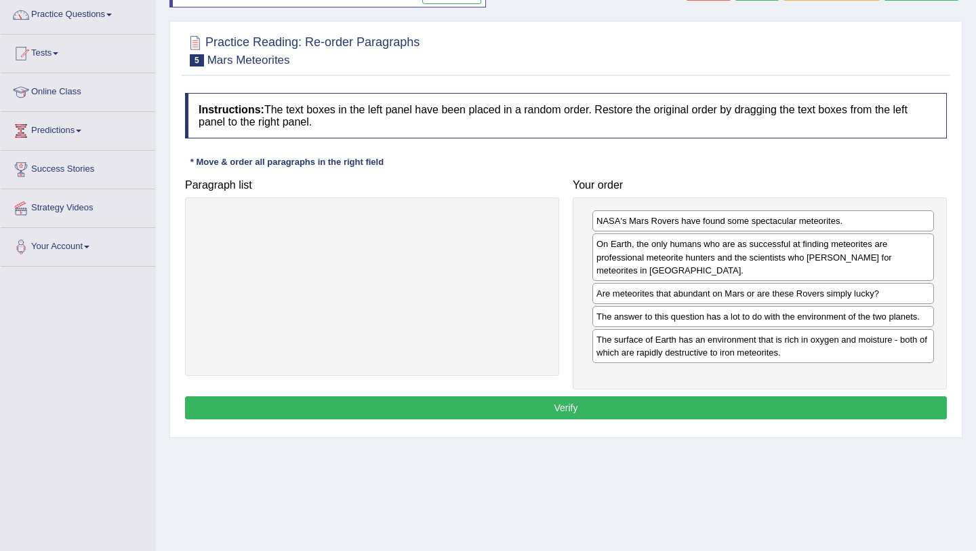
click at [584, 407] on button "Verify" at bounding box center [566, 407] width 762 height 23
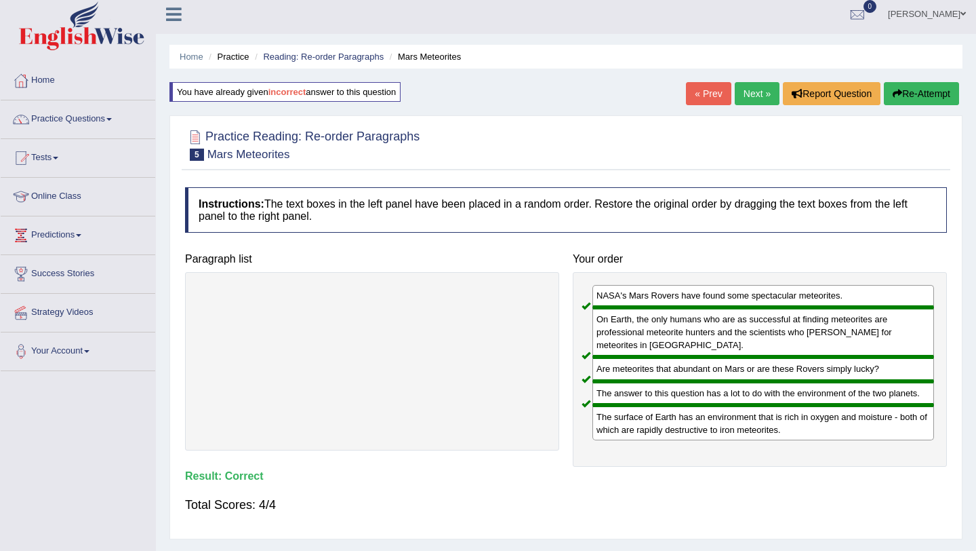
scroll to position [4, 0]
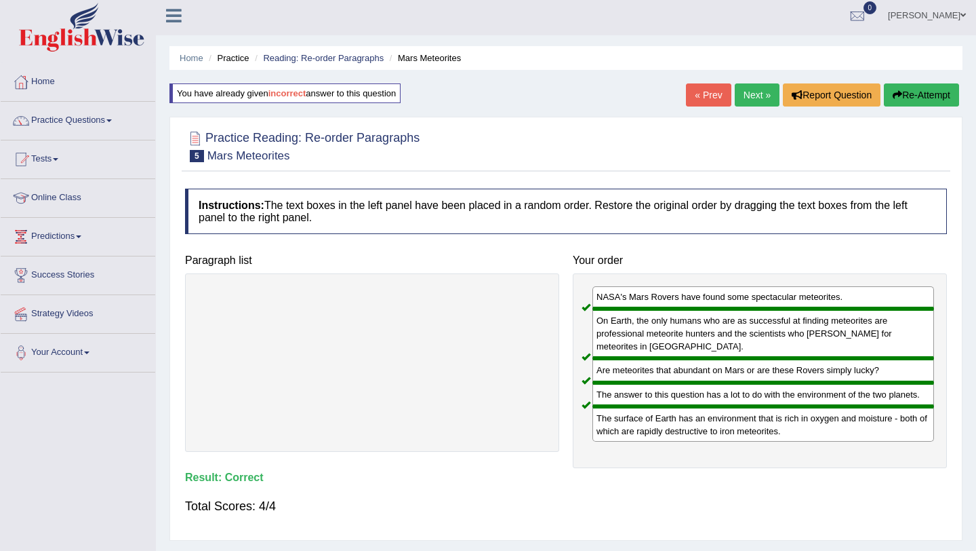
click at [754, 90] on link "Next »" at bounding box center [757, 94] width 45 height 23
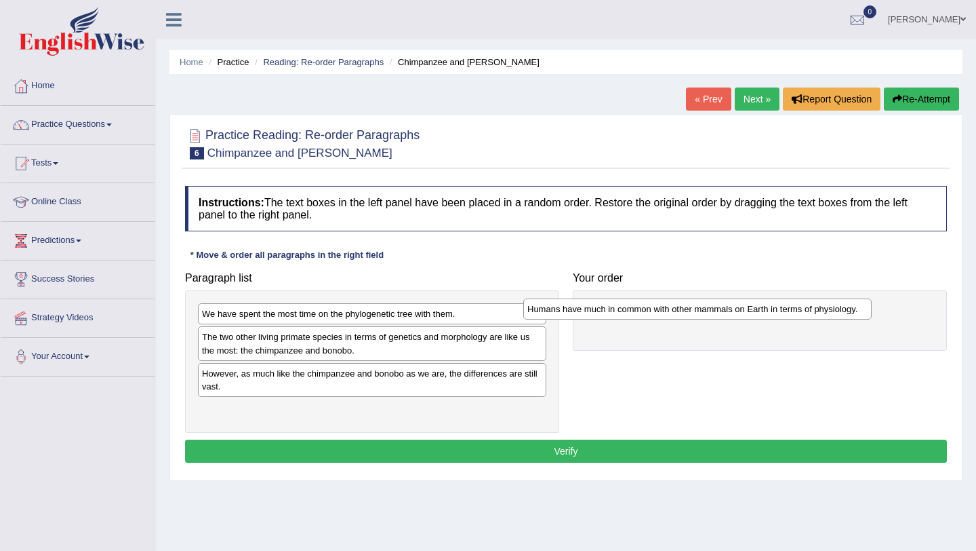
drag, startPoint x: 315, startPoint y: 375, endPoint x: 643, endPoint y: 309, distance: 334.2
click at [643, 309] on div "Humans have much in common with other mammals on Earth in terms of physiology." at bounding box center [697, 308] width 349 height 21
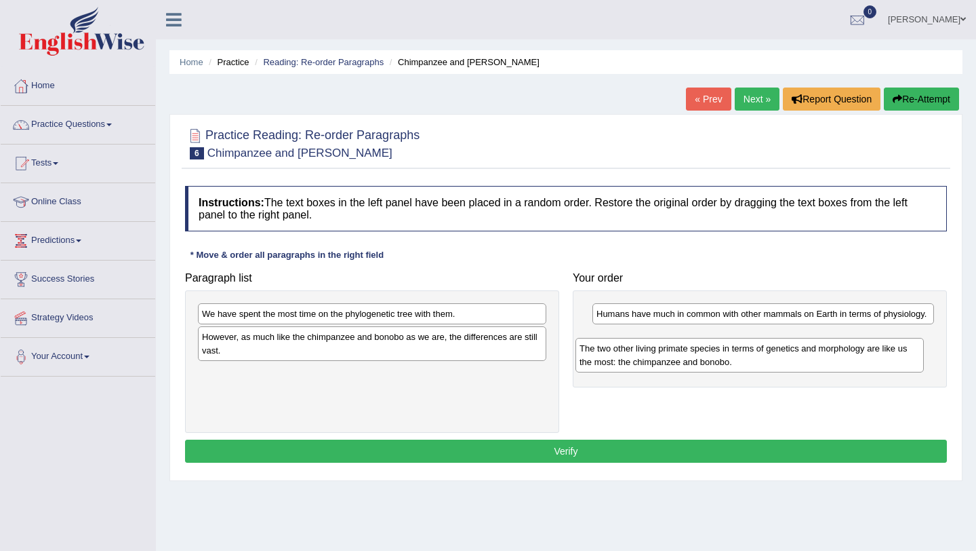
drag, startPoint x: 298, startPoint y: 348, endPoint x: 676, endPoint y: 359, distance: 377.8
click at [676, 359] on div "The two other living primate species in terms of genetics and morphology are li…" at bounding box center [750, 355] width 349 height 34
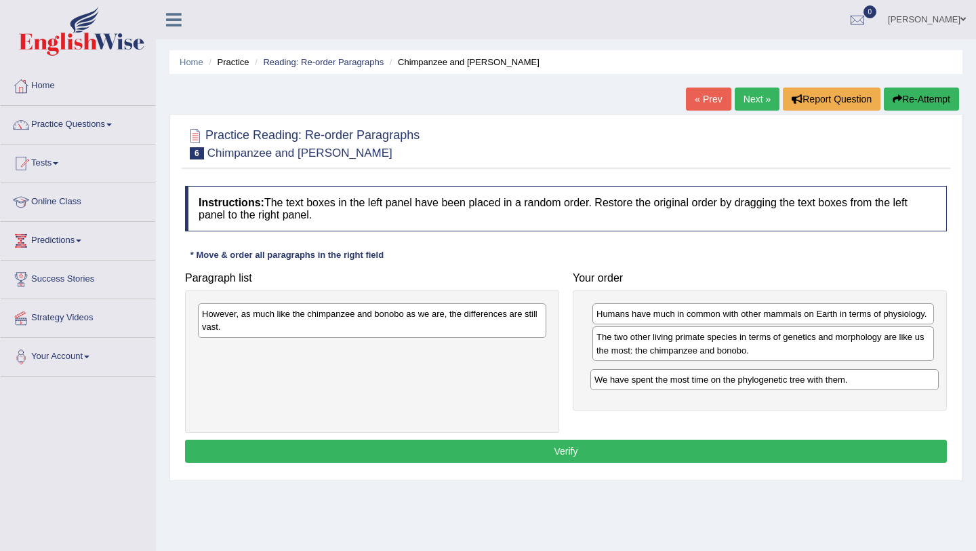
drag, startPoint x: 304, startPoint y: 315, endPoint x: 697, endPoint y: 380, distance: 398.0
click at [697, 380] on div "We have spent the most time on the phylogenetic tree with them." at bounding box center [765, 379] width 349 height 21
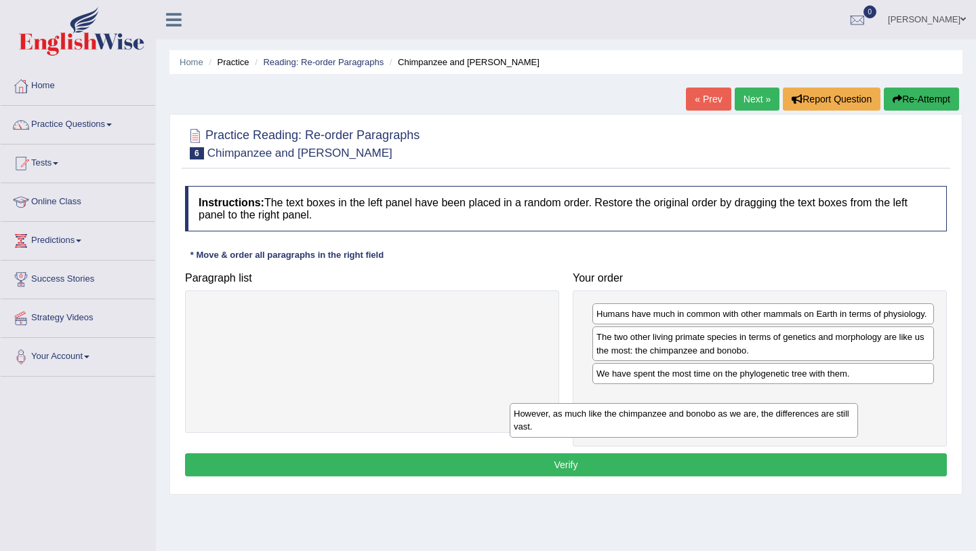
drag, startPoint x: 303, startPoint y: 319, endPoint x: 631, endPoint y: 417, distance: 341.7
click at [630, 416] on div "However, as much like the chimpanzee and bonobo as we are, the differences are …" at bounding box center [684, 420] width 349 height 34
click at [580, 473] on button "Verify" at bounding box center [566, 464] width 762 height 23
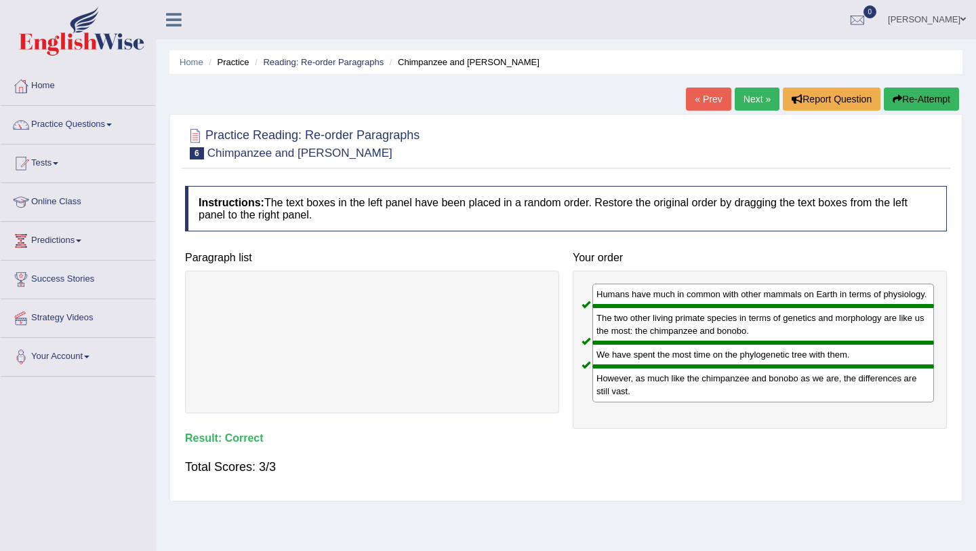
click at [753, 100] on link "Next »" at bounding box center [757, 98] width 45 height 23
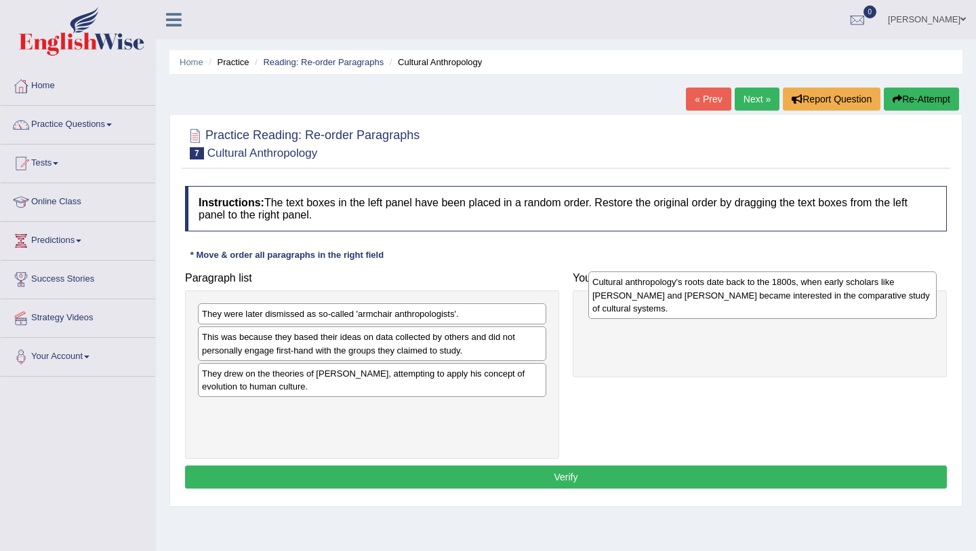
drag, startPoint x: 270, startPoint y: 351, endPoint x: 646, endPoint y: 313, distance: 378.1
click at [646, 313] on div "Cultural anthropology's roots date back to the 1800s, when early scholars like …" at bounding box center [763, 294] width 349 height 47
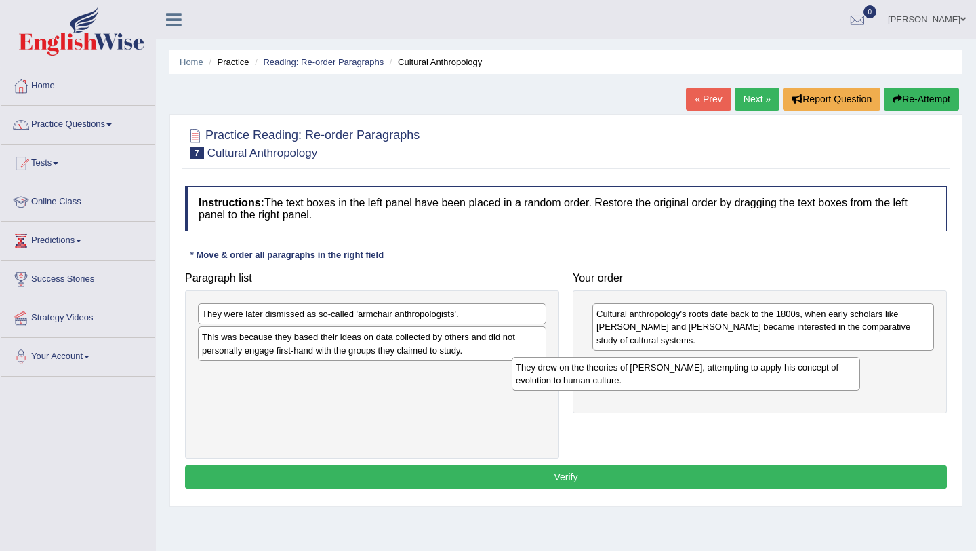
drag, startPoint x: 306, startPoint y: 383, endPoint x: 635, endPoint y: 373, distance: 329.0
click at [635, 373] on div "They drew on the theories of Charles Darwin, attempting to apply his concept of…" at bounding box center [686, 374] width 349 height 34
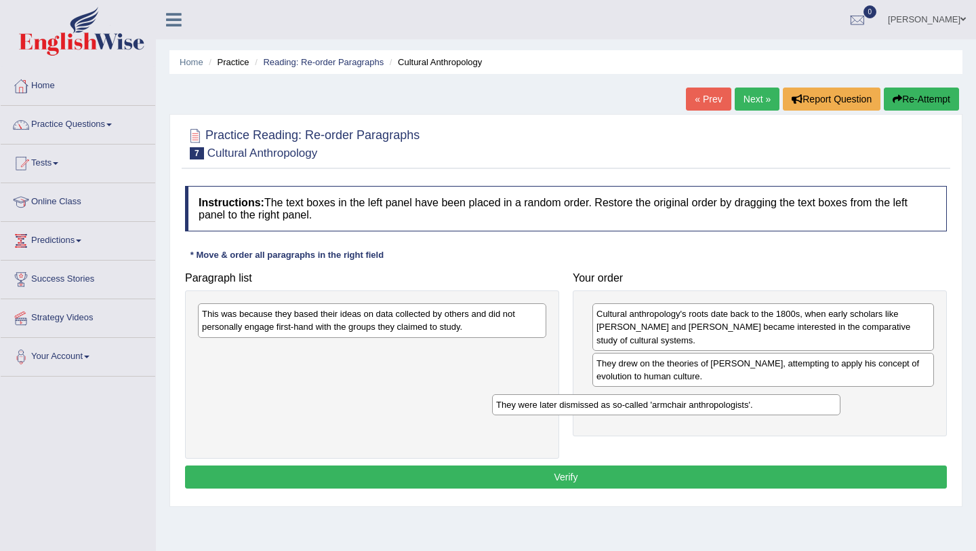
drag, startPoint x: 341, startPoint y: 314, endPoint x: 664, endPoint y: 391, distance: 331.9
click at [664, 394] on div "They were later dismissed as so-called 'armchair anthropologists'." at bounding box center [666, 404] width 349 height 21
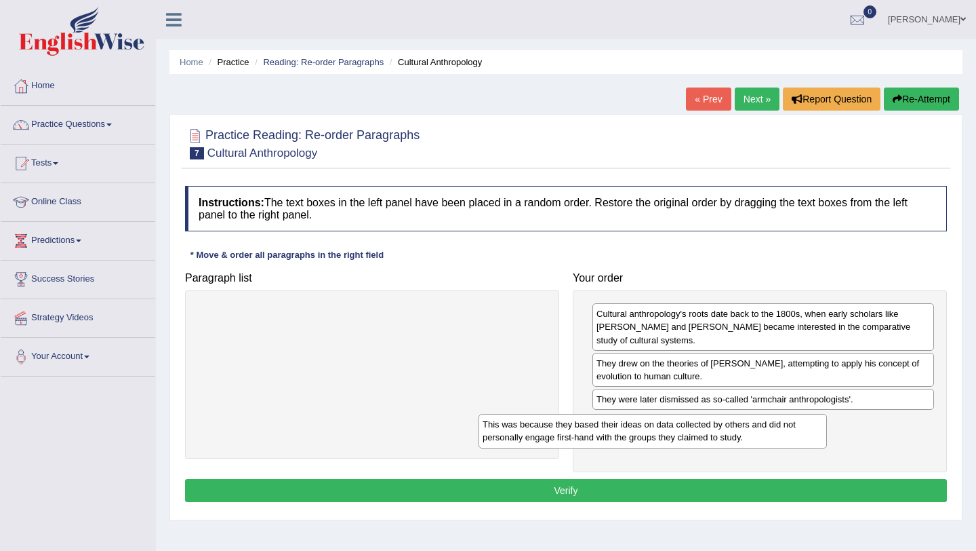
drag, startPoint x: 316, startPoint y: 318, endPoint x: 597, endPoint y: 429, distance: 301.7
click at [597, 429] on div "This was because they based their ideas on data collected by others and did not…" at bounding box center [653, 431] width 349 height 34
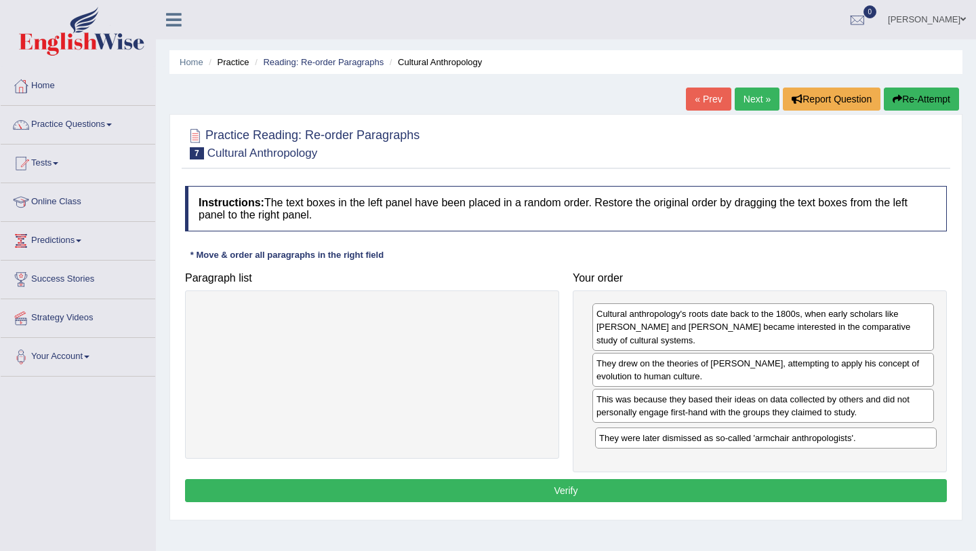
drag, startPoint x: 664, startPoint y: 403, endPoint x: 666, endPoint y: 441, distance: 38.1
click at [666, 441] on div "They were later dismissed as so-called 'armchair anthropologists'." at bounding box center [766, 437] width 342 height 21
click at [570, 490] on button "Verify" at bounding box center [566, 490] width 762 height 23
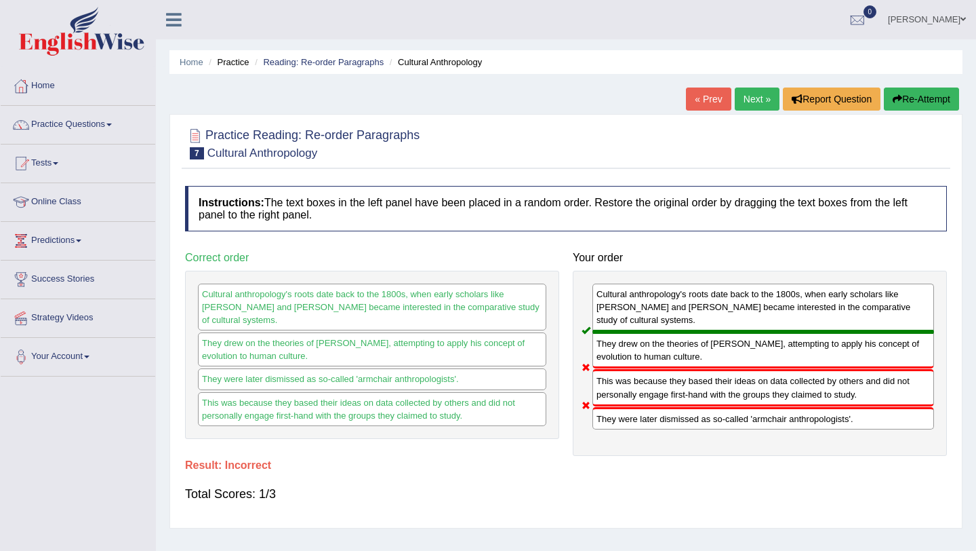
click at [909, 100] on button "Re-Attempt" at bounding box center [921, 98] width 75 height 23
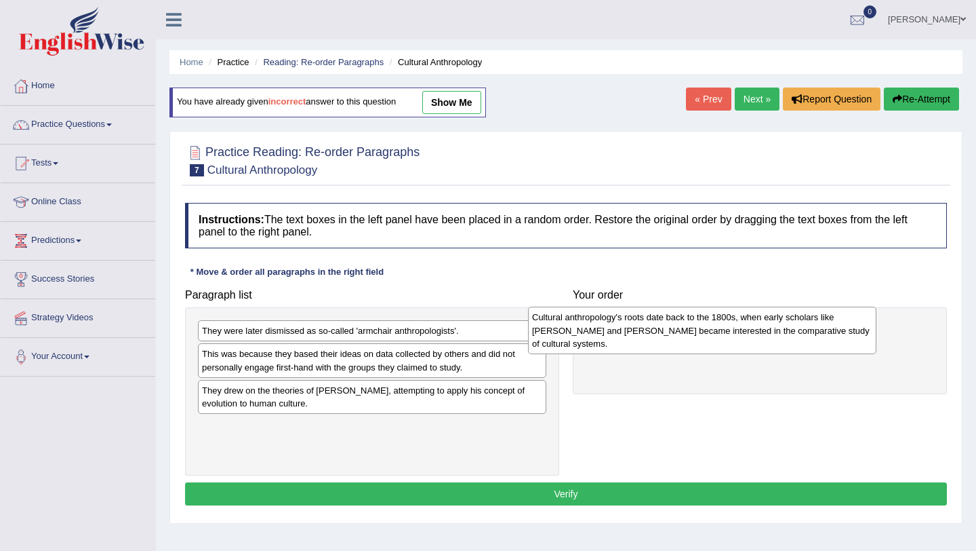
drag, startPoint x: 339, startPoint y: 365, endPoint x: 673, endPoint y: 323, distance: 337.0
click at [673, 322] on div "Cultural anthropology's roots date back to the 1800s, when early scholars like …" at bounding box center [702, 329] width 349 height 47
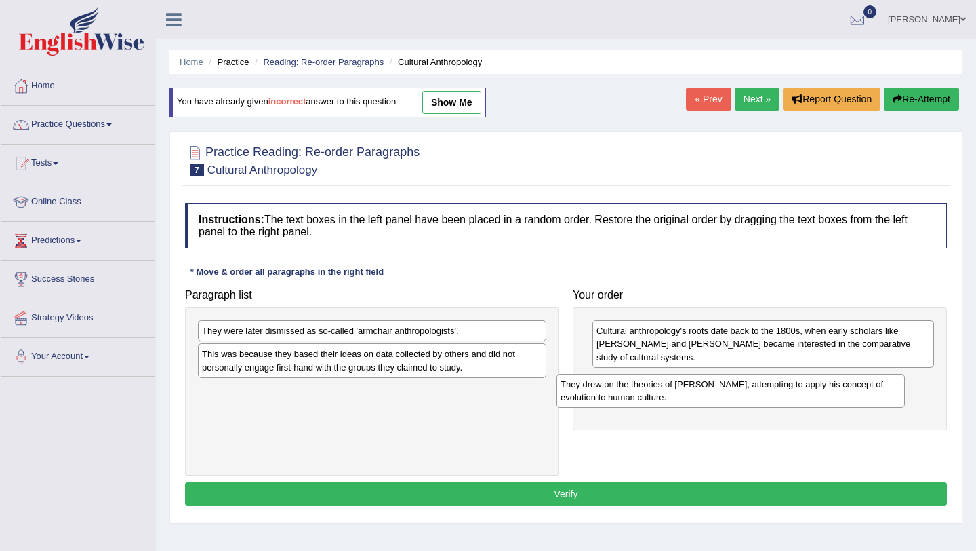
drag, startPoint x: 309, startPoint y: 403, endPoint x: 671, endPoint y: 397, distance: 362.1
click at [671, 397] on div "They drew on the theories of [PERSON_NAME], attempting to apply his concept of …" at bounding box center [731, 391] width 349 height 34
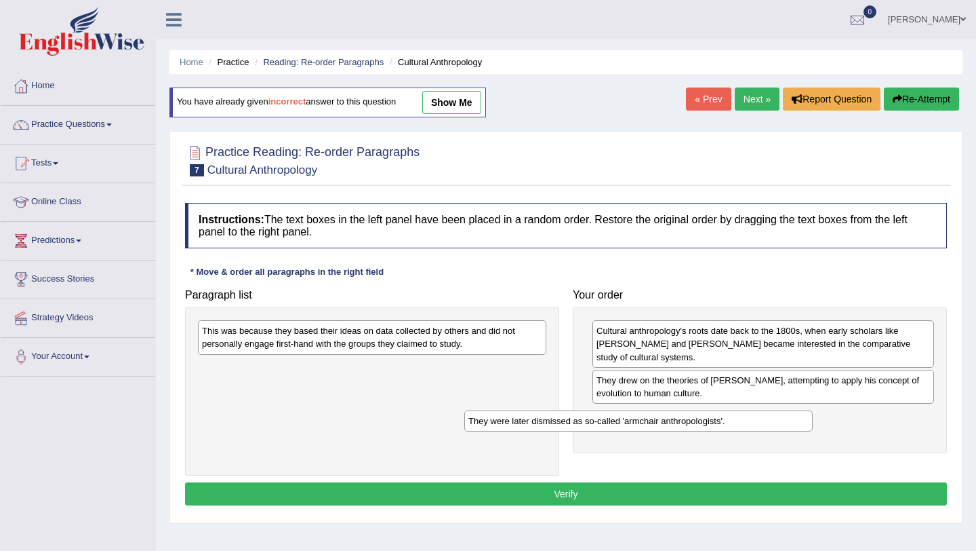
drag, startPoint x: 376, startPoint y: 332, endPoint x: 643, endPoint y: 421, distance: 281.7
click at [643, 422] on div "They were later dismissed as so-called 'armchair anthropologists'." at bounding box center [638, 420] width 349 height 21
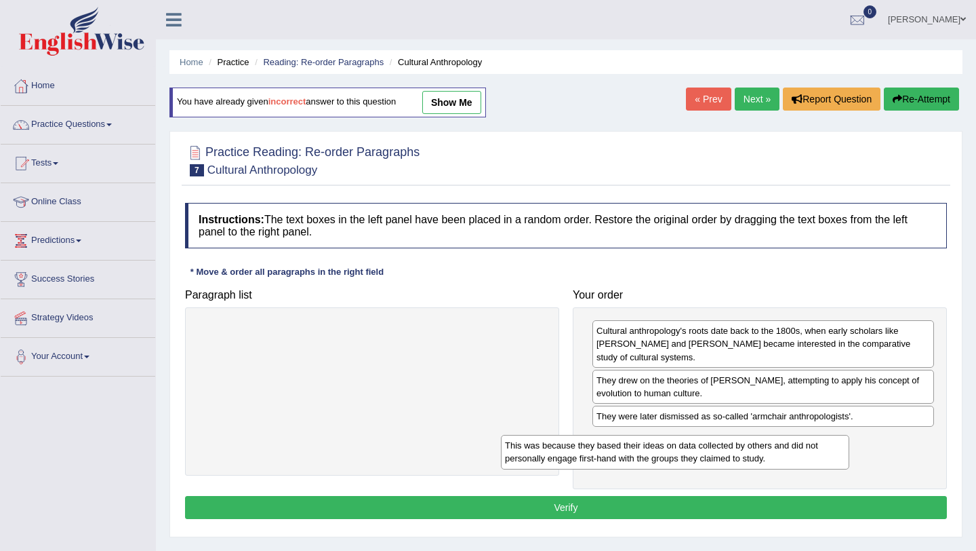
drag, startPoint x: 351, startPoint y: 340, endPoint x: 654, endPoint y: 454, distance: 323.5
click at [654, 454] on div "This was because they based their ideas on data collected by others and did not…" at bounding box center [675, 452] width 349 height 34
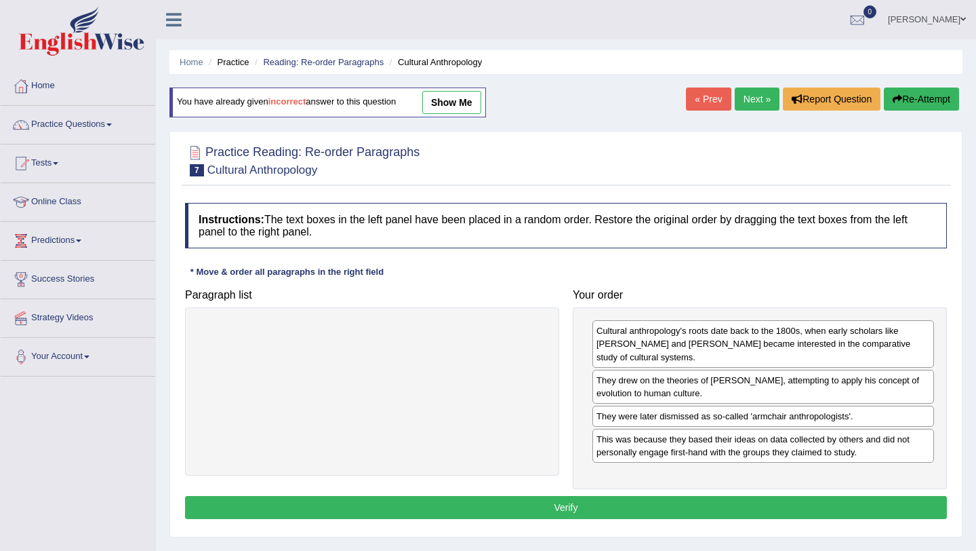
click at [629, 507] on button "Verify" at bounding box center [566, 507] width 762 height 23
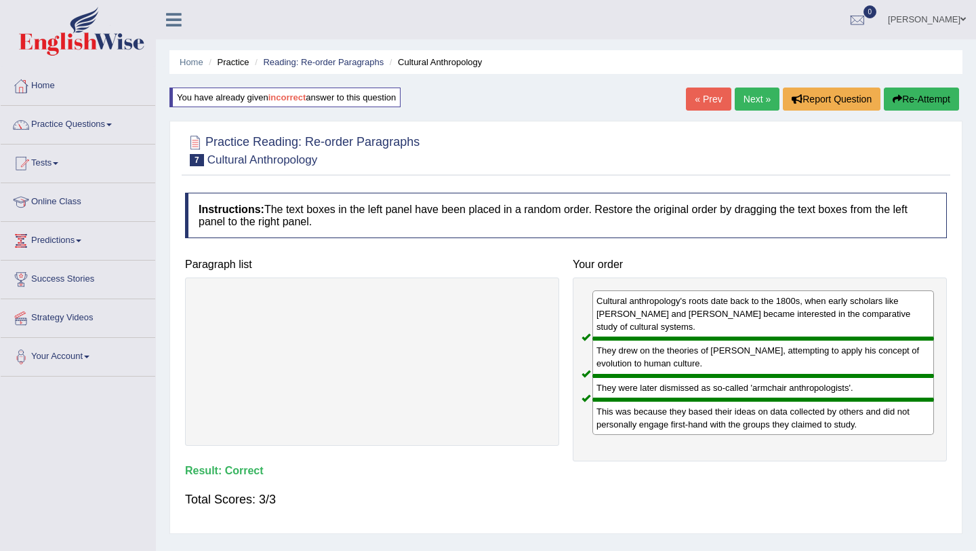
click at [753, 101] on link "Next »" at bounding box center [757, 98] width 45 height 23
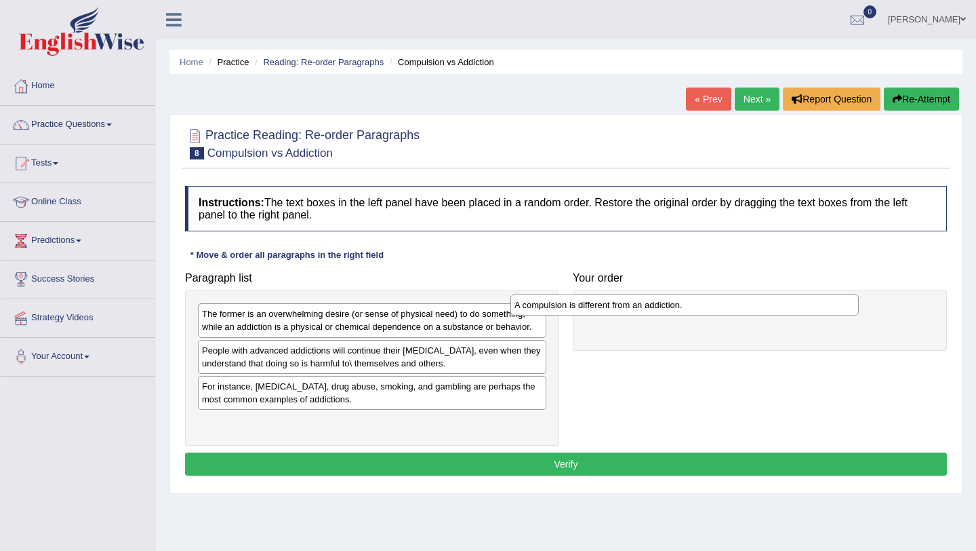
drag, startPoint x: 340, startPoint y: 389, endPoint x: 677, endPoint y: 309, distance: 347.0
click at [677, 309] on div "A compulsion is different from an addiction." at bounding box center [685, 304] width 349 height 21
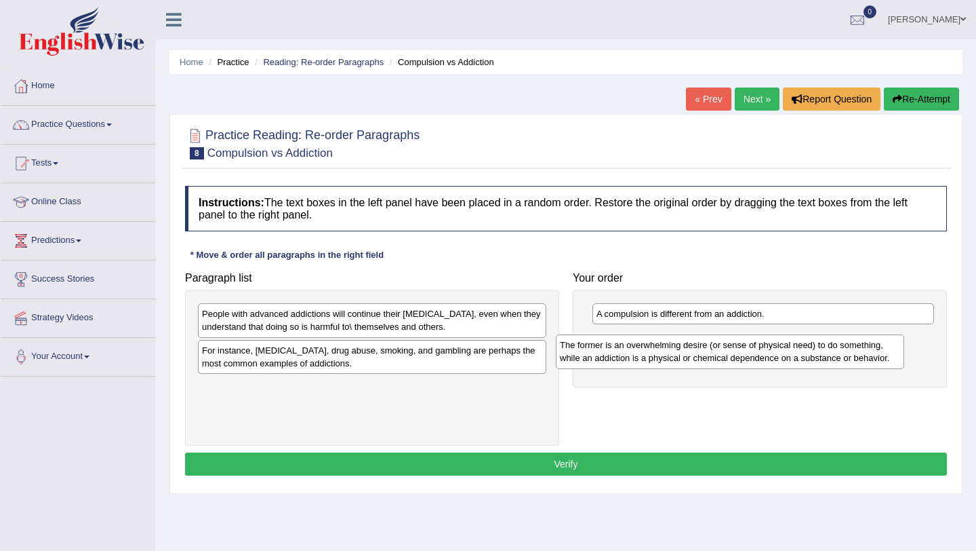
drag, startPoint x: 311, startPoint y: 315, endPoint x: 669, endPoint y: 346, distance: 359.4
click at [669, 346] on div "The former is an overwhelming desire (or sense of physical need) to do somethin…" at bounding box center [730, 351] width 349 height 34
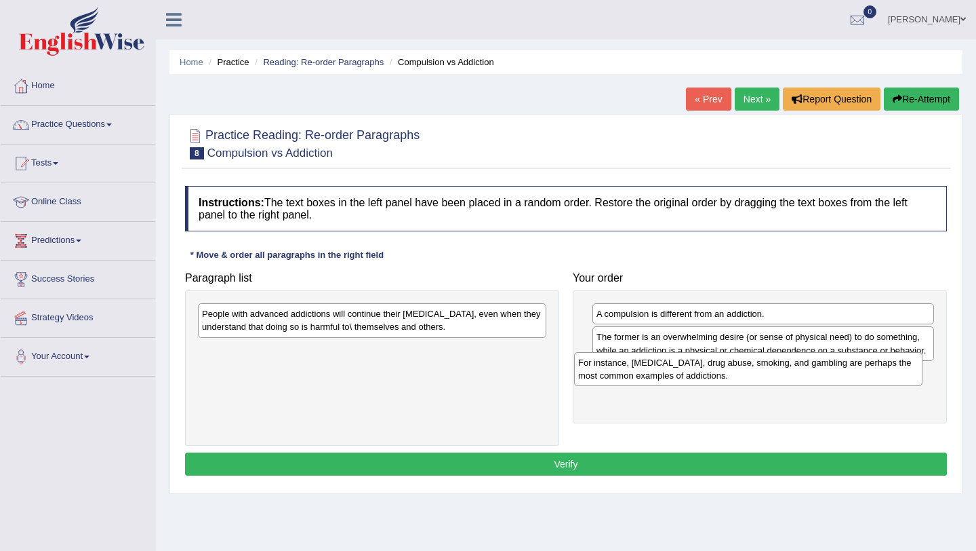
drag, startPoint x: 322, startPoint y: 357, endPoint x: 698, endPoint y: 370, distance: 376.5
click at [698, 370] on div "For instance, [MEDICAL_DATA], drug abuse, smoking, and gambling are perhaps the…" at bounding box center [748, 369] width 349 height 34
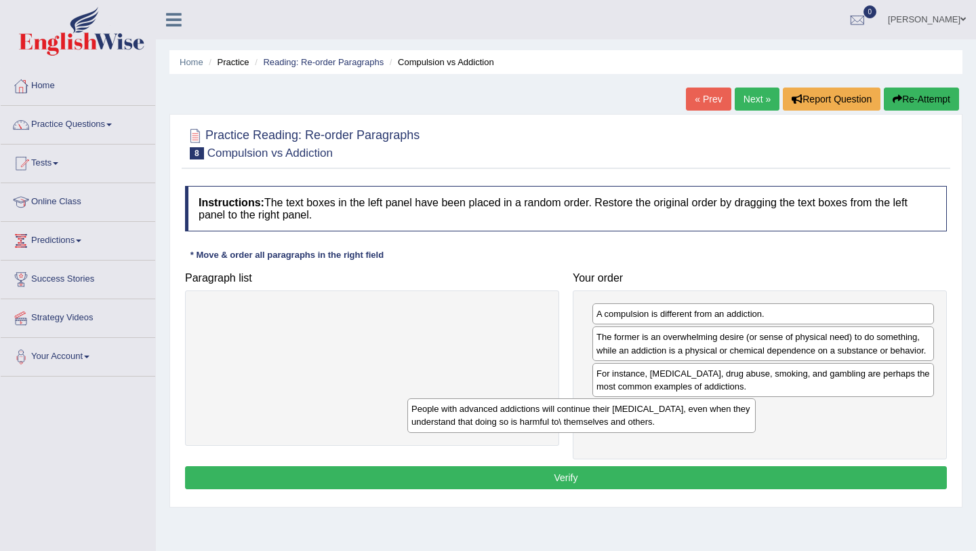
drag, startPoint x: 344, startPoint y: 320, endPoint x: 553, endPoint y: 415, distance: 230.0
click at [553, 415] on div "People with advanced addictions will continue their [MEDICAL_DATA], even when t…" at bounding box center [581, 415] width 349 height 34
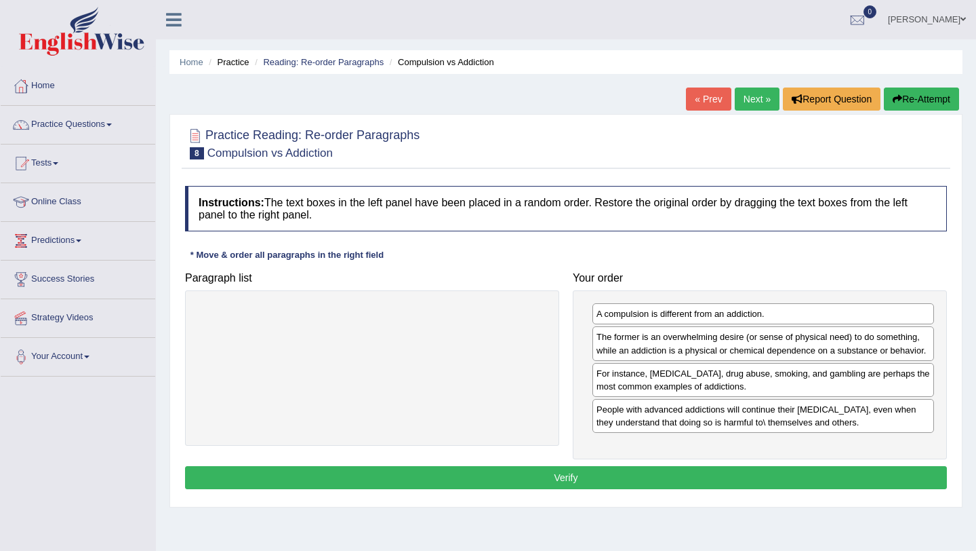
click at [586, 481] on button "Verify" at bounding box center [566, 477] width 762 height 23
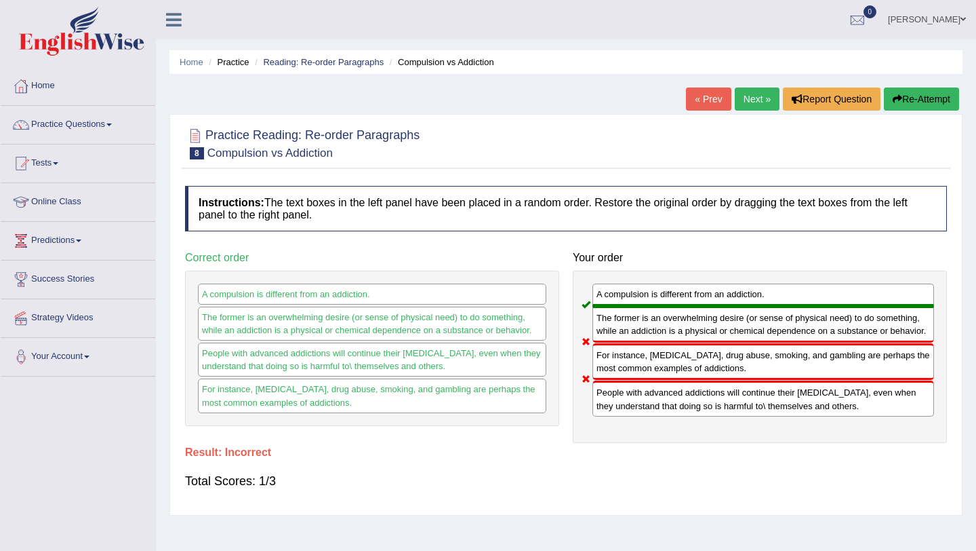
click at [902, 104] on button "Re-Attempt" at bounding box center [921, 98] width 75 height 23
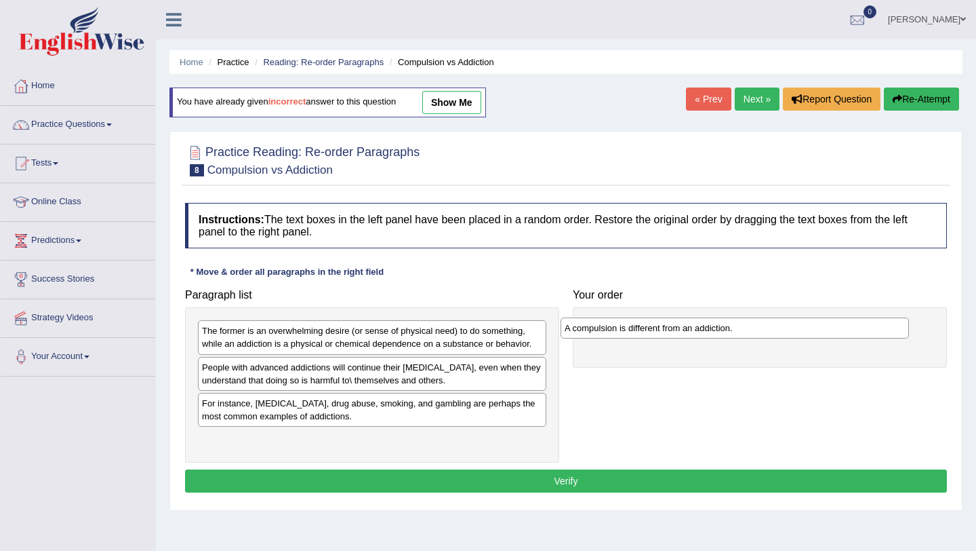
drag, startPoint x: 337, startPoint y: 410, endPoint x: 700, endPoint y: 334, distance: 370.6
click at [700, 334] on div "A compulsion is different from an addiction." at bounding box center [735, 327] width 349 height 21
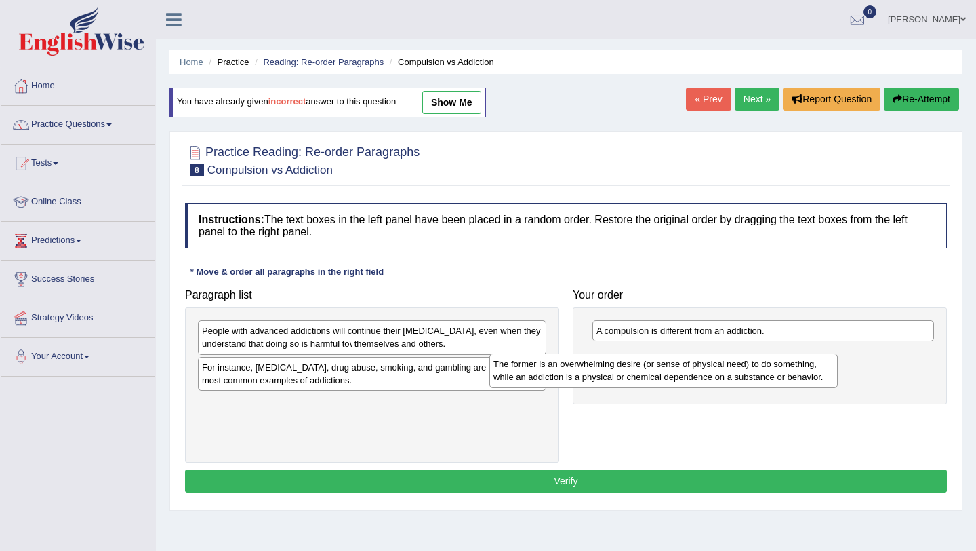
drag, startPoint x: 322, startPoint y: 340, endPoint x: 614, endPoint y: 370, distance: 293.1
click at [614, 370] on div "The former is an overwhelming desire (or sense of physical need) to do somethin…" at bounding box center [664, 370] width 349 height 34
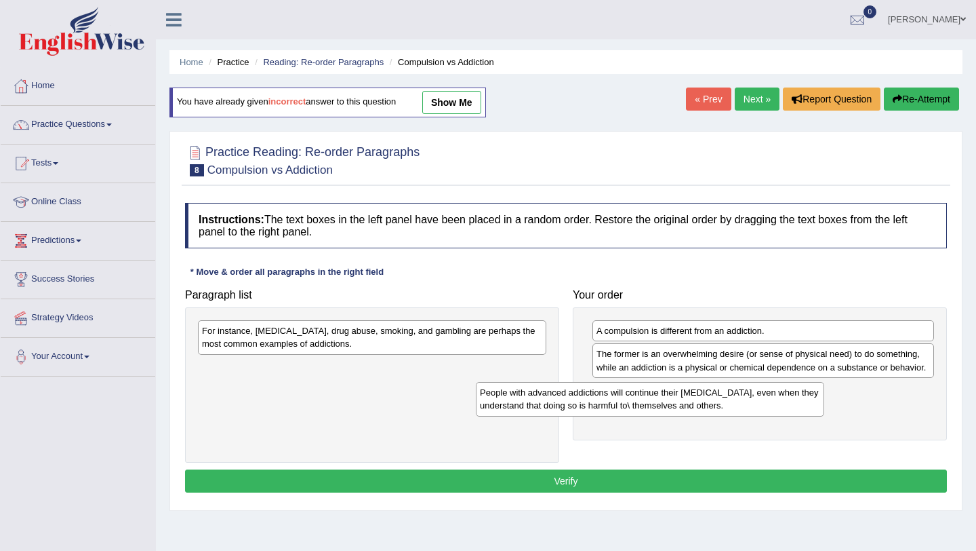
drag, startPoint x: 415, startPoint y: 338, endPoint x: 700, endPoint y: 401, distance: 291.5
click at [700, 401] on div "People with advanced addictions will continue their addictive behavior, even wh…" at bounding box center [650, 399] width 349 height 34
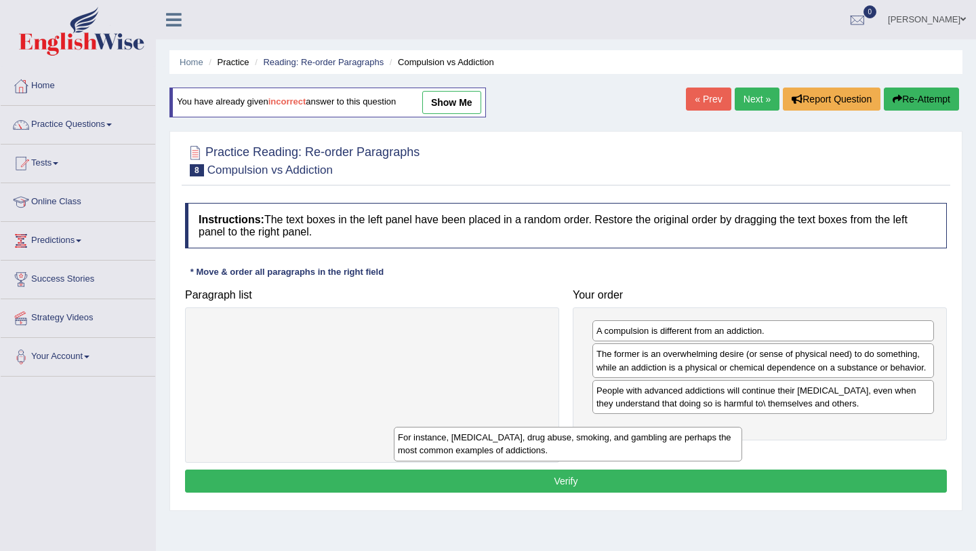
drag, startPoint x: 383, startPoint y: 338, endPoint x: 656, endPoint y: 439, distance: 291.3
click at [656, 439] on div "For instance, alcoholism, drug abuse, smoking, and gambling are perhaps the mos…" at bounding box center [568, 443] width 349 height 34
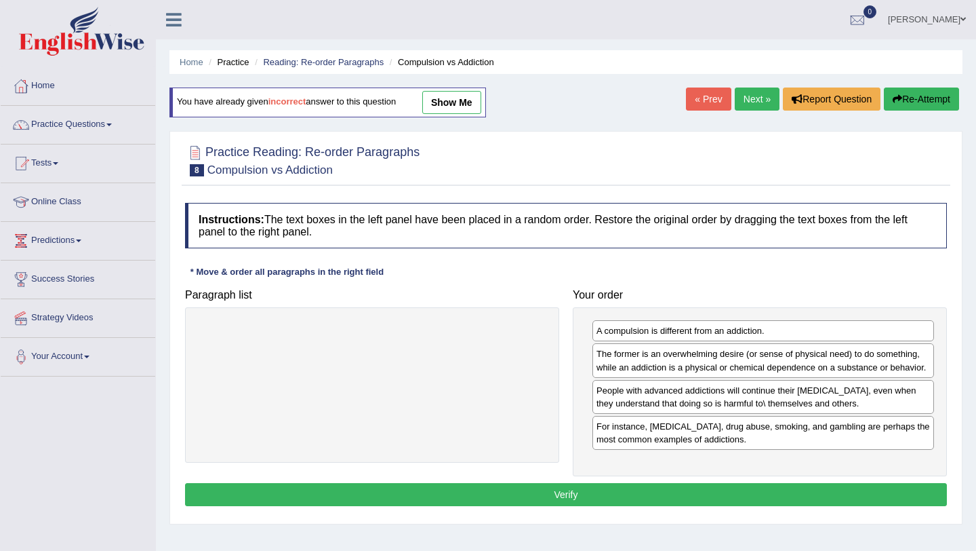
click at [630, 494] on button "Verify" at bounding box center [566, 494] width 762 height 23
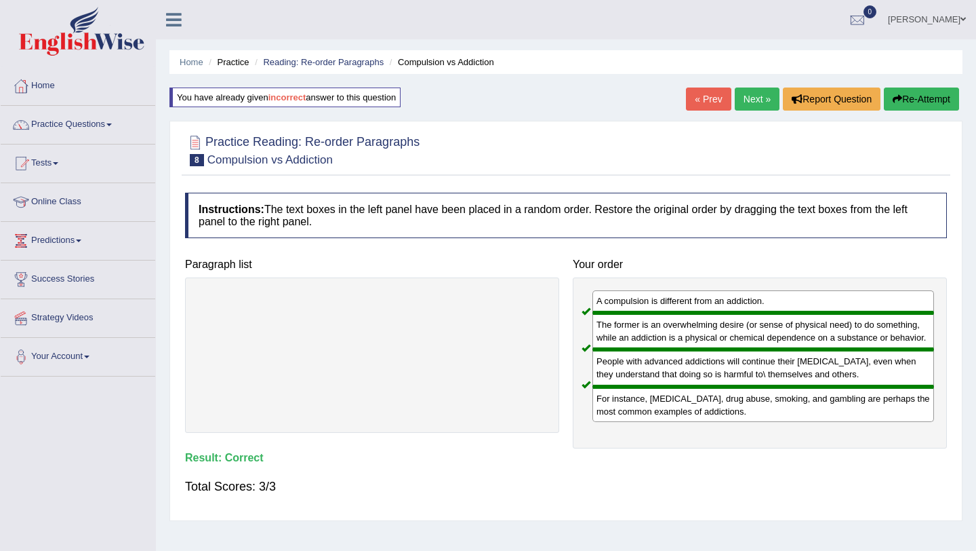
click at [755, 99] on link "Next »" at bounding box center [757, 98] width 45 height 23
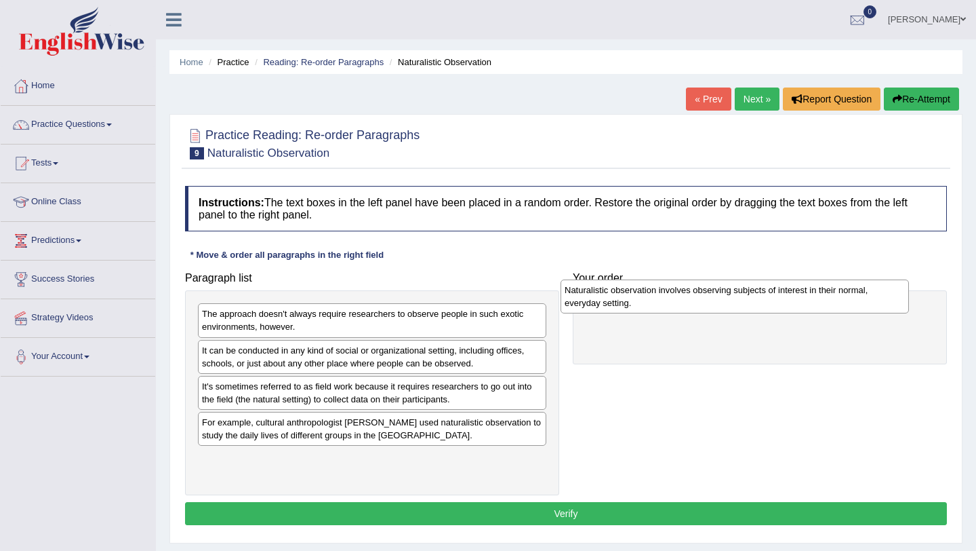
drag, startPoint x: 306, startPoint y: 432, endPoint x: 669, endPoint y: 301, distance: 385.6
click at [669, 301] on div "Naturalistic observation involves observing subjects of interest in their norma…" at bounding box center [735, 296] width 349 height 34
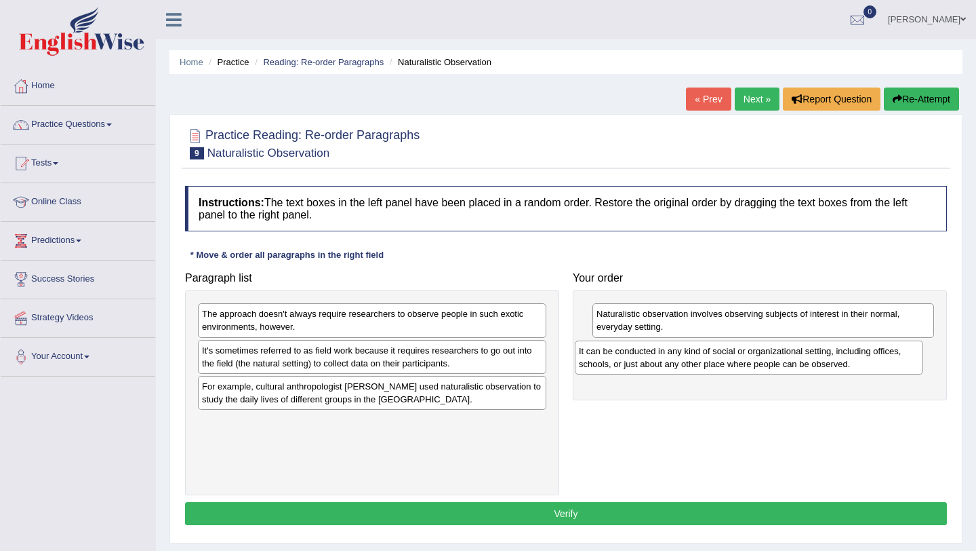
drag, startPoint x: 328, startPoint y: 361, endPoint x: 704, endPoint y: 361, distance: 375.6
click at [704, 361] on div "It can be conducted in any kind of social or organizational setting, including …" at bounding box center [749, 357] width 349 height 34
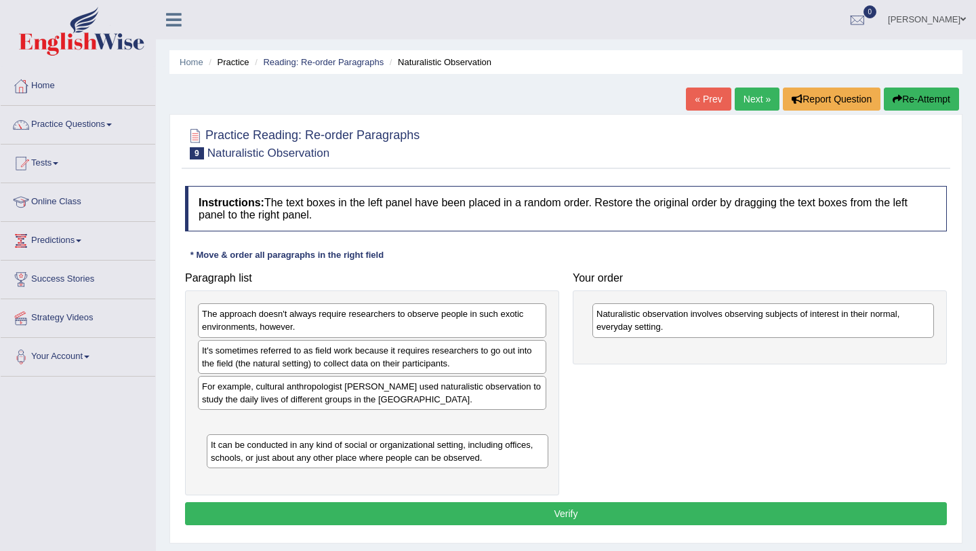
drag, startPoint x: 707, startPoint y: 367, endPoint x: 323, endPoint y: 458, distance: 395.2
click at [323, 458] on div "It can be conducted in any kind of social or organizational setting, including …" at bounding box center [378, 451] width 342 height 34
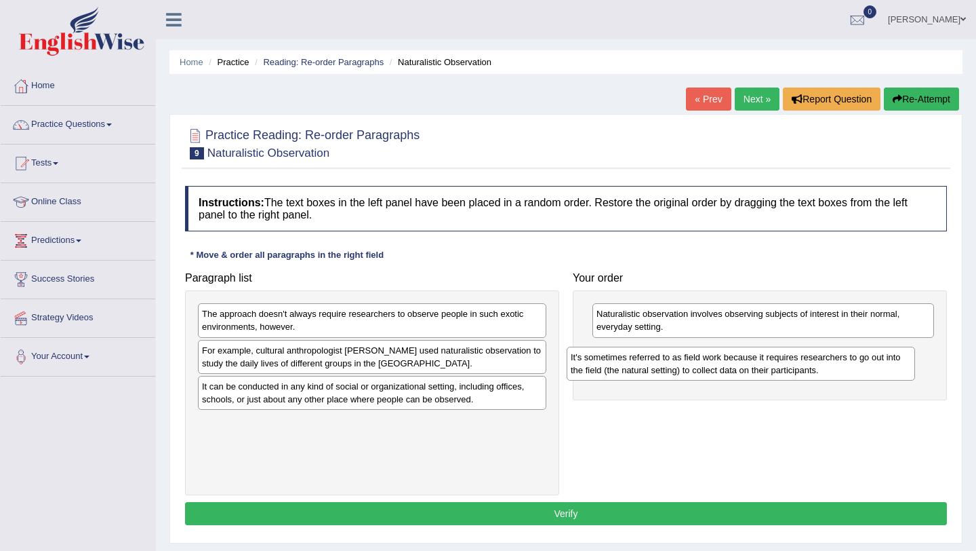
drag, startPoint x: 269, startPoint y: 360, endPoint x: 658, endPoint y: 362, distance: 388.5
click at [658, 362] on div "It's sometimes referred to as field work because it requires researchers to go …" at bounding box center [741, 363] width 349 height 34
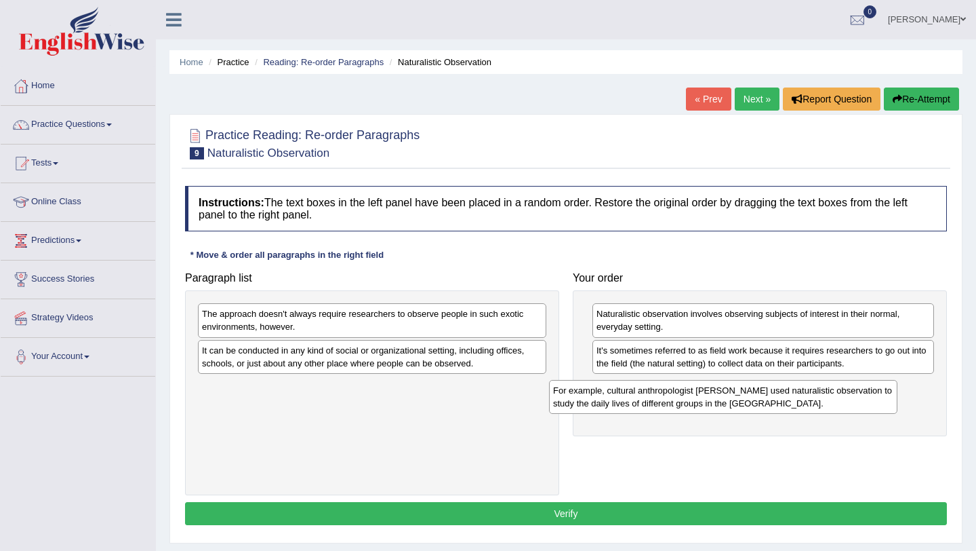
drag, startPoint x: 355, startPoint y: 361, endPoint x: 719, endPoint y: 398, distance: 365.3
click at [719, 398] on div "For example, cultural anthropologist [PERSON_NAME] used naturalistic observatio…" at bounding box center [723, 397] width 349 height 34
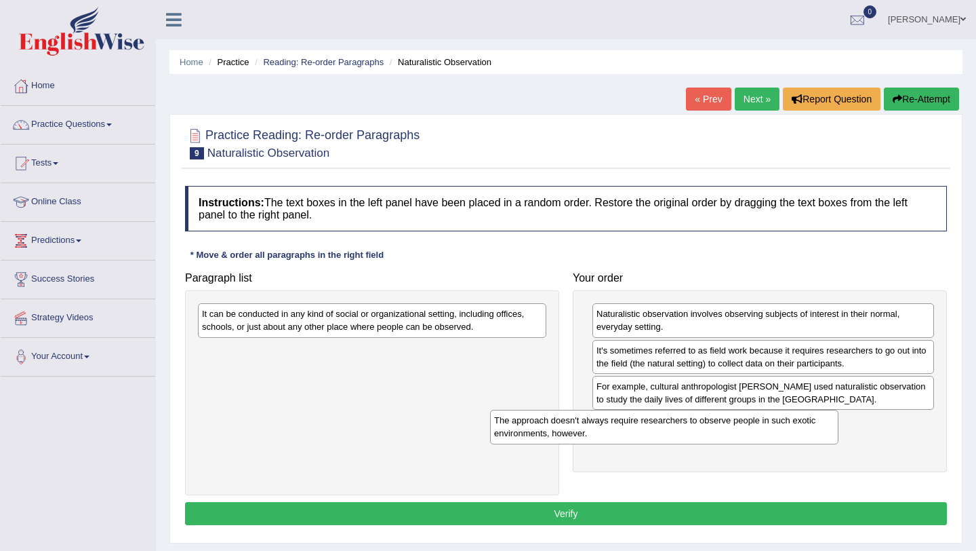
drag, startPoint x: 405, startPoint y: 323, endPoint x: 700, endPoint y: 429, distance: 312.7
click at [700, 429] on div "The approach doesn't always require researchers to observe people in such exoti…" at bounding box center [664, 427] width 349 height 34
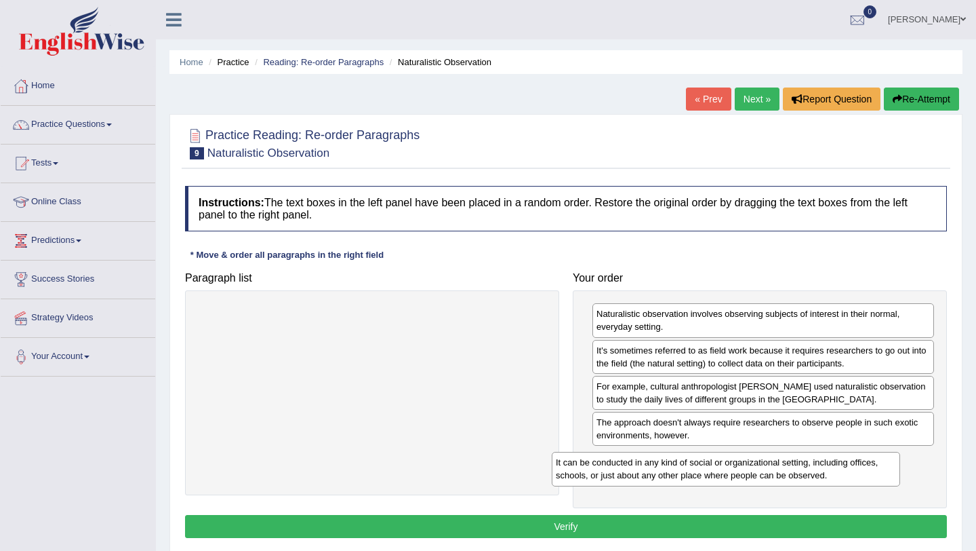
drag, startPoint x: 321, startPoint y: 323, endPoint x: 678, endPoint y: 471, distance: 386.4
click at [678, 471] on div "It can be conducted in any kind of social or organizational setting, including …" at bounding box center [726, 469] width 349 height 34
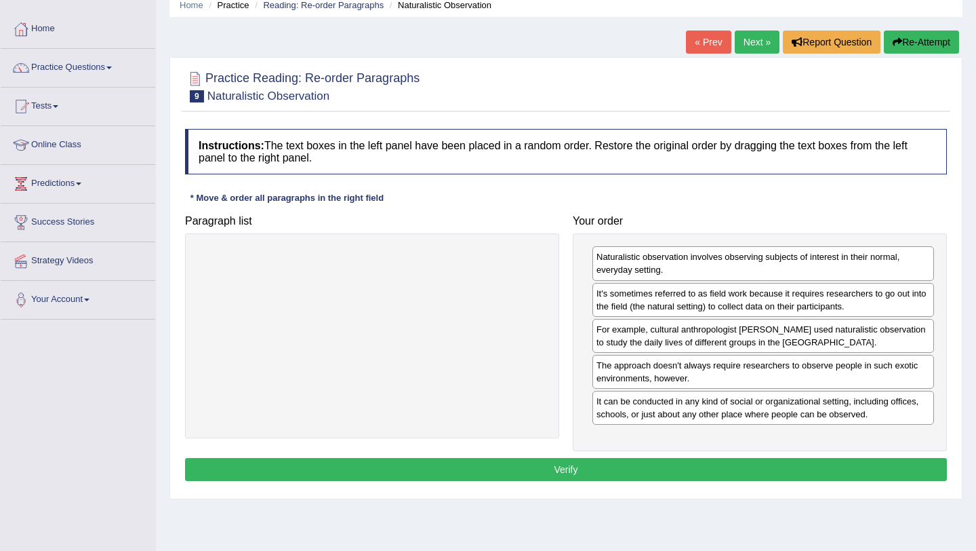
scroll to position [68, 0]
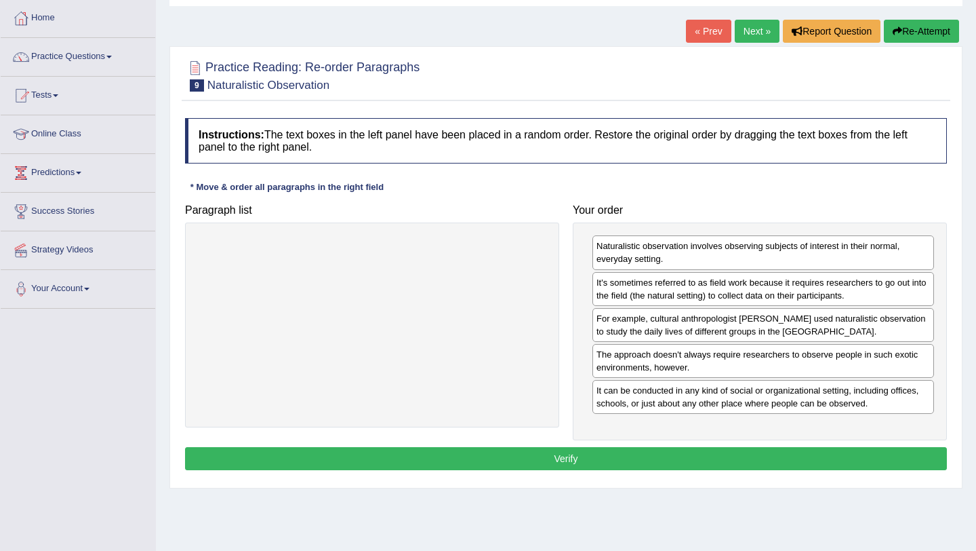
click at [544, 464] on button "Verify" at bounding box center [566, 458] width 762 height 23
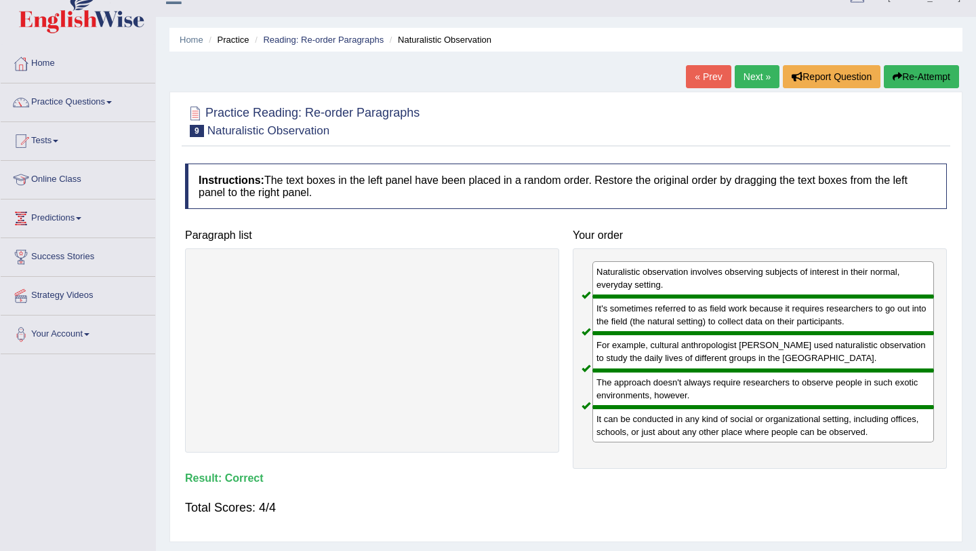
scroll to position [0, 0]
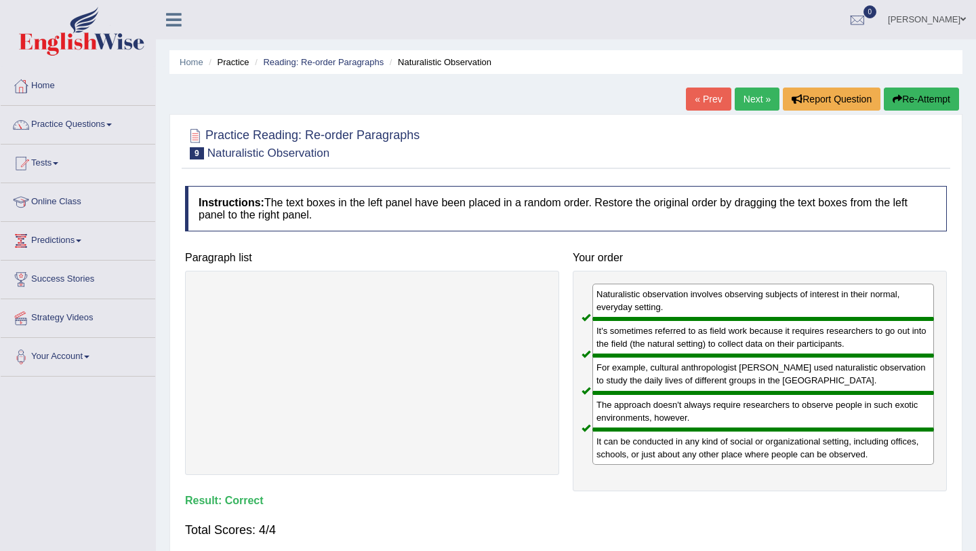
click at [753, 98] on link "Next »" at bounding box center [757, 98] width 45 height 23
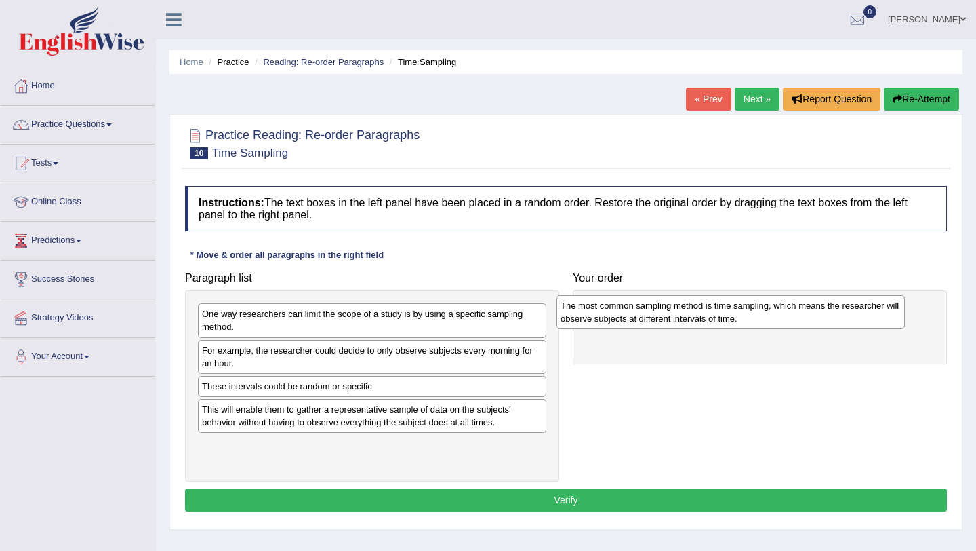
drag, startPoint x: 275, startPoint y: 414, endPoint x: 633, endPoint y: 311, distance: 372.3
click at [634, 310] on div "The most common sampling method is time sampling, which means the researcher wi…" at bounding box center [731, 312] width 349 height 34
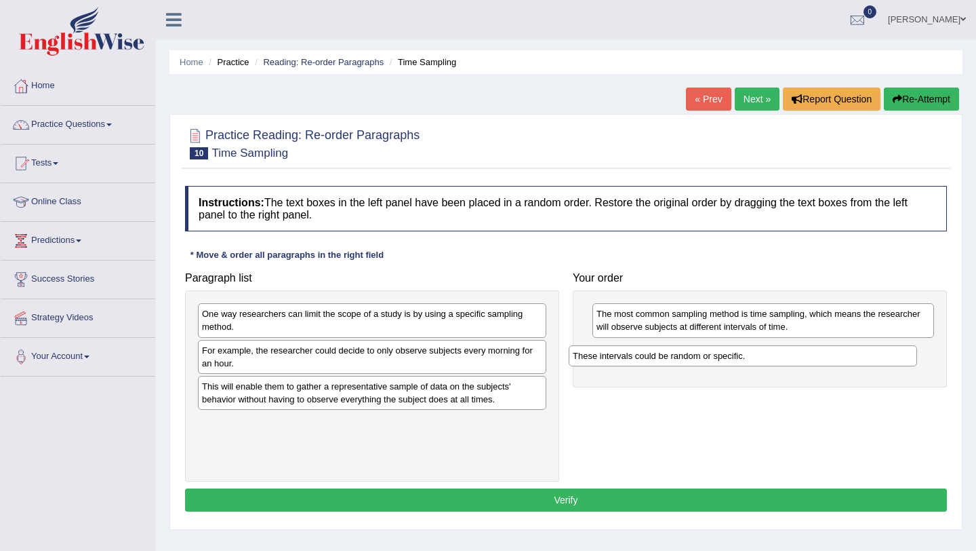
drag, startPoint x: 287, startPoint y: 391, endPoint x: 664, endPoint y: 359, distance: 377.7
click at [664, 359] on div "These intervals could be random or specific." at bounding box center [743, 355] width 349 height 21
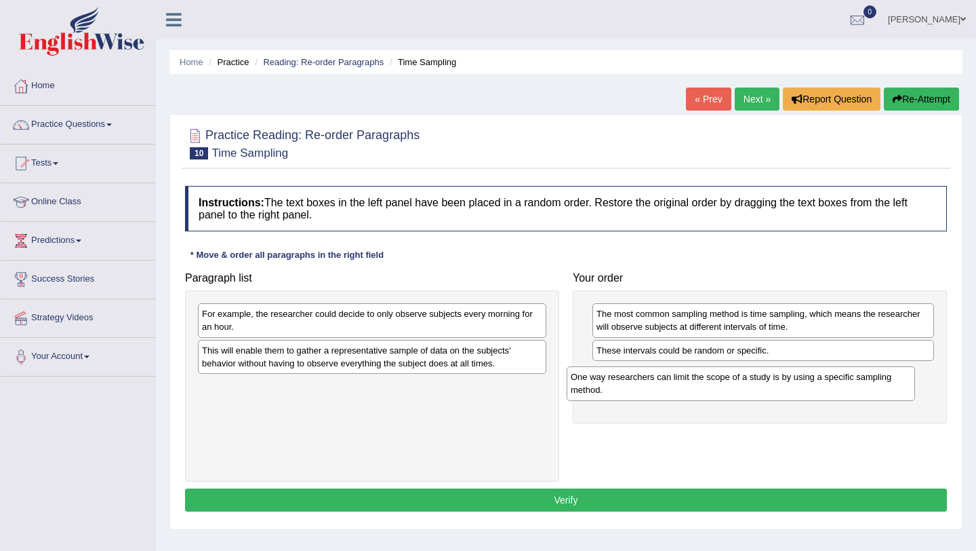
drag, startPoint x: 344, startPoint y: 327, endPoint x: 713, endPoint y: 391, distance: 374.2
click at [713, 391] on div "One way researchers can limit the scope of a study is by using a specific sampl…" at bounding box center [741, 383] width 349 height 34
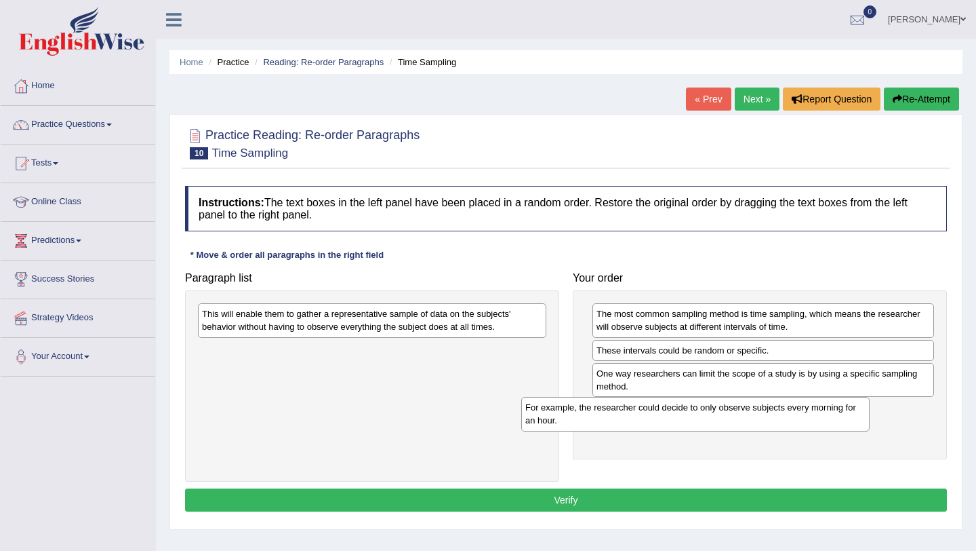
drag, startPoint x: 351, startPoint y: 327, endPoint x: 675, endPoint y: 420, distance: 337.0
click at [674, 420] on div "For example, the researcher could decide to only observe subjects every morning…" at bounding box center [695, 414] width 349 height 34
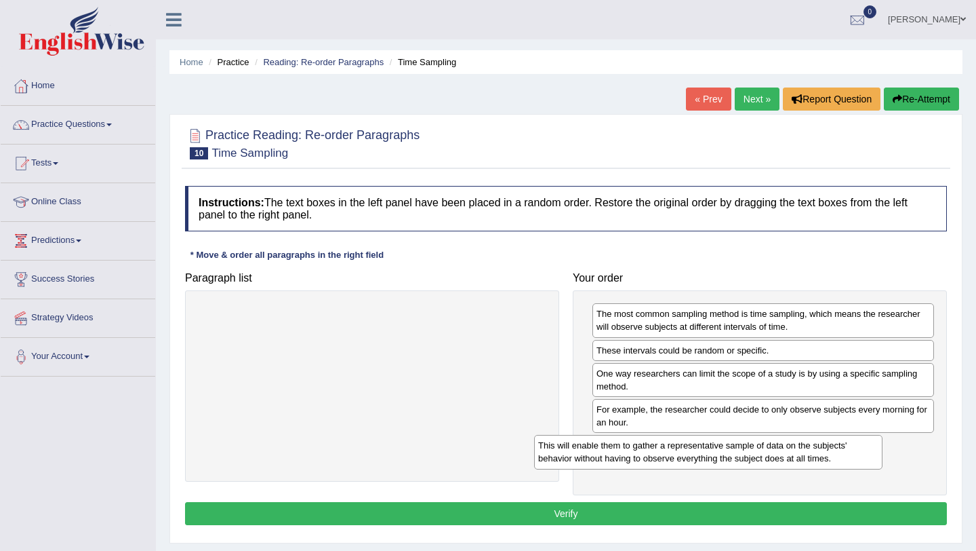
drag, startPoint x: 311, startPoint y: 319, endPoint x: 650, endPoint y: 456, distance: 365.6
click at [649, 452] on div "This will enable them to gather a representative sample of data on the subjects…" at bounding box center [708, 452] width 349 height 34
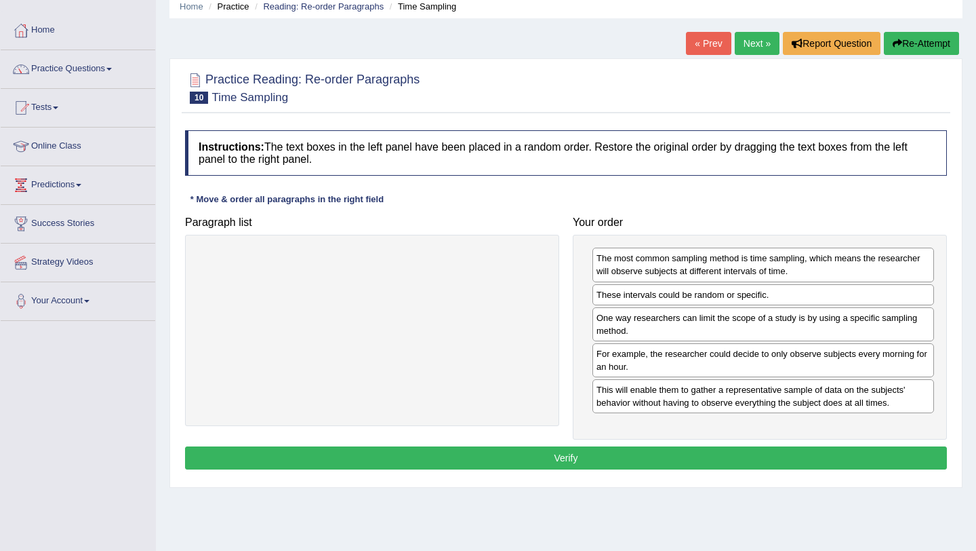
scroll to position [68, 0]
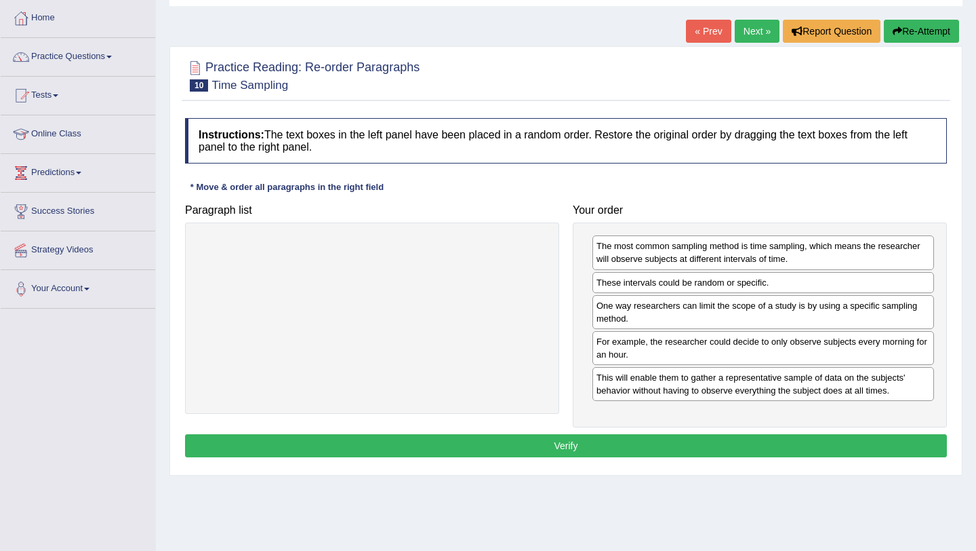
click at [551, 447] on button "Verify" at bounding box center [566, 445] width 762 height 23
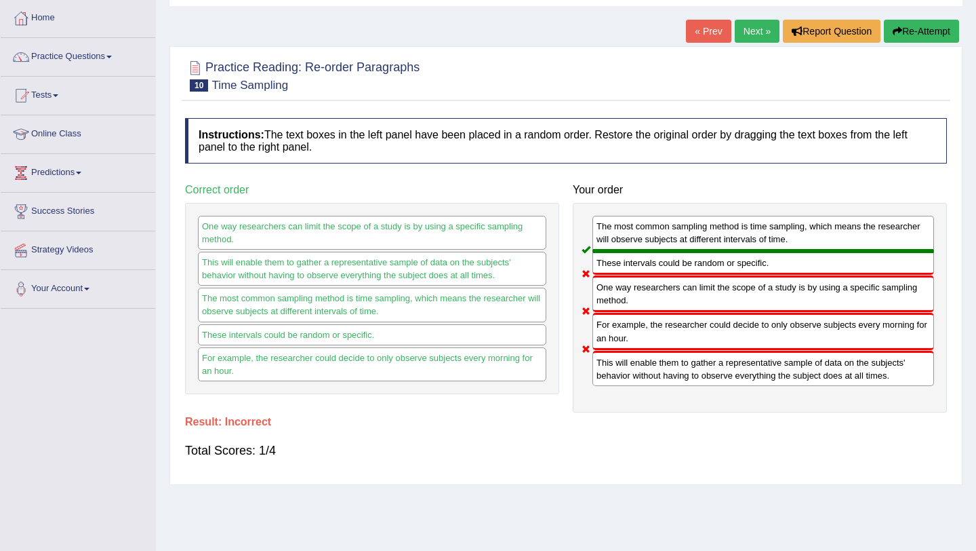
click at [923, 31] on button "Re-Attempt" at bounding box center [921, 31] width 75 height 23
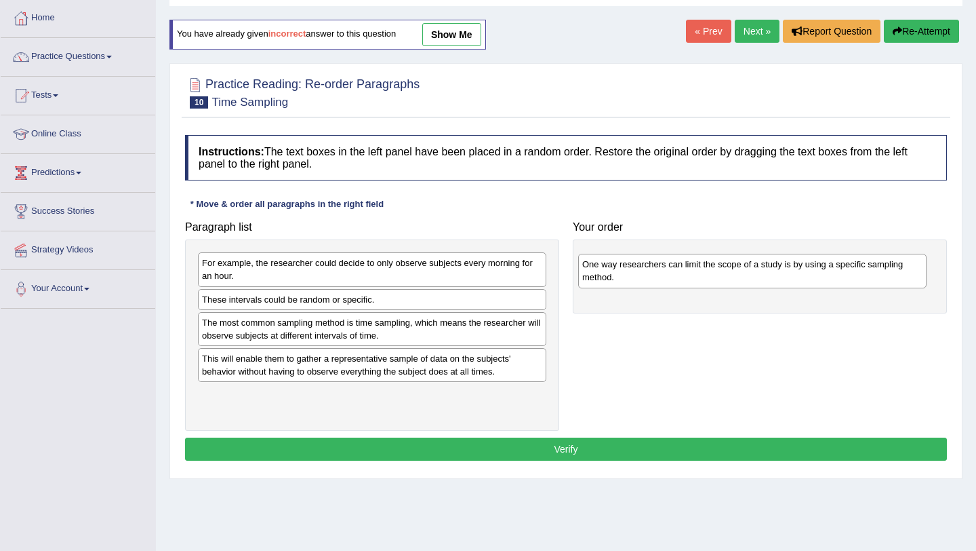
drag, startPoint x: 355, startPoint y: 270, endPoint x: 737, endPoint y: 267, distance: 382.4
click at [737, 267] on div "One way researchers can limit the scope of a study is by using a specific sampl…" at bounding box center [752, 271] width 349 height 34
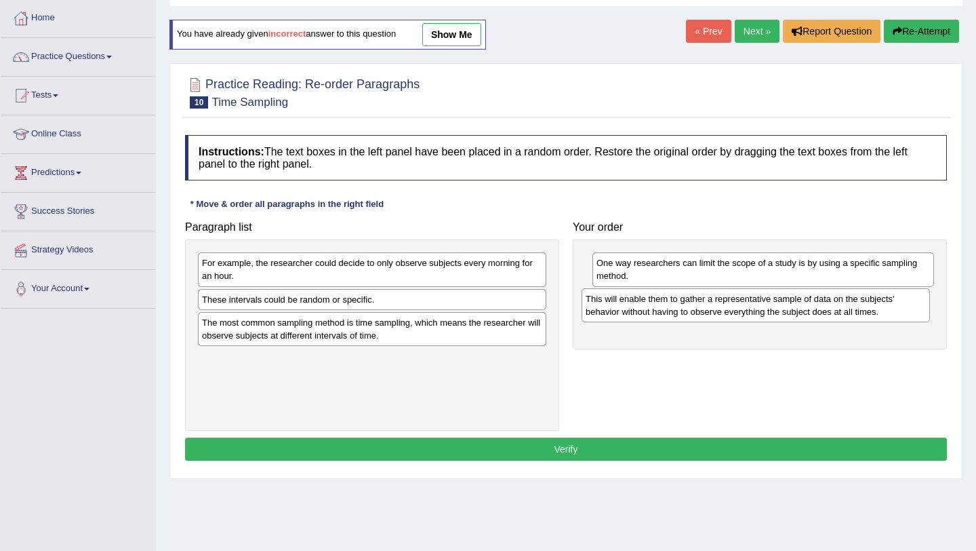
drag, startPoint x: 285, startPoint y: 368, endPoint x: 669, endPoint y: 309, distance: 387.7
click at [669, 309] on div "This will enable them to gather a representative sample of data on the subjects…" at bounding box center [756, 305] width 349 height 34
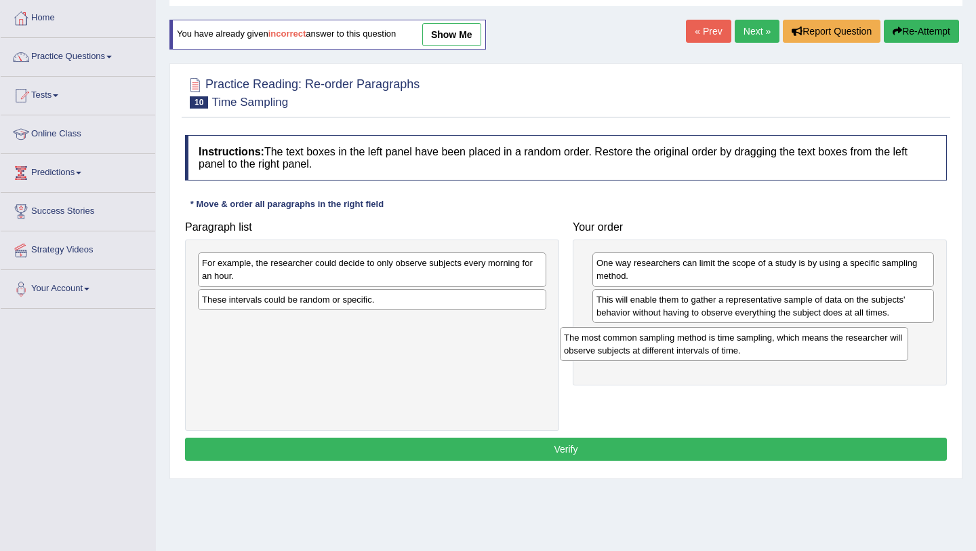
drag, startPoint x: 306, startPoint y: 334, endPoint x: 673, endPoint y: 348, distance: 367.1
click at [673, 348] on div "The most common sampling method is time sampling, which means the researcher wi…" at bounding box center [734, 344] width 349 height 34
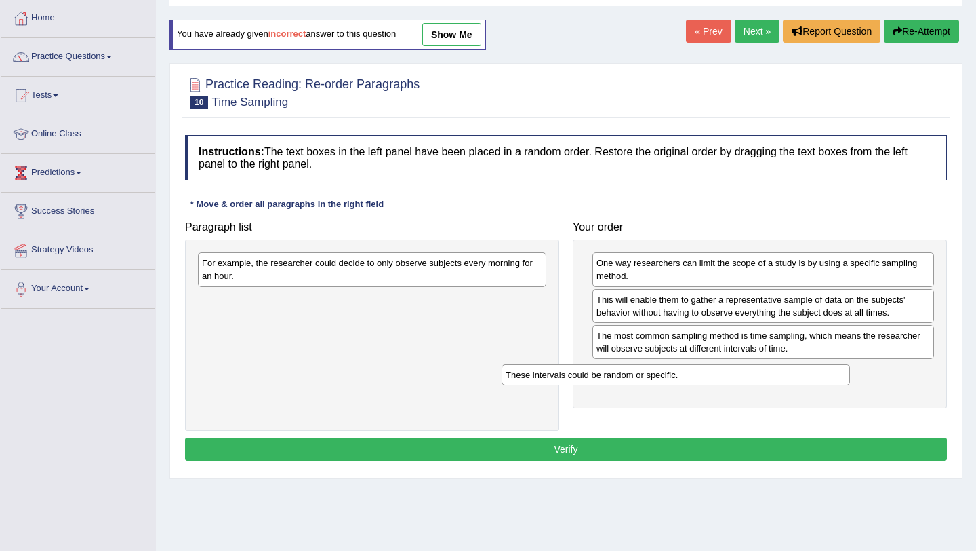
drag, startPoint x: 370, startPoint y: 300, endPoint x: 688, endPoint y: 374, distance: 325.8
click at [687, 375] on div "These intervals could be random or specific." at bounding box center [676, 374] width 349 height 21
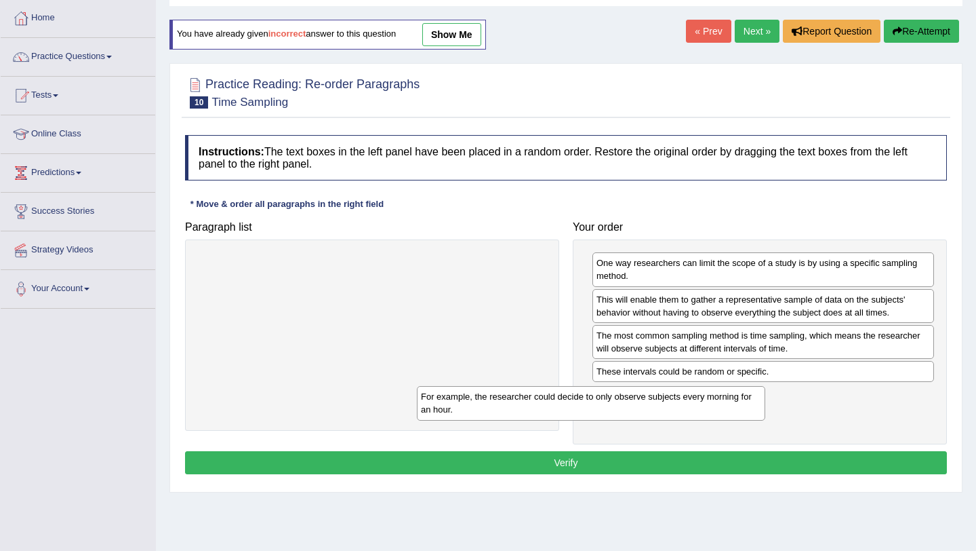
drag, startPoint x: 334, startPoint y: 273, endPoint x: 584, endPoint y: 400, distance: 280.8
click at [582, 400] on div "For example, the researcher could decide to only observe subjects every morning…" at bounding box center [591, 403] width 349 height 34
click at [546, 464] on button "Verify" at bounding box center [566, 462] width 762 height 23
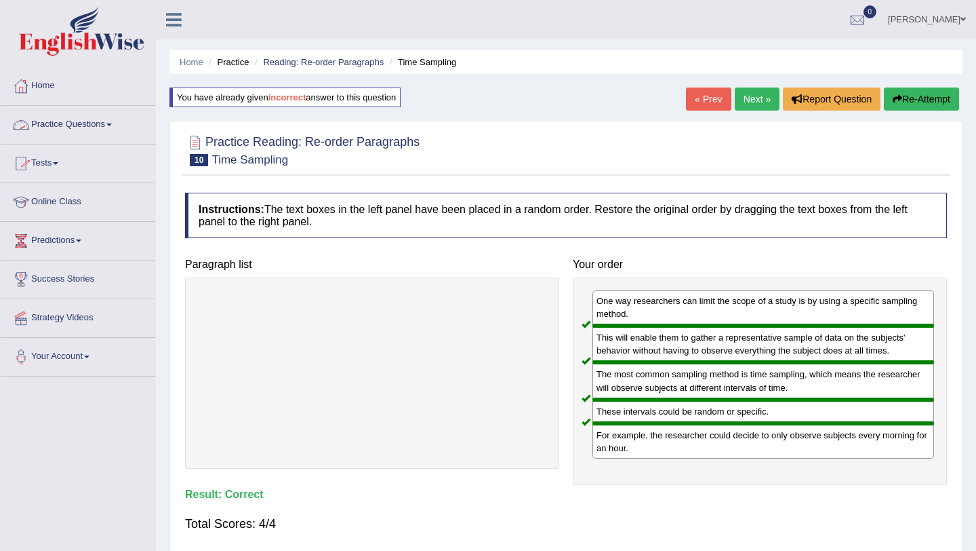
click at [112, 124] on span at bounding box center [108, 124] width 5 height 3
